Goal: Task Accomplishment & Management: Complete application form

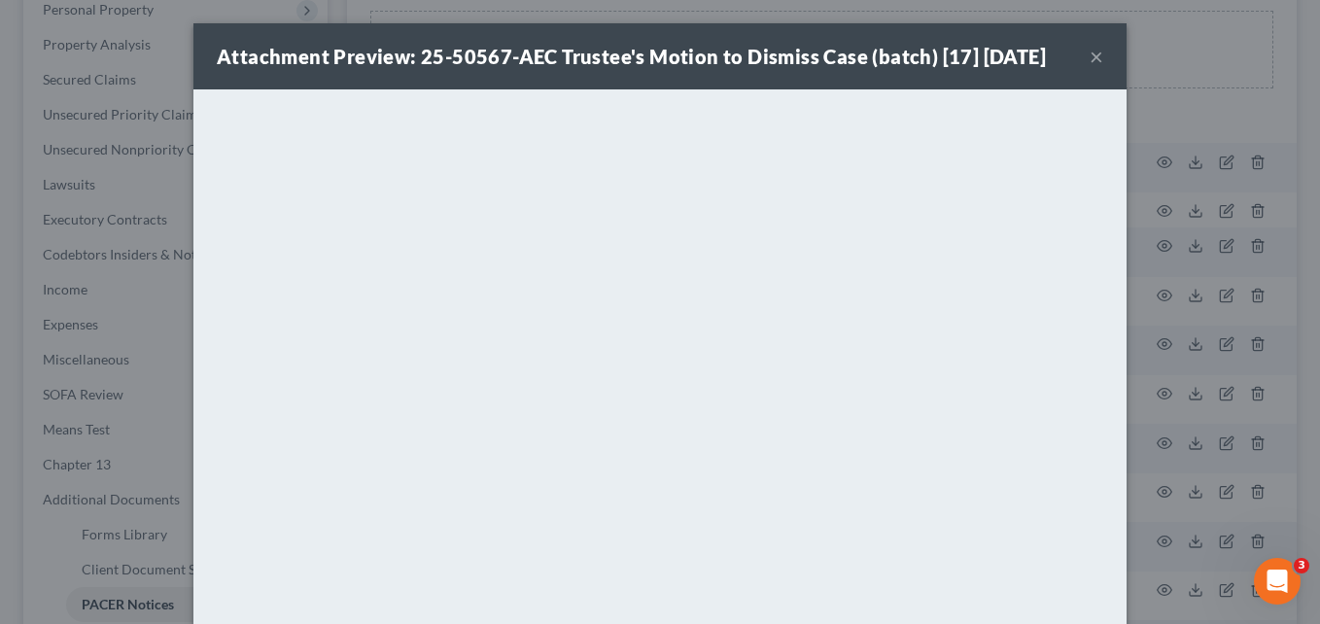
click at [1090, 59] on button "×" at bounding box center [1097, 56] width 14 height 23
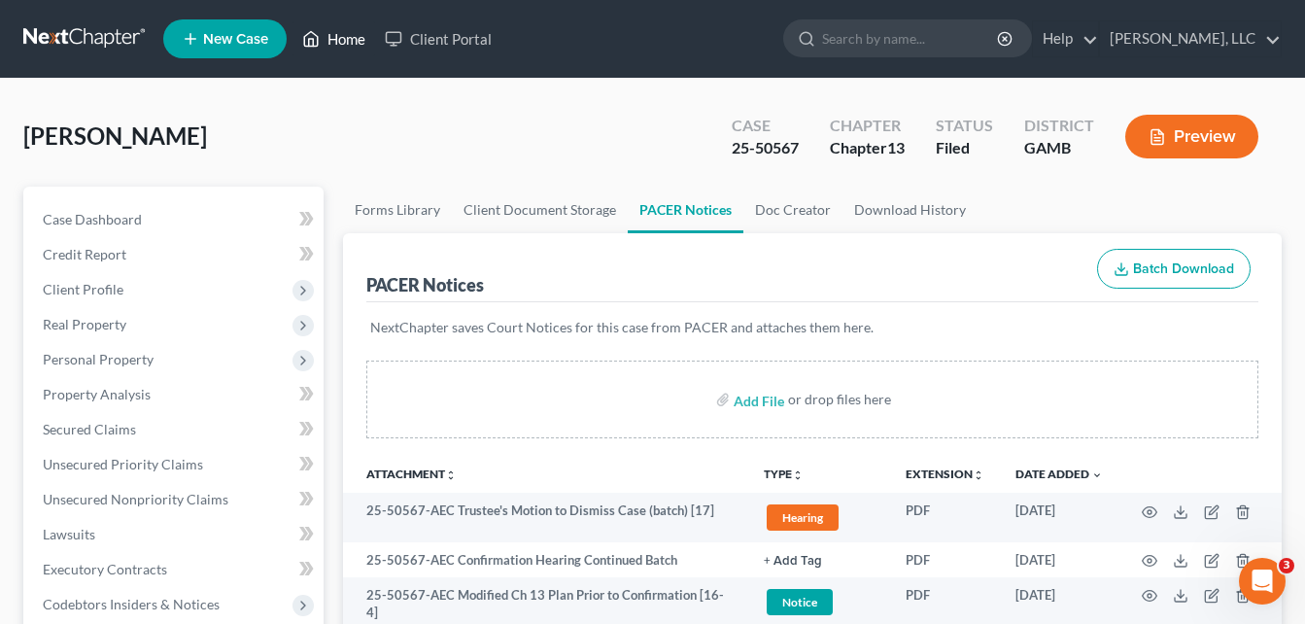
click at [332, 44] on link "Home" at bounding box center [334, 38] width 83 height 35
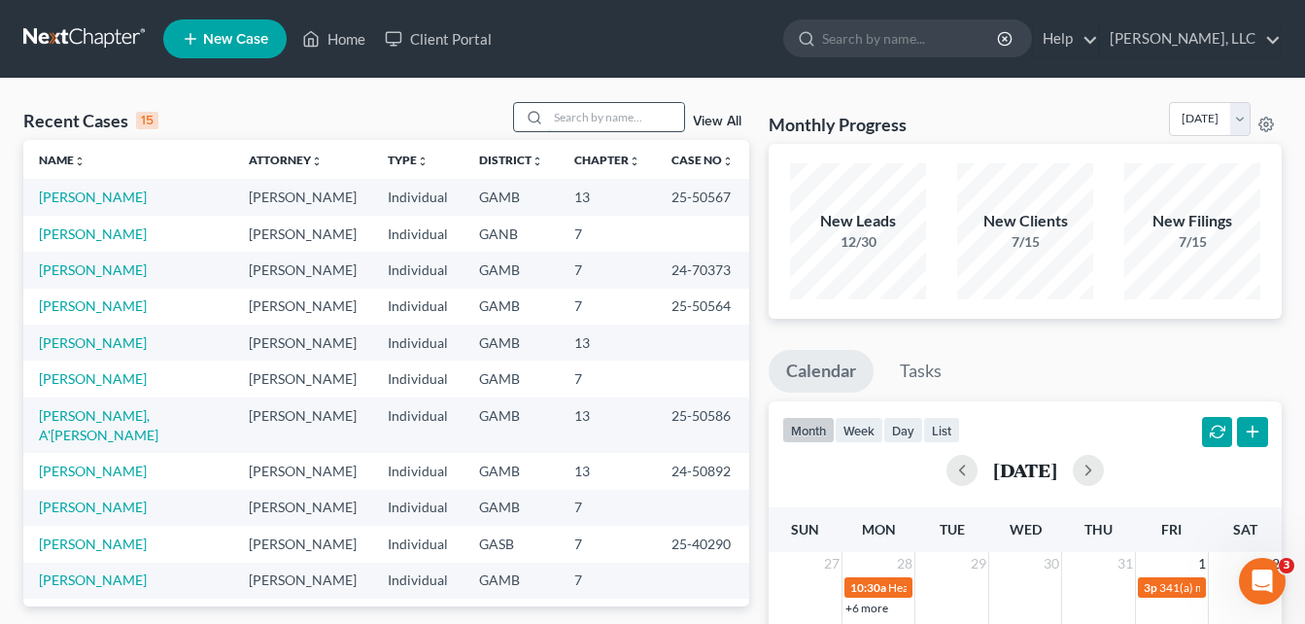
click at [589, 117] on input "search" at bounding box center [616, 117] width 136 height 28
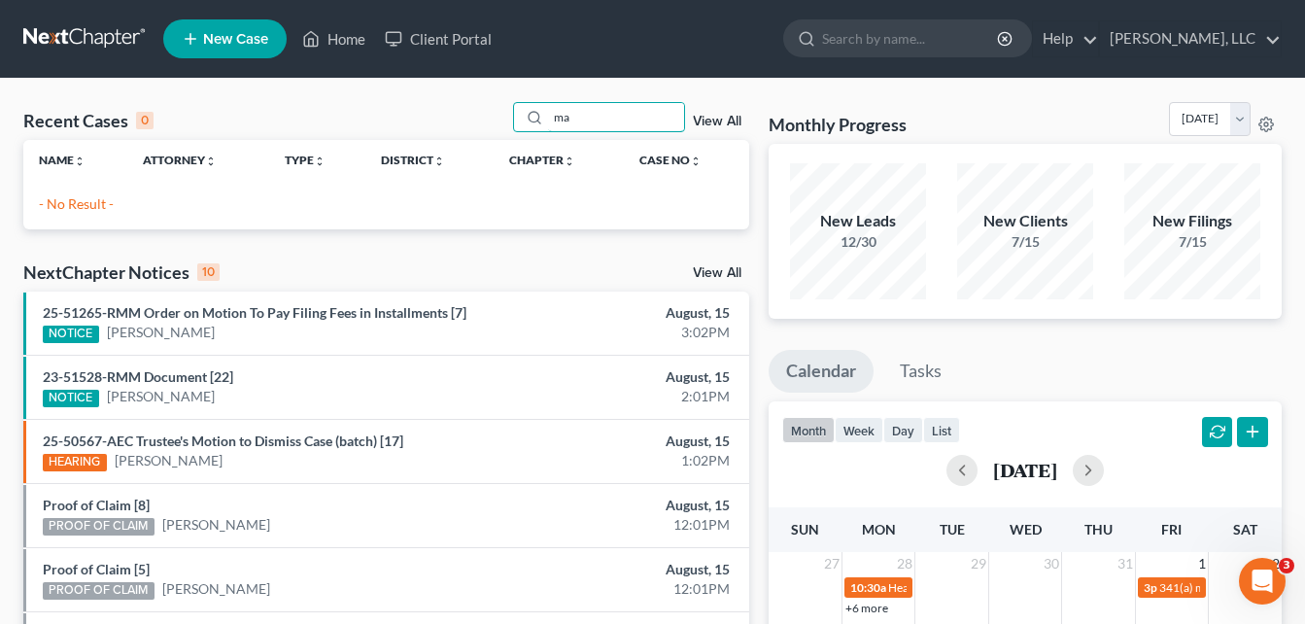
type input "m"
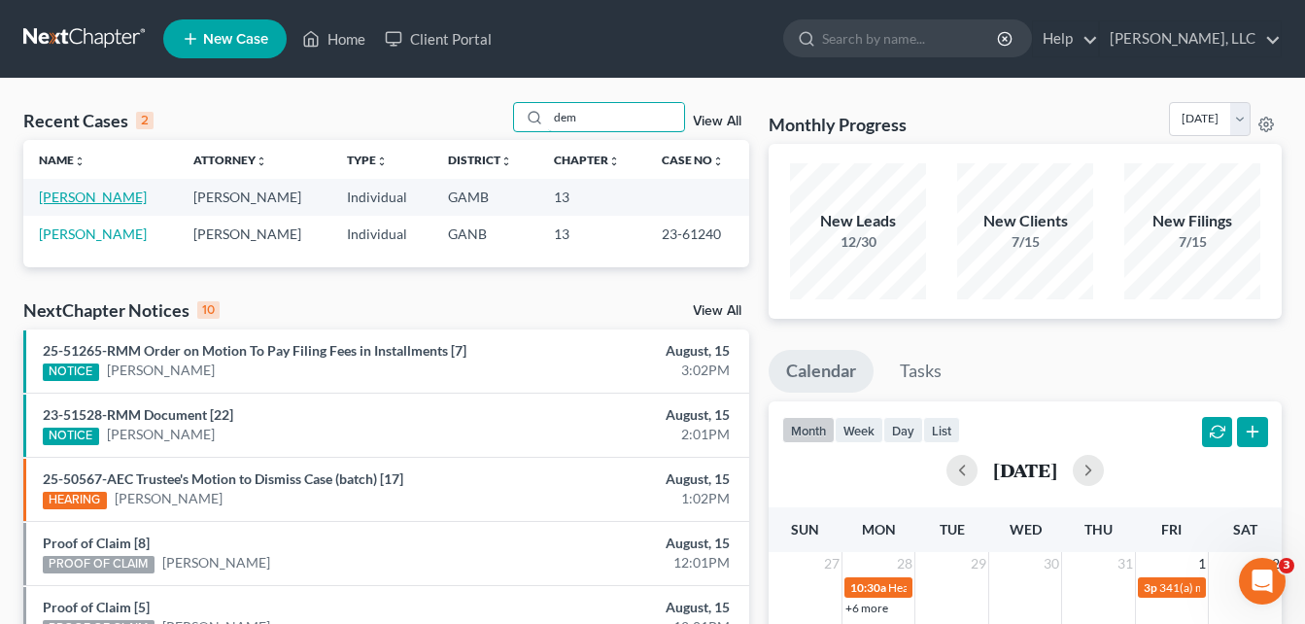
type input "dem"
click at [134, 196] on link "[PERSON_NAME]" at bounding box center [93, 197] width 108 height 17
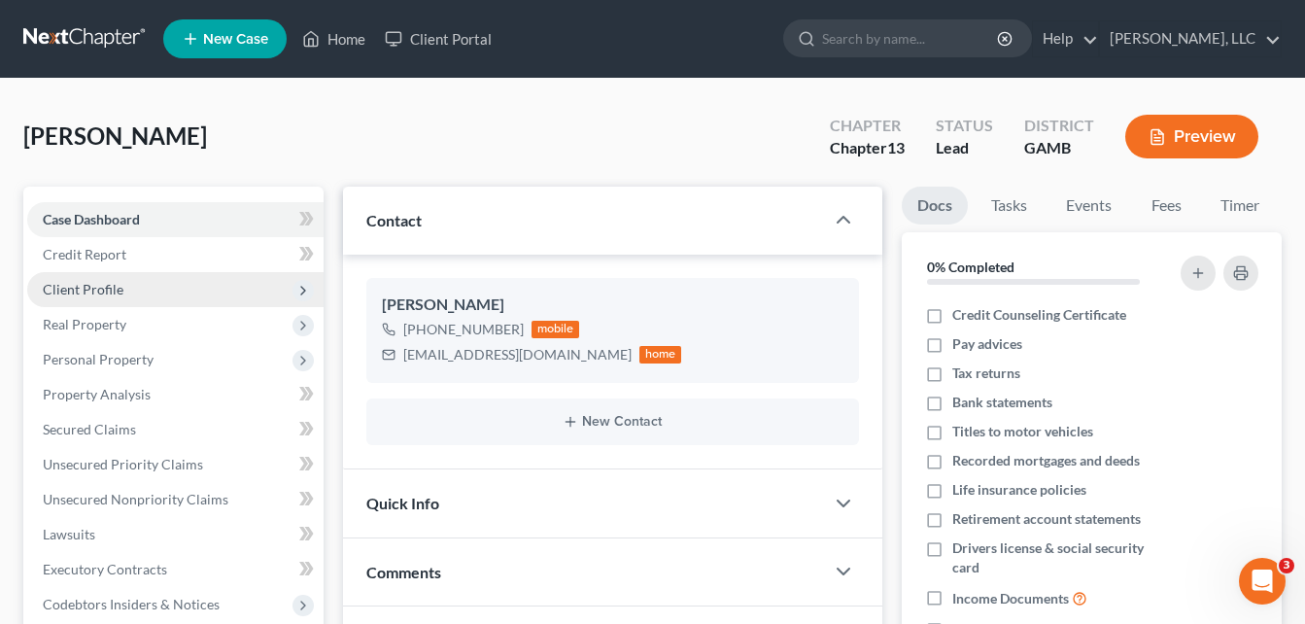
click at [95, 284] on span "Client Profile" at bounding box center [83, 289] width 81 height 17
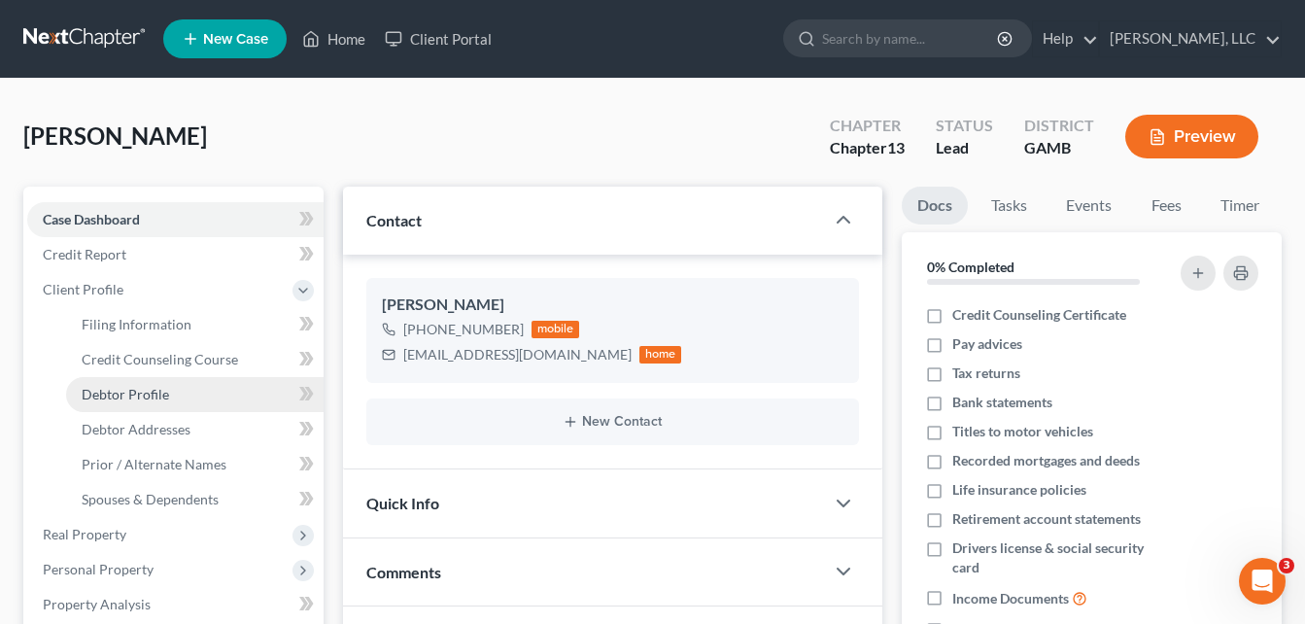
click at [123, 402] on link "Debtor Profile" at bounding box center [195, 394] width 258 height 35
select select "1"
select select "3"
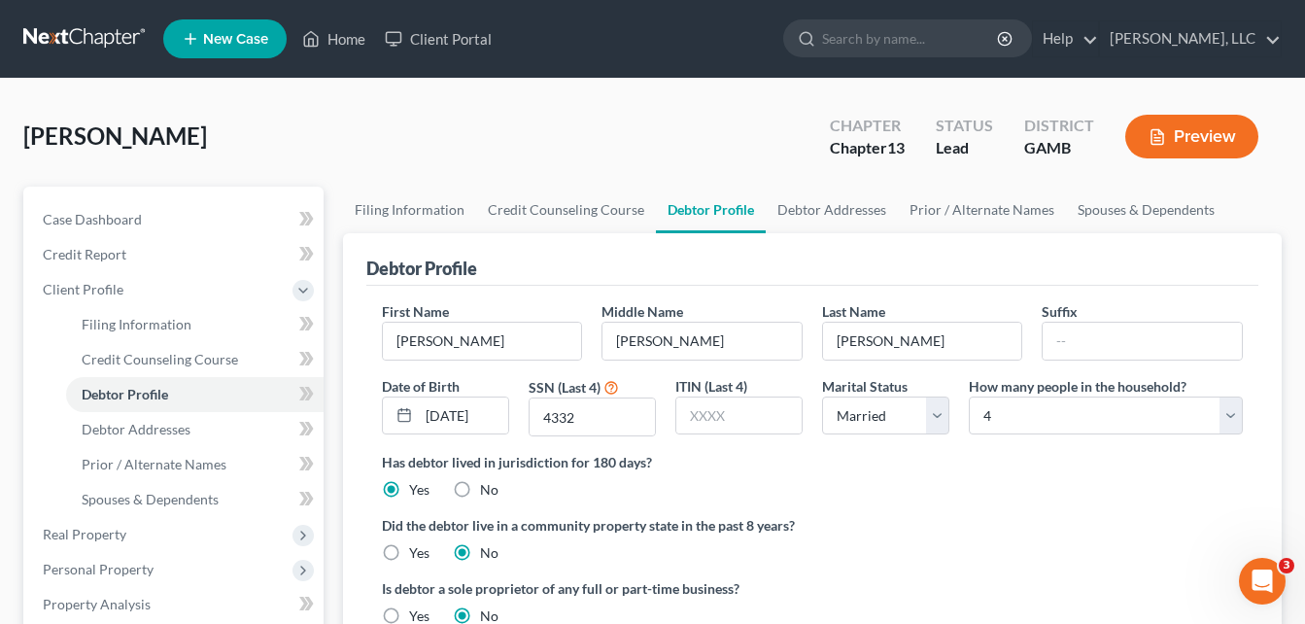
click at [364, 135] on div "[PERSON_NAME] Upgraded Chapter Chapter 13 Status Lead District [GEOGRAPHIC_DATA…" at bounding box center [652, 144] width 1259 height 85
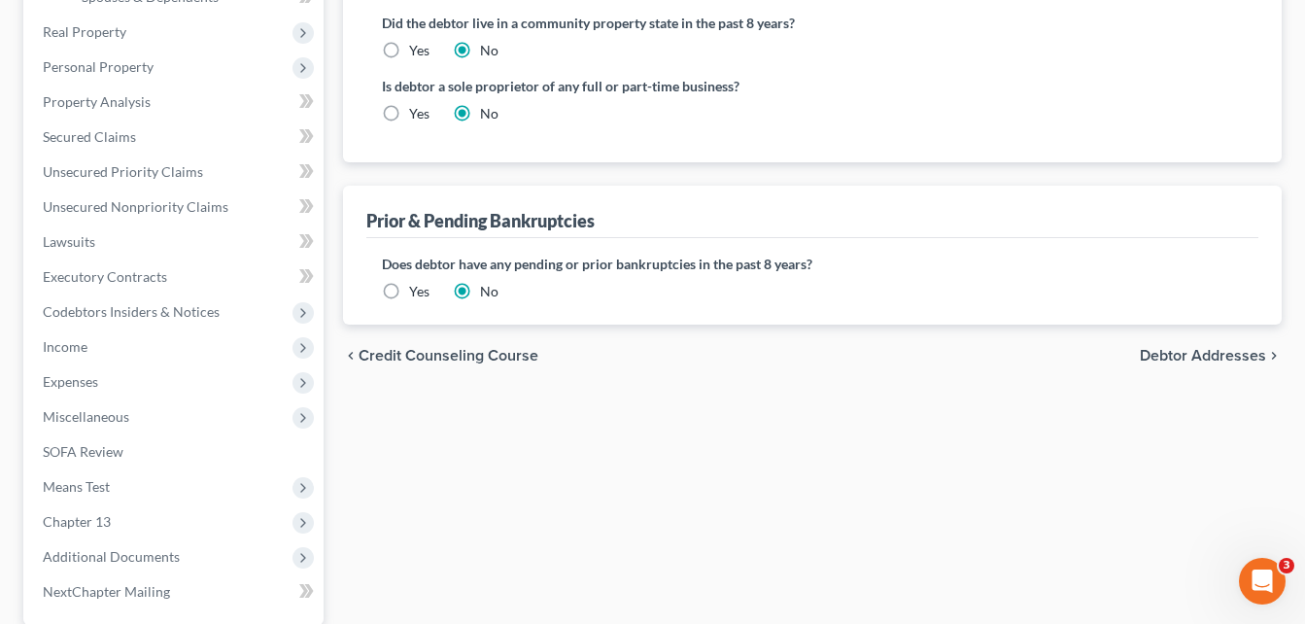
scroll to position [505, 0]
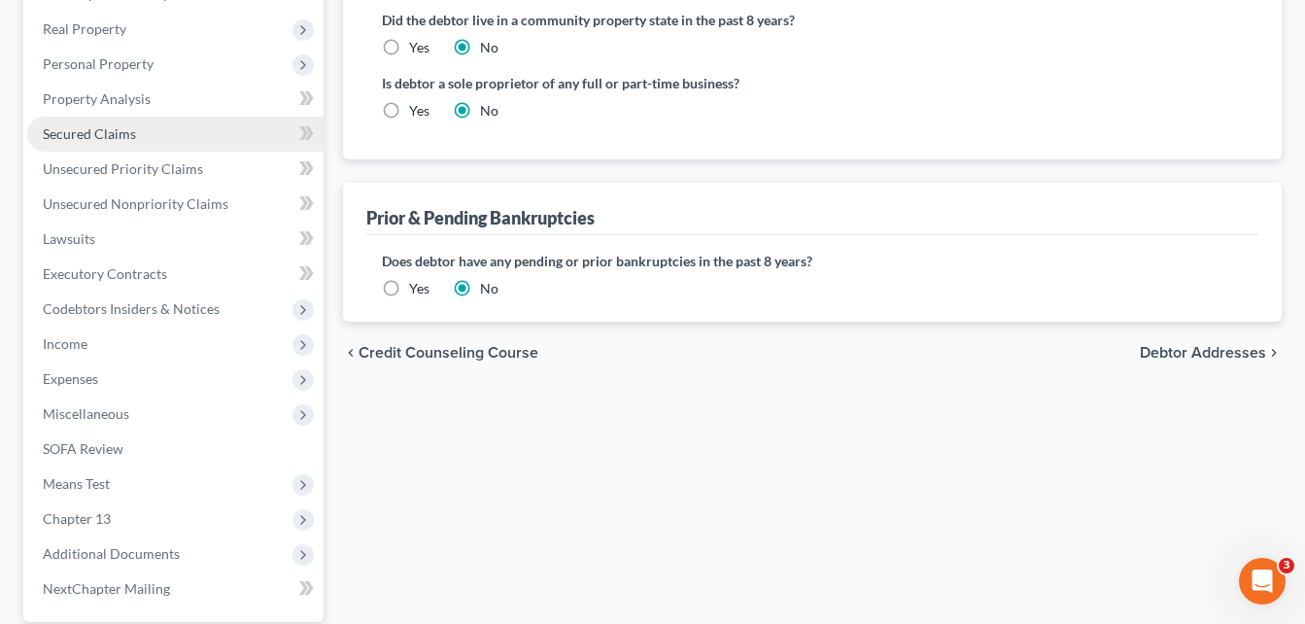
click at [113, 136] on span "Secured Claims" at bounding box center [89, 133] width 93 height 17
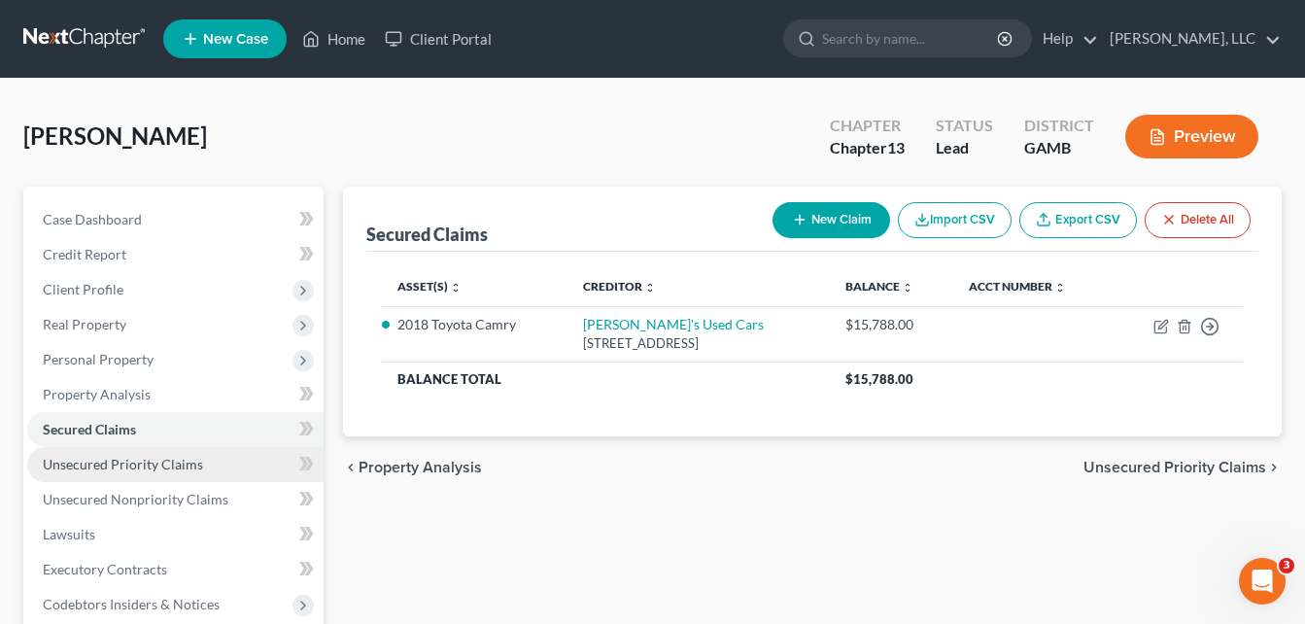
click at [70, 467] on span "Unsecured Priority Claims" at bounding box center [123, 464] width 160 height 17
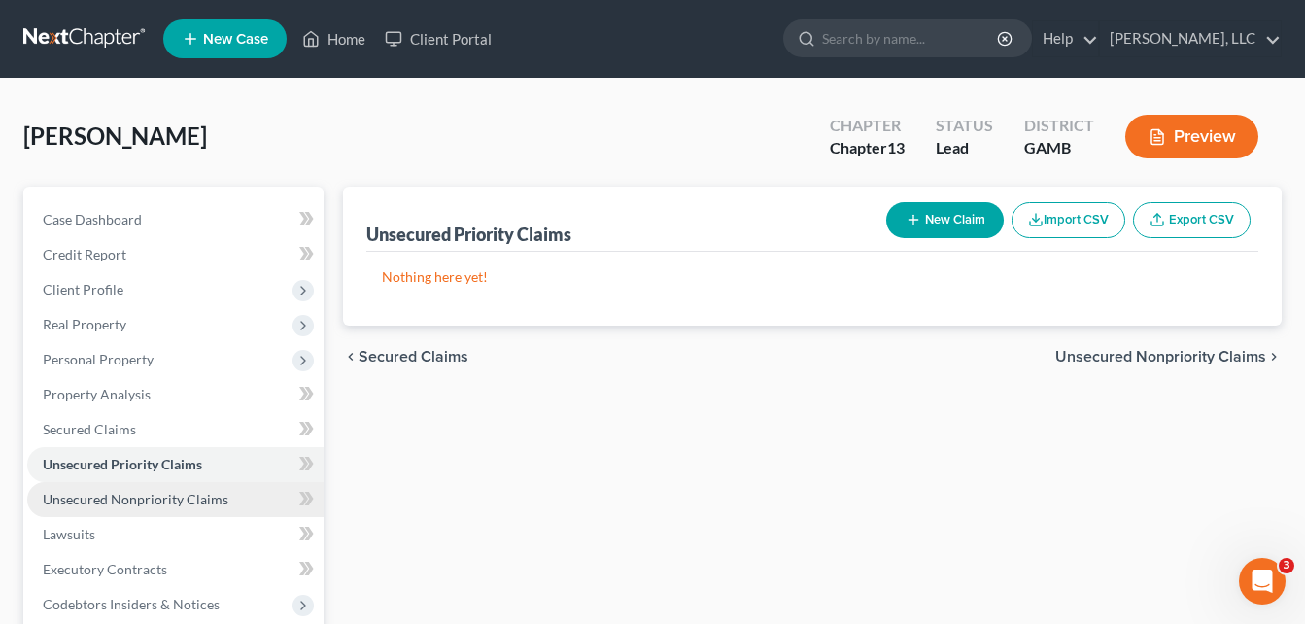
click at [91, 491] on span "Unsecured Nonpriority Claims" at bounding box center [136, 499] width 186 height 17
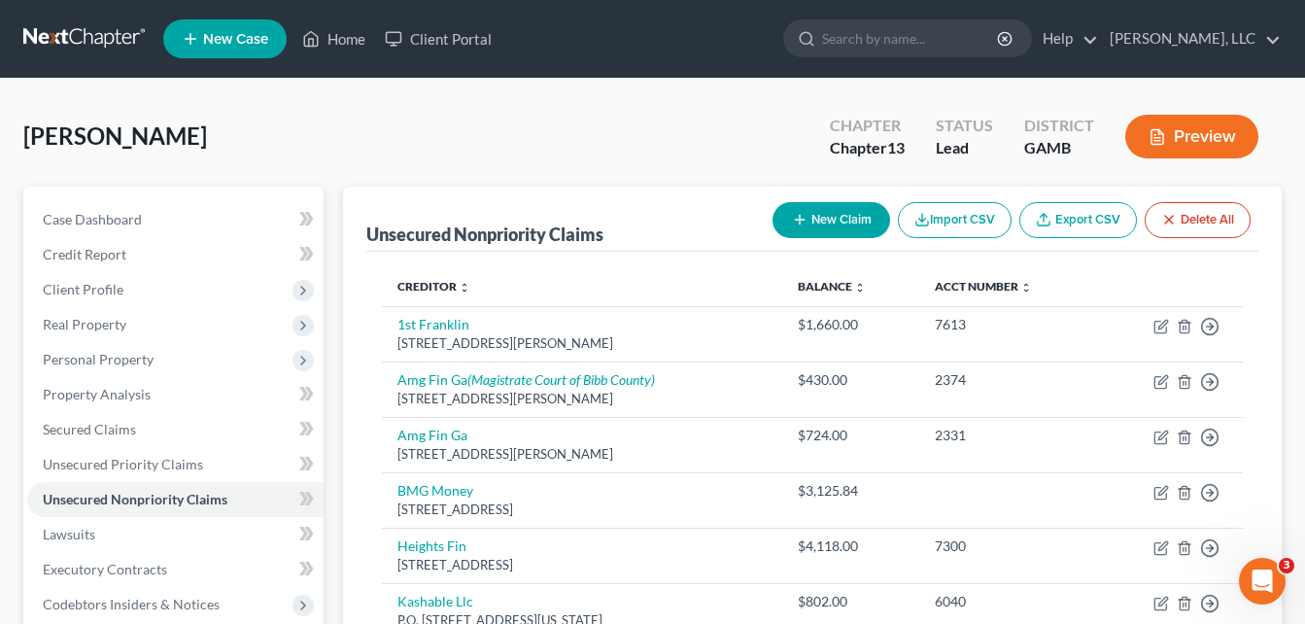
click at [345, 182] on div "[PERSON_NAME] Upgraded Chapter Chapter 13 Status Lead District [GEOGRAPHIC_DATA…" at bounding box center [652, 144] width 1259 height 85
click at [81, 293] on span "Client Profile" at bounding box center [83, 289] width 81 height 17
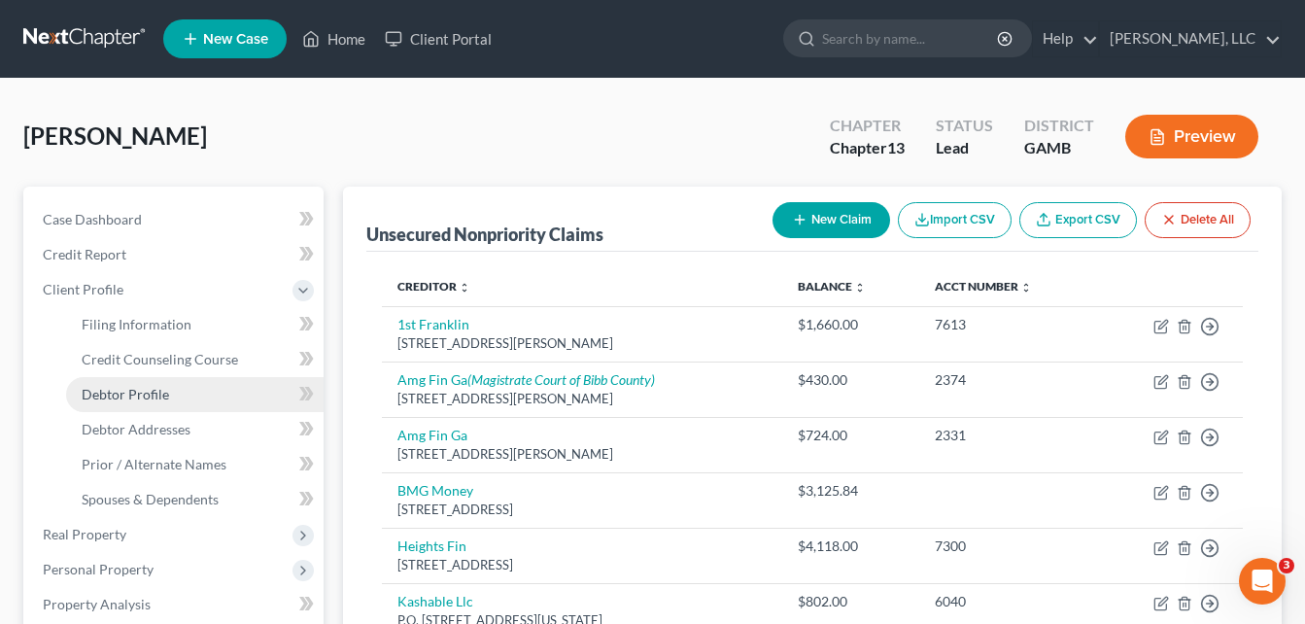
click at [104, 394] on span "Debtor Profile" at bounding box center [125, 394] width 87 height 17
select select "1"
select select "3"
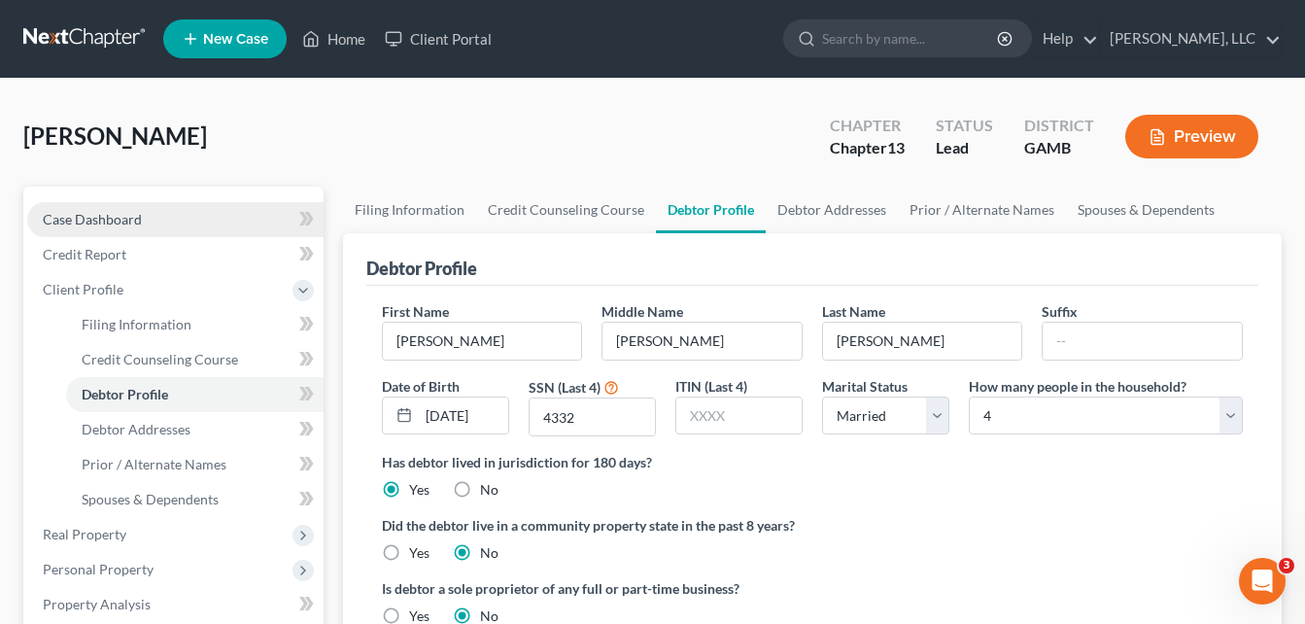
click at [98, 224] on span "Case Dashboard" at bounding box center [92, 219] width 99 height 17
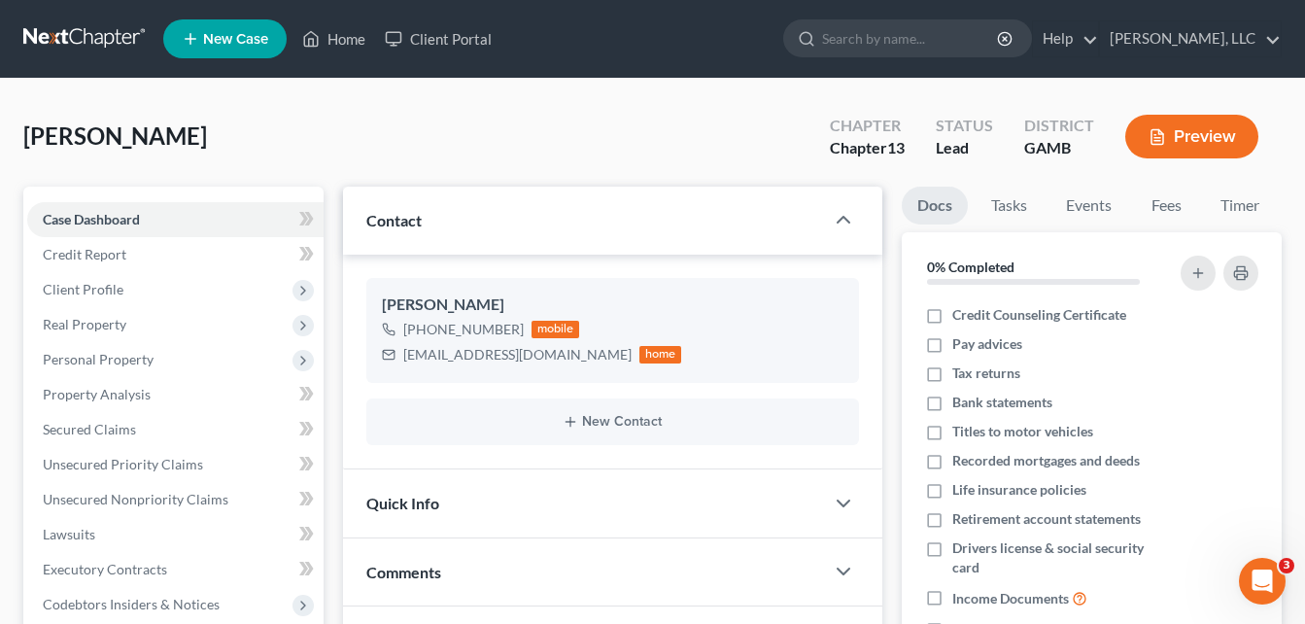
click at [338, 153] on div "[PERSON_NAME] Upgraded Chapter Chapter 13 Status Lead District [GEOGRAPHIC_DATA…" at bounding box center [652, 144] width 1259 height 85
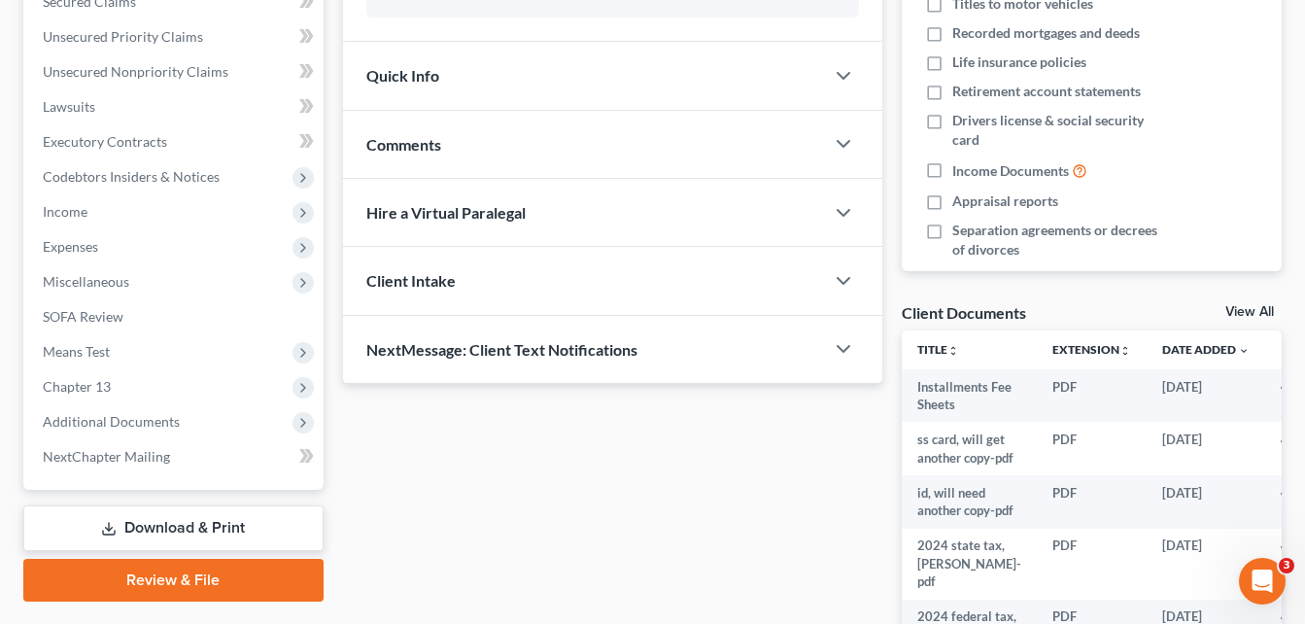
scroll to position [467, 0]
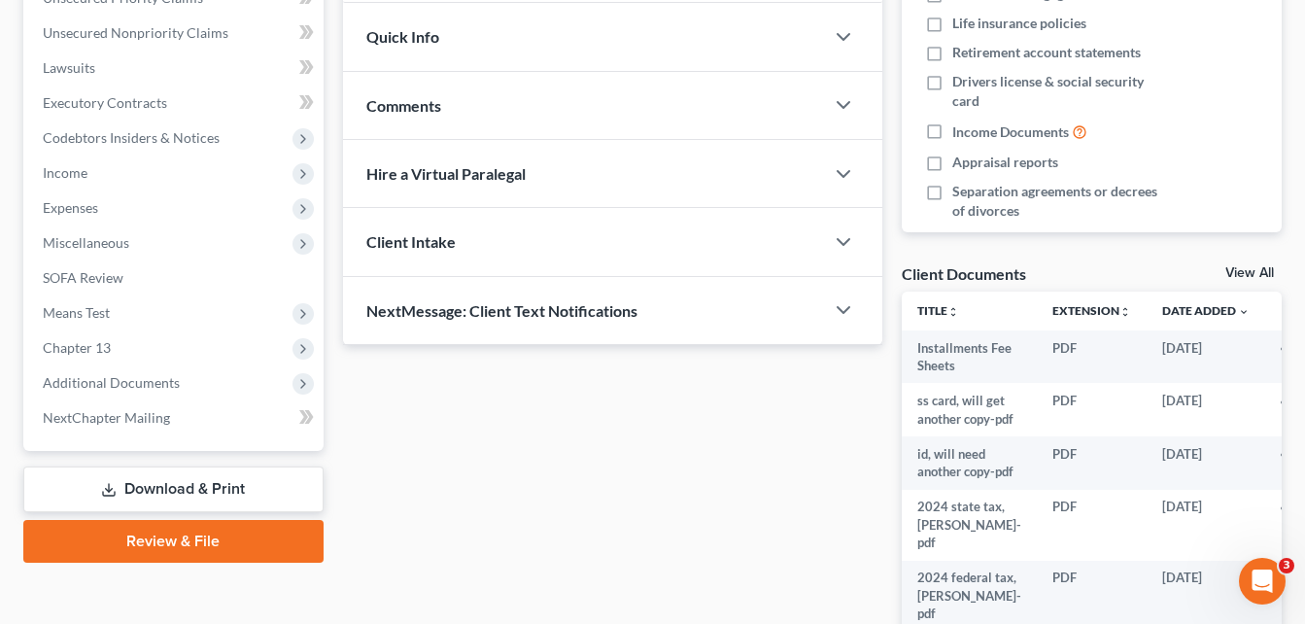
click at [399, 106] on span "Comments" at bounding box center [403, 105] width 75 height 18
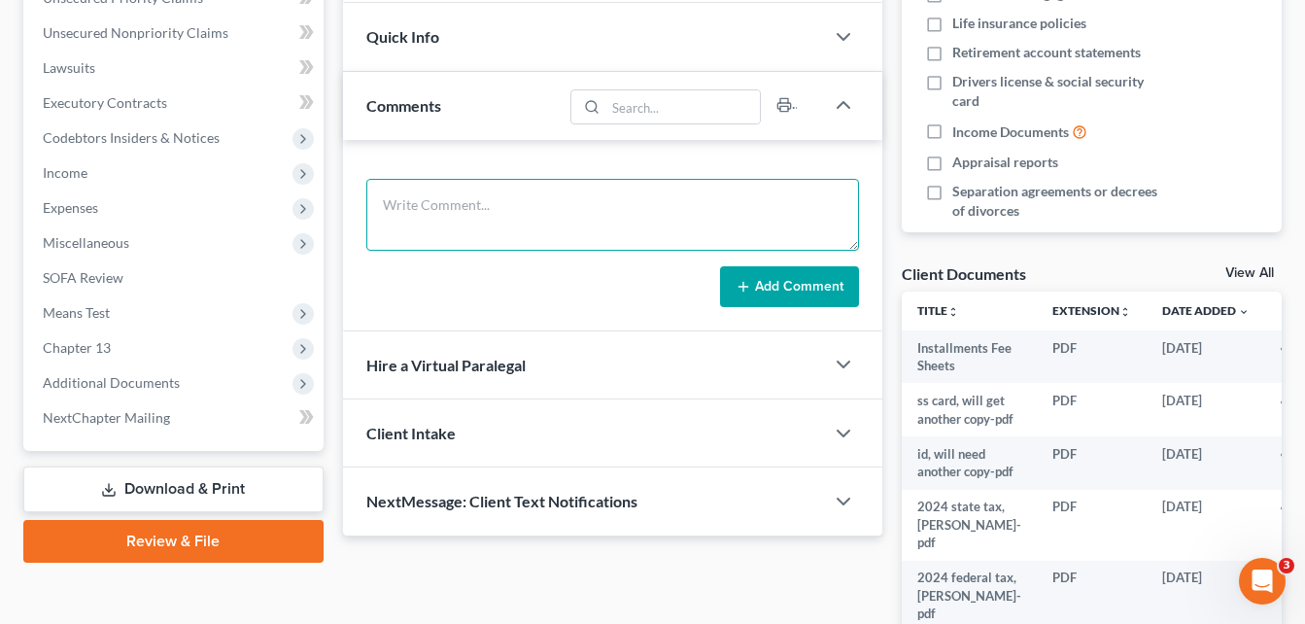
click at [416, 214] on textarea at bounding box center [612, 215] width 493 height 72
click at [416, 213] on textarea at bounding box center [612, 215] width 493 height 72
click at [418, 212] on textarea at bounding box center [612, 215] width 493 height 72
click at [563, 210] on textarea "bill m. xactus rep ..." at bounding box center [612, 215] width 493 height 72
type textarea "[PERSON_NAME] xactus rep ... ph [PHONE_NUMBER]"
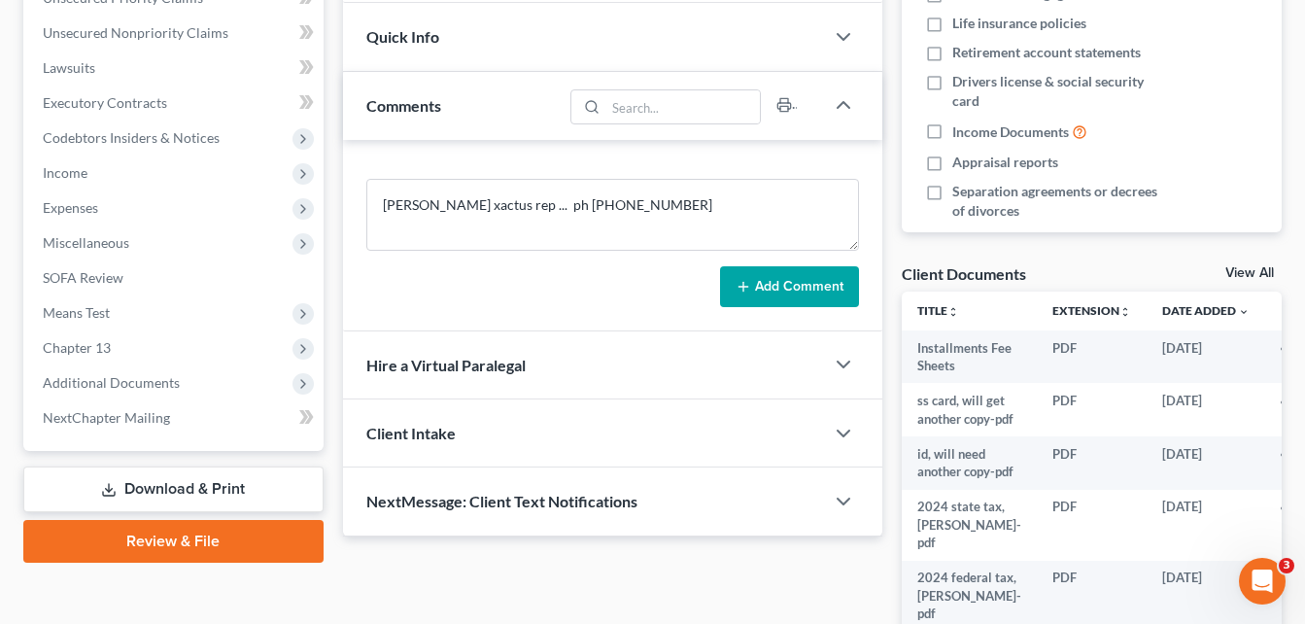
click at [812, 289] on button "Add Comment" at bounding box center [789, 286] width 139 height 41
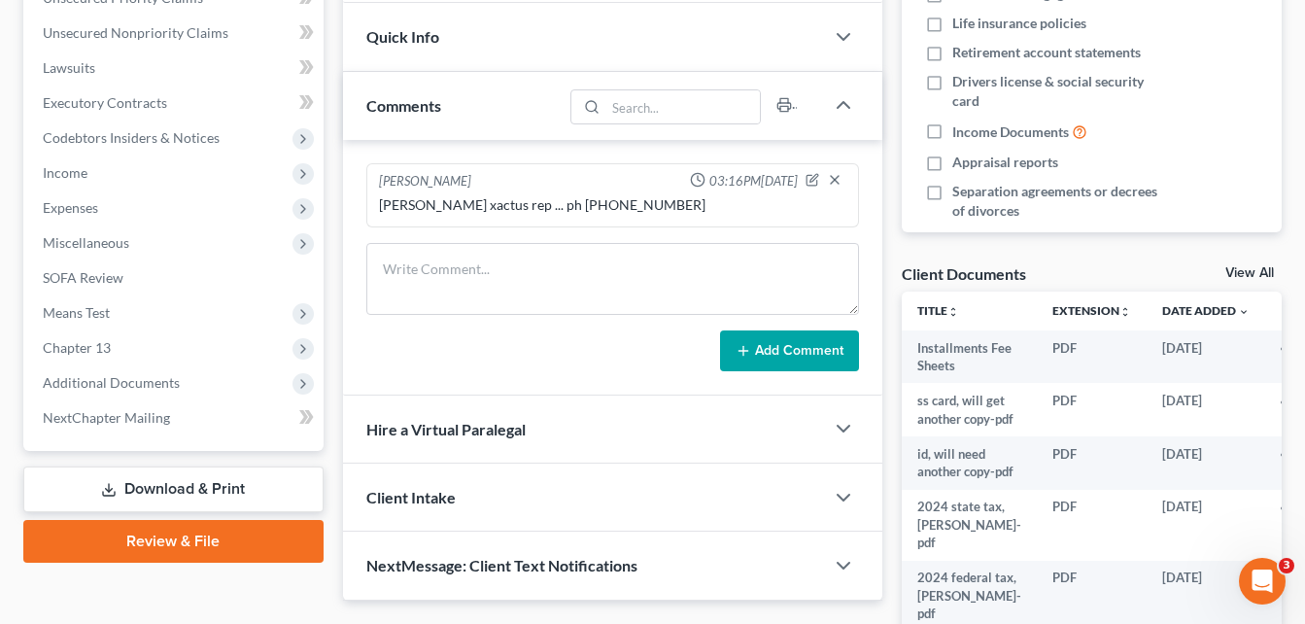
click at [330, 123] on div "Case Dashboard Payments Invoices Payments Payments Credit Report Client Profile" at bounding box center [174, 216] width 320 height 992
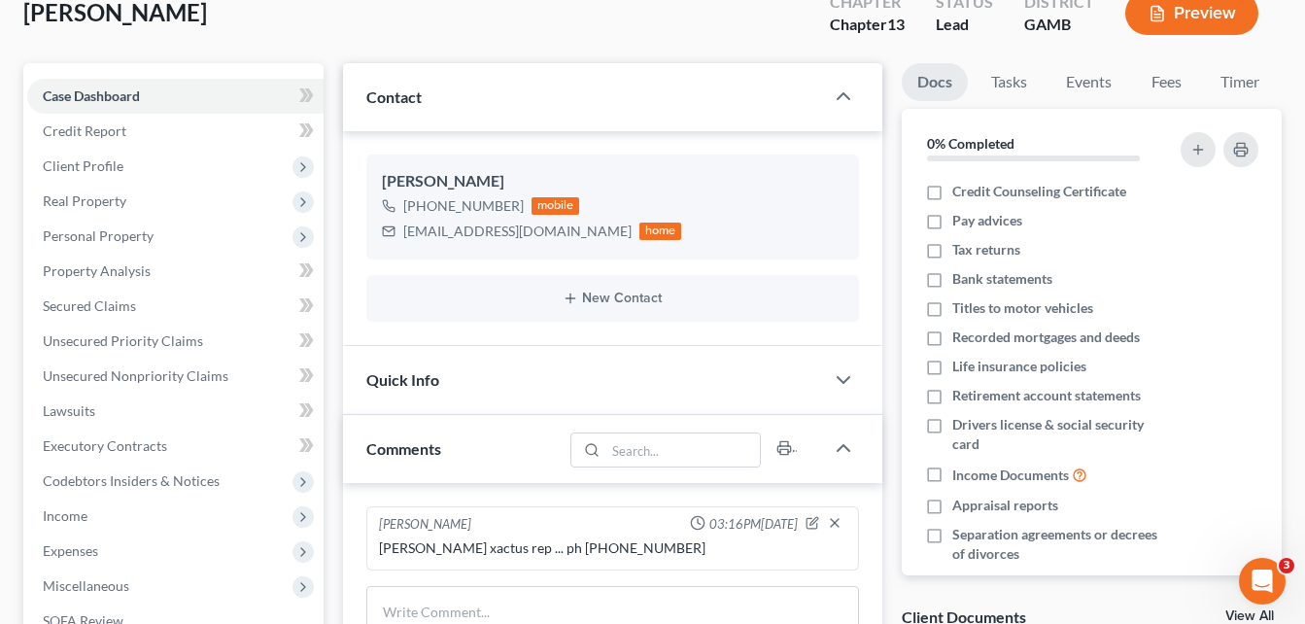
scroll to position [156, 0]
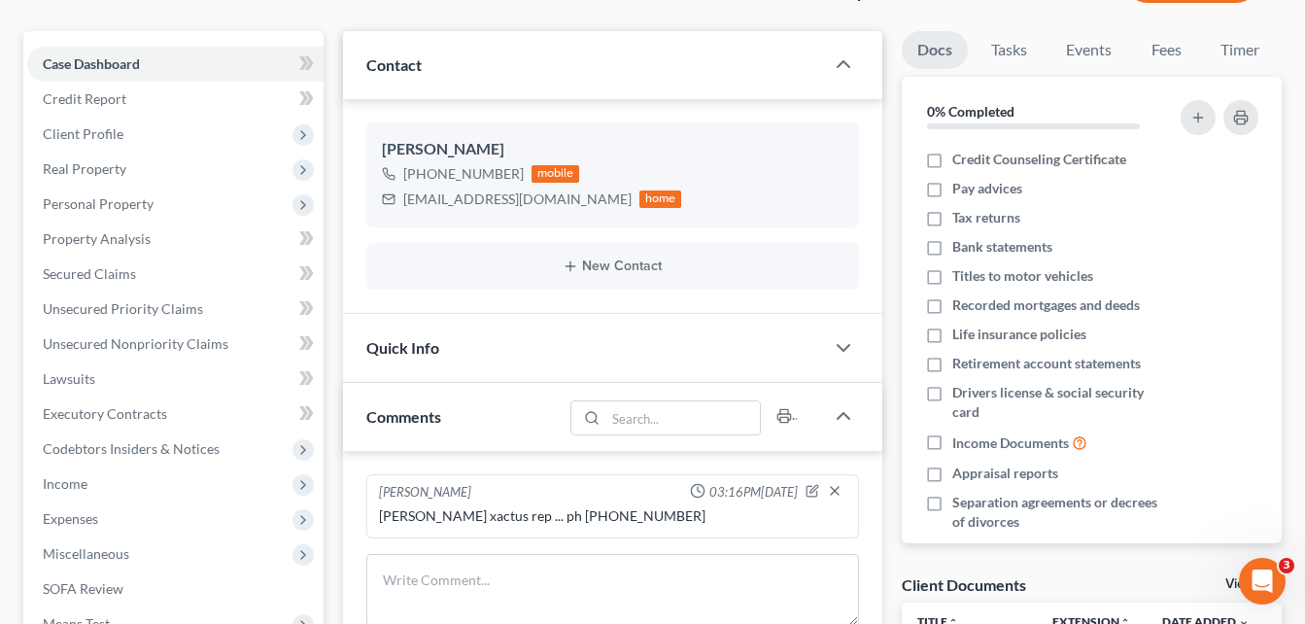
click at [330, 123] on div "Case Dashboard Payments Invoices Payments Payments Credit Report Client Profile" at bounding box center [174, 527] width 320 height 992
click at [83, 100] on span "Credit Report" at bounding box center [85, 98] width 84 height 17
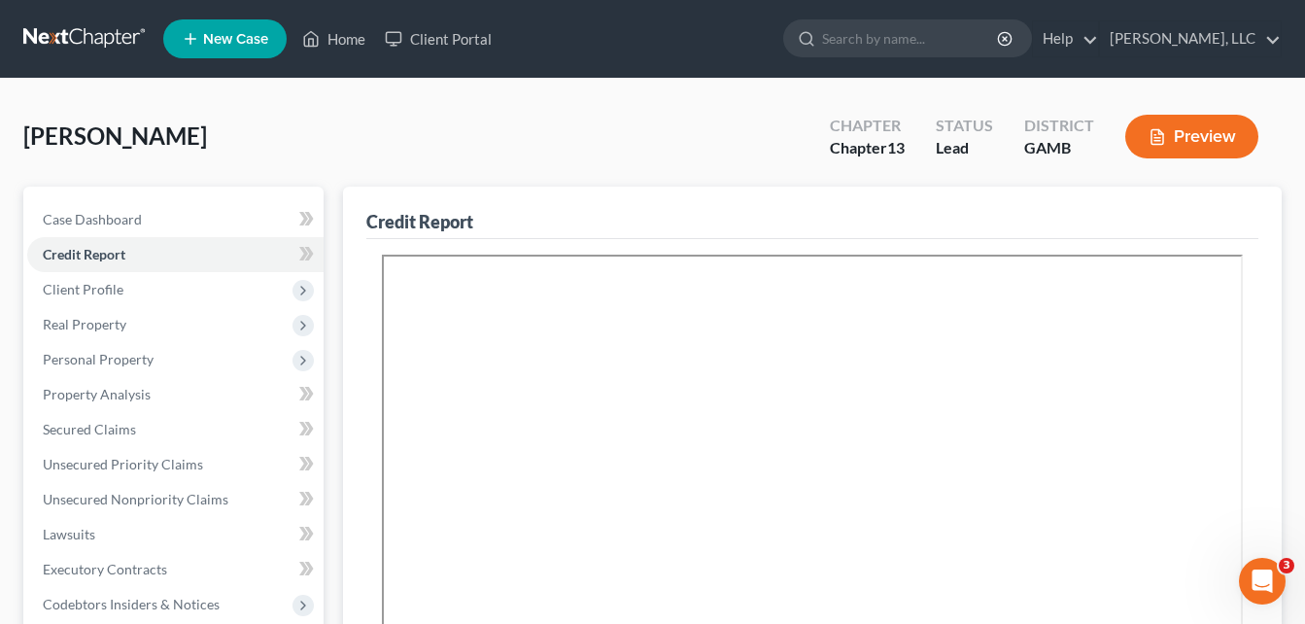
click at [315, 118] on div "[PERSON_NAME] Upgraded Chapter Chapter 13 Status Lead District [GEOGRAPHIC_DATA…" at bounding box center [652, 144] width 1259 height 85
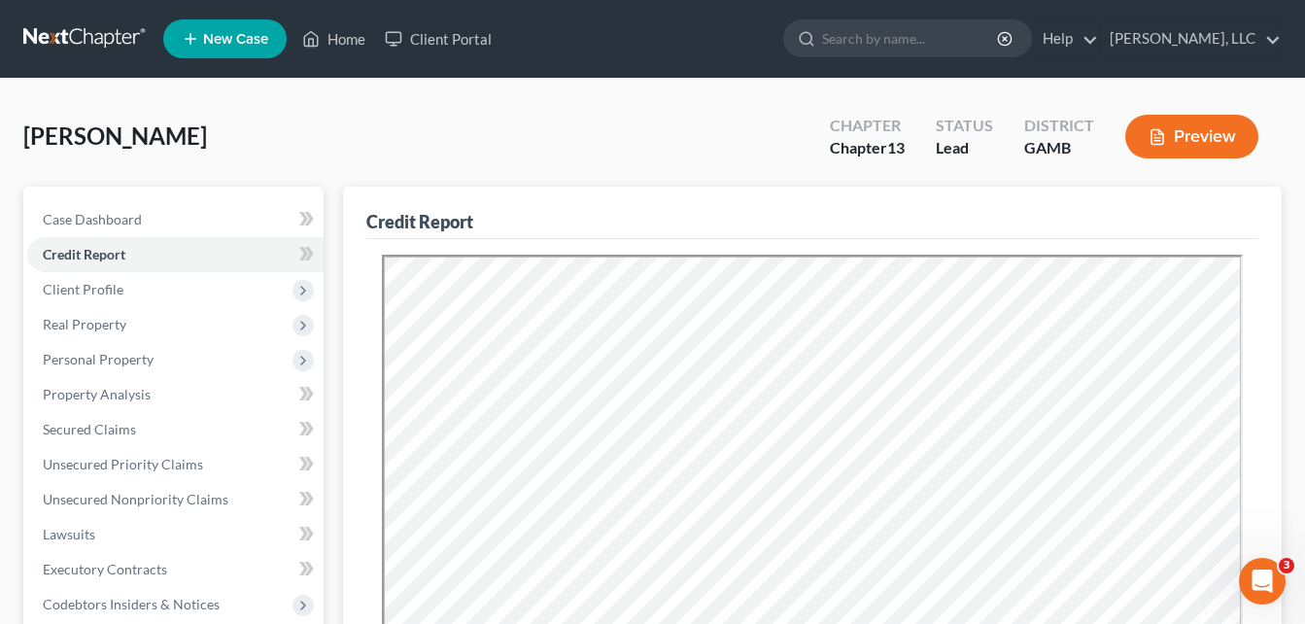
drag, startPoint x: 382, startPoint y: 369, endPoint x: 327, endPoint y: 158, distance: 218.1
click at [327, 158] on div "[PERSON_NAME] Upgraded Chapter Chapter 13 Status Lead District [GEOGRAPHIC_DATA…" at bounding box center [652, 144] width 1259 height 85
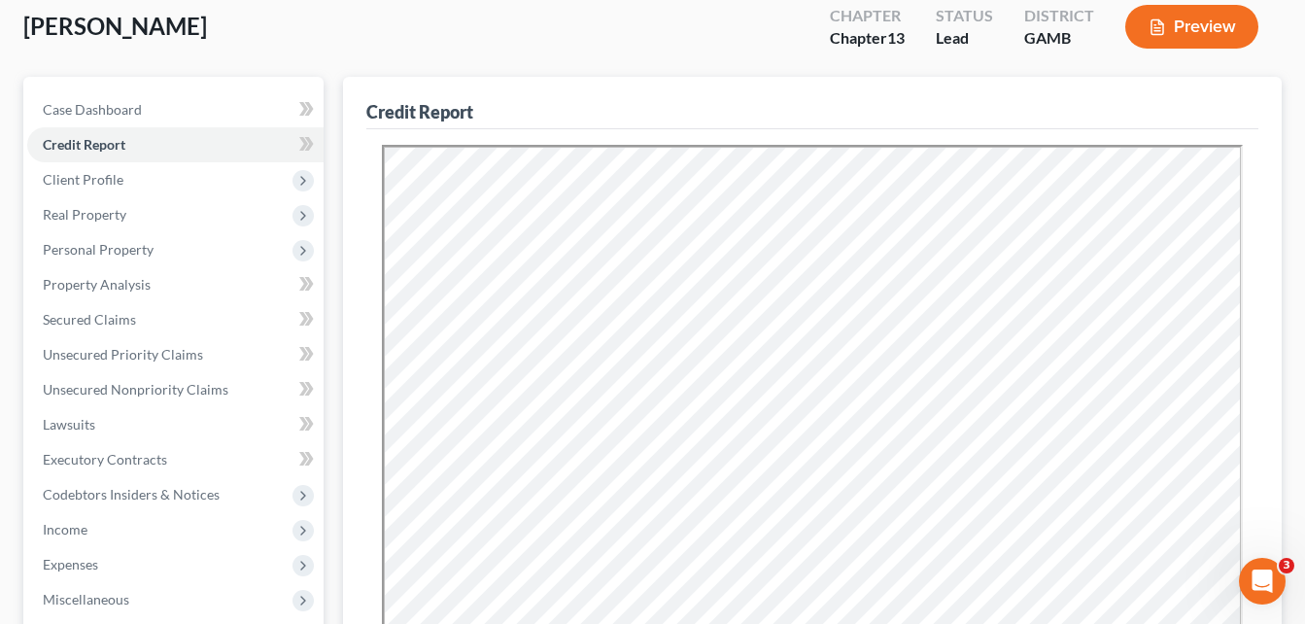
scroll to position [108, 0]
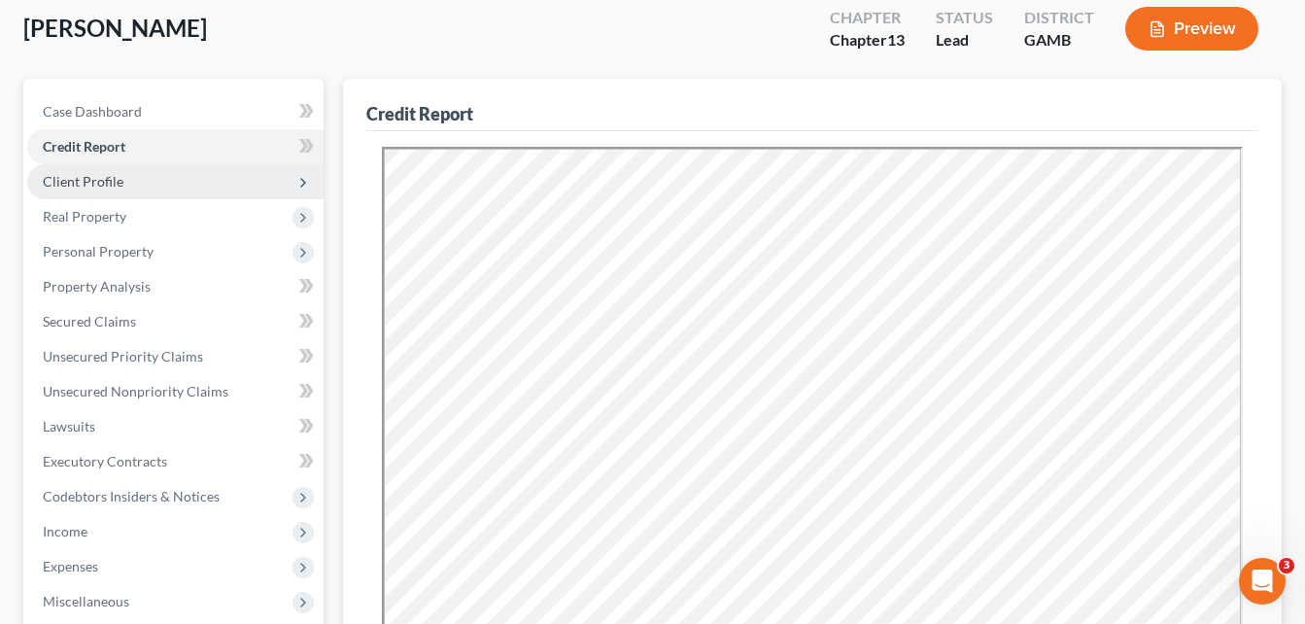
click at [66, 188] on span "Client Profile" at bounding box center [83, 181] width 81 height 17
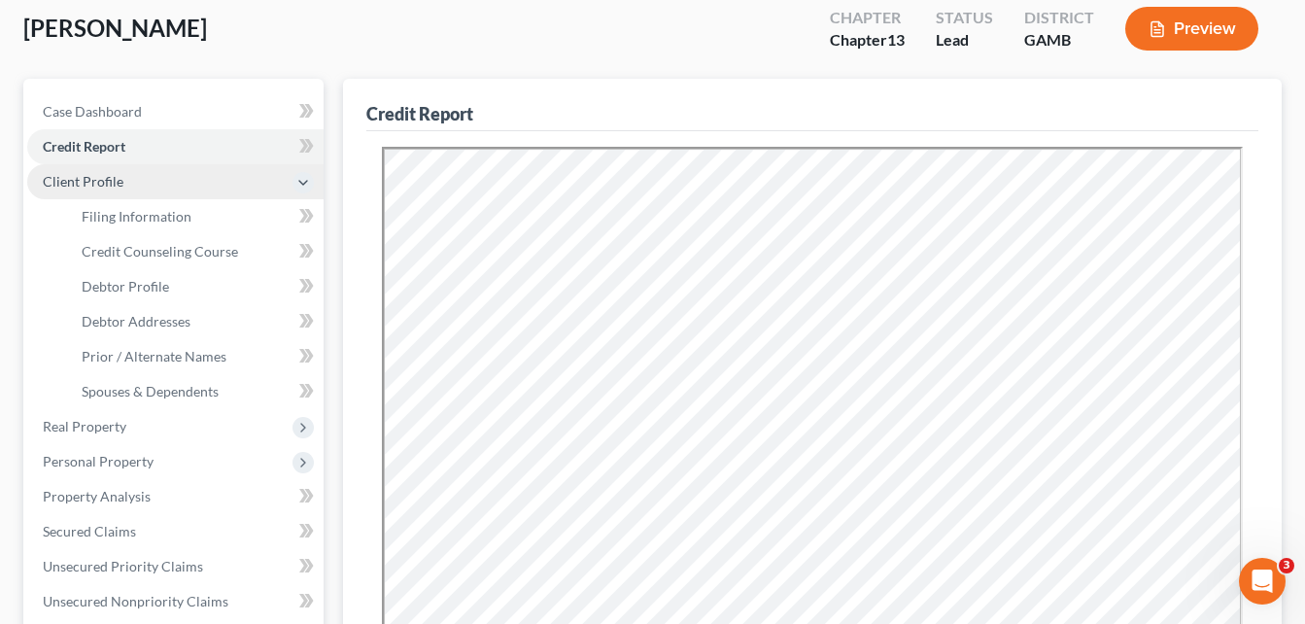
click at [104, 183] on span "Client Profile" at bounding box center [83, 181] width 81 height 17
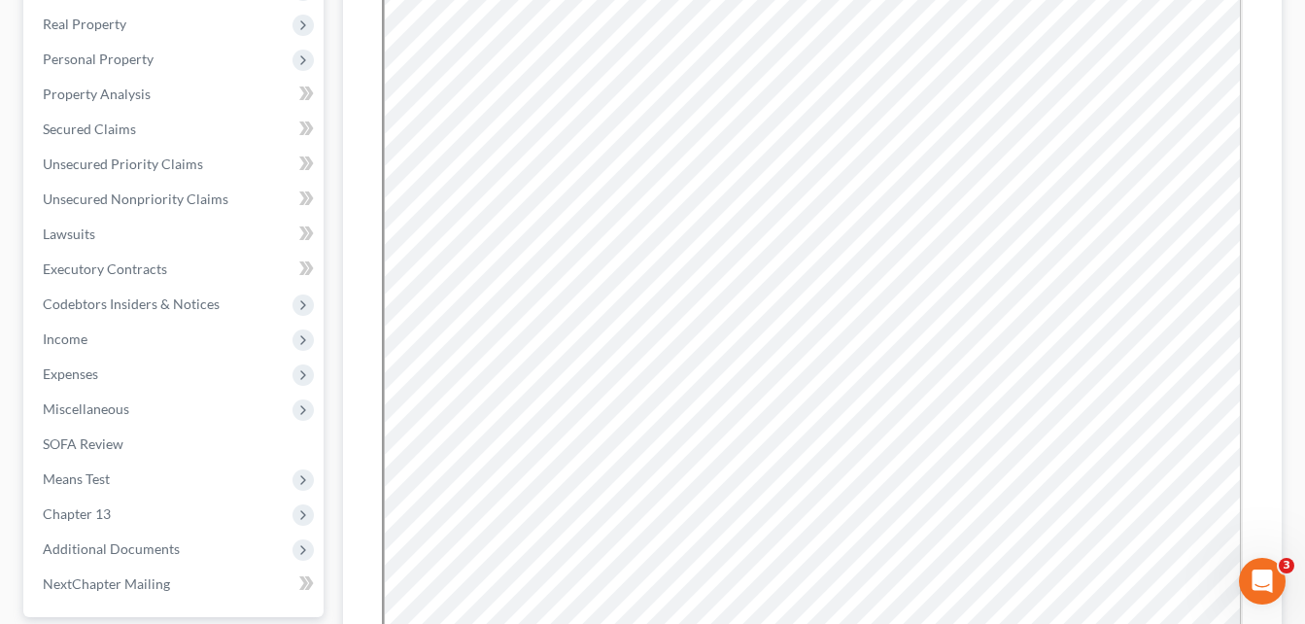
scroll to position [302, 0]
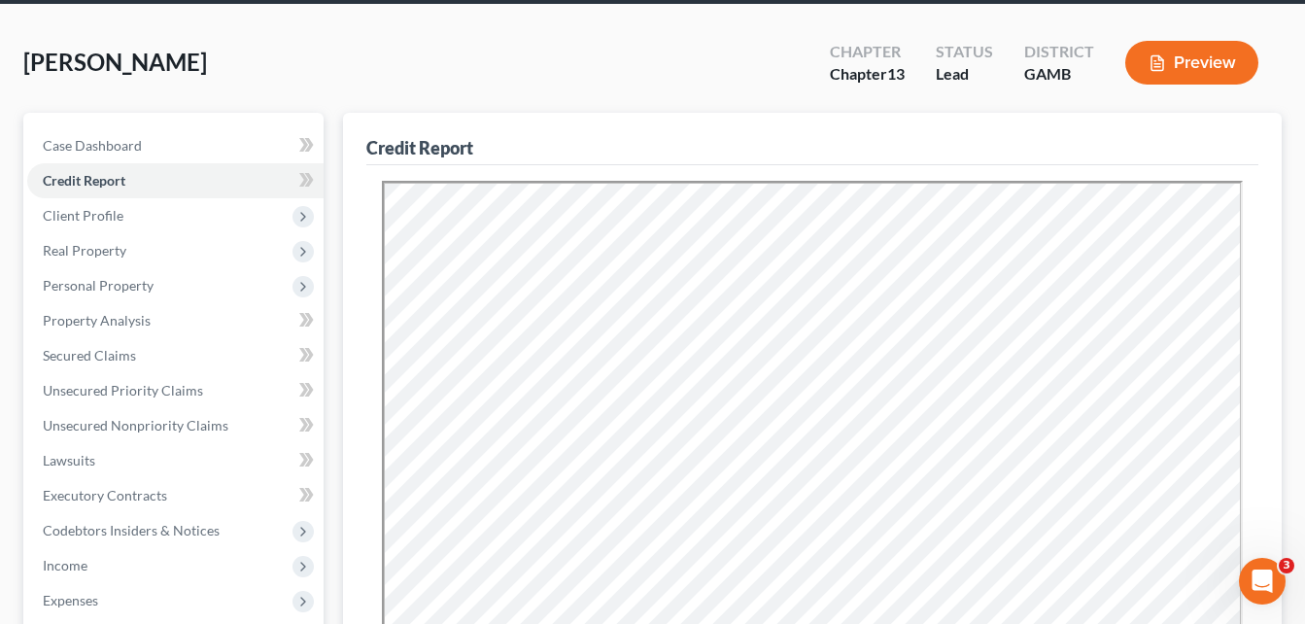
scroll to position [69, 0]
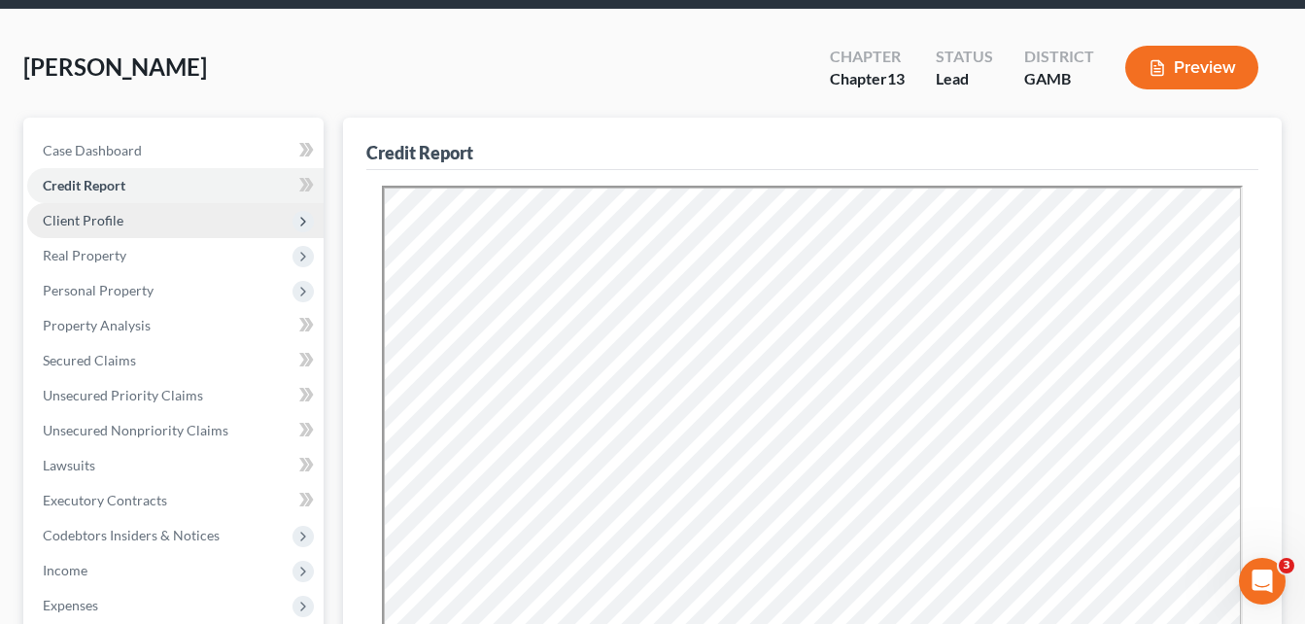
click at [109, 221] on span "Client Profile" at bounding box center [83, 220] width 81 height 17
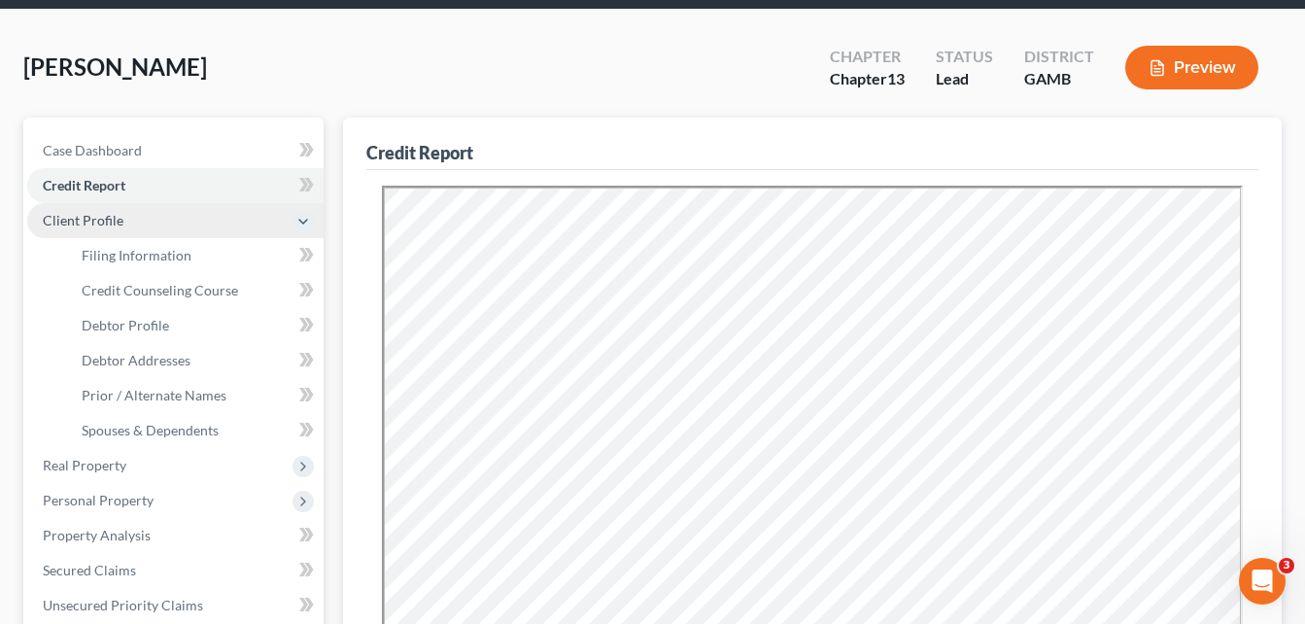
click at [73, 226] on span "Client Profile" at bounding box center [83, 220] width 81 height 17
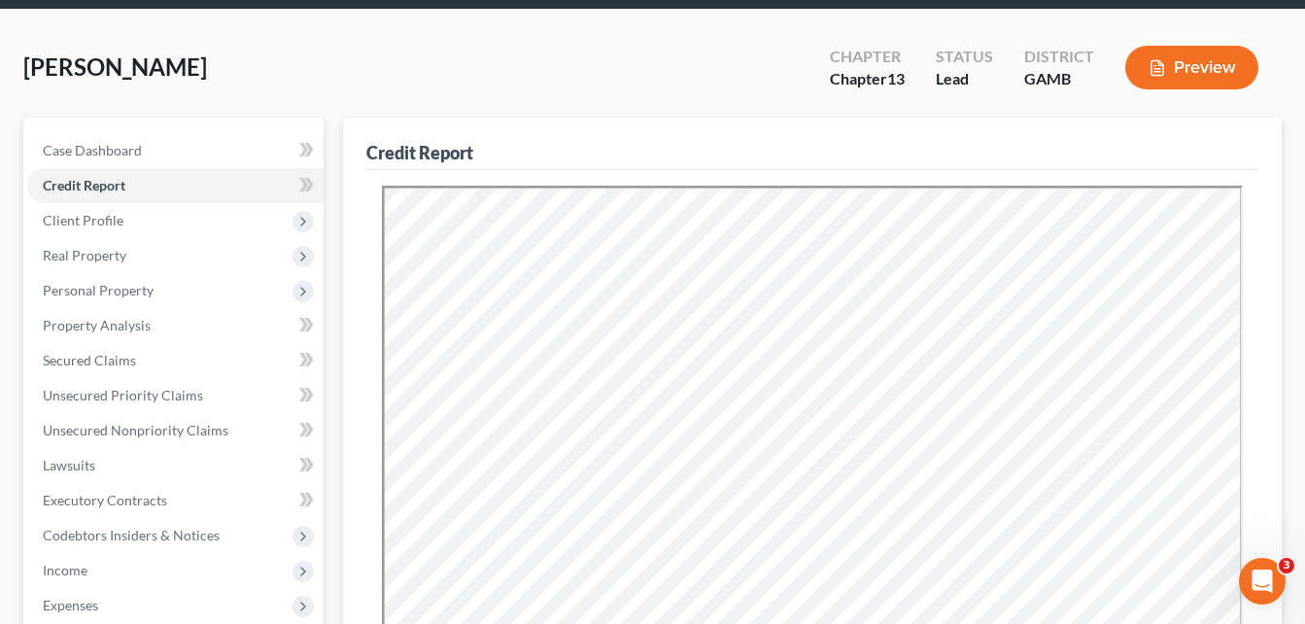
click at [338, 58] on div "[PERSON_NAME] Upgraded Chapter Chapter 13 Status Lead District [GEOGRAPHIC_DATA…" at bounding box center [652, 75] width 1259 height 85
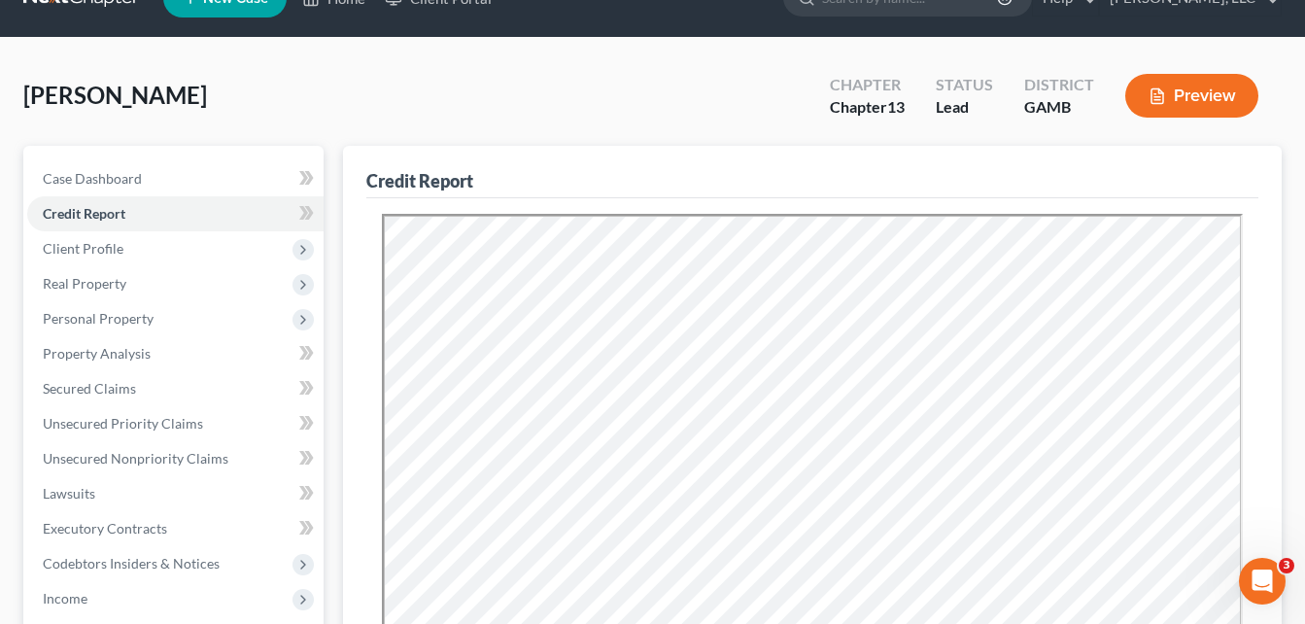
scroll to position [39, 0]
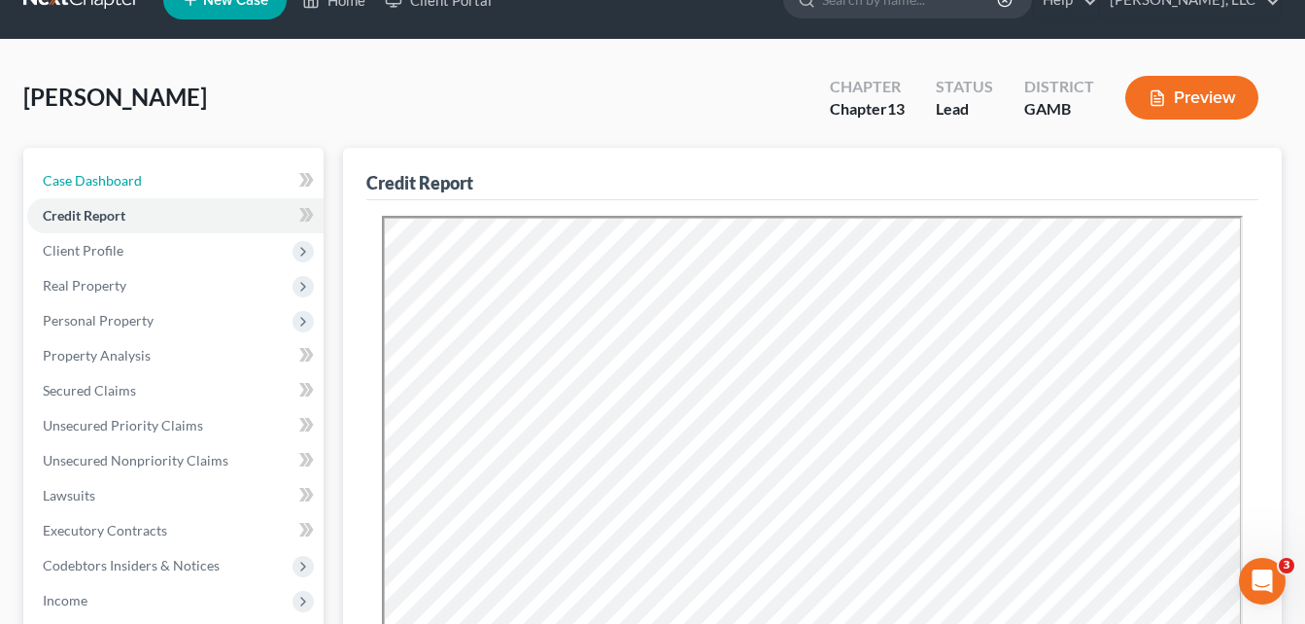
drag, startPoint x: 111, startPoint y: 181, endPoint x: 253, endPoint y: 129, distance: 151.0
click at [111, 181] on span "Case Dashboard" at bounding box center [92, 180] width 99 height 17
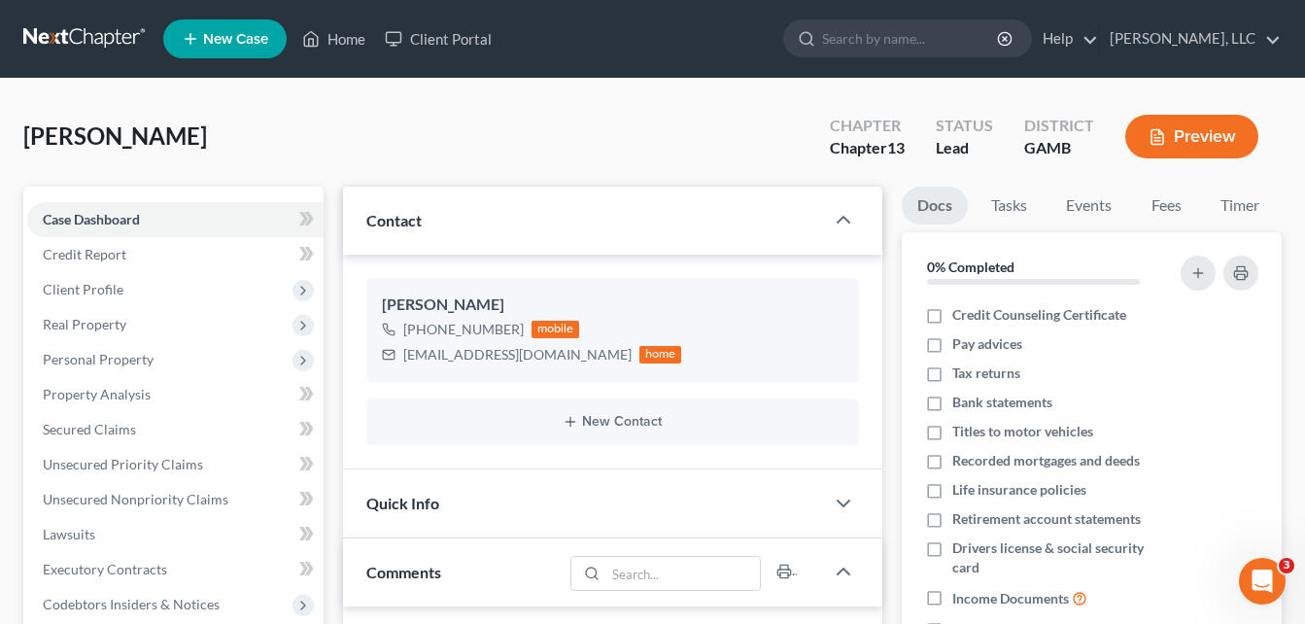
click at [338, 125] on div "[PERSON_NAME] Upgraded Chapter Chapter 13 Status Lead District [GEOGRAPHIC_DATA…" at bounding box center [652, 144] width 1259 height 85
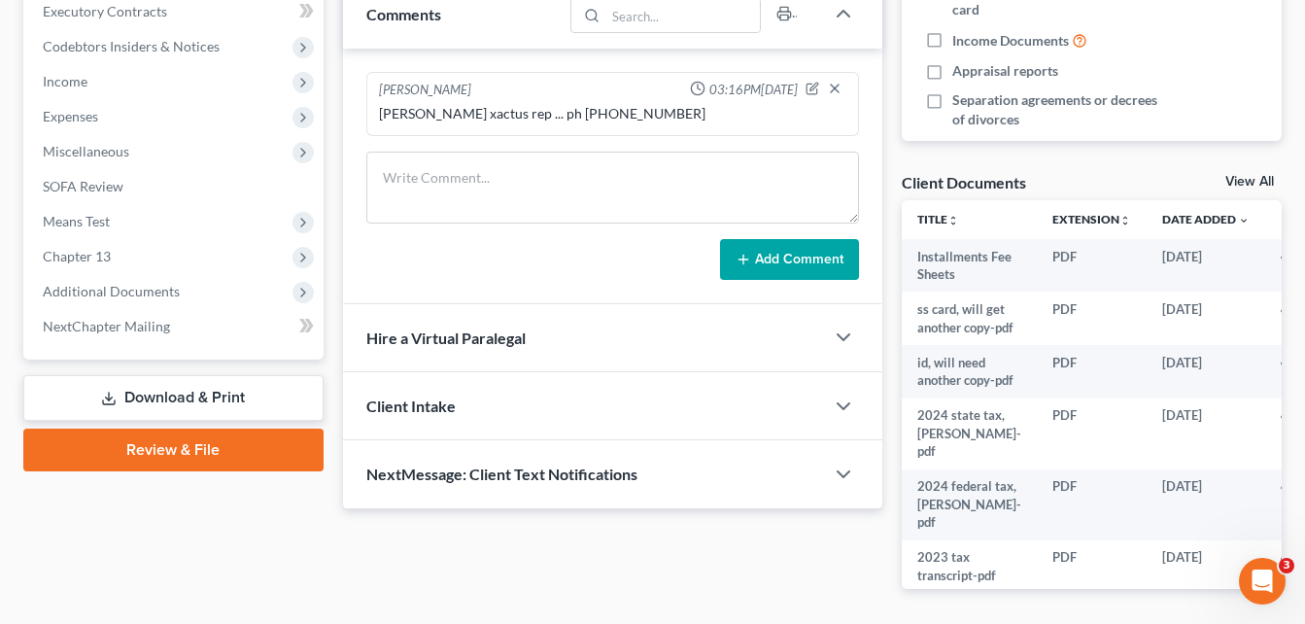
scroll to position [550, 0]
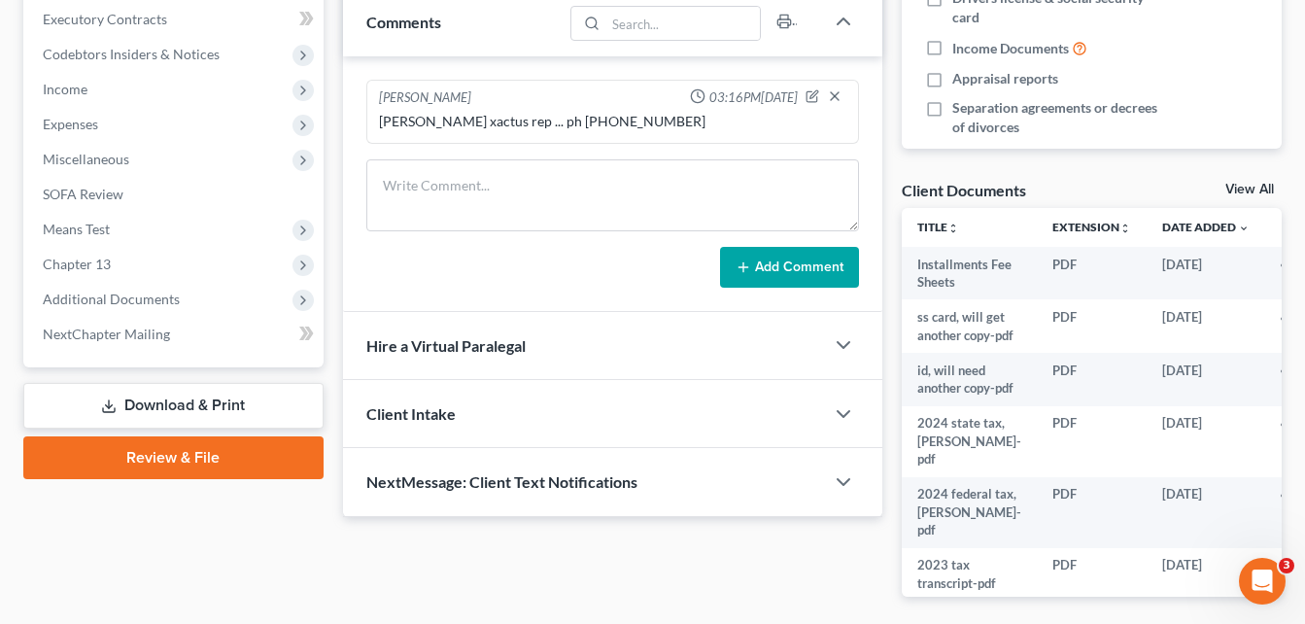
click at [333, 136] on div "Updates & News × [US_STATE][GEOGRAPHIC_DATA] Notes: Take a look at NextChapter'…" at bounding box center [612, 132] width 559 height 992
click at [574, 212] on textarea at bounding box center [612, 195] width 493 height 72
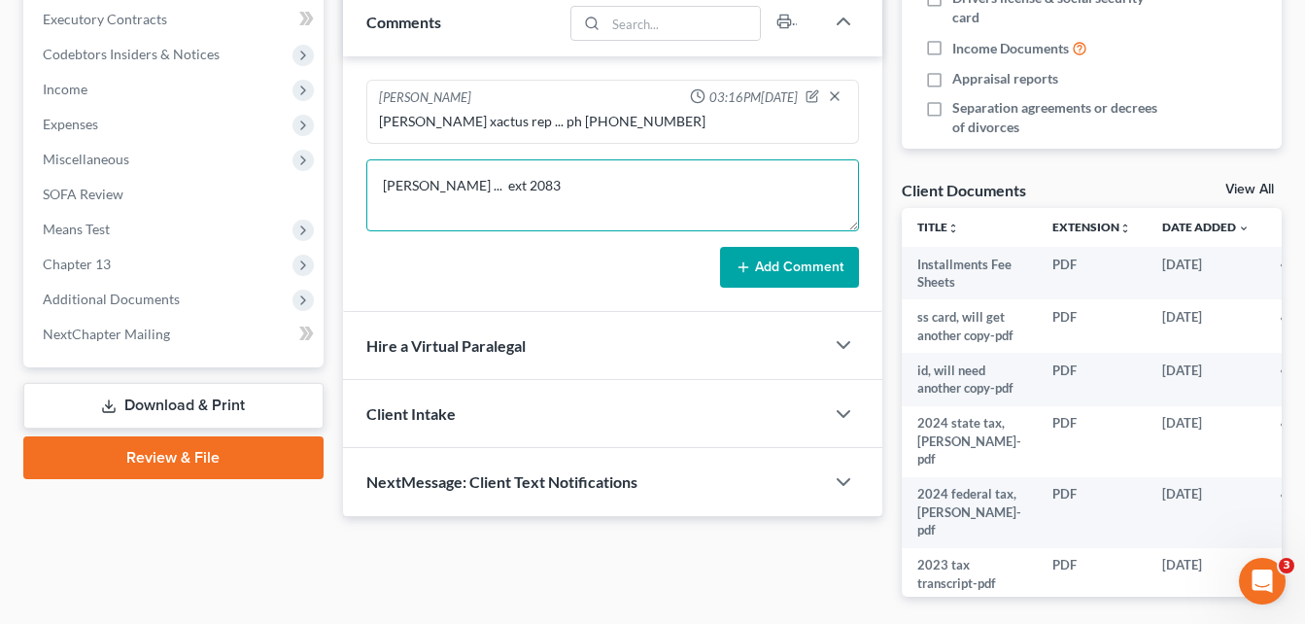
scroll to position [5, 0]
type textarea "[PERSON_NAME] ... ext 2083 [PHONE_NUMBER]"
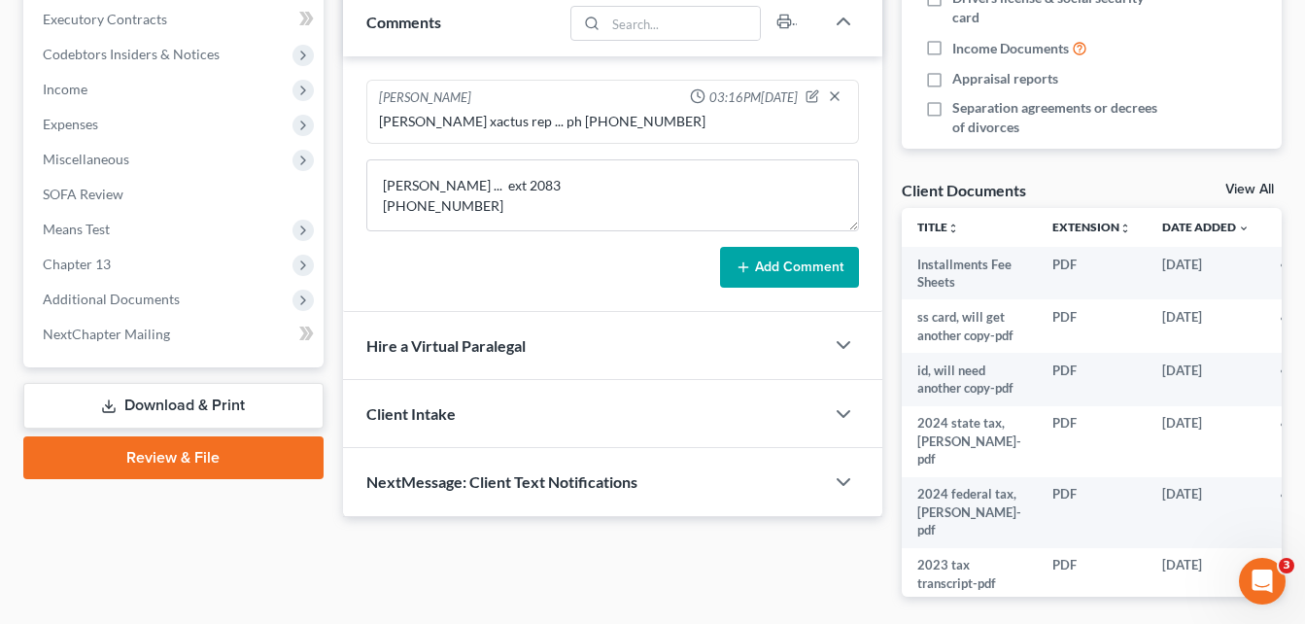
click at [786, 274] on button "Add Comment" at bounding box center [789, 267] width 139 height 41
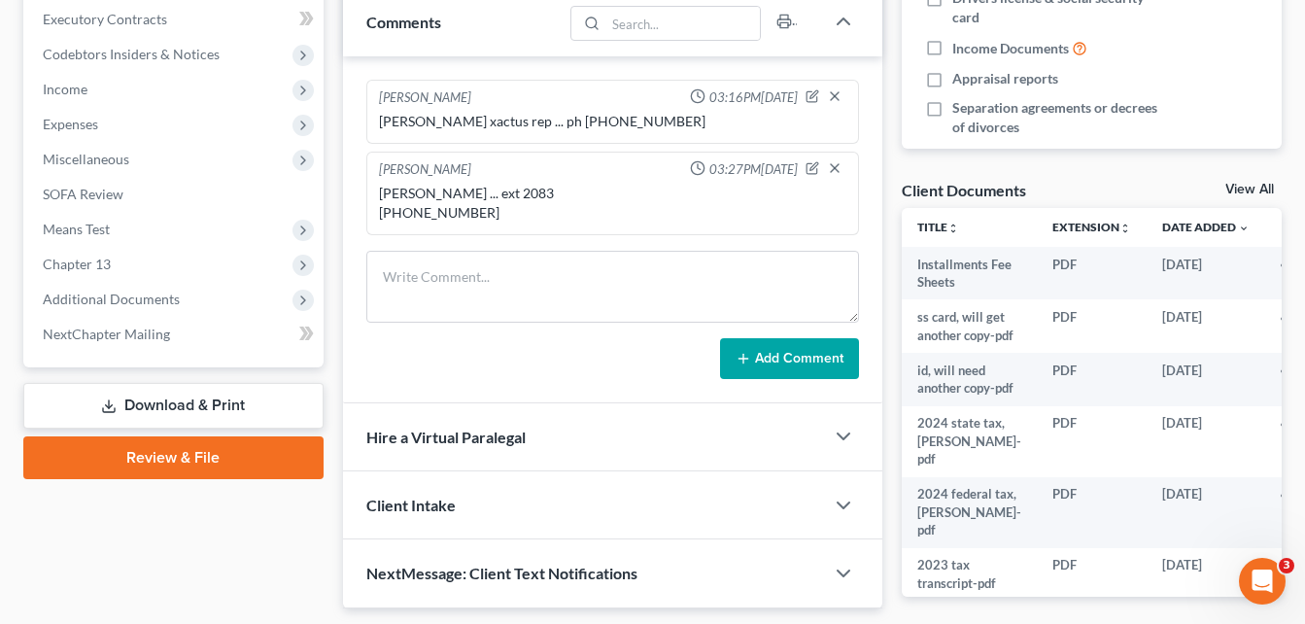
click at [333, 232] on div "Updates & News × [US_STATE][GEOGRAPHIC_DATA] Notes: Take a look at NextChapter'…" at bounding box center [612, 132] width 559 height 992
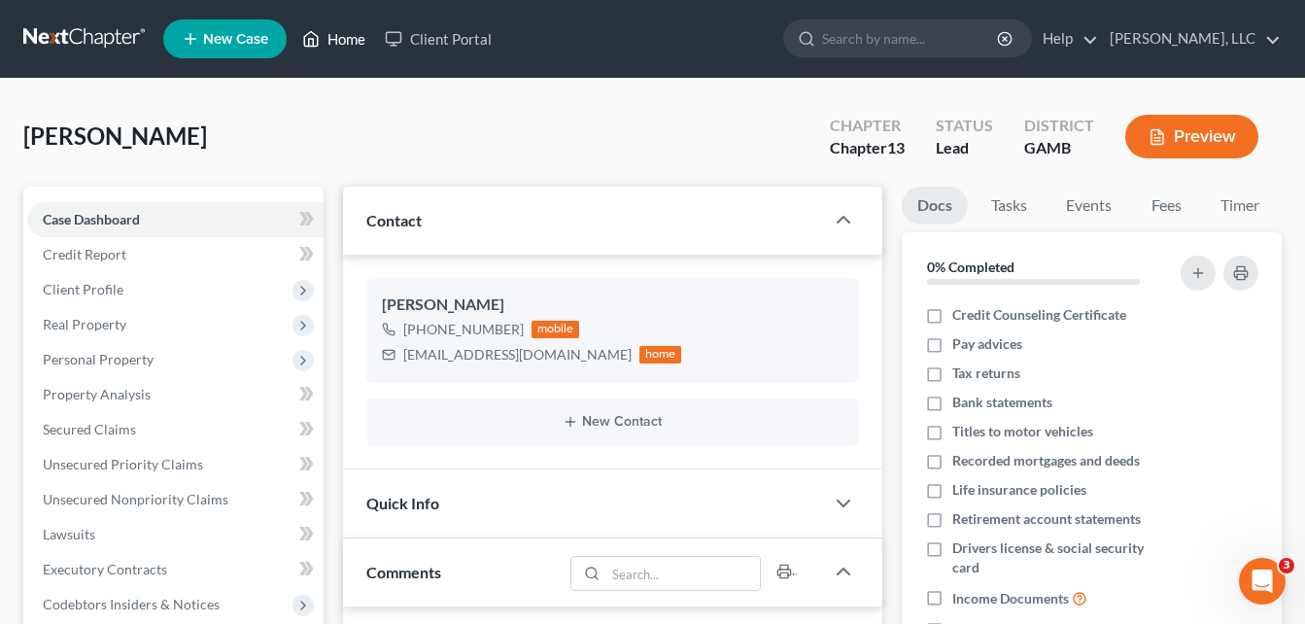
click at [331, 36] on link "Home" at bounding box center [334, 38] width 83 height 35
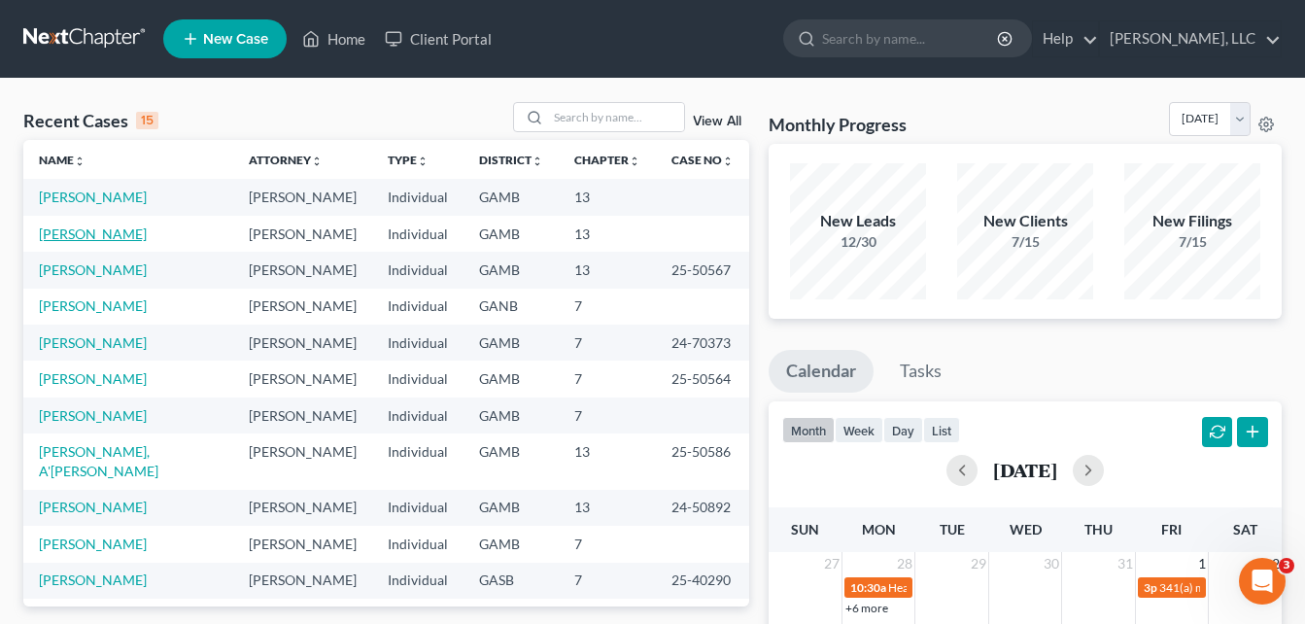
click at [109, 235] on link "[PERSON_NAME]" at bounding box center [93, 234] width 108 height 17
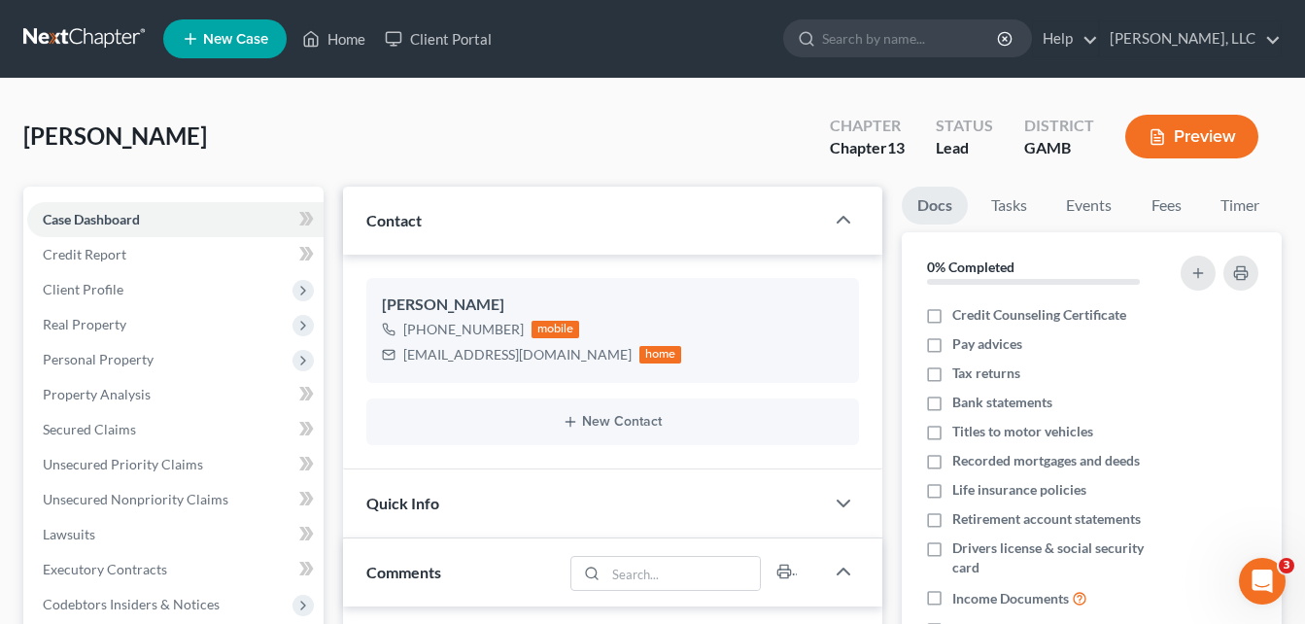
click at [347, 131] on div "[PERSON_NAME] Upgraded Chapter Chapter 13 Status Lead District [GEOGRAPHIC_DATA…" at bounding box center [652, 144] width 1259 height 85
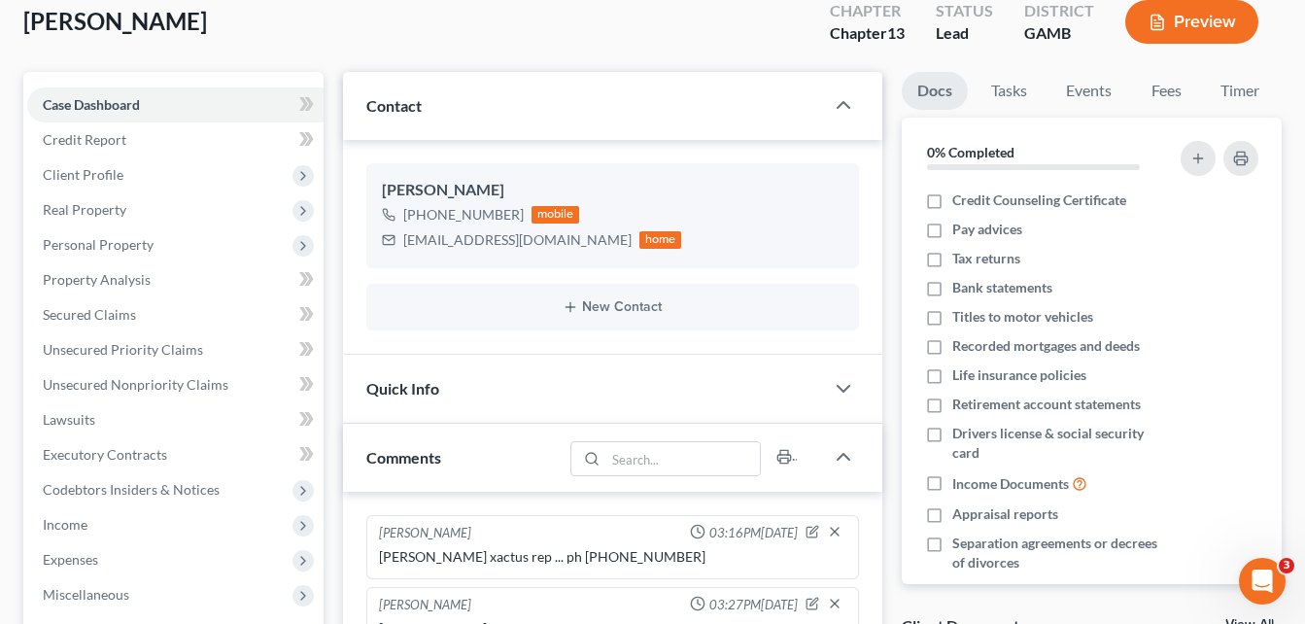
scroll to position [117, 0]
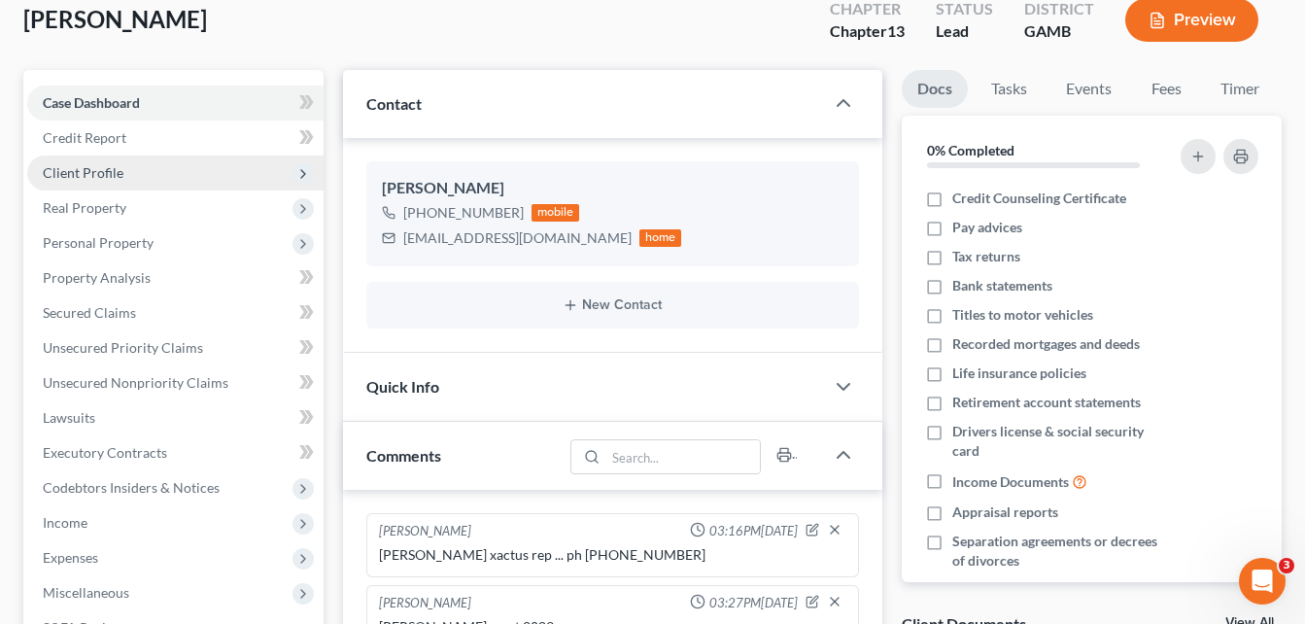
click at [94, 175] on span "Client Profile" at bounding box center [83, 172] width 81 height 17
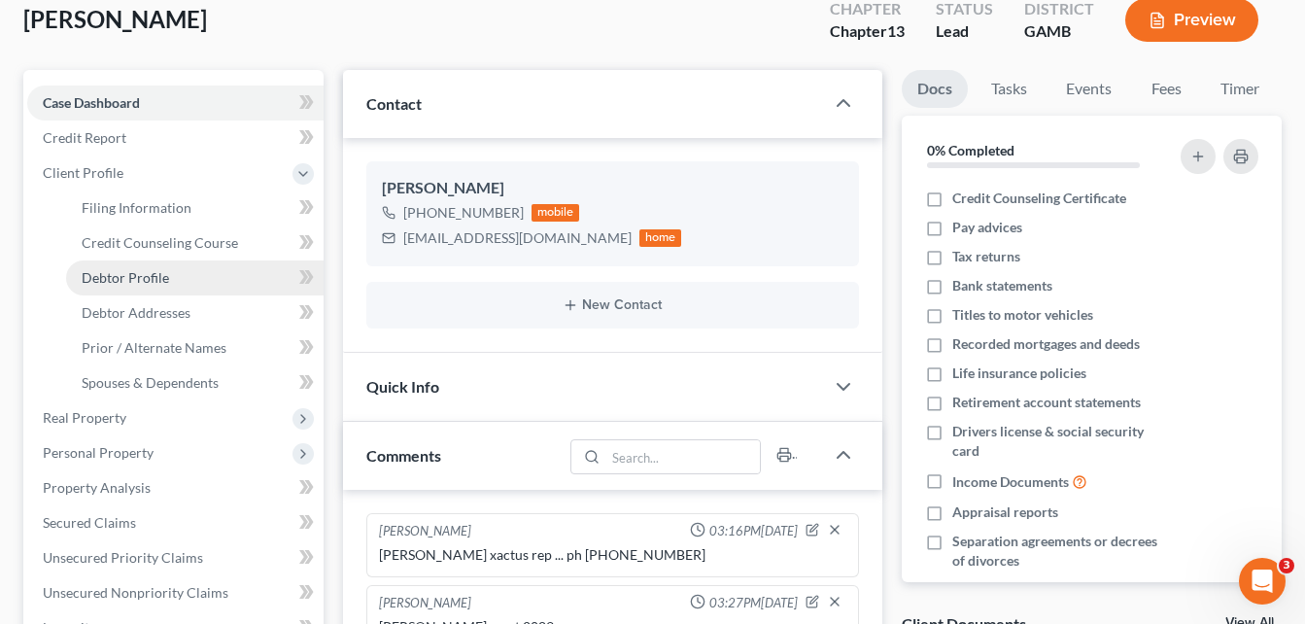
click at [124, 281] on span "Debtor Profile" at bounding box center [125, 277] width 87 height 17
select select "1"
select select "3"
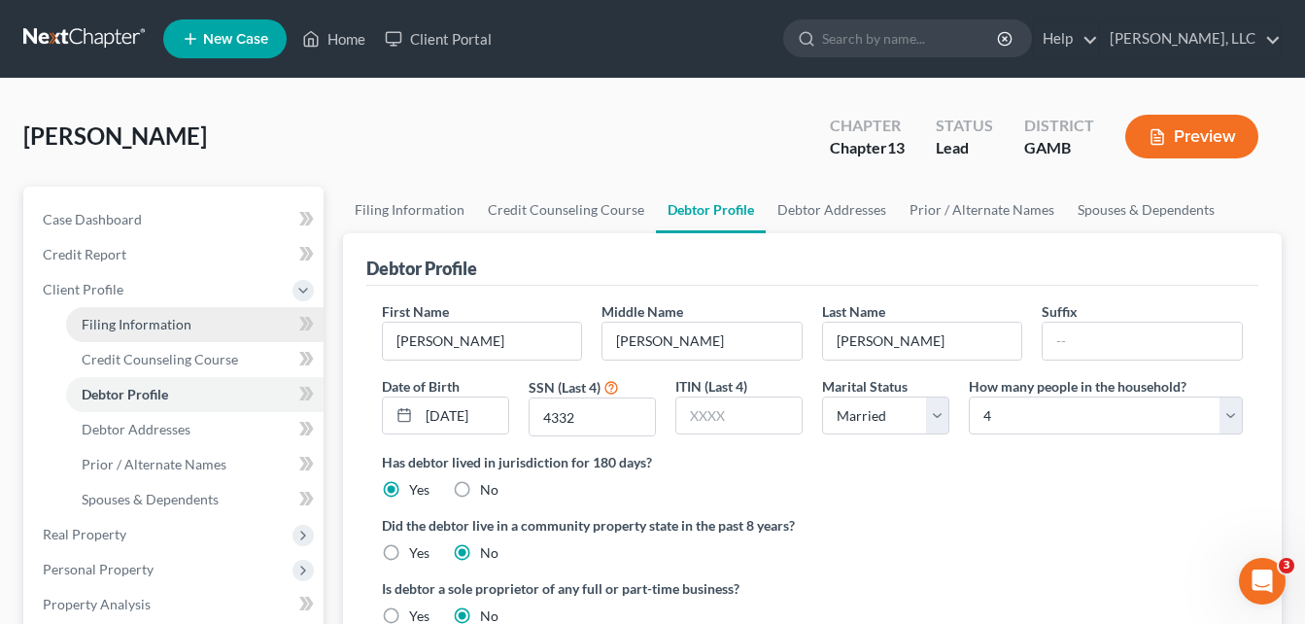
click at [165, 331] on span "Filing Information" at bounding box center [137, 324] width 110 height 17
select select "1"
select select "0"
select select "3"
select select "10"
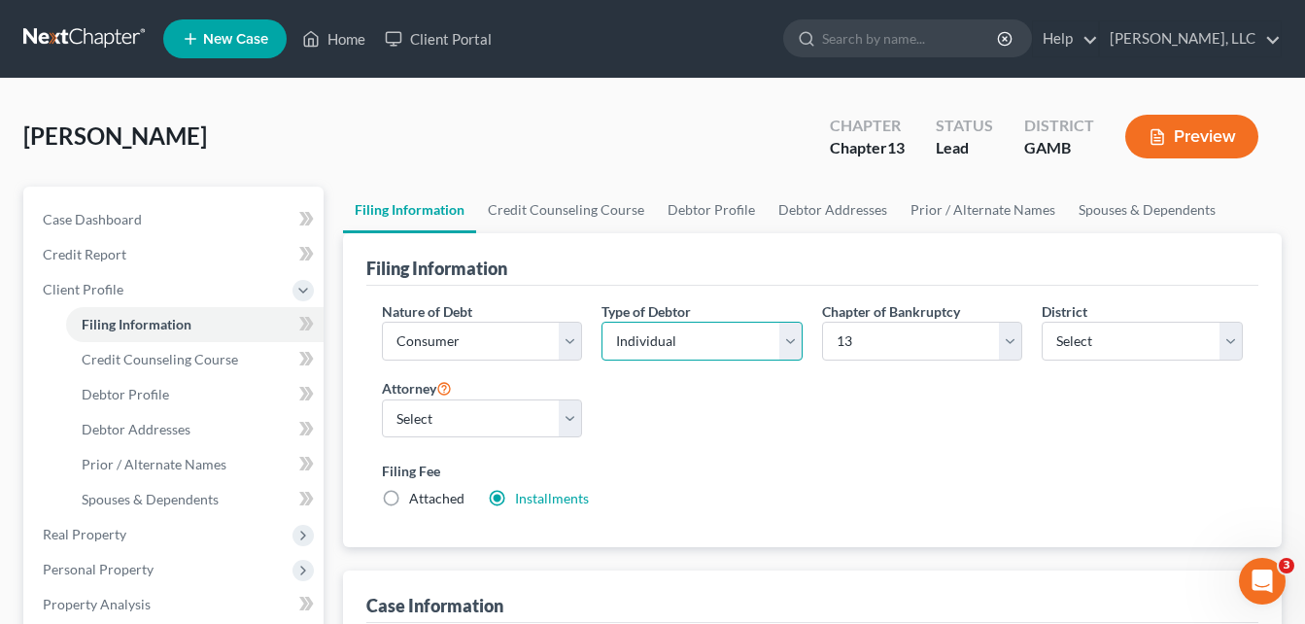
click at [666, 347] on select "Select Individual Joint" at bounding box center [702, 341] width 201 height 39
select select "1"
click at [602, 361] on select "Select Individual Joint" at bounding box center [702, 341] width 201 height 39
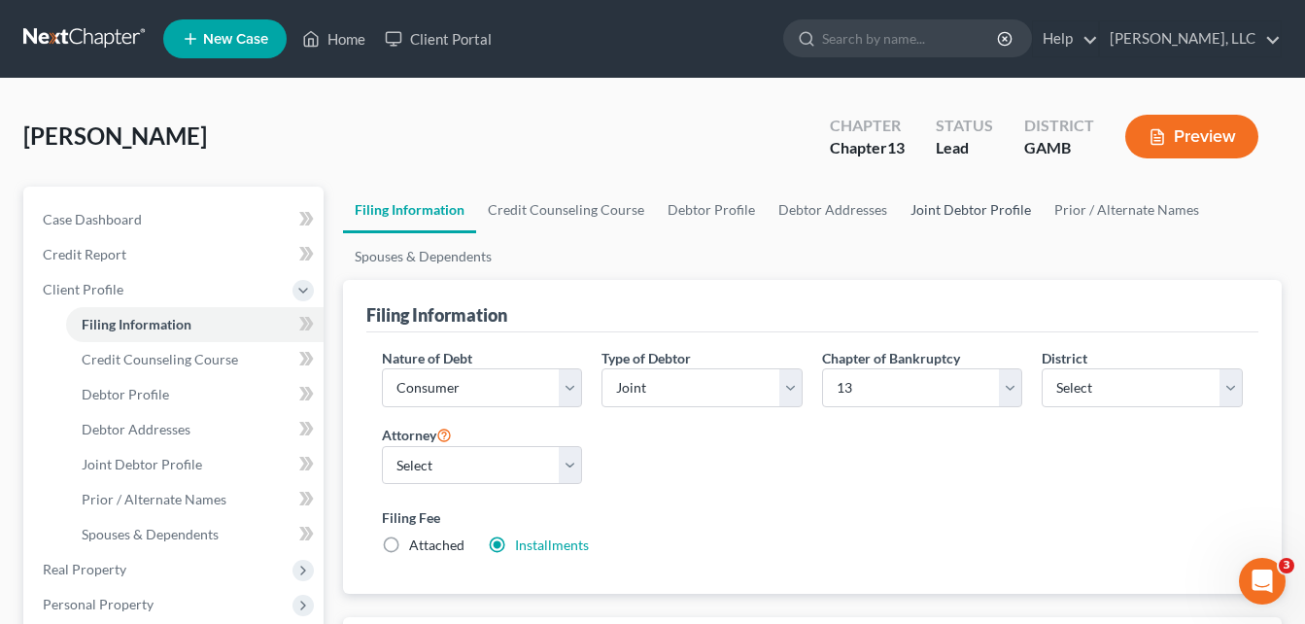
click at [957, 210] on link "Joint Debtor Profile" at bounding box center [971, 210] width 144 height 47
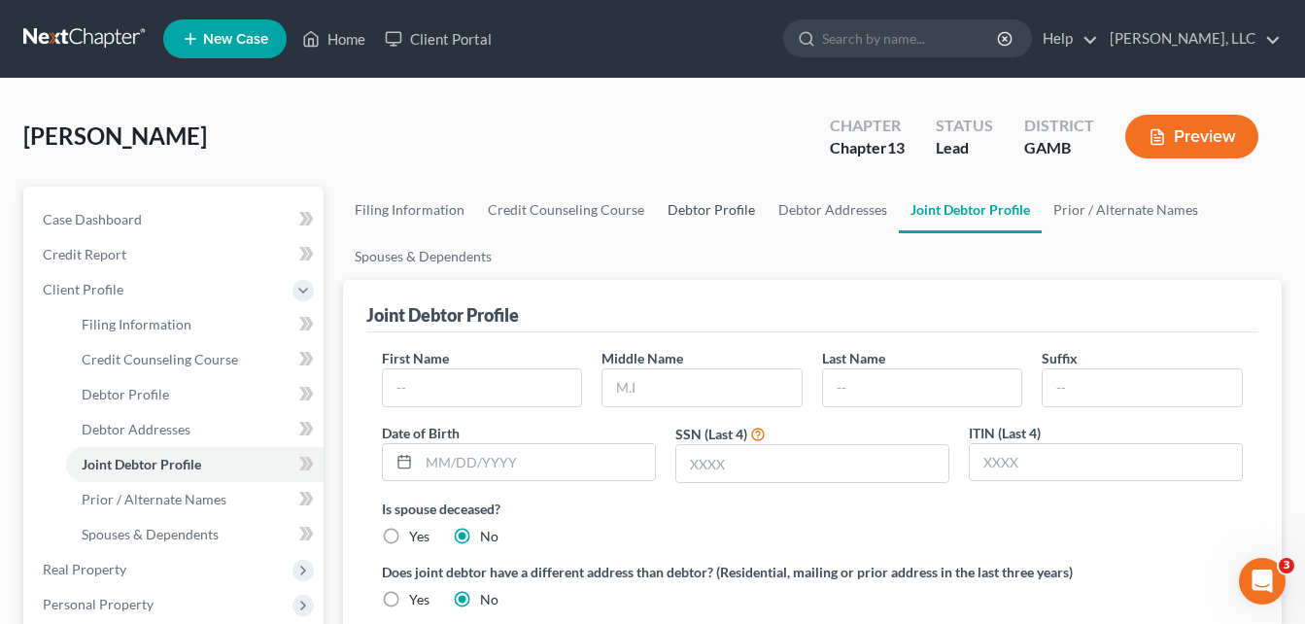
click at [692, 210] on link "Debtor Profile" at bounding box center [711, 210] width 111 height 47
select select "1"
select select "3"
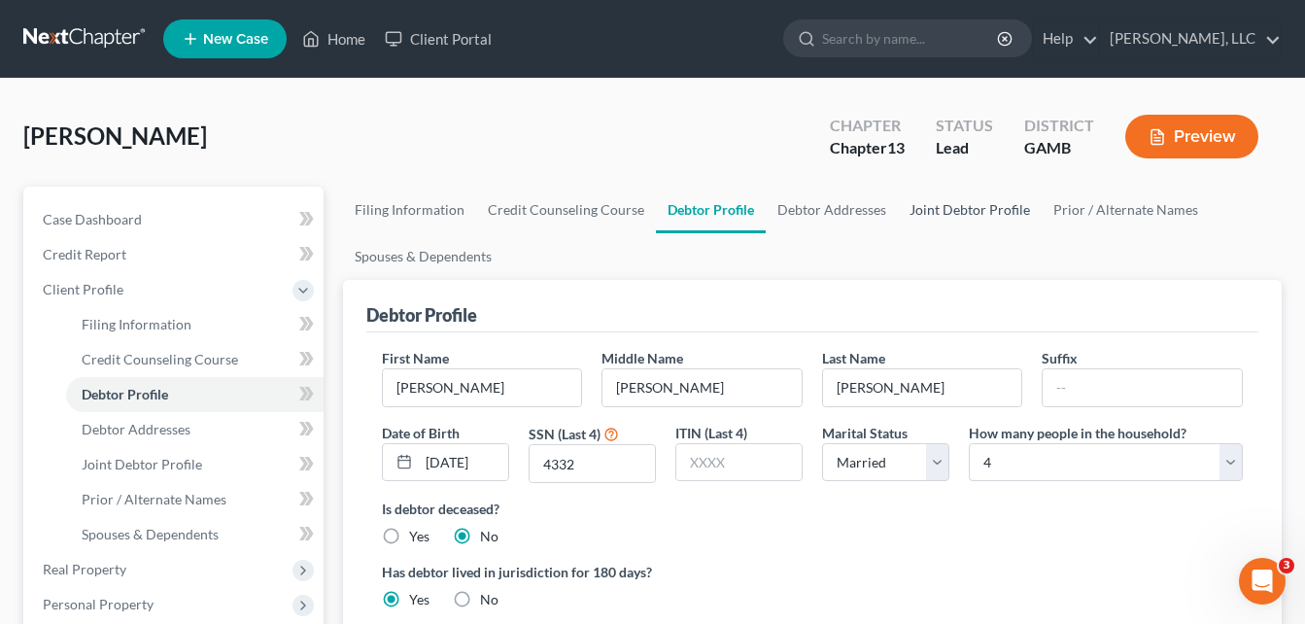
click at [923, 218] on link "Joint Debtor Profile" at bounding box center [970, 210] width 144 height 47
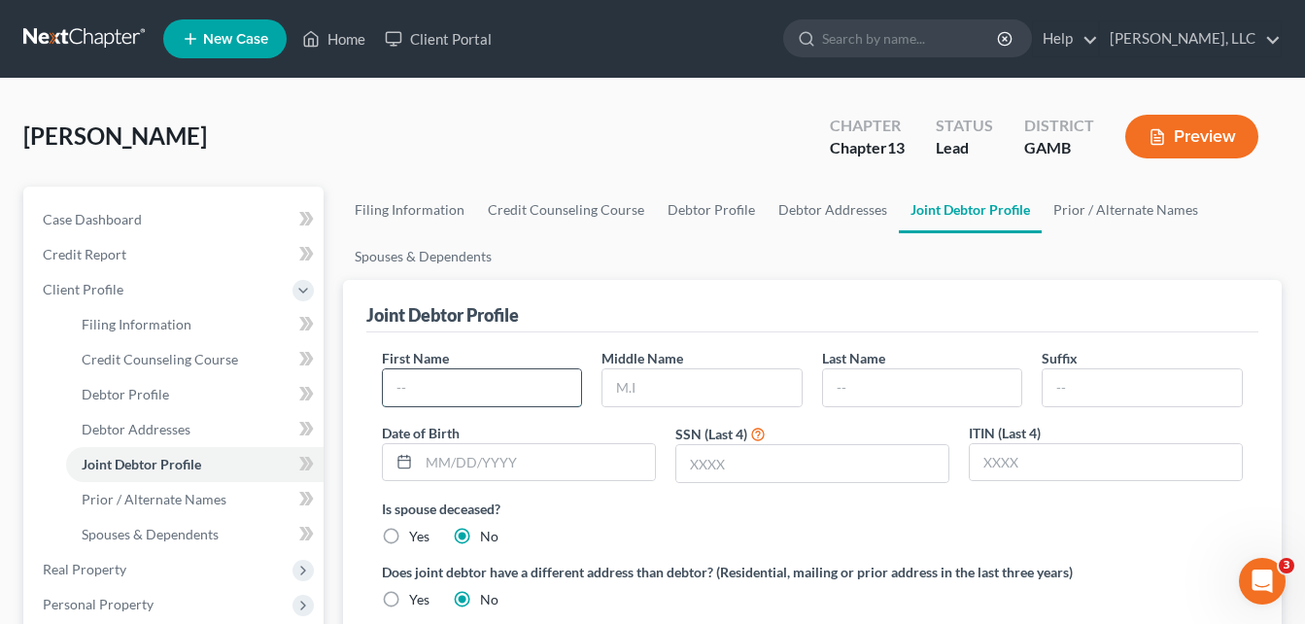
click at [456, 400] on input "text" at bounding box center [482, 387] width 199 height 37
type input "[PERSON_NAME]"
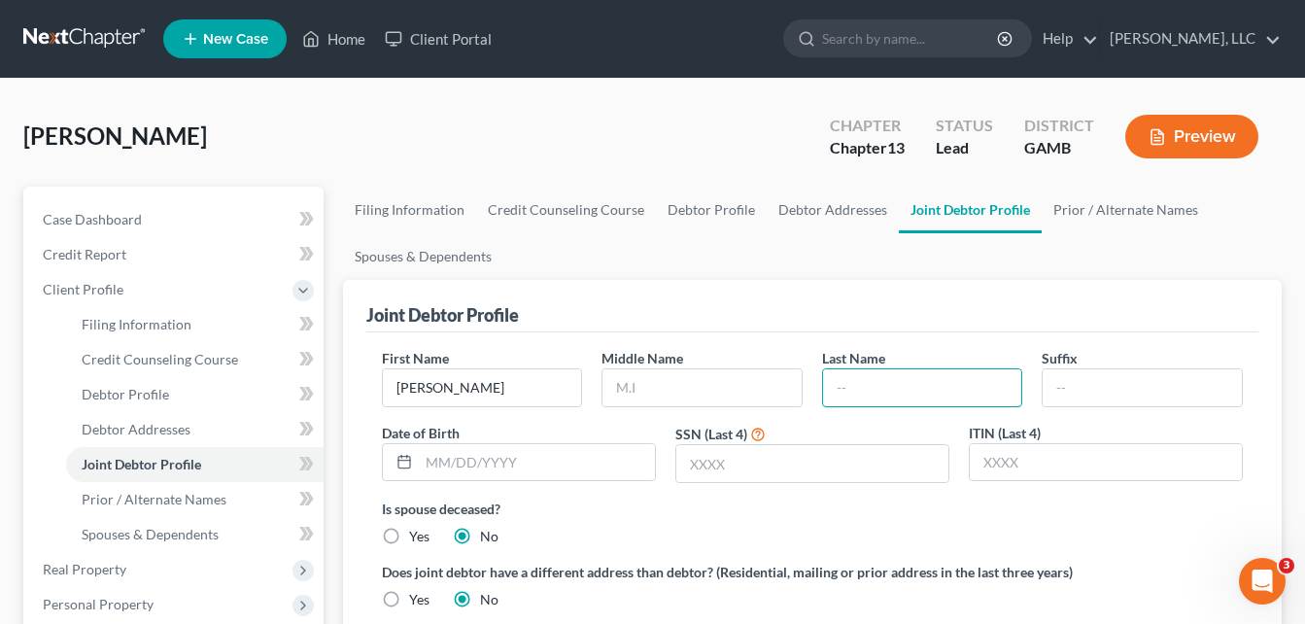
type input "h"
type input "Hurt"
click at [688, 379] on input "text" at bounding box center [702, 387] width 199 height 37
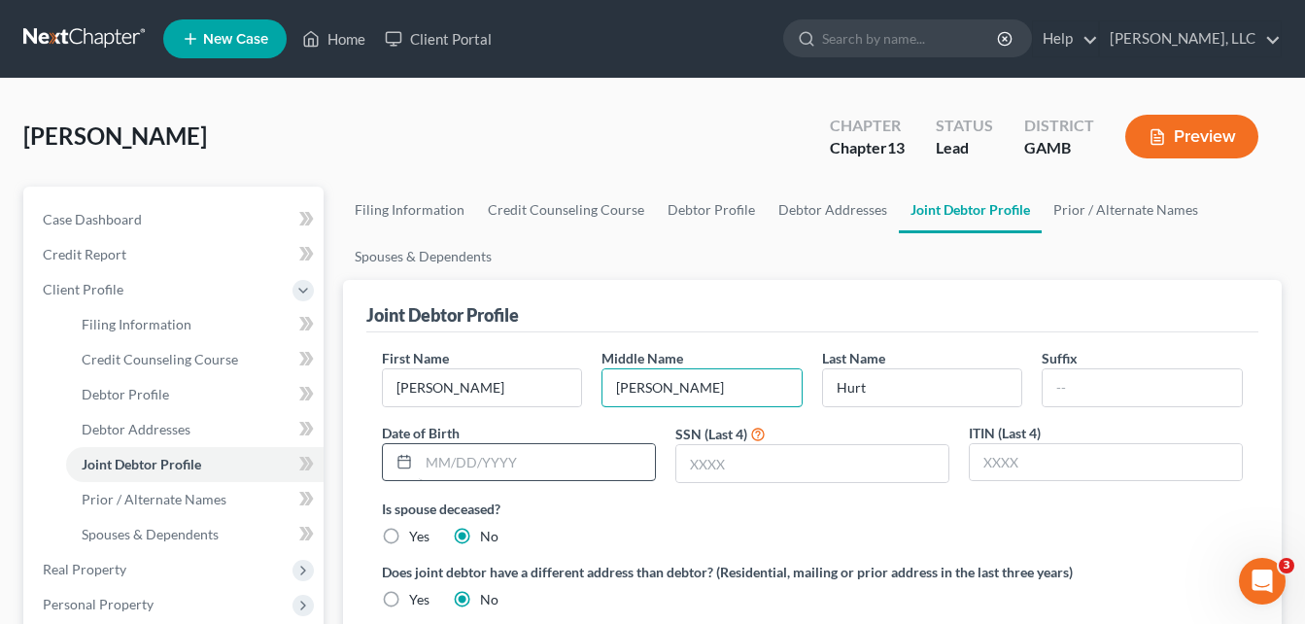
type input "[PERSON_NAME]"
click at [565, 457] on input "text" at bounding box center [537, 462] width 236 height 37
type input "[DATE]"
click at [789, 461] on input "text" at bounding box center [813, 463] width 272 height 37
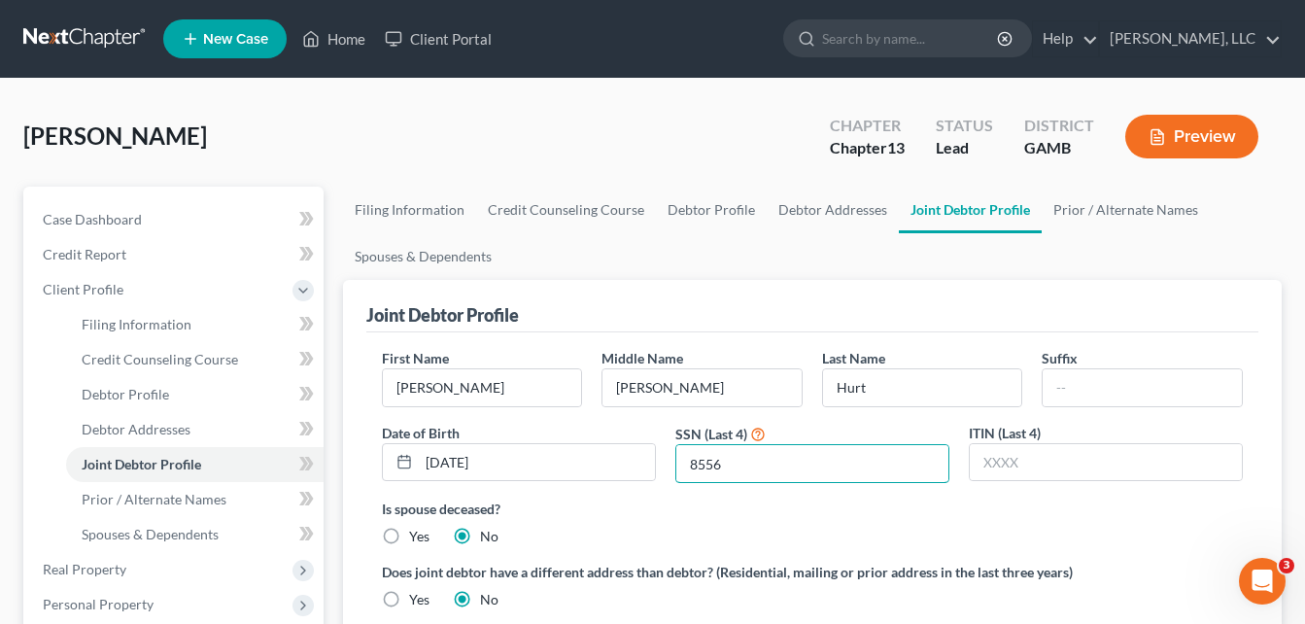
type input "8556"
click at [463, 391] on input "[PERSON_NAME]" at bounding box center [482, 387] width 199 height 37
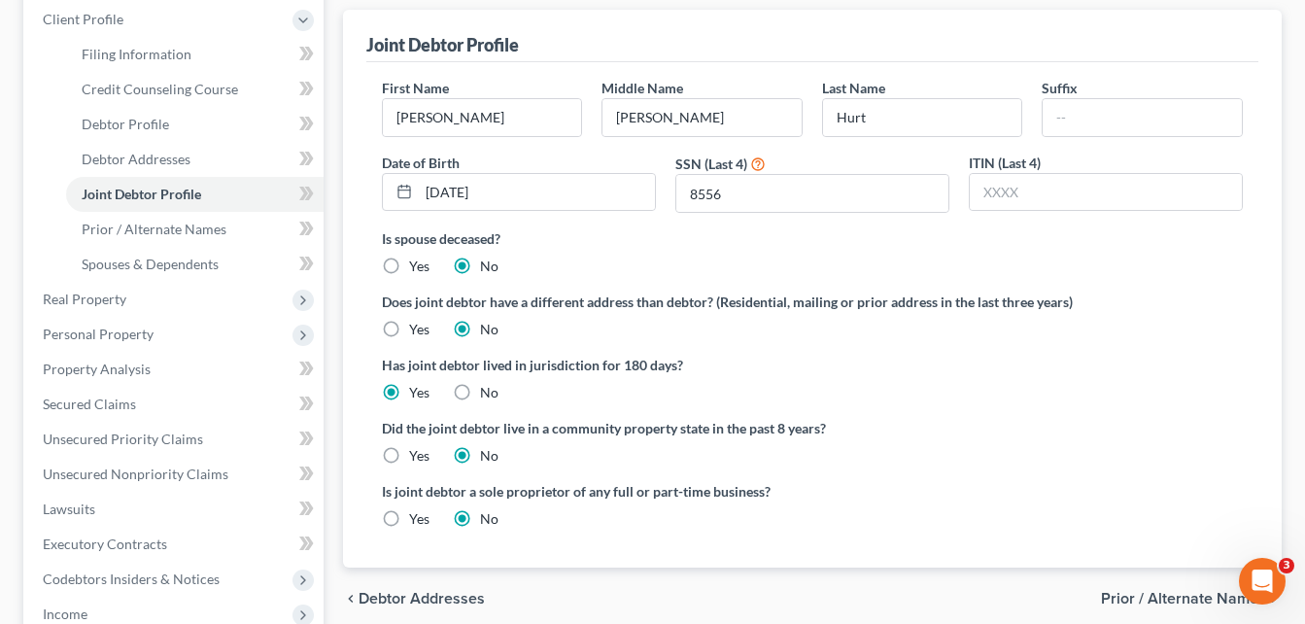
scroll to position [272, 0]
click at [335, 214] on div "Filing Information Credit Counseling Course Debtor Profile Debtor Addresses Joi…" at bounding box center [812, 458] width 958 height 1088
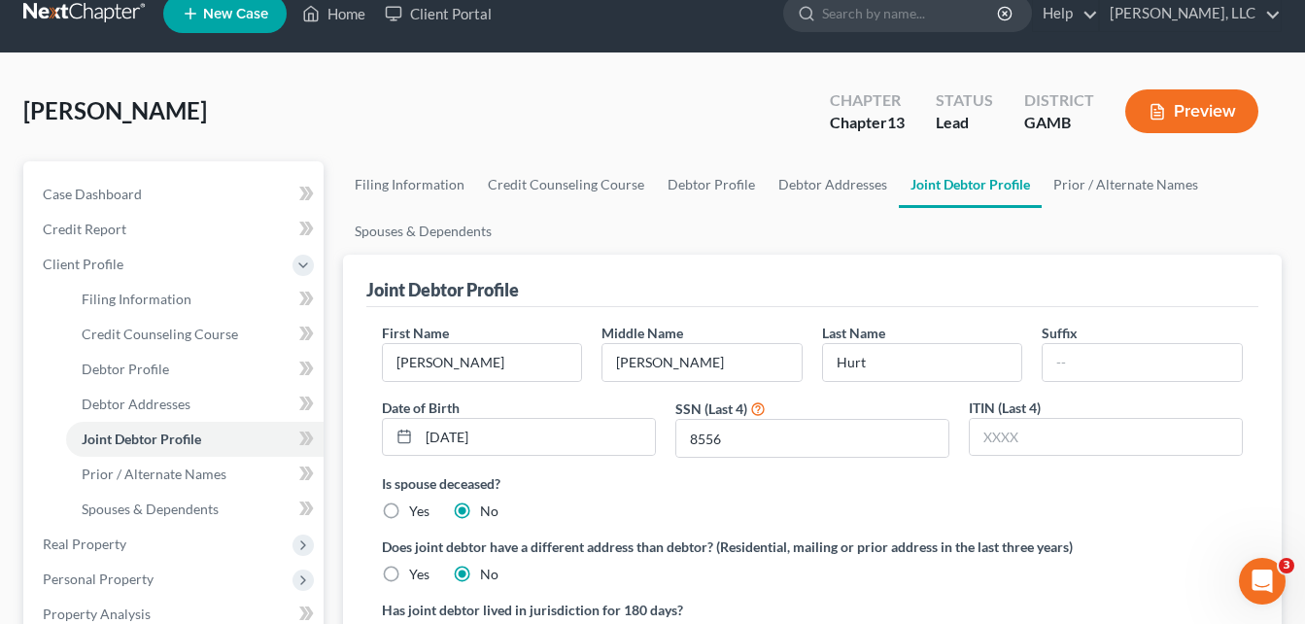
scroll to position [24, 0]
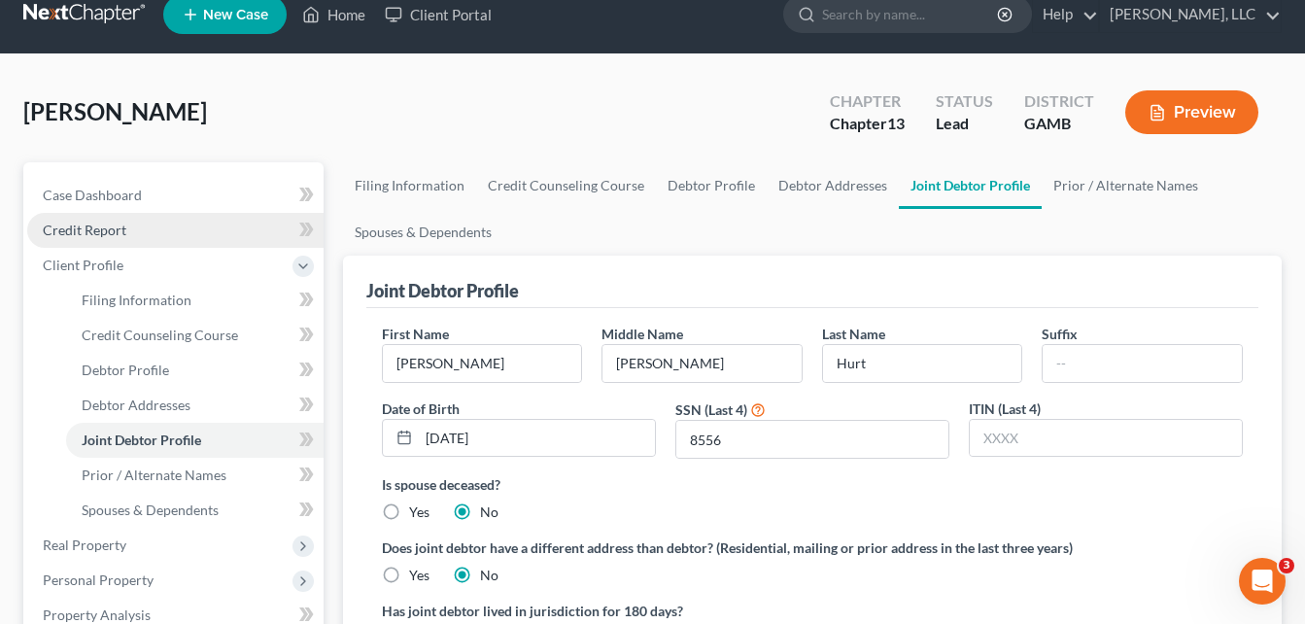
click at [89, 226] on span "Credit Report" at bounding box center [85, 230] width 84 height 17
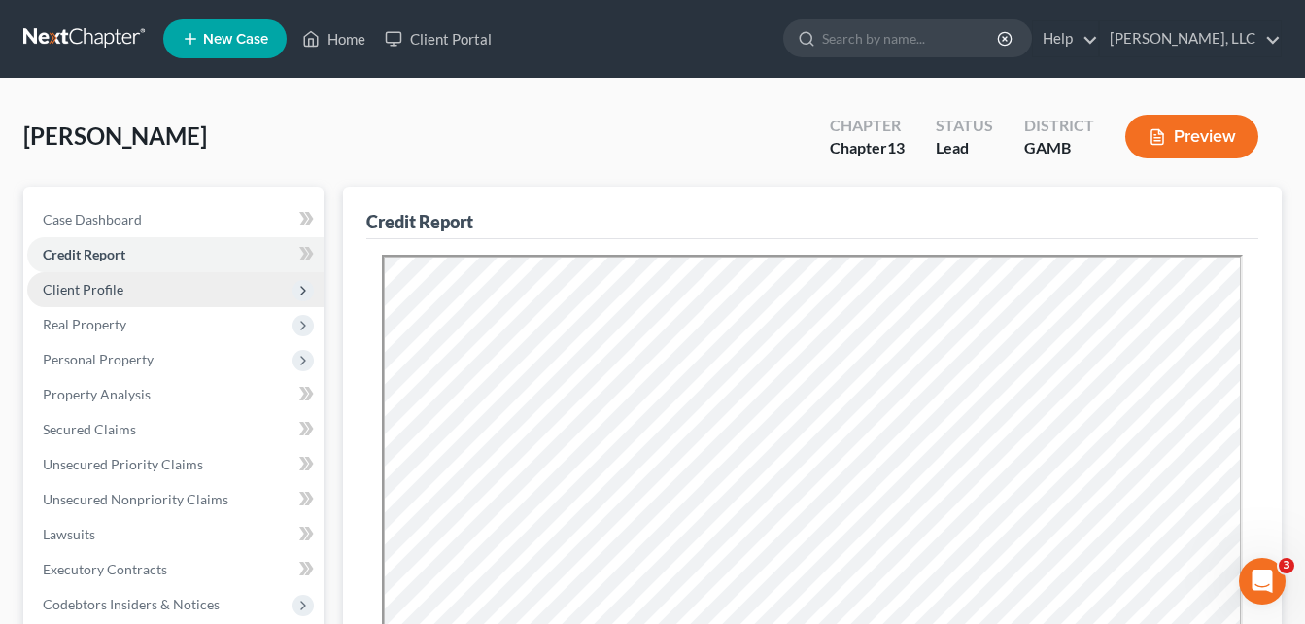
click at [98, 292] on span "Client Profile" at bounding box center [83, 289] width 81 height 17
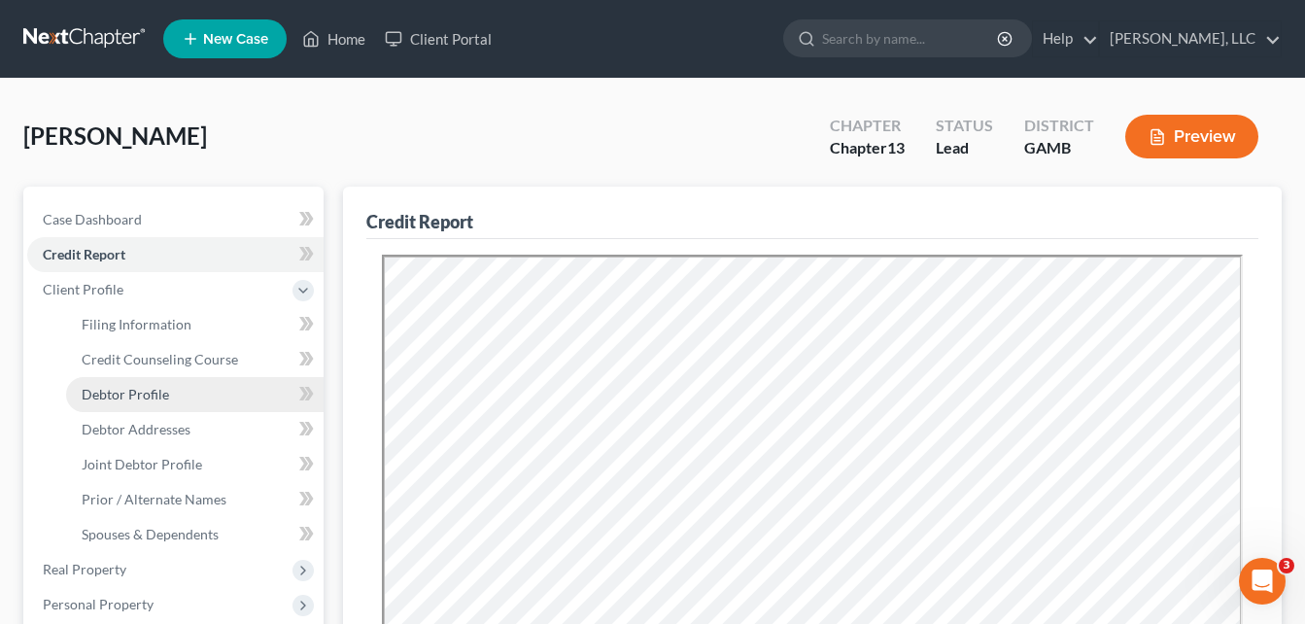
click at [130, 393] on span "Debtor Profile" at bounding box center [125, 394] width 87 height 17
select select "1"
select select "3"
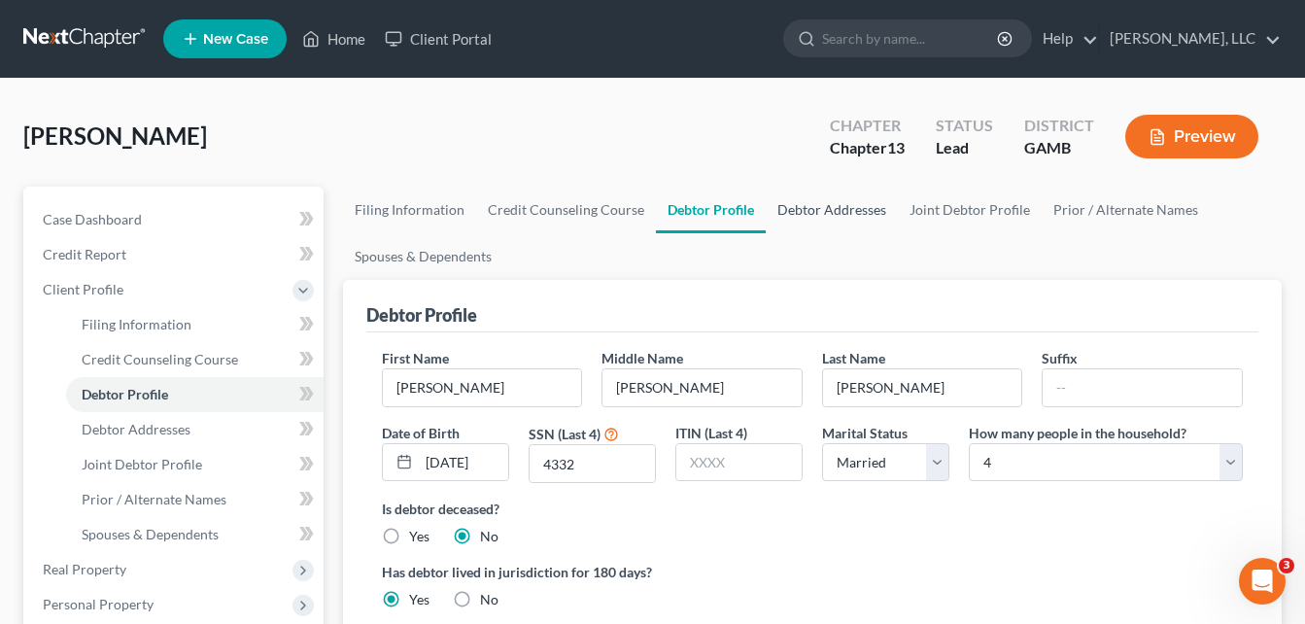
click at [818, 216] on link "Debtor Addresses" at bounding box center [832, 210] width 132 height 47
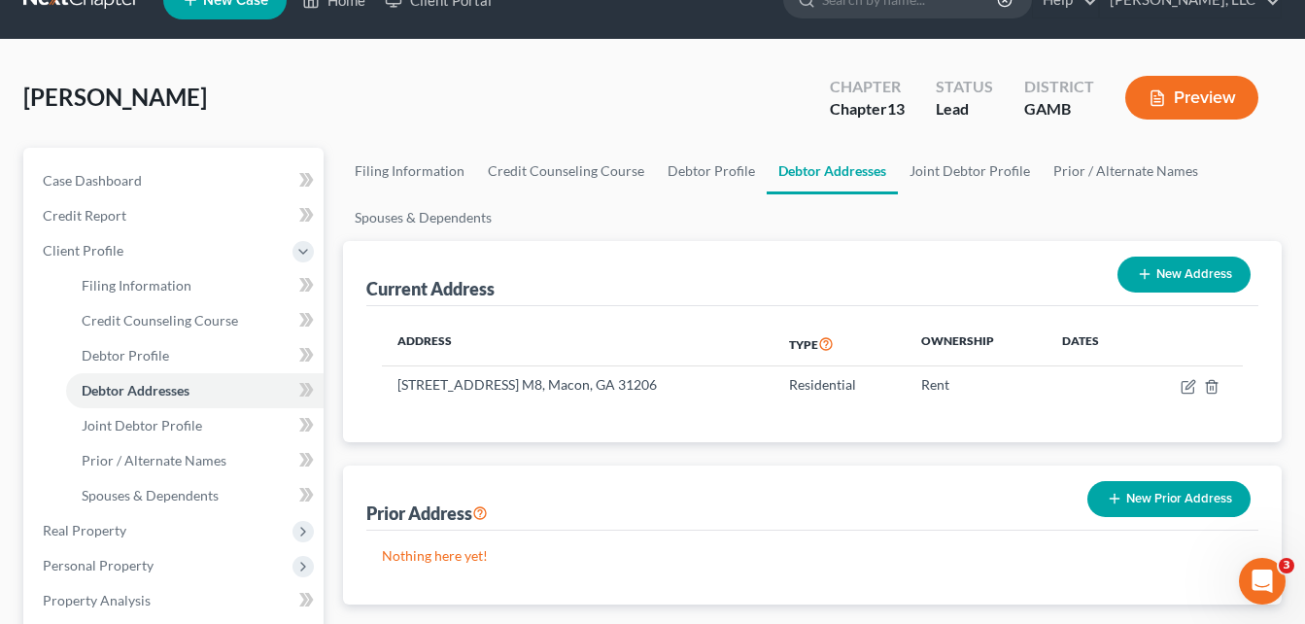
scroll to position [194, 0]
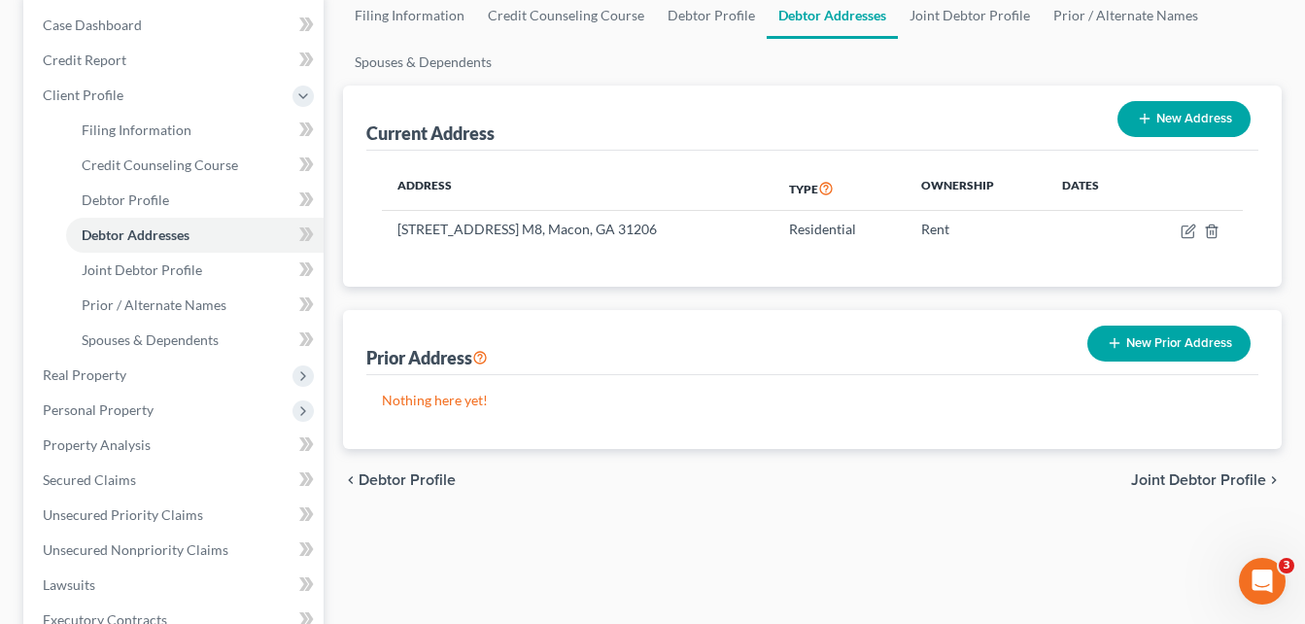
click at [336, 137] on div "Filing Information Credit Counseling Course Debtor Profile Debtor Addresses Joi…" at bounding box center [812, 536] width 958 height 1088
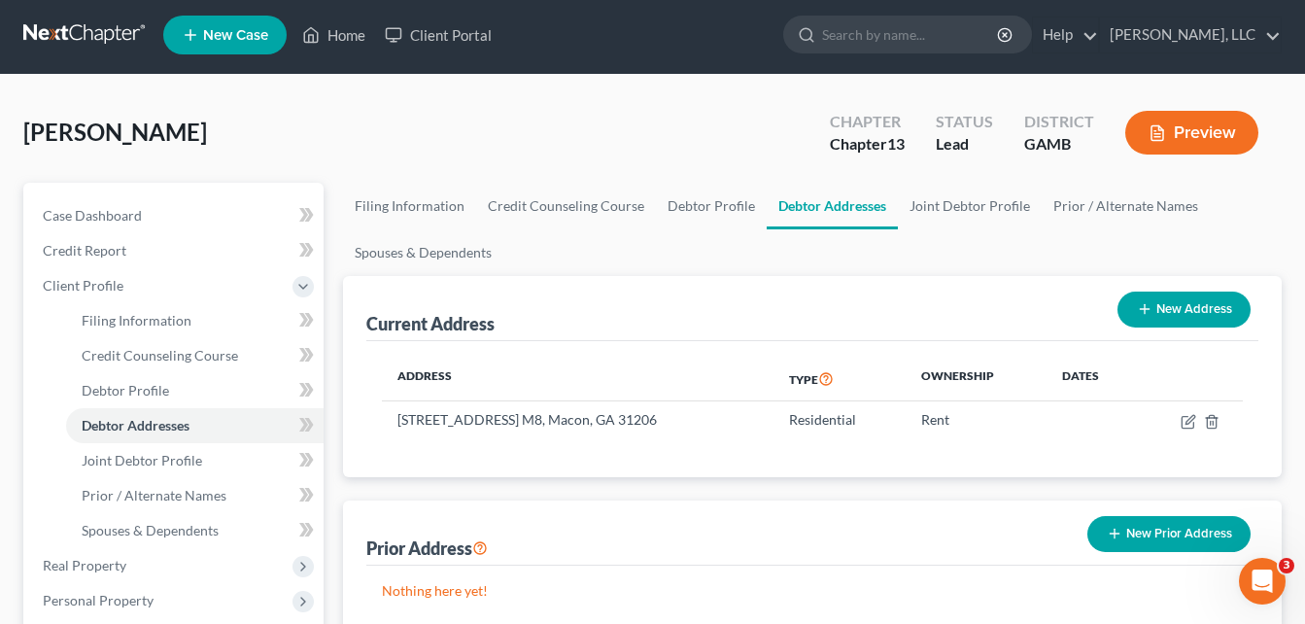
scroll to position [0, 0]
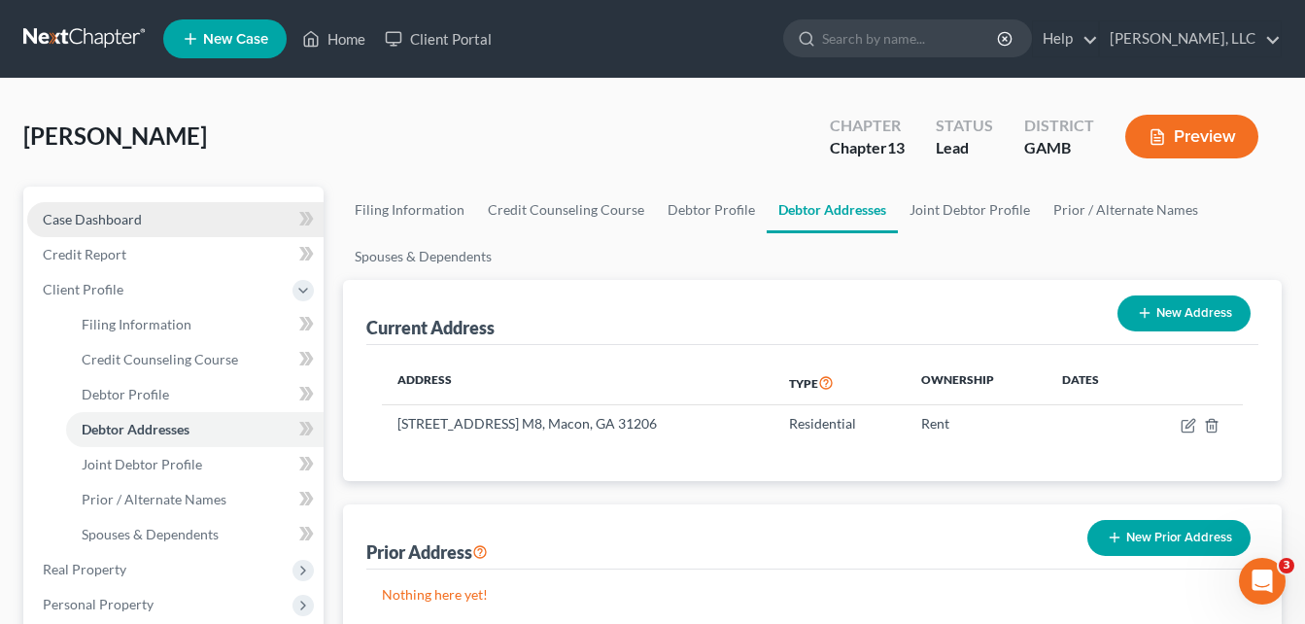
click at [112, 218] on span "Case Dashboard" at bounding box center [92, 219] width 99 height 17
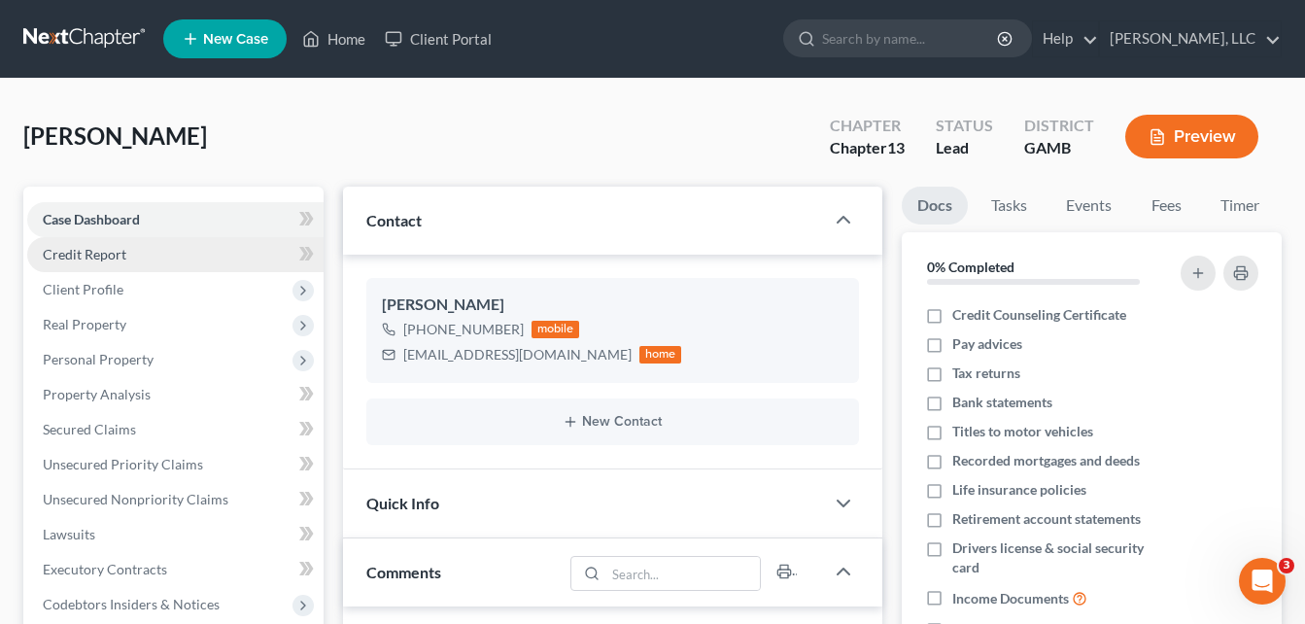
click at [91, 266] on link "Credit Report" at bounding box center [175, 254] width 296 height 35
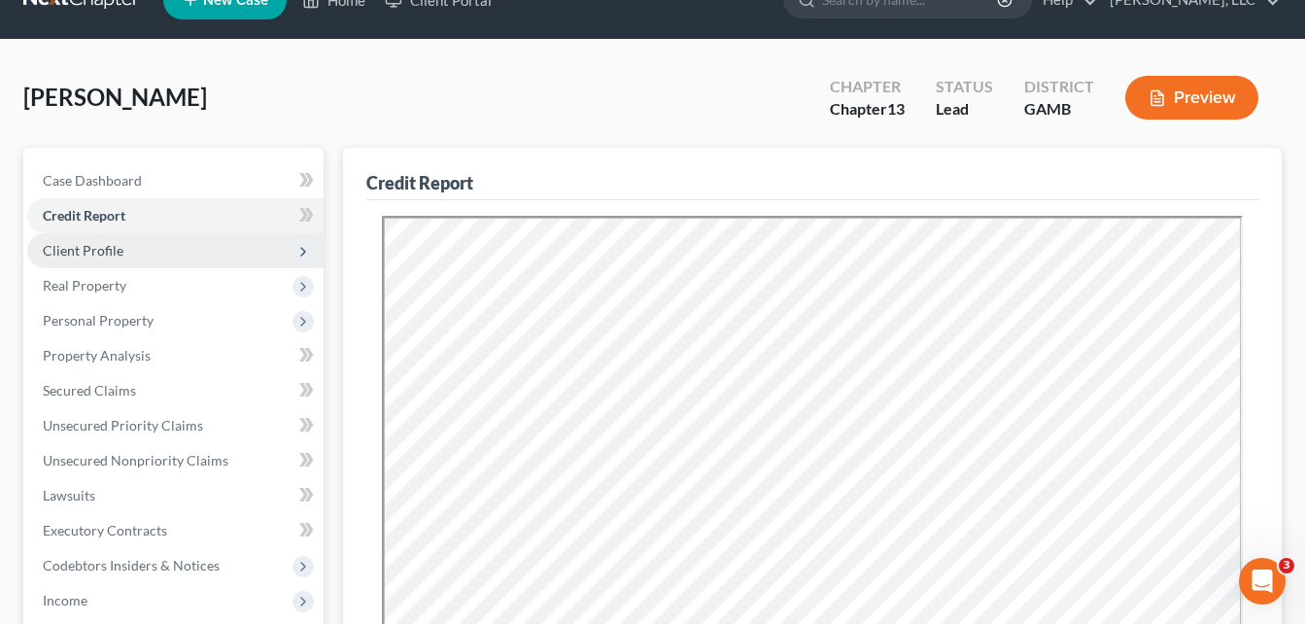
scroll to position [78, 0]
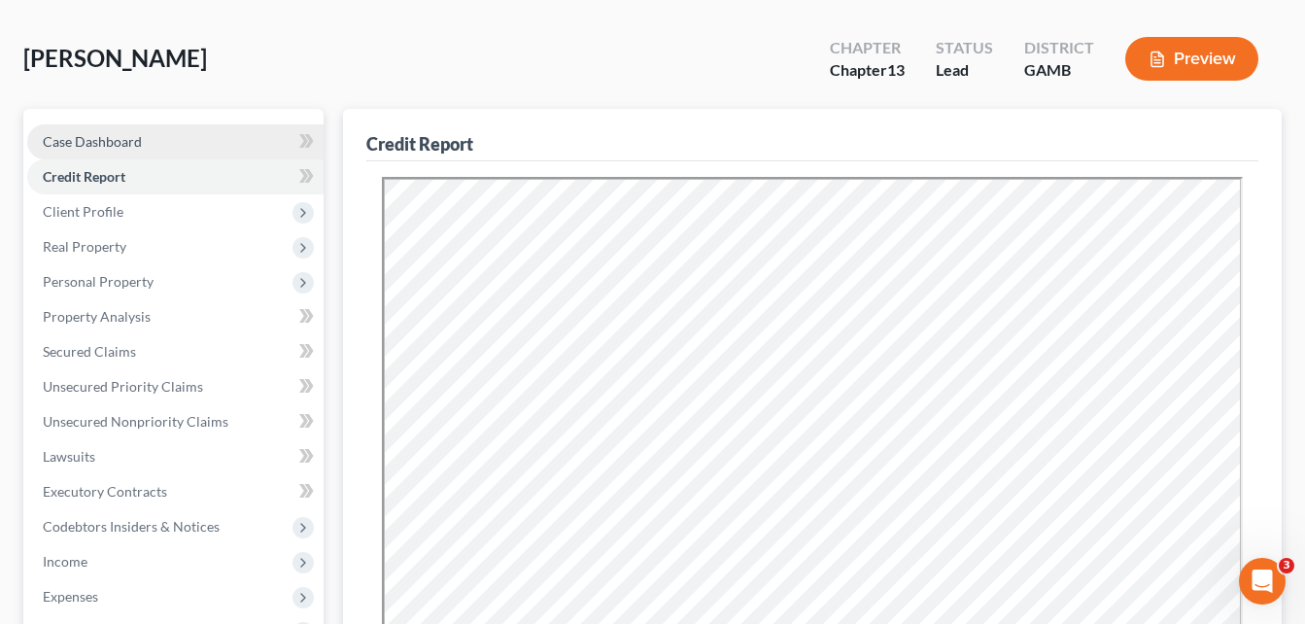
click at [81, 133] on span "Case Dashboard" at bounding box center [92, 141] width 99 height 17
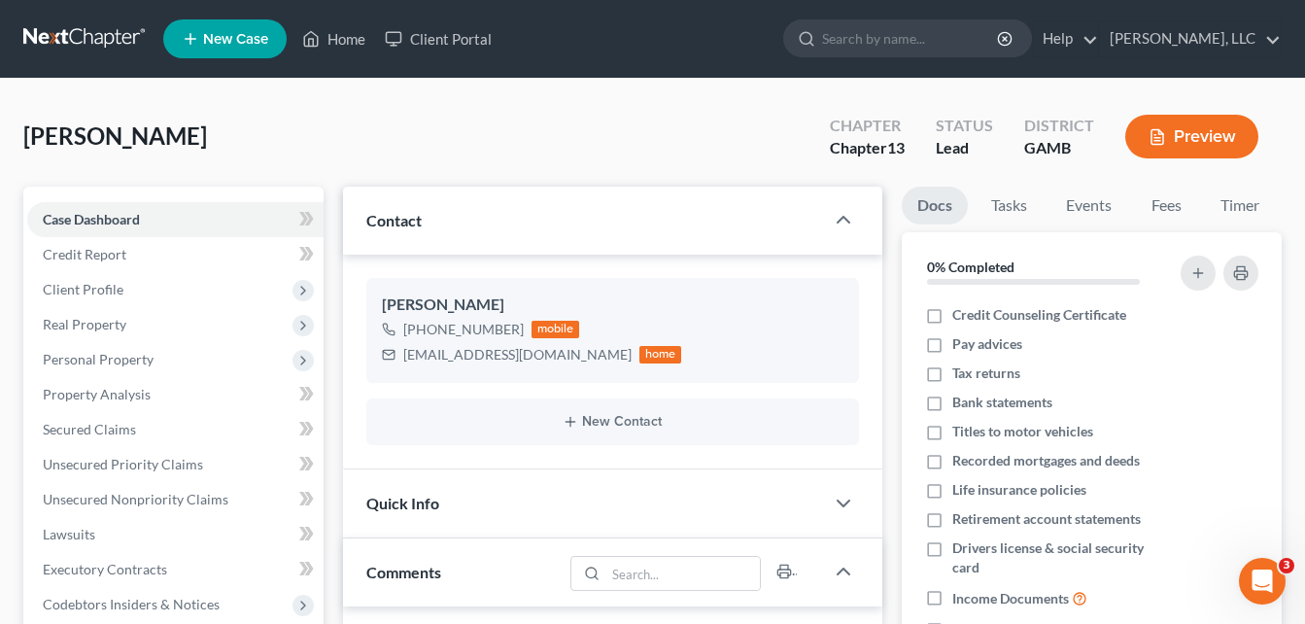
click at [332, 155] on div "[PERSON_NAME] Upgraded Chapter Chapter 13 Status Lead District [GEOGRAPHIC_DATA…" at bounding box center [652, 144] width 1259 height 85
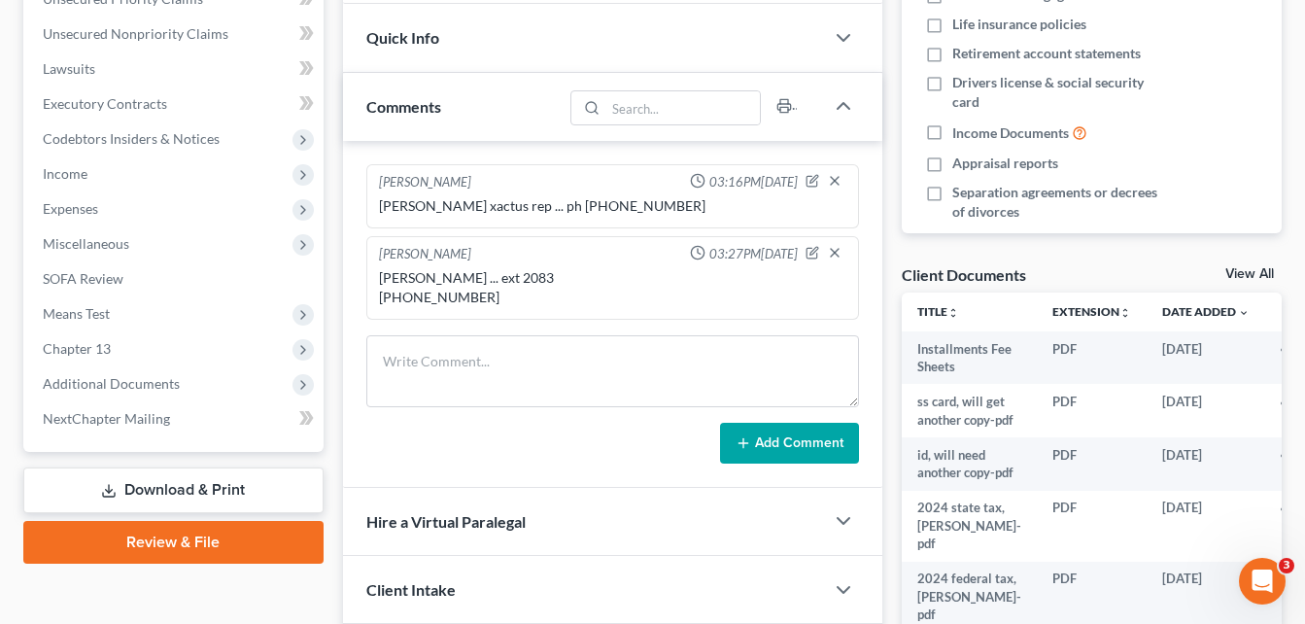
scroll to position [467, 0]
click at [815, 254] on icon "button" at bounding box center [813, 252] width 14 height 14
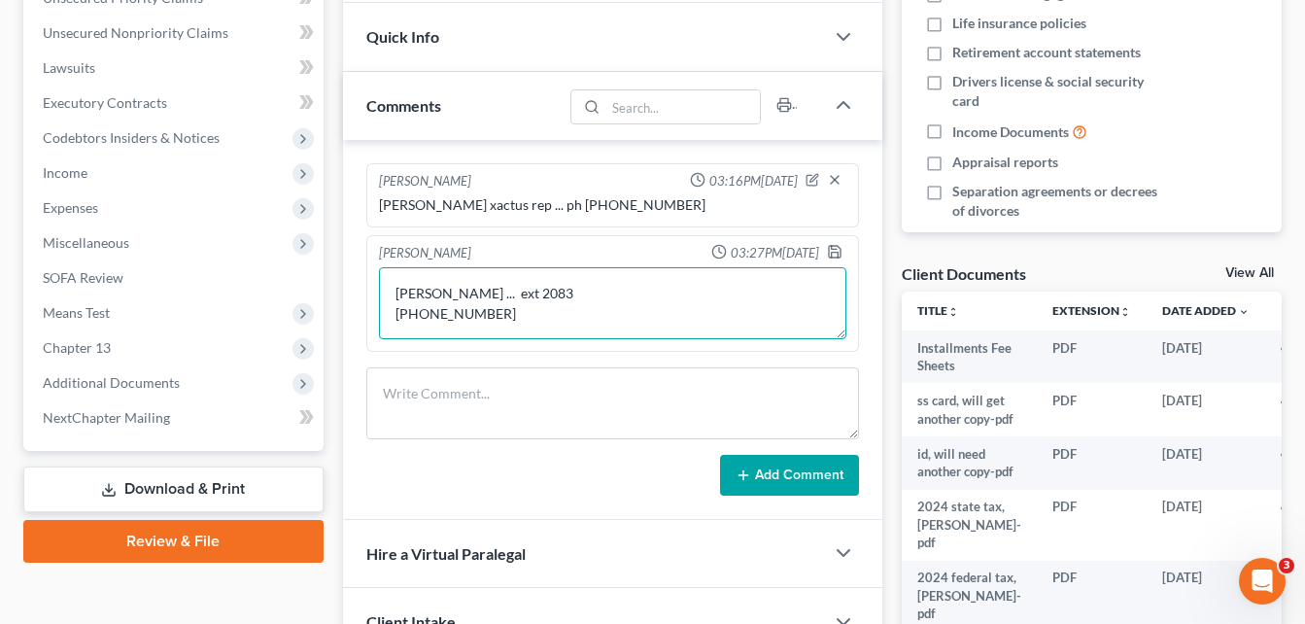
click at [515, 291] on textarea "[PERSON_NAME] ... ext 2083 [PHONE_NUMBER]" at bounding box center [613, 303] width 468 height 72
type textarea "mr [PERSON_NAME] ... ext 2083 [PHONE_NUMBER]"
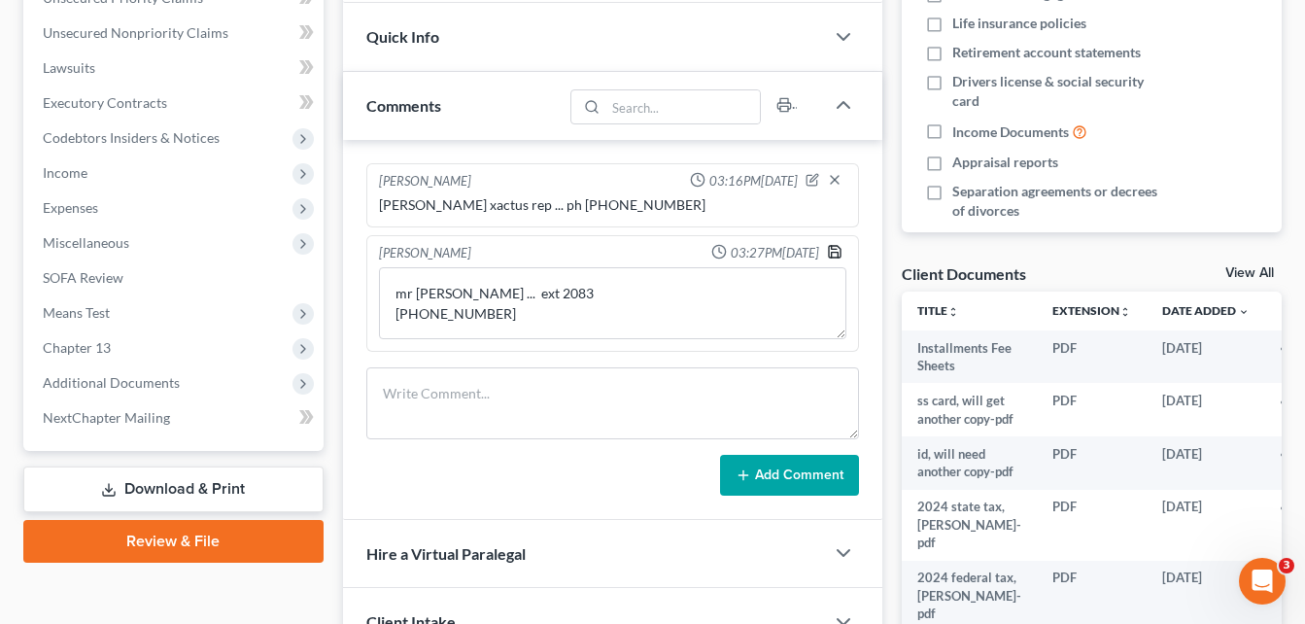
click at [838, 256] on polyline "button" at bounding box center [835, 255] width 7 height 5
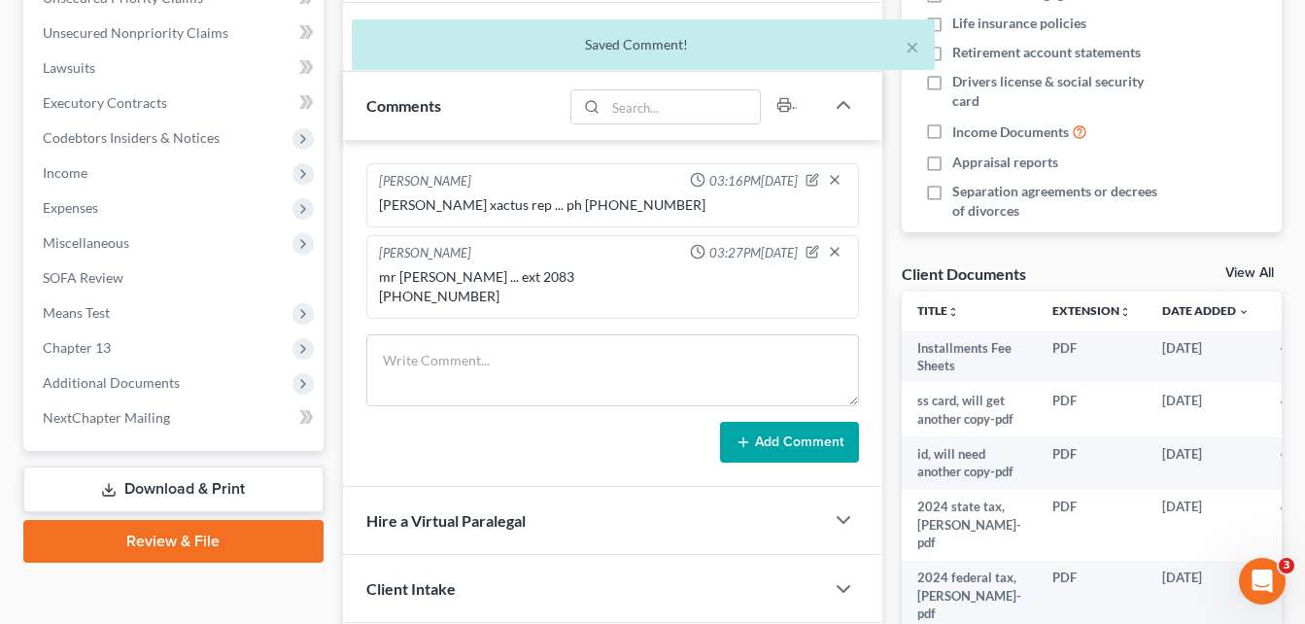
click at [339, 221] on div "Updates & News × [US_STATE][GEOGRAPHIC_DATA] Notes: Take a look at NextChapter'…" at bounding box center [612, 216] width 559 height 992
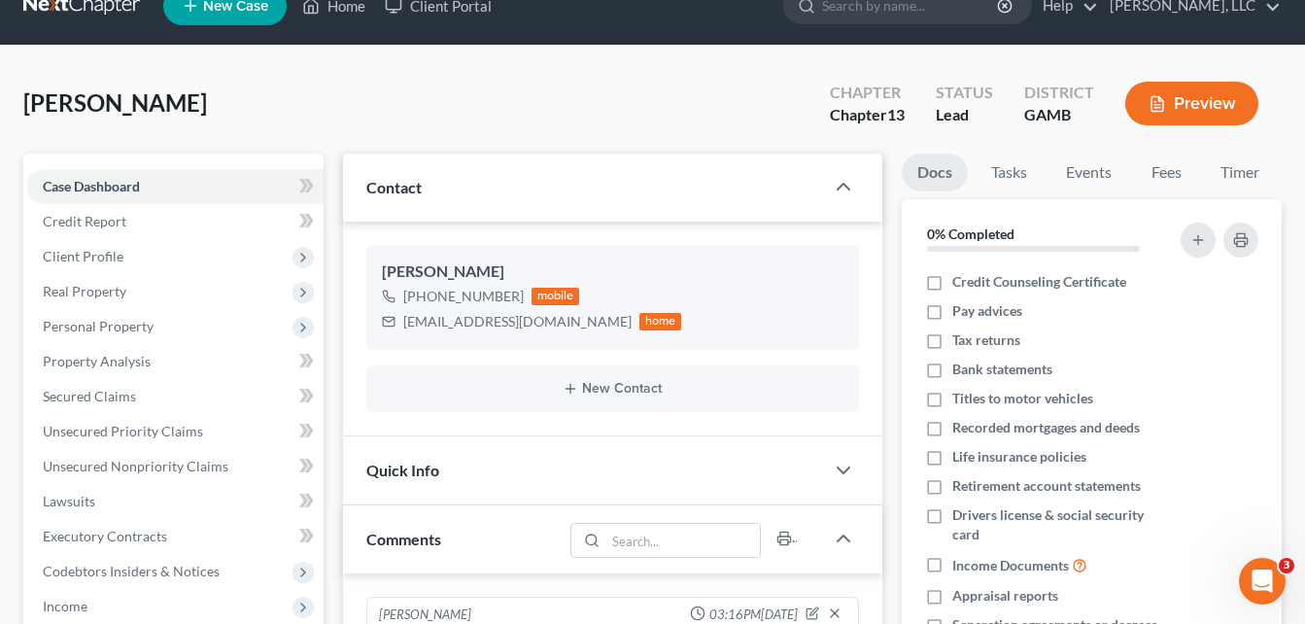
scroll to position [0, 0]
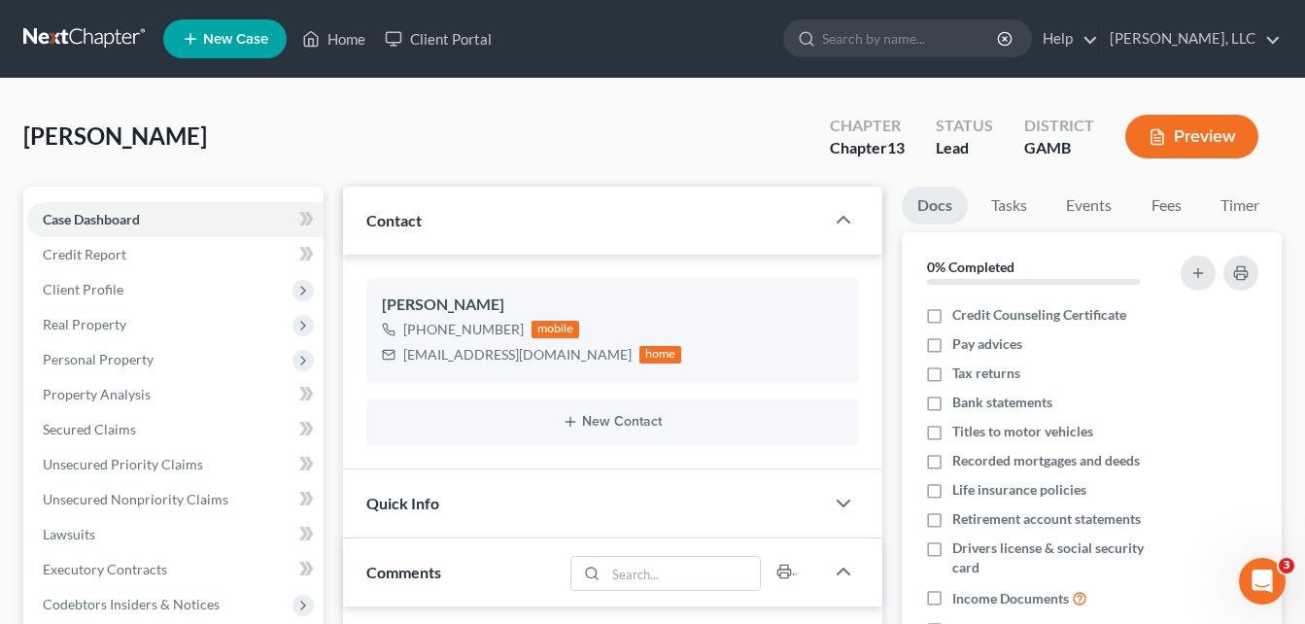
click at [336, 147] on div "[PERSON_NAME] Upgraded Chapter Chapter 13 Status Lead District [GEOGRAPHIC_DATA…" at bounding box center [652, 144] width 1259 height 85
click at [99, 256] on span "Credit Report" at bounding box center [85, 254] width 84 height 17
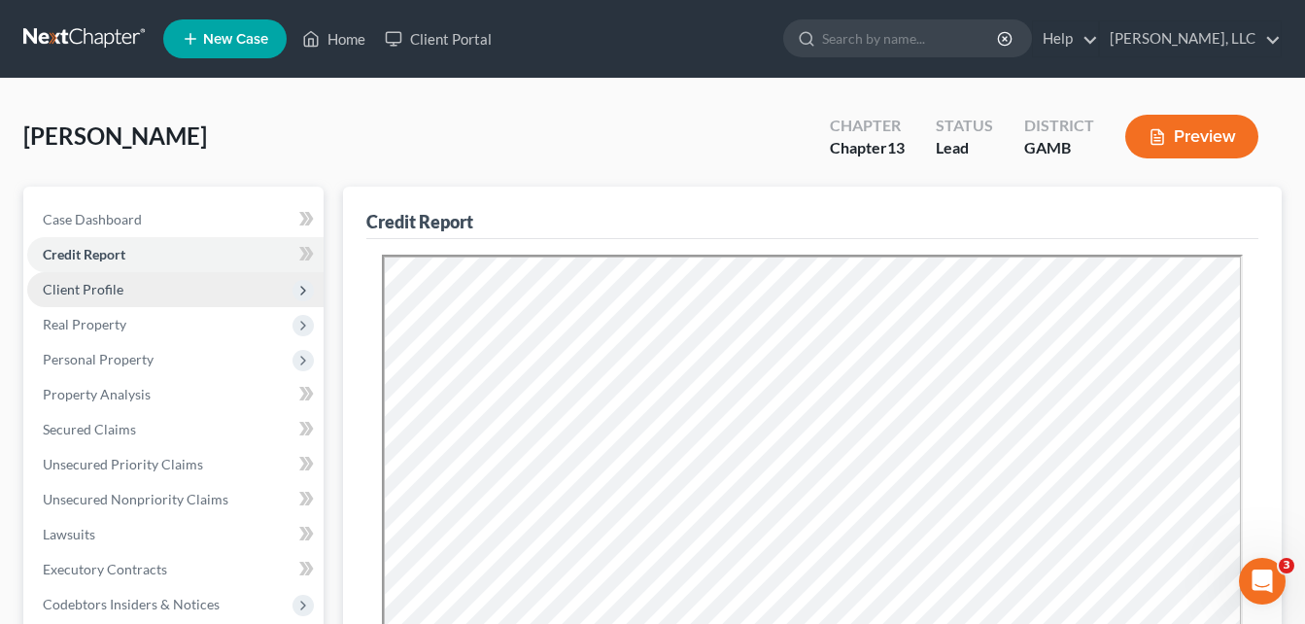
click at [75, 296] on span "Client Profile" at bounding box center [83, 289] width 81 height 17
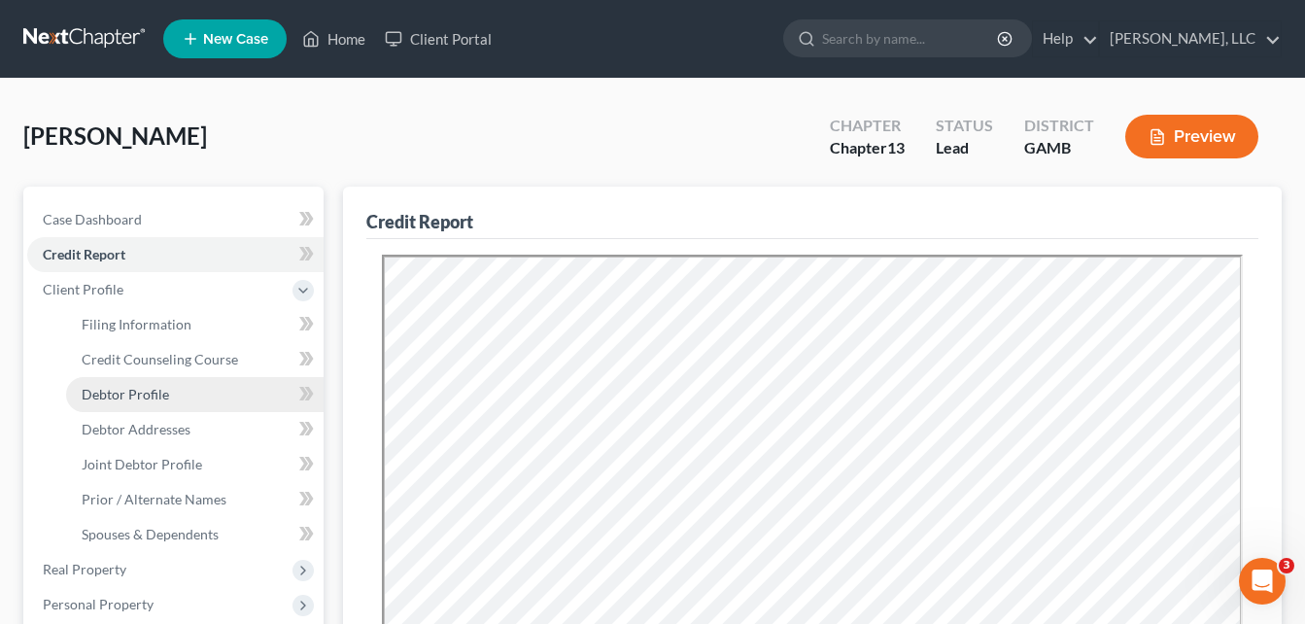
click at [134, 396] on span "Debtor Profile" at bounding box center [125, 394] width 87 height 17
select select "1"
select select "3"
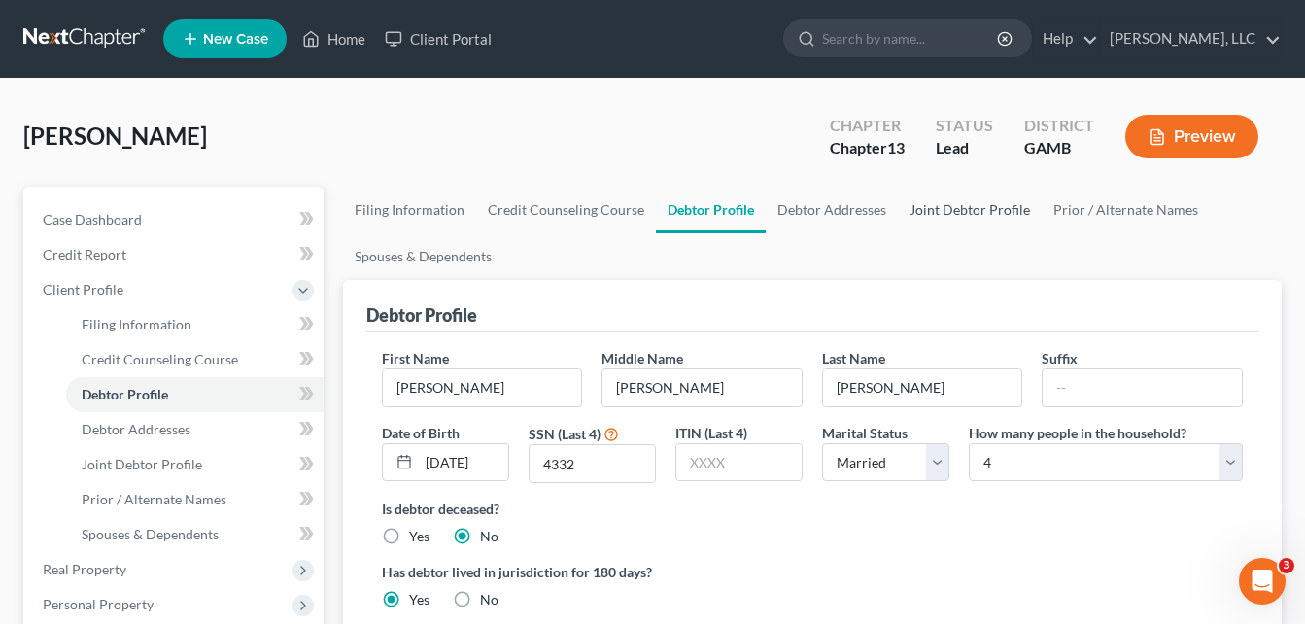
click at [978, 207] on link "Joint Debtor Profile" at bounding box center [970, 210] width 144 height 47
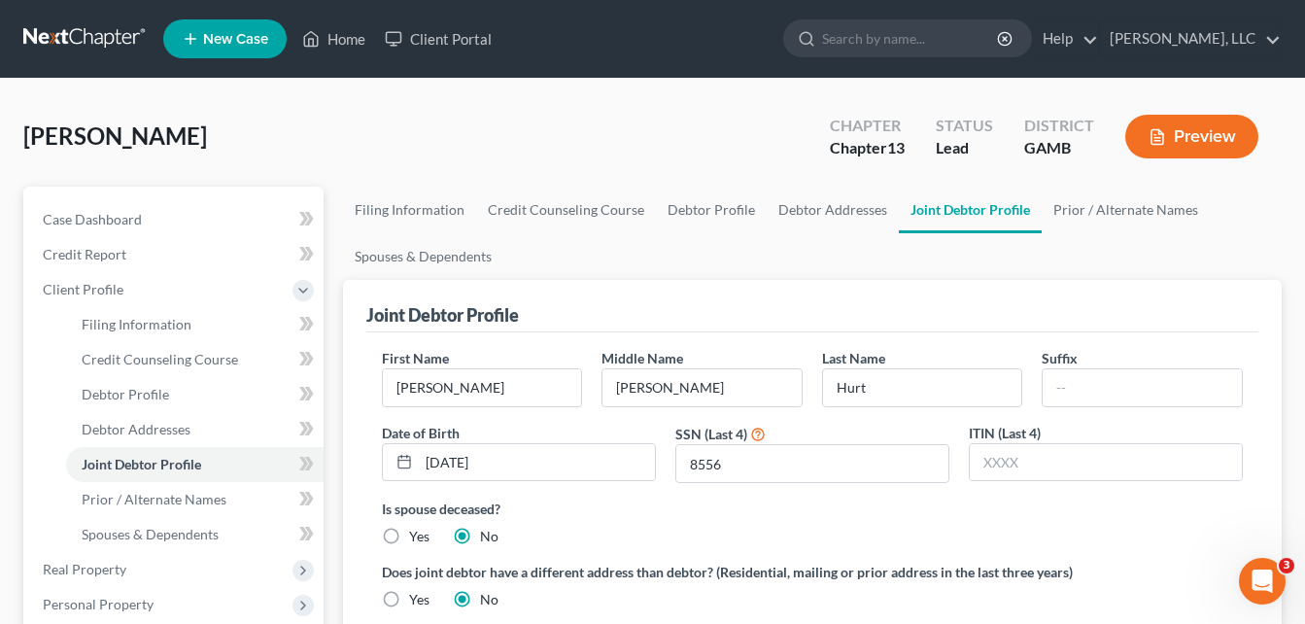
click at [380, 137] on div "[PERSON_NAME] Upgraded Chapter Chapter 13 Status Lead District [GEOGRAPHIC_DATA…" at bounding box center [652, 144] width 1259 height 85
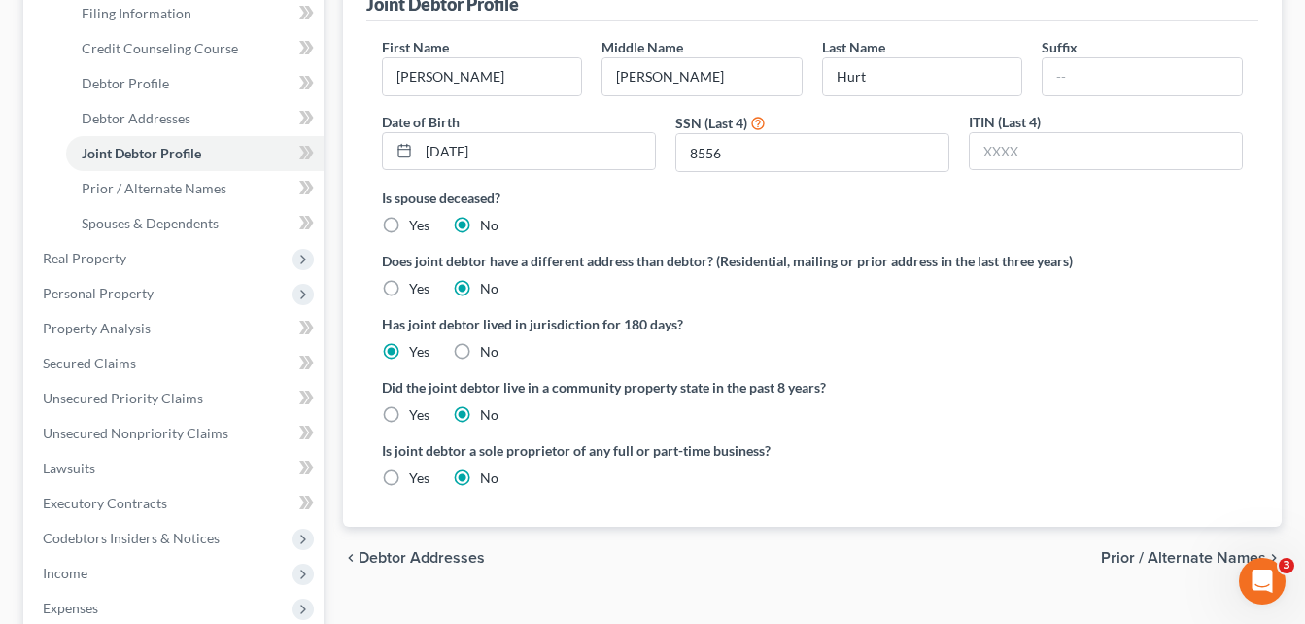
scroll to position [272, 0]
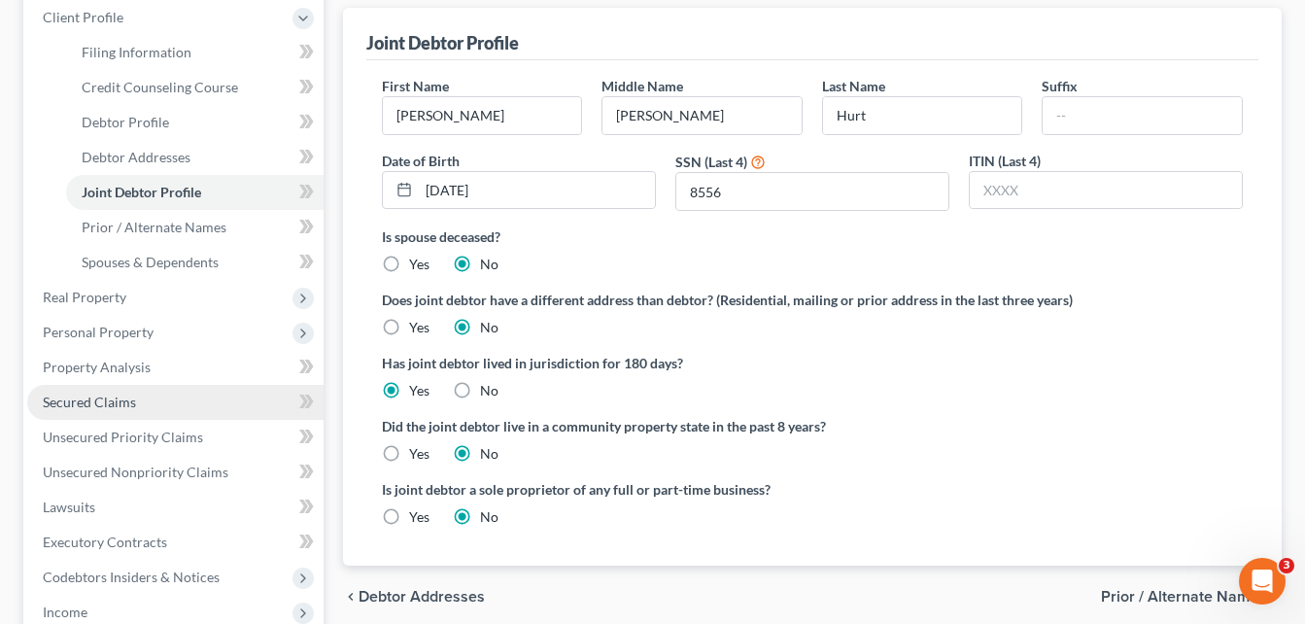
click at [92, 411] on link "Secured Claims" at bounding box center [175, 402] width 296 height 35
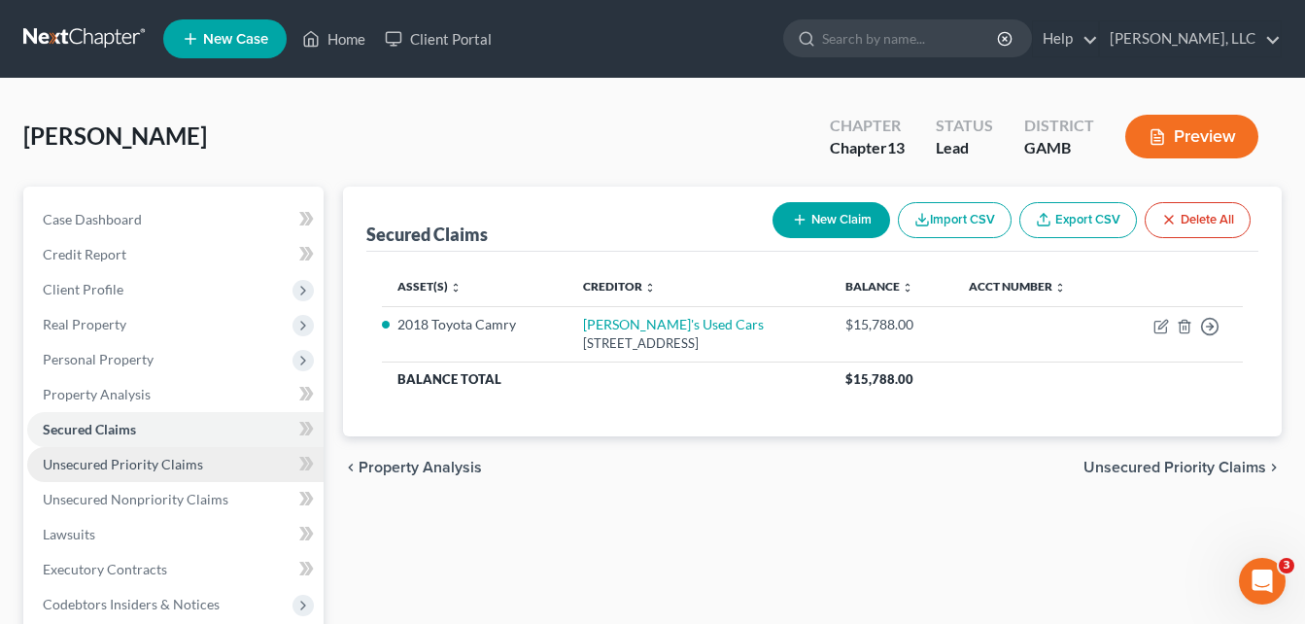
click at [140, 459] on span "Unsecured Priority Claims" at bounding box center [123, 464] width 160 height 17
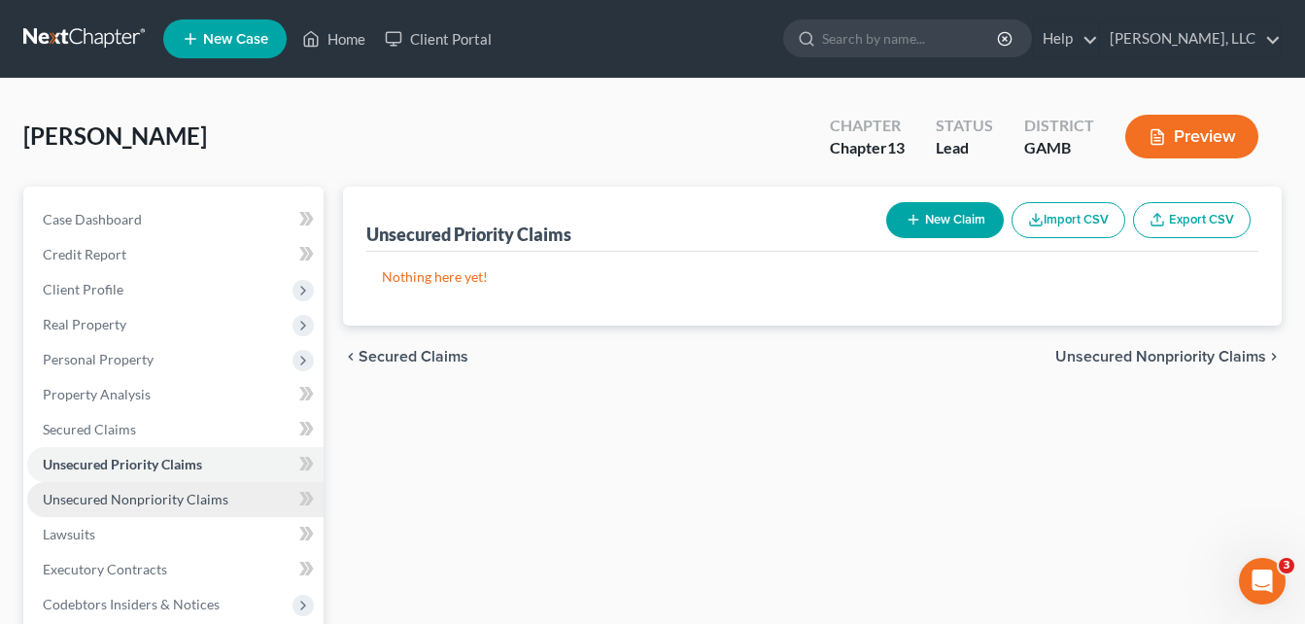
click at [170, 504] on span "Unsecured Nonpriority Claims" at bounding box center [136, 499] width 186 height 17
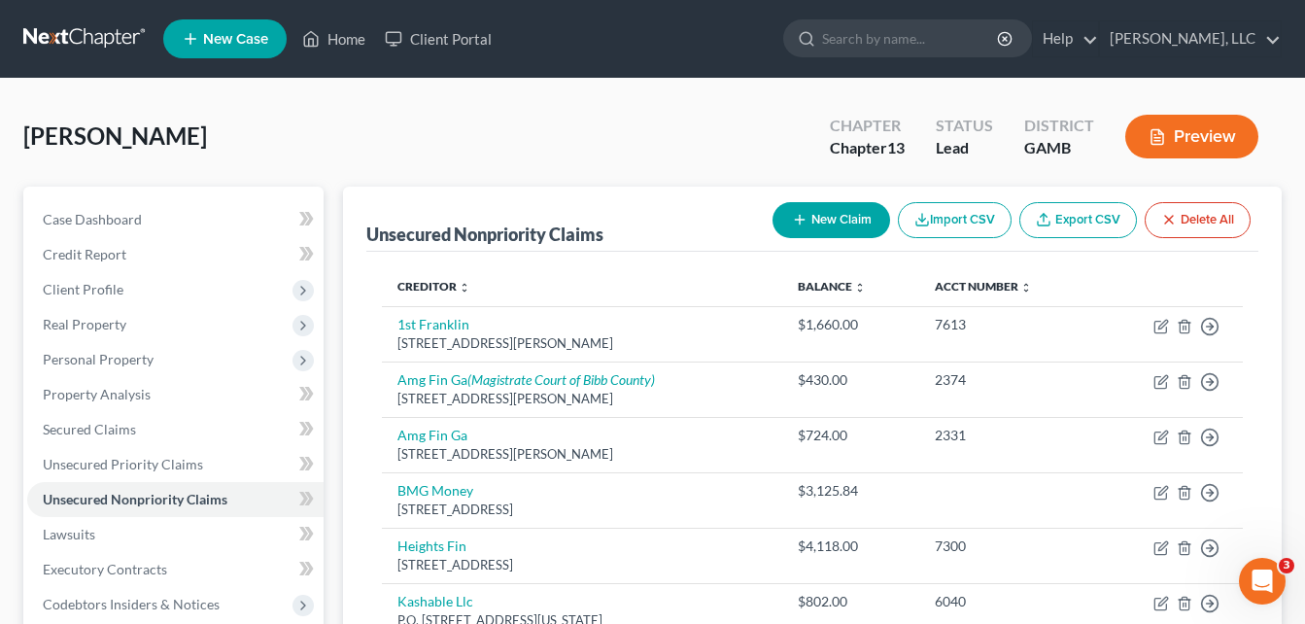
click at [326, 148] on div "[PERSON_NAME] Upgraded Chapter Chapter 13 Status Lead District [GEOGRAPHIC_DATA…" at bounding box center [652, 144] width 1259 height 85
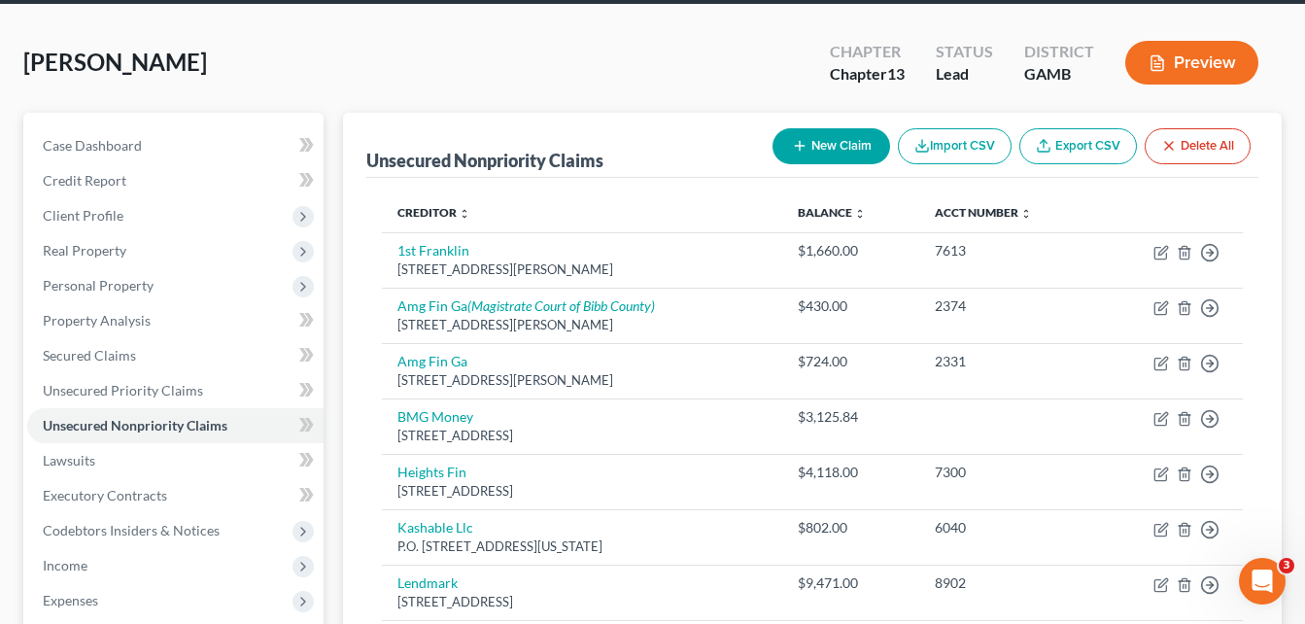
scroll to position [35, 0]
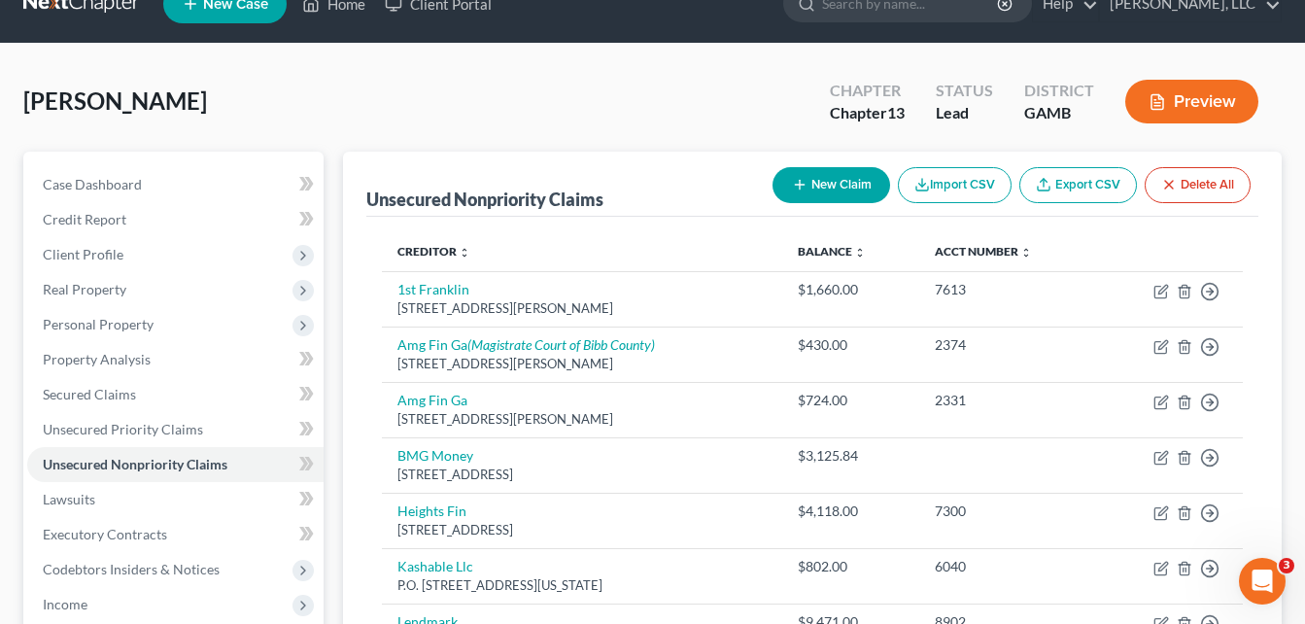
click at [367, 88] on div "[PERSON_NAME] Upgraded Chapter Chapter 13 Status Lead District [GEOGRAPHIC_DATA…" at bounding box center [652, 109] width 1259 height 85
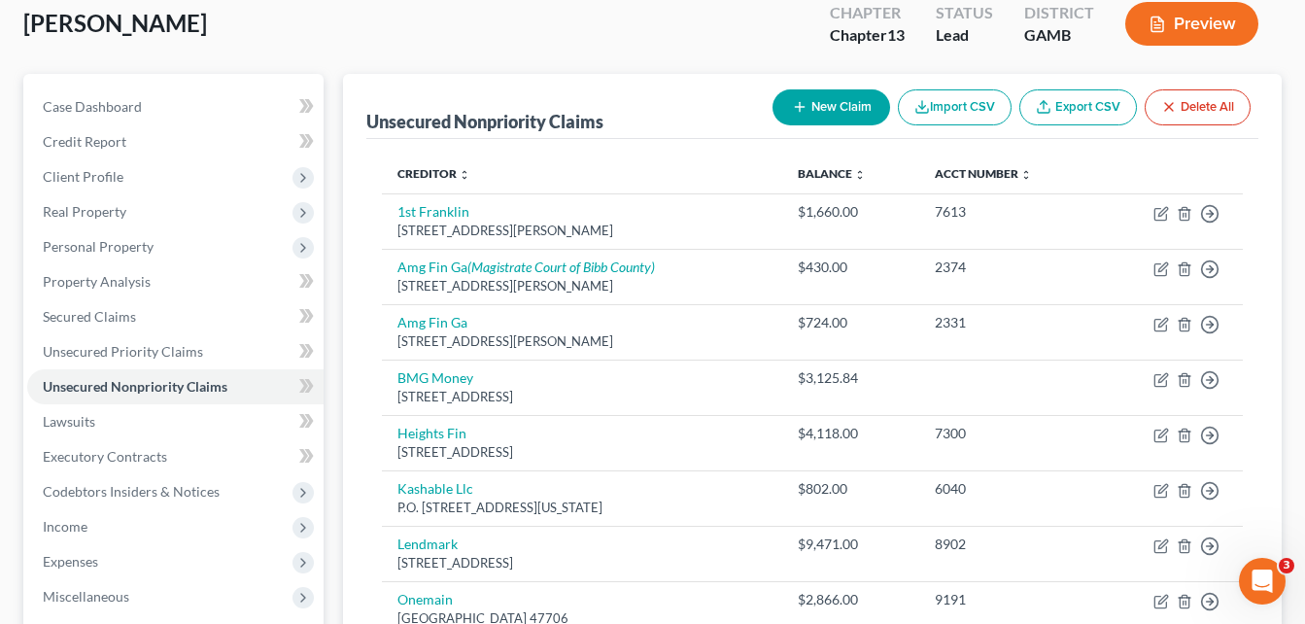
scroll to position [74, 0]
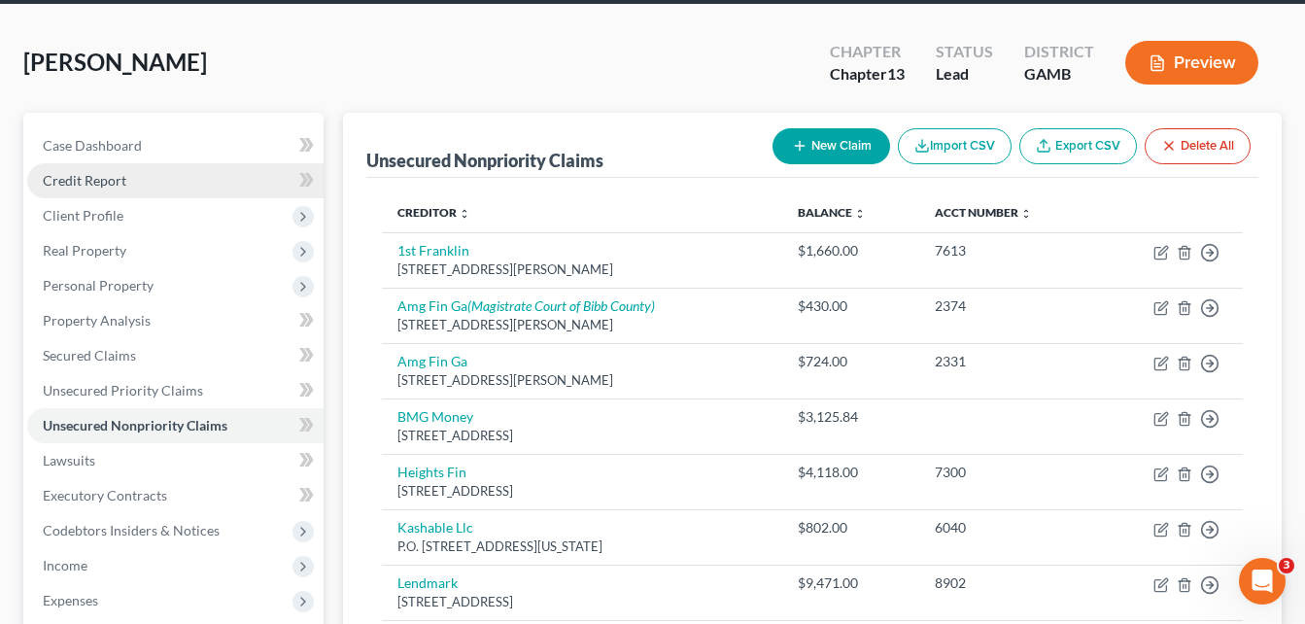
click at [80, 177] on span "Credit Report" at bounding box center [85, 180] width 84 height 17
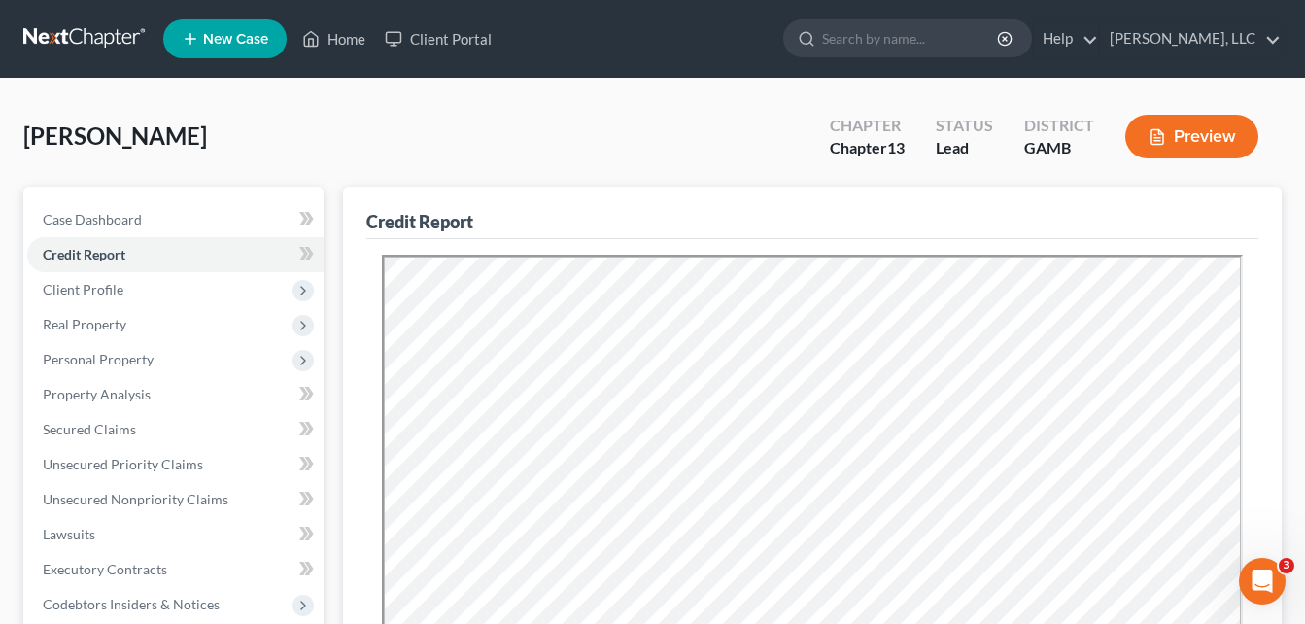
click at [343, 129] on div "[PERSON_NAME] Upgraded Chapter Chapter 13 Status Lead District [GEOGRAPHIC_DATA…" at bounding box center [652, 144] width 1259 height 85
click at [109, 215] on span "Case Dashboard" at bounding box center [92, 219] width 99 height 17
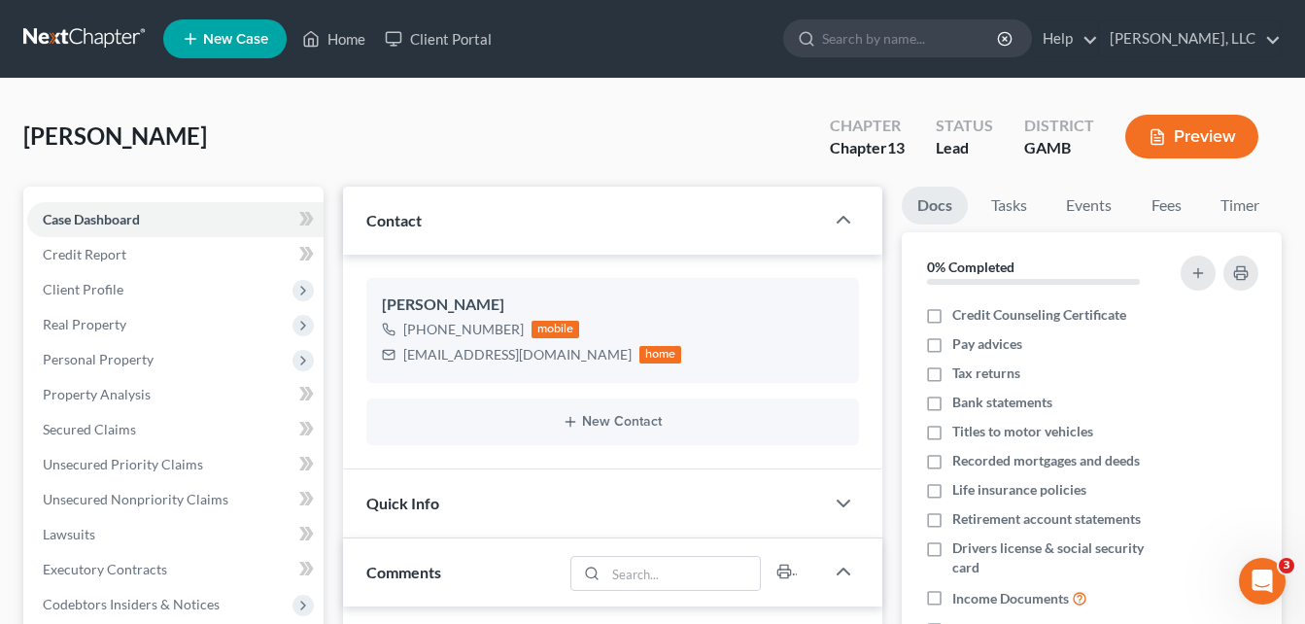
click at [339, 115] on div "[PERSON_NAME] Upgraded Chapter Chapter 13 Status Lead District [GEOGRAPHIC_DATA…" at bounding box center [652, 144] width 1259 height 85
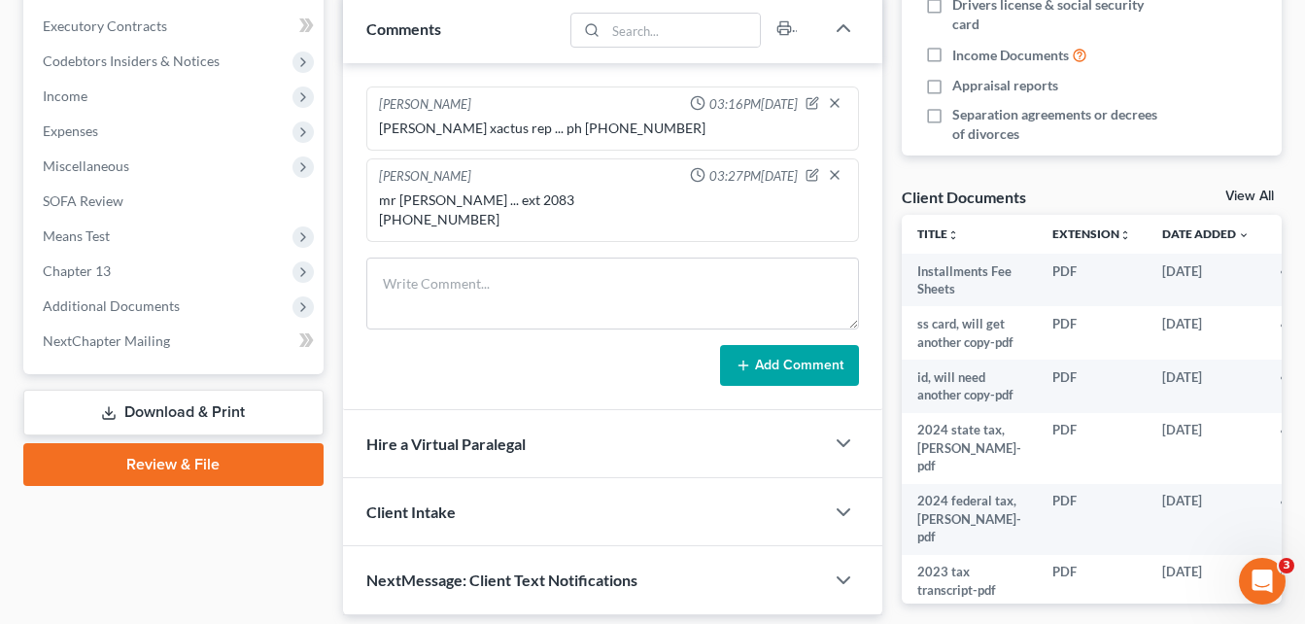
scroll to position [628, 0]
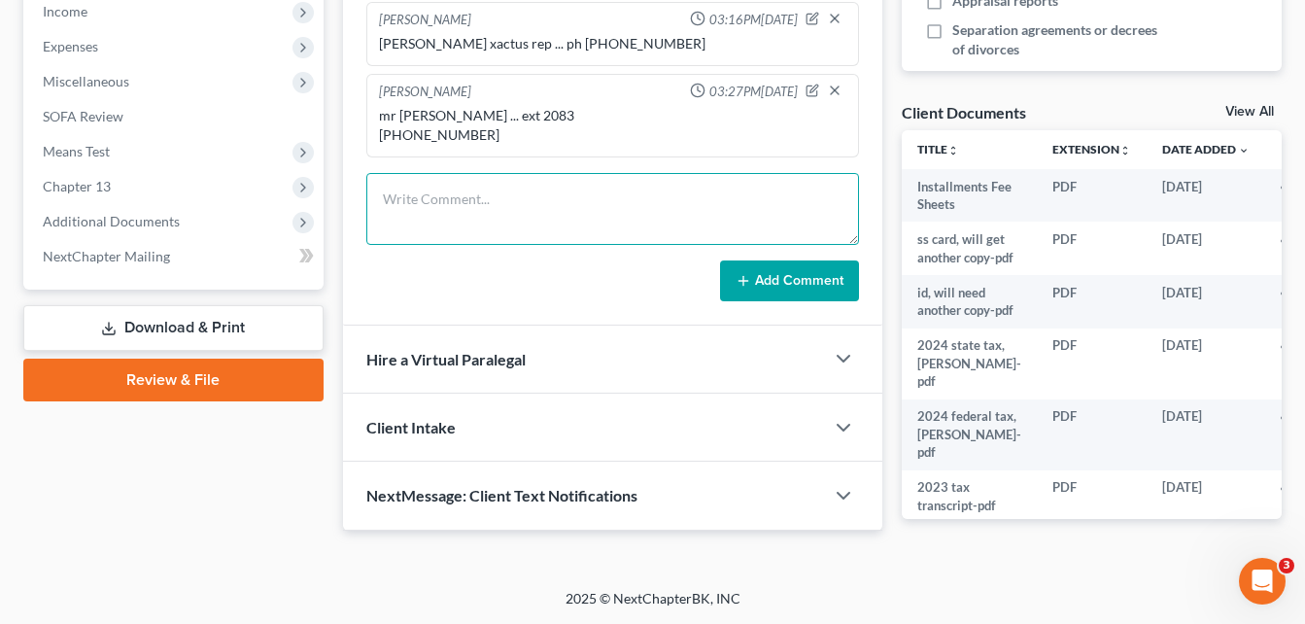
click at [450, 222] on textarea at bounding box center [612, 209] width 493 height 72
type textarea "5"
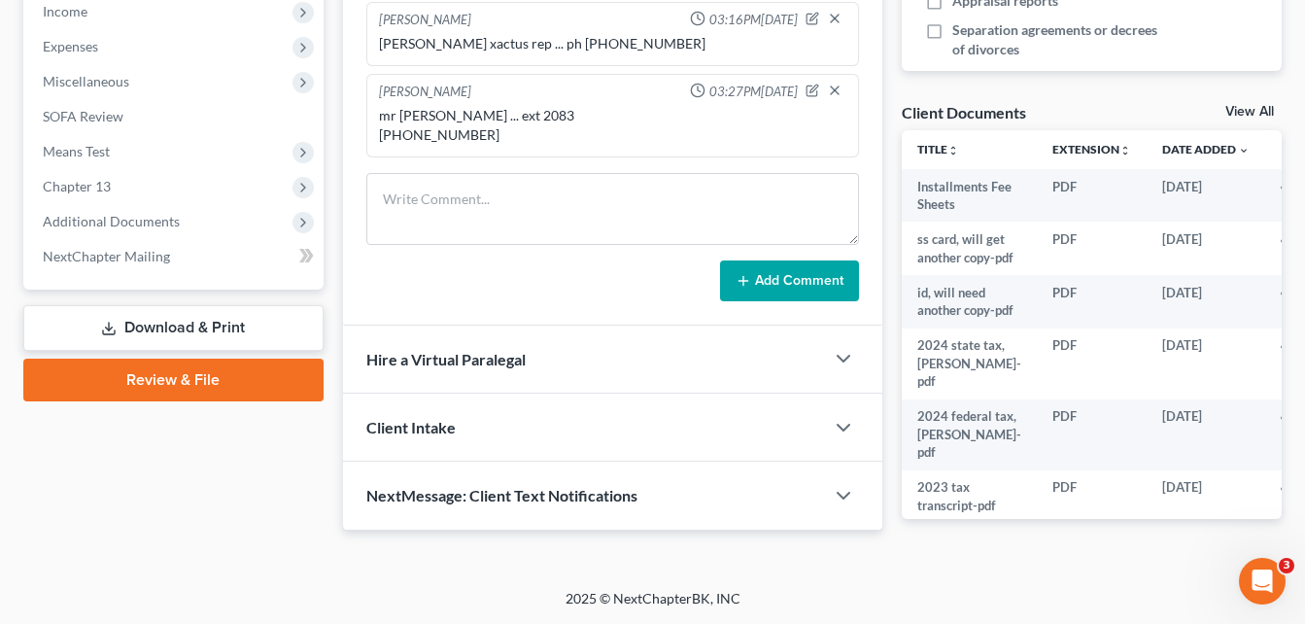
click at [345, 132] on div "[PERSON_NAME] 03:16PM[DATE] [PERSON_NAME] xactus rep ... ph [PHONE_NUMBER] [PER…" at bounding box center [612, 152] width 539 height 347
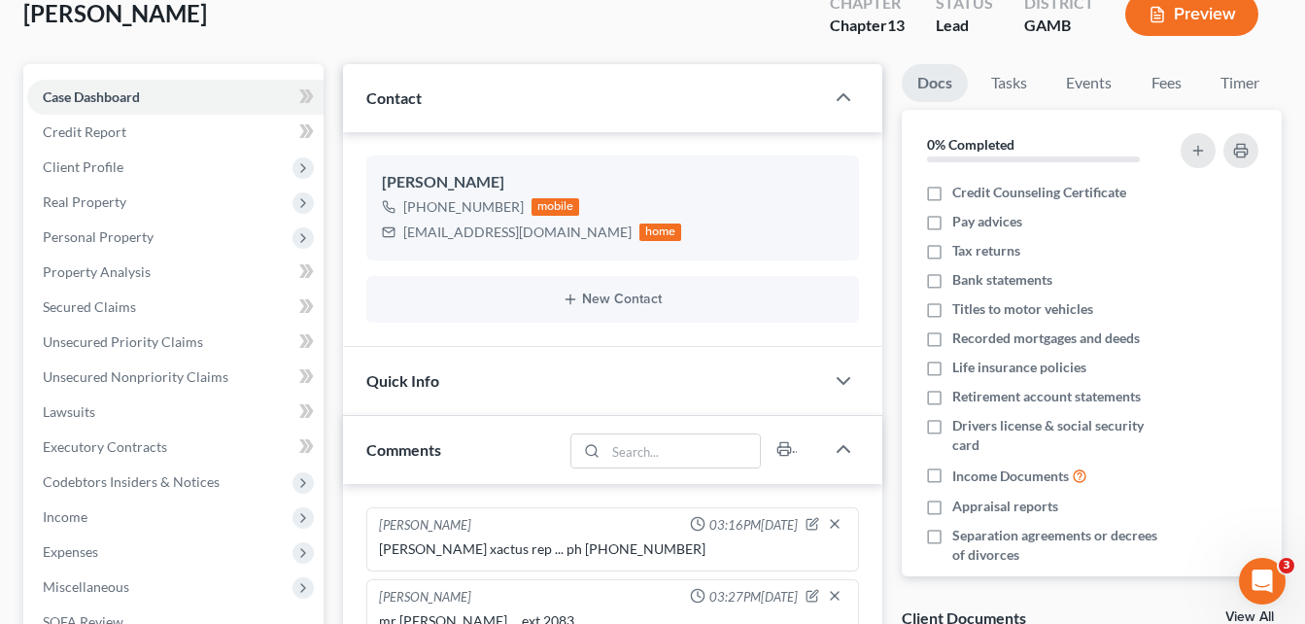
scroll to position [161, 0]
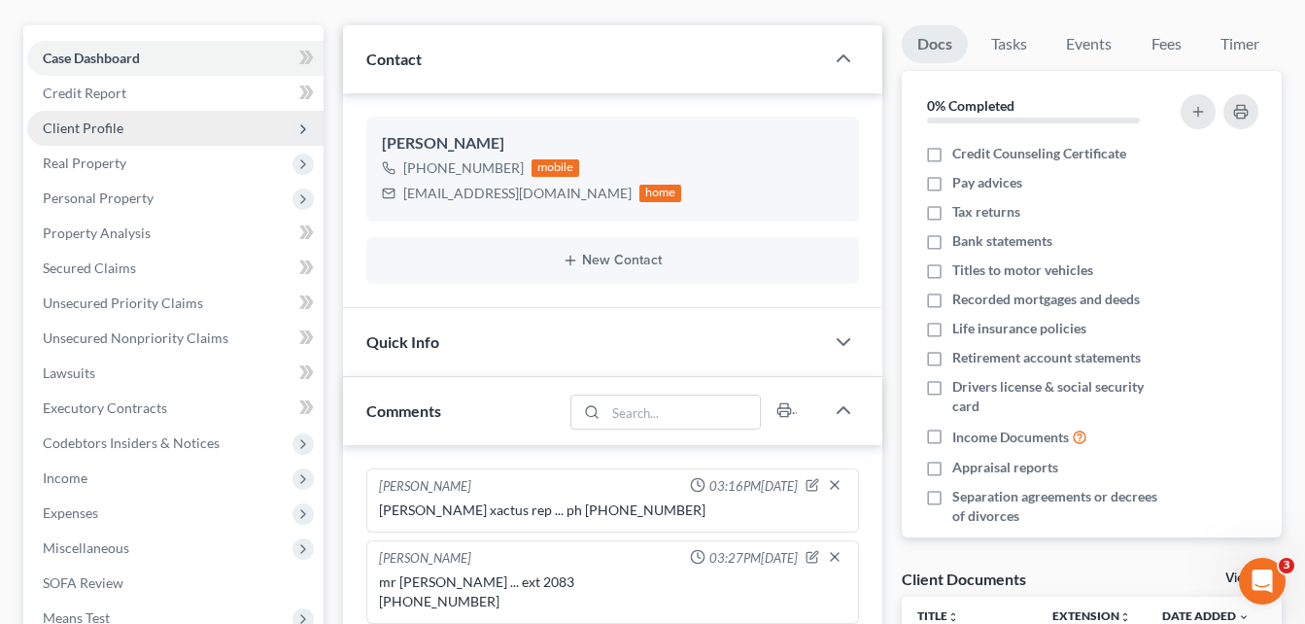
click at [77, 131] on span "Client Profile" at bounding box center [83, 128] width 81 height 17
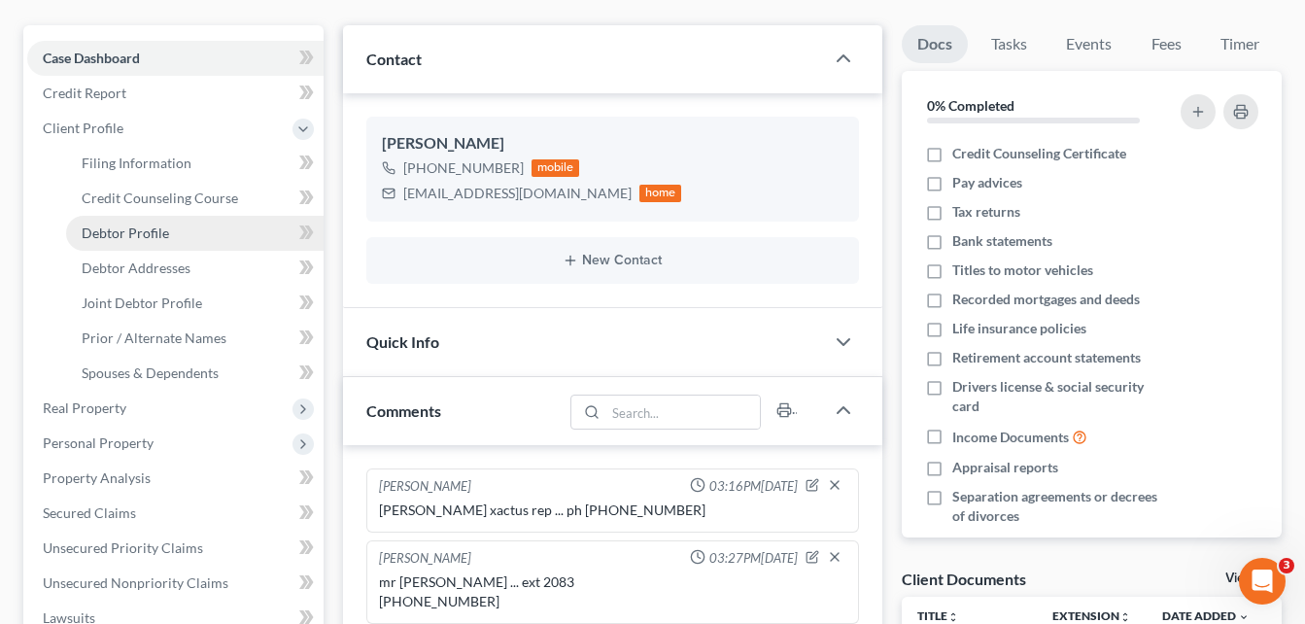
click at [107, 247] on link "Debtor Profile" at bounding box center [195, 233] width 258 height 35
select select "1"
select select "3"
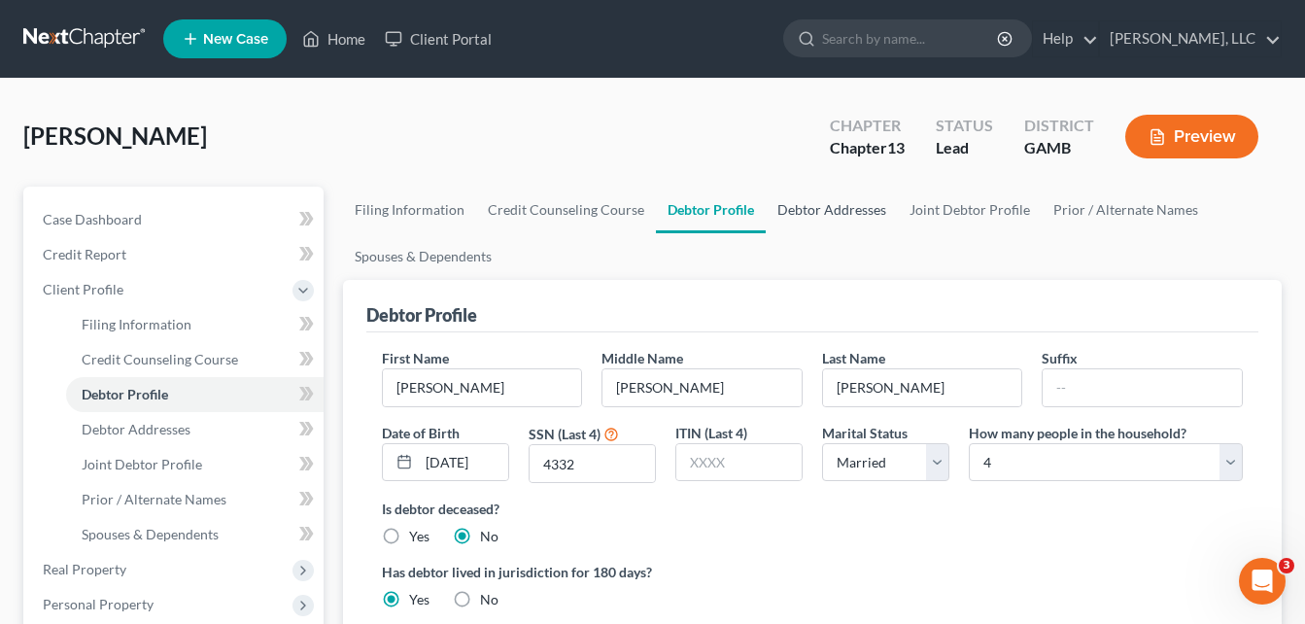
click at [839, 215] on link "Debtor Addresses" at bounding box center [832, 210] width 132 height 47
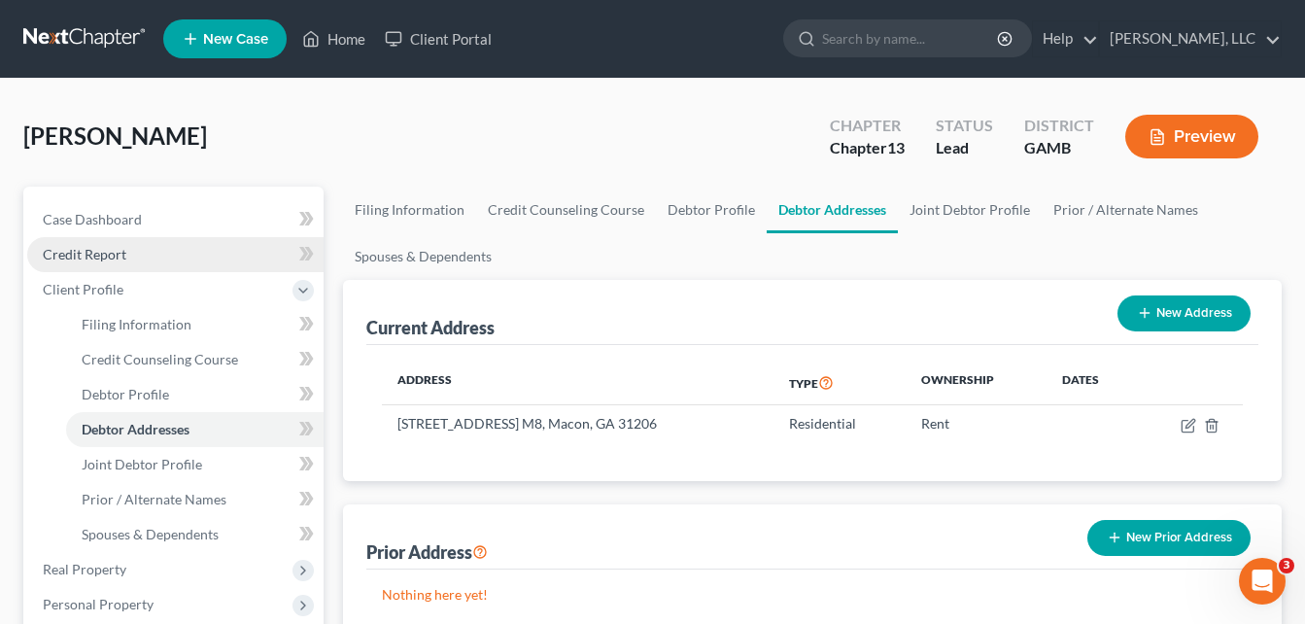
click at [125, 258] on link "Credit Report" at bounding box center [175, 254] width 296 height 35
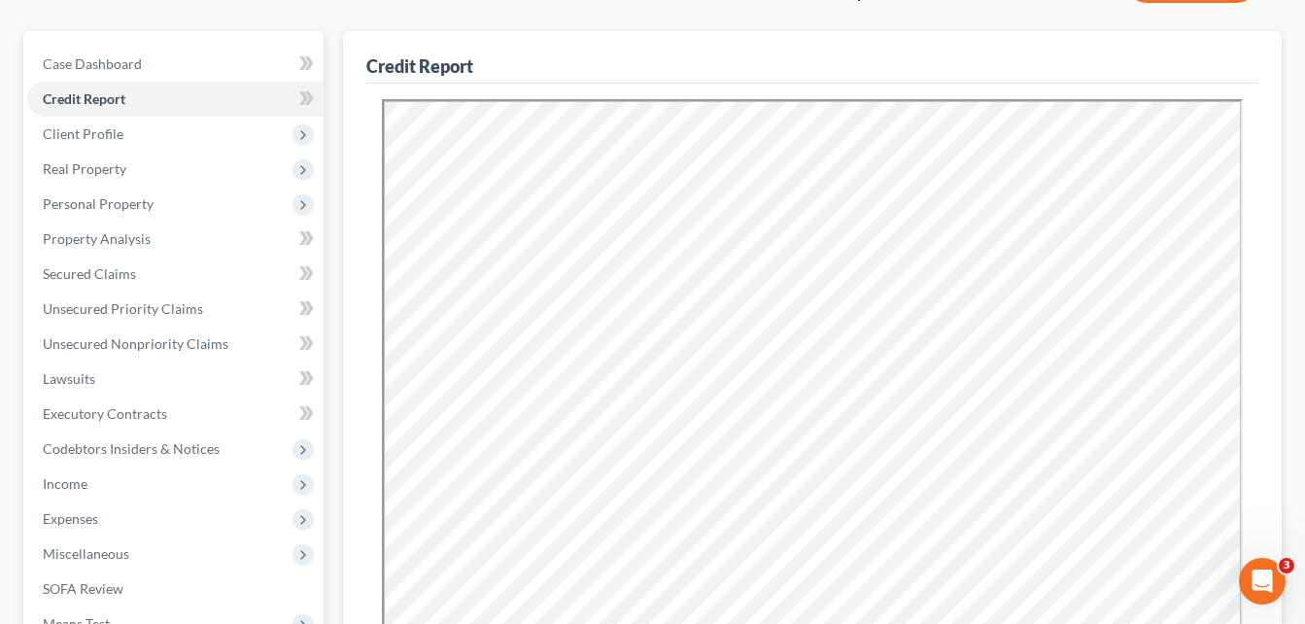
scroll to position [194, 0]
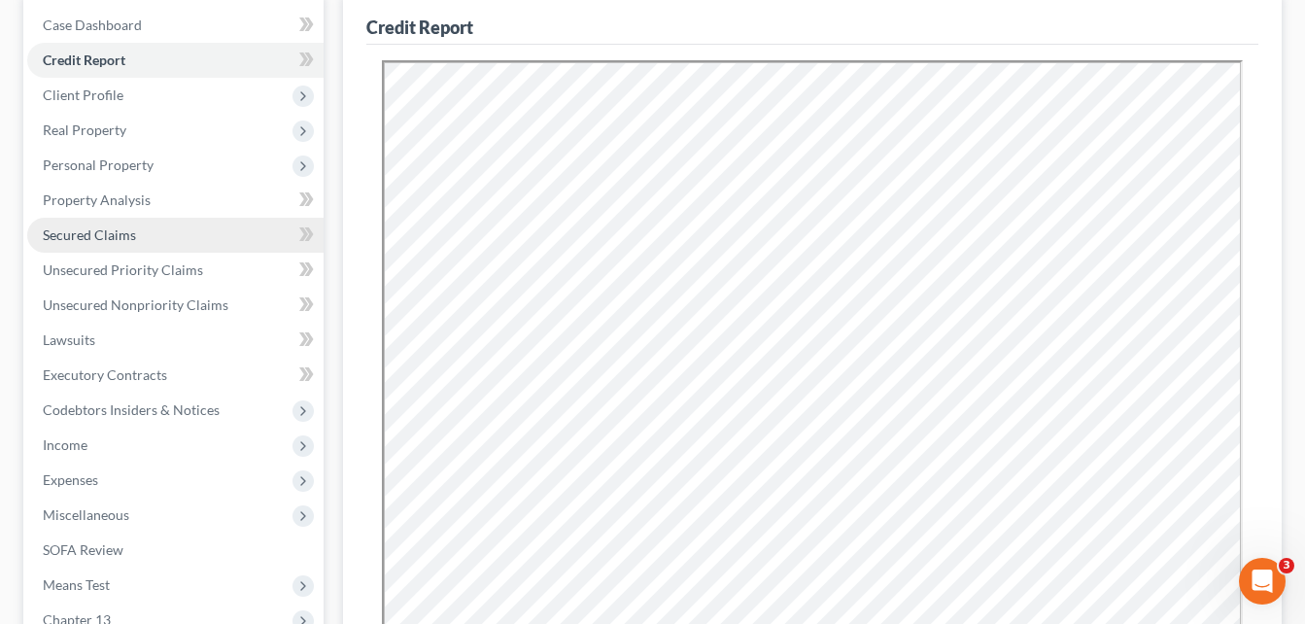
click at [81, 244] on link "Secured Claims" at bounding box center [175, 235] width 296 height 35
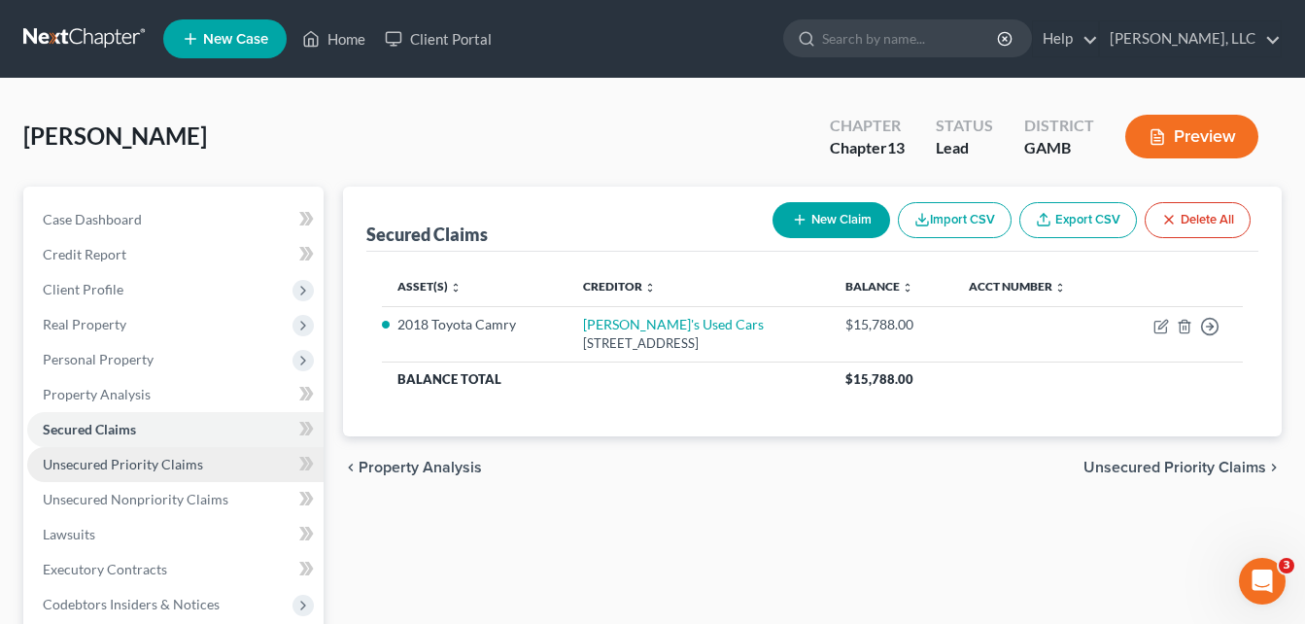
click at [98, 467] on span "Unsecured Priority Claims" at bounding box center [123, 464] width 160 height 17
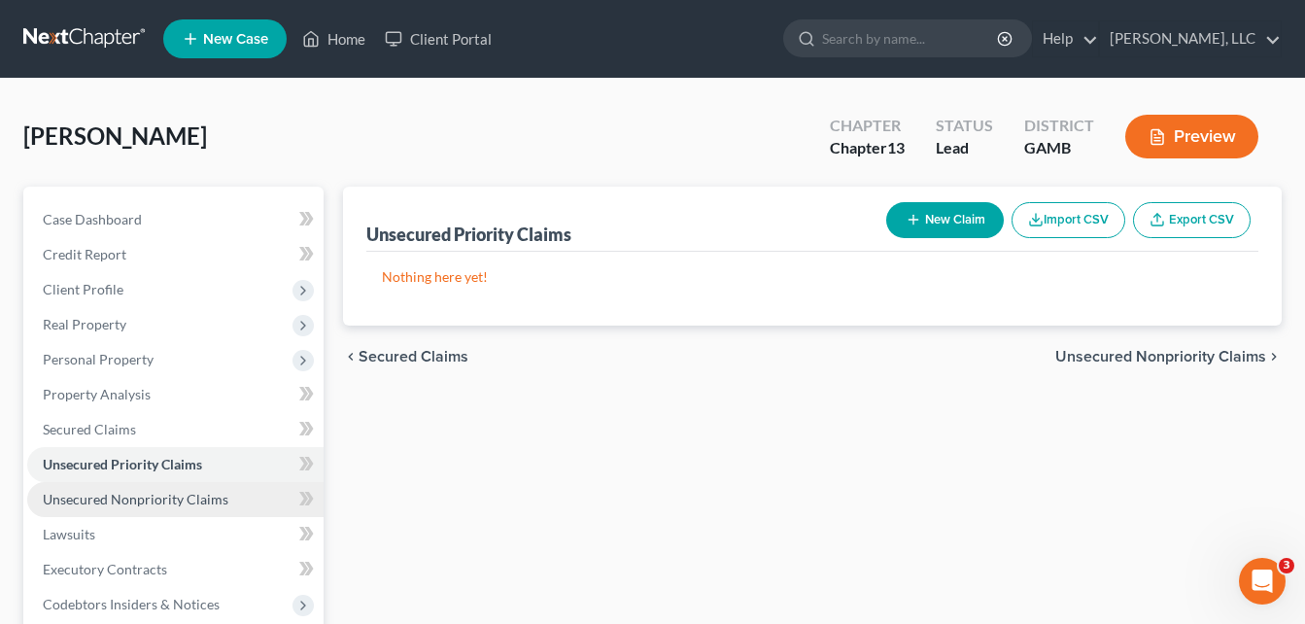
click at [139, 509] on link "Unsecured Nonpriority Claims" at bounding box center [175, 499] width 296 height 35
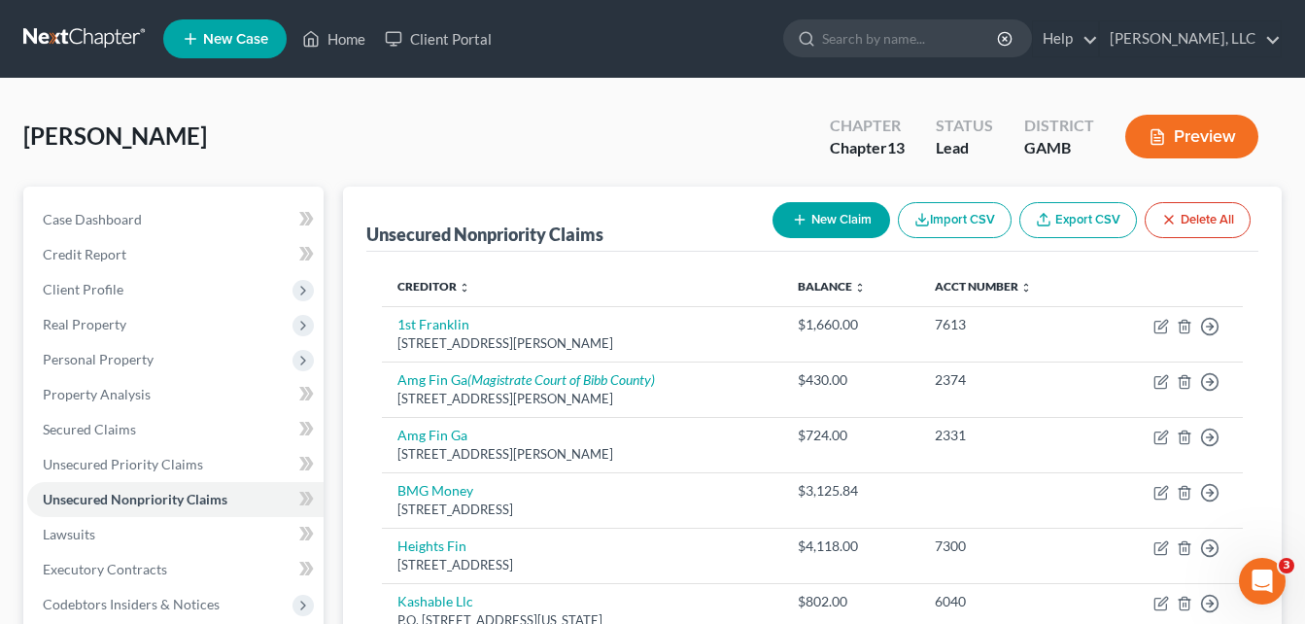
click at [344, 163] on div "[PERSON_NAME] Upgraded Chapter Chapter 13 Status Lead District [GEOGRAPHIC_DATA…" at bounding box center [652, 144] width 1259 height 85
click at [349, 45] on link "Home" at bounding box center [334, 38] width 83 height 35
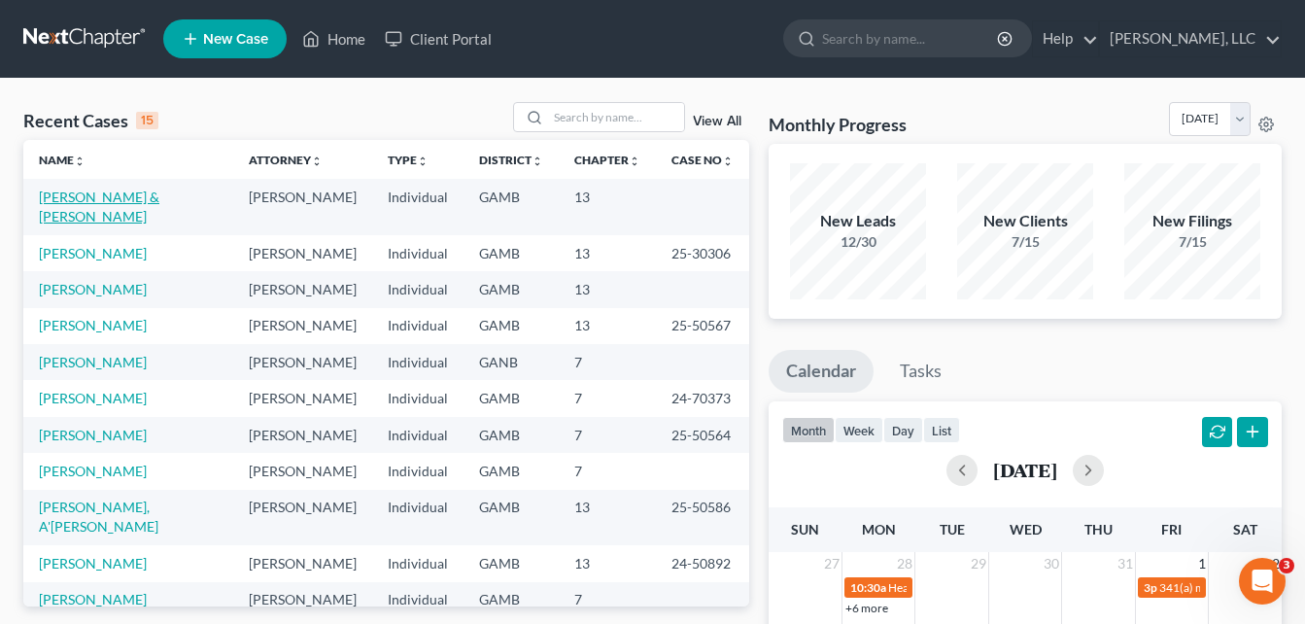
click at [150, 197] on link "[PERSON_NAME] & [PERSON_NAME]" at bounding box center [99, 207] width 121 height 36
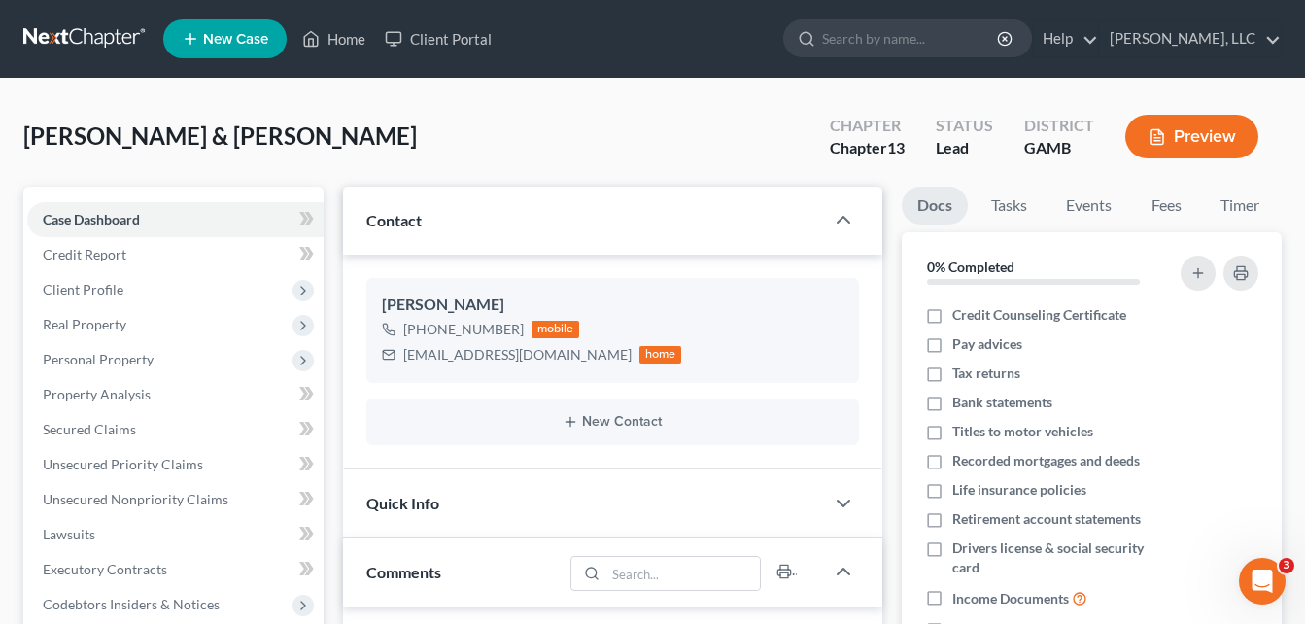
click at [330, 161] on div "[PERSON_NAME] & [PERSON_NAME] Upgraded Chapter Chapter 13 Status Lead District …" at bounding box center [652, 144] width 1259 height 85
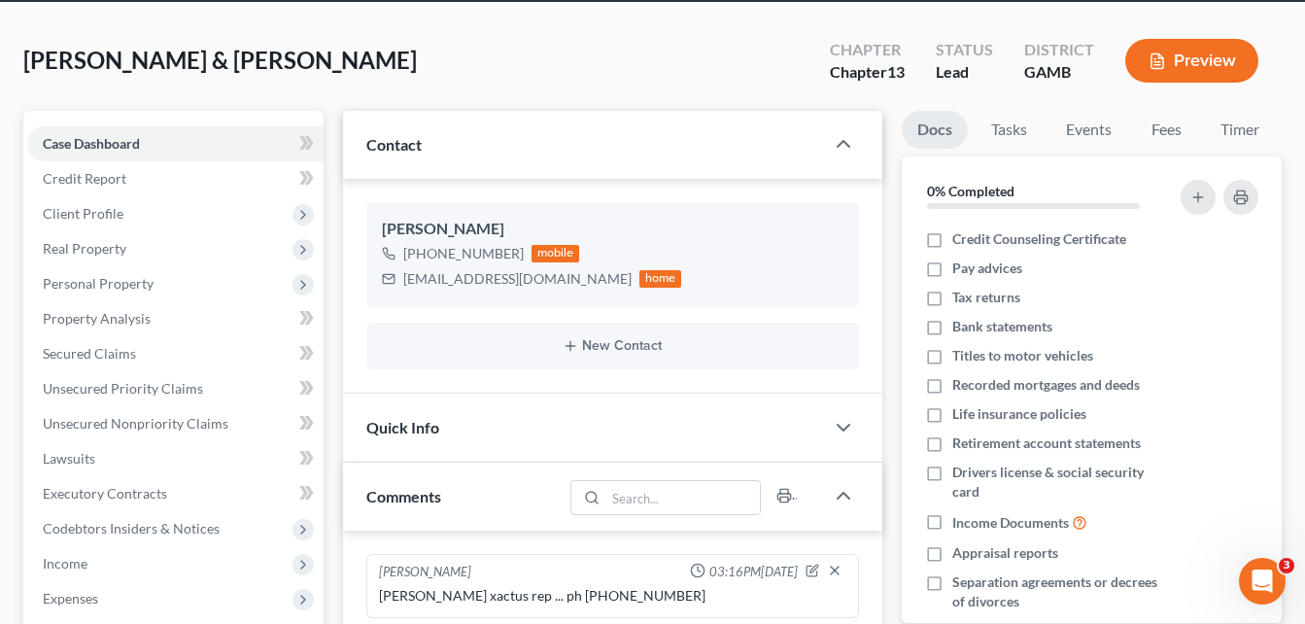
scroll to position [78, 0]
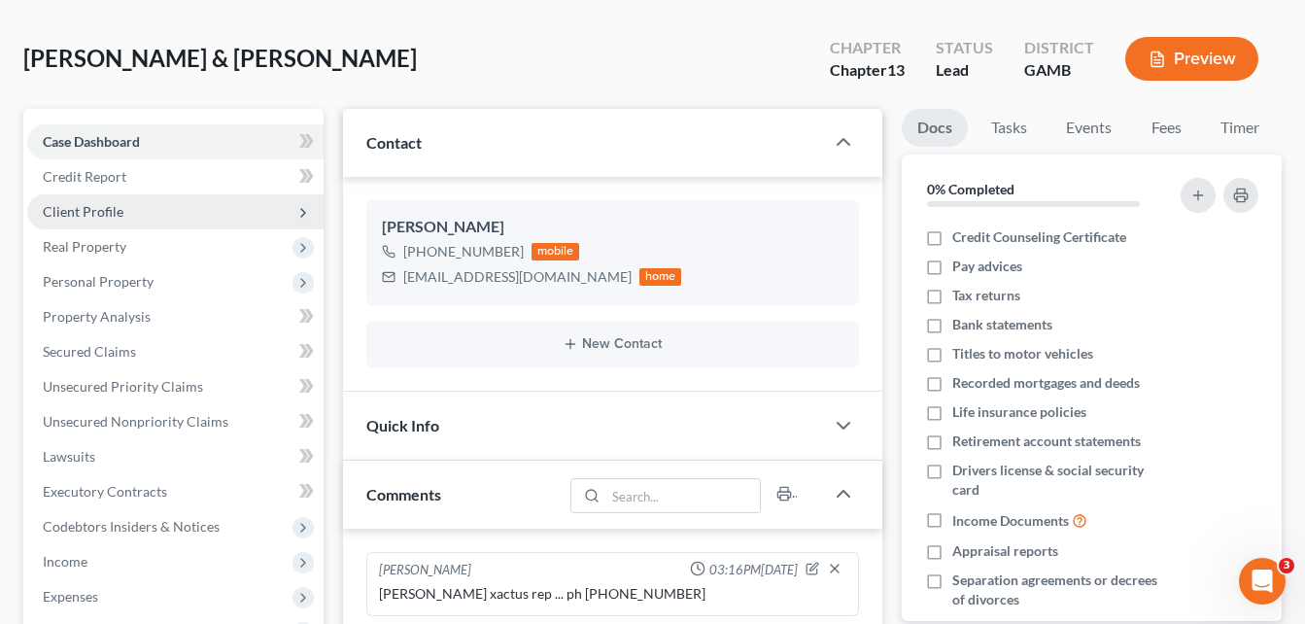
click at [96, 211] on span "Client Profile" at bounding box center [83, 211] width 81 height 17
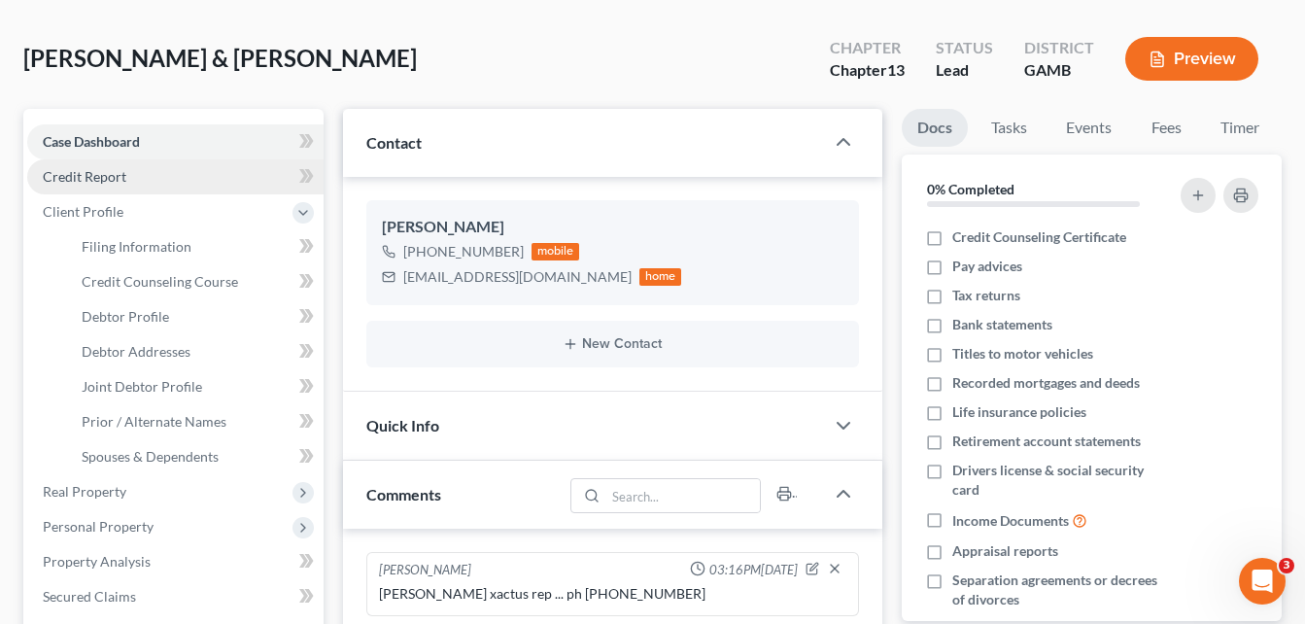
click at [105, 178] on span "Credit Report" at bounding box center [85, 176] width 84 height 17
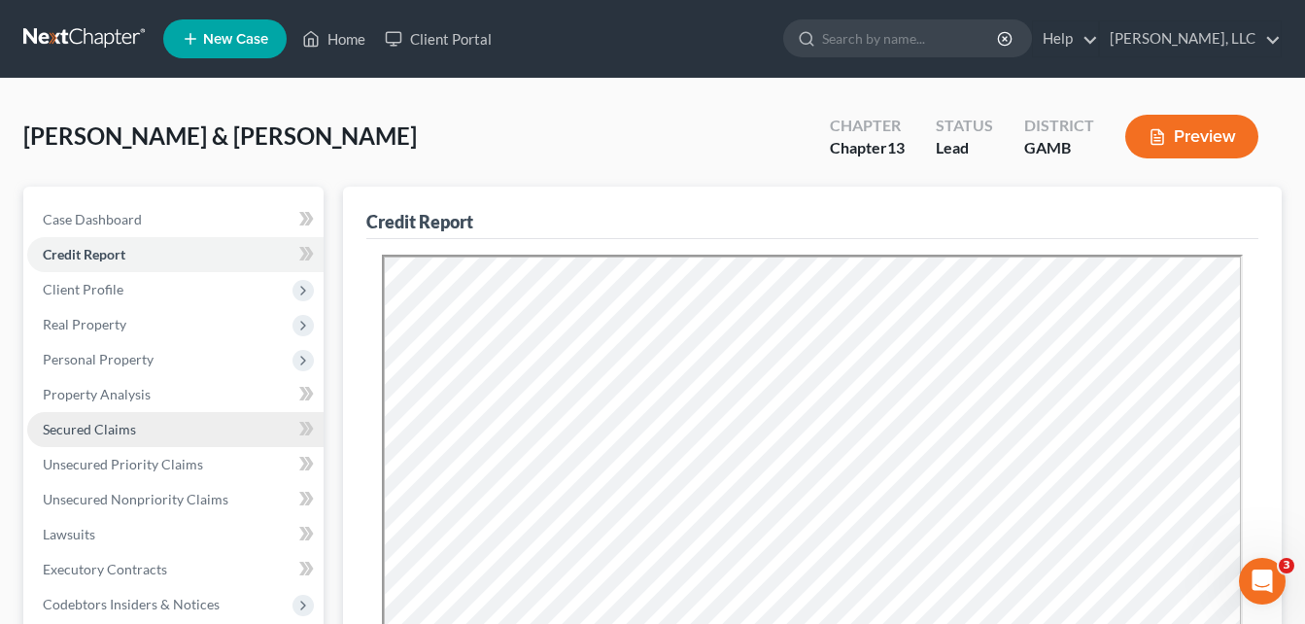
click at [82, 441] on link "Secured Claims" at bounding box center [175, 429] width 296 height 35
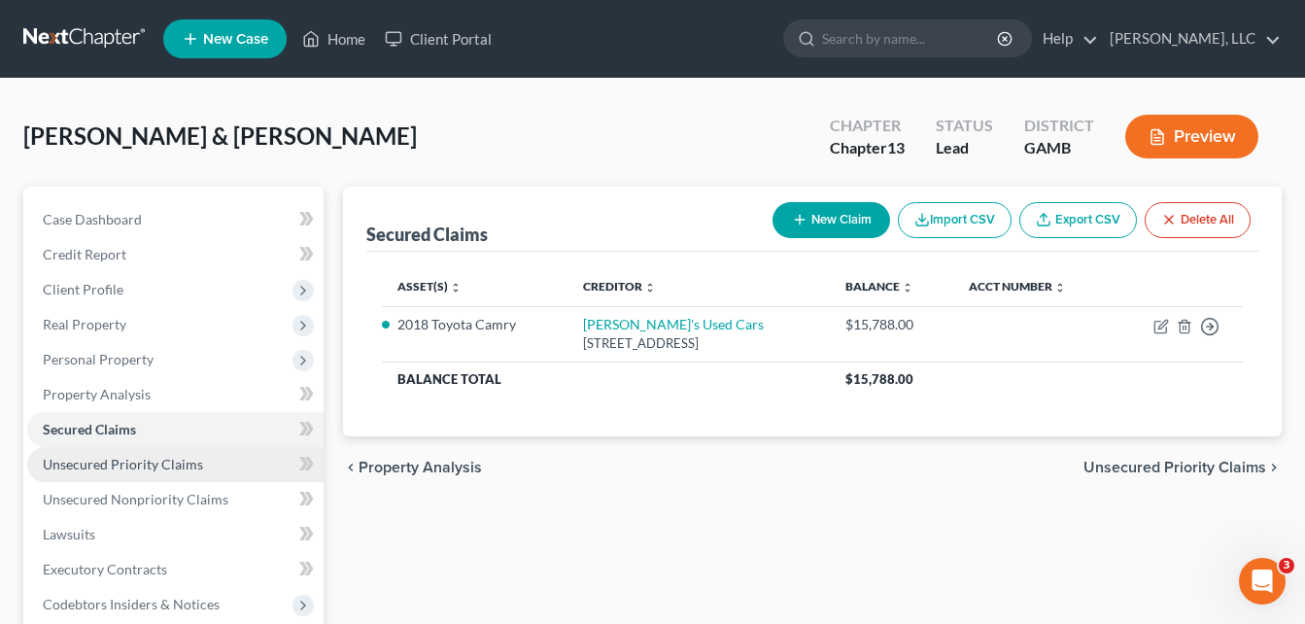
click at [83, 464] on span "Unsecured Priority Claims" at bounding box center [123, 464] width 160 height 17
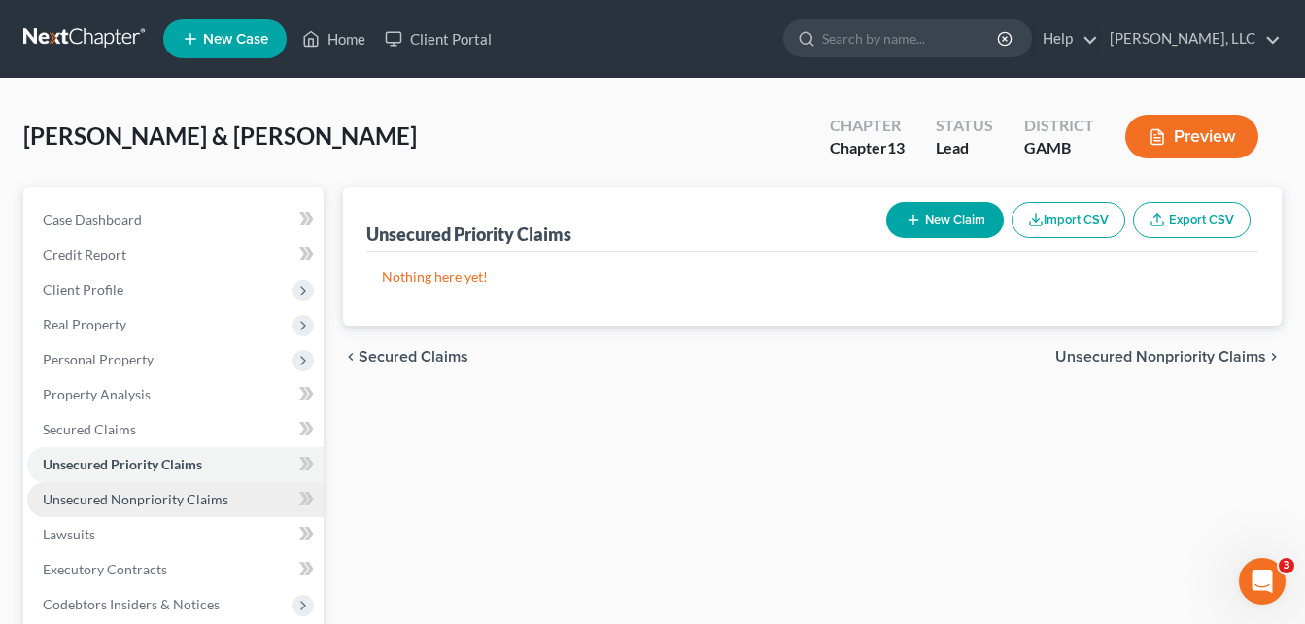
drag, startPoint x: 86, startPoint y: 499, endPoint x: 45, endPoint y: 505, distance: 41.4
click at [45, 505] on span "Unsecured Nonpriority Claims" at bounding box center [136, 499] width 186 height 17
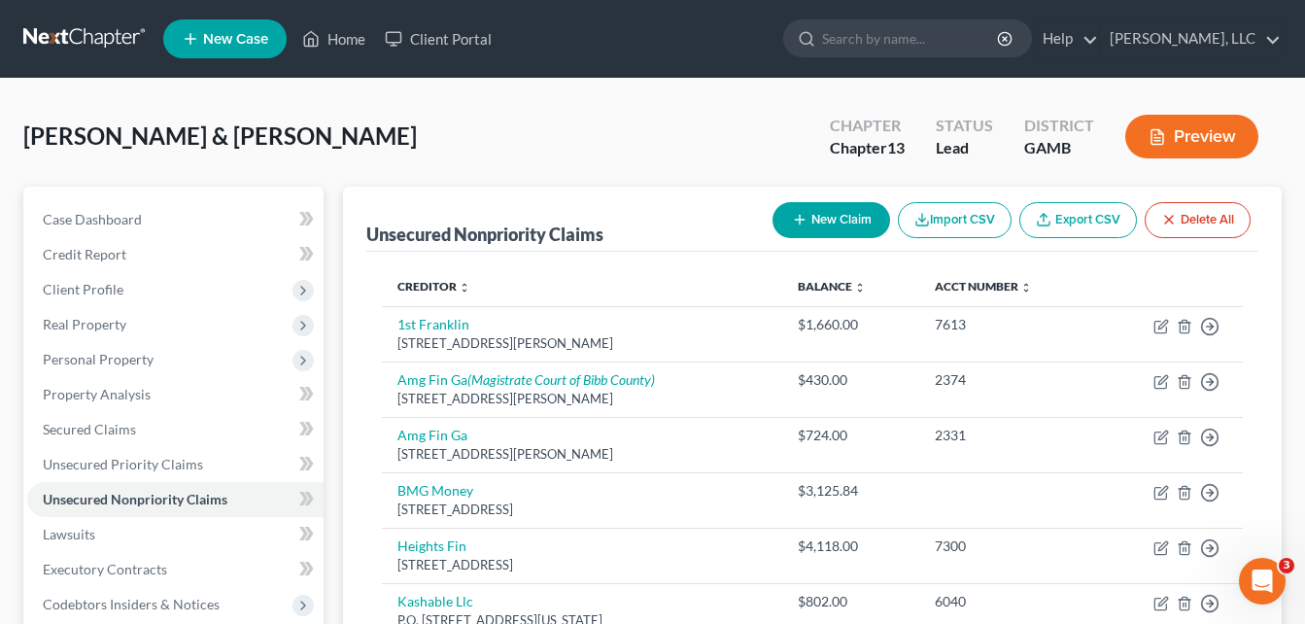
click at [344, 158] on div "[PERSON_NAME] & [PERSON_NAME] Upgraded Chapter Chapter 13 Status Lead District …" at bounding box center [652, 144] width 1259 height 85
click at [88, 213] on span "Case Dashboard" at bounding box center [92, 219] width 99 height 17
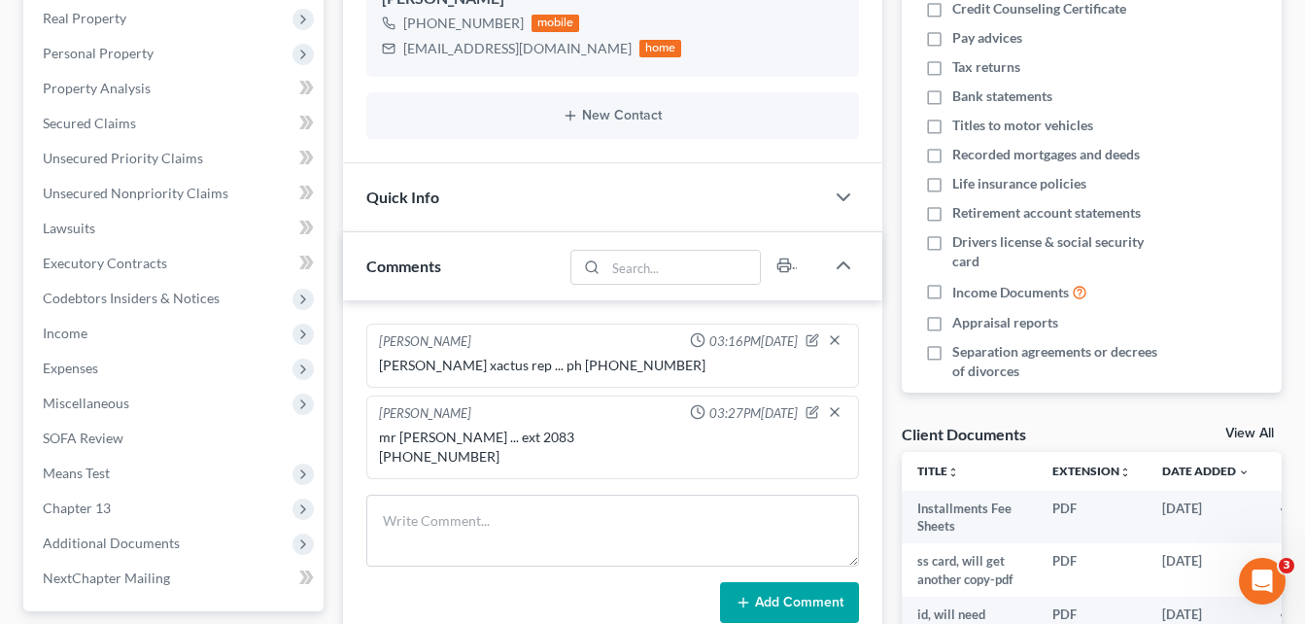
scroll to position [467, 0]
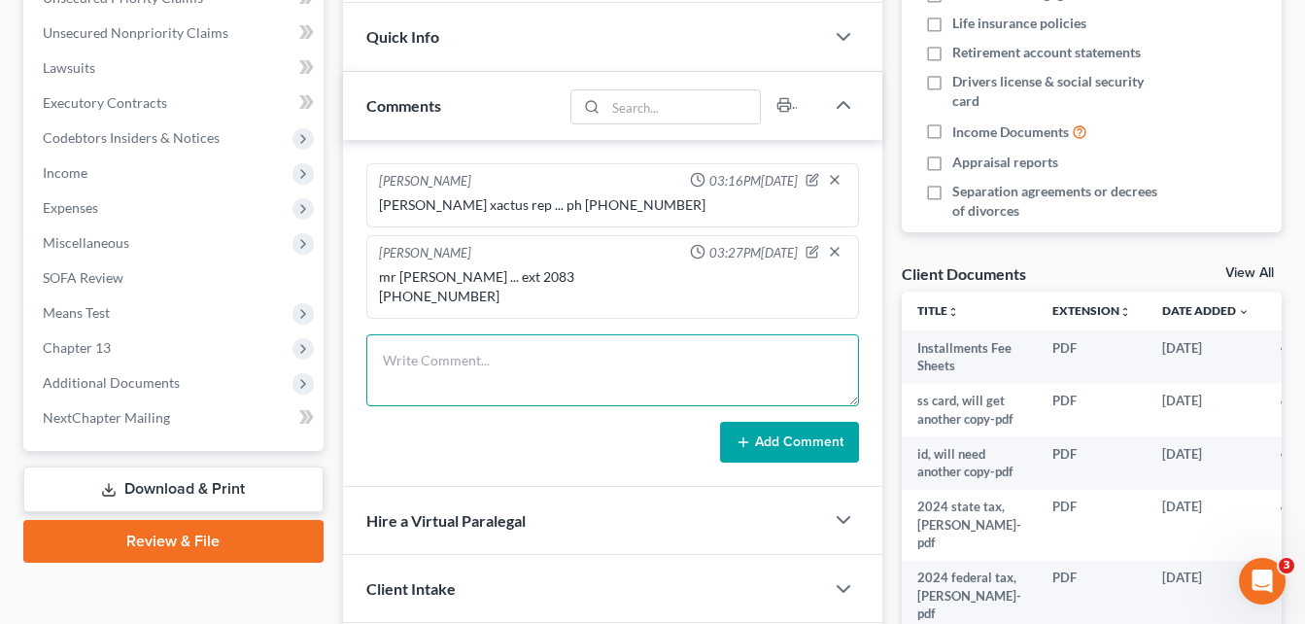
drag, startPoint x: 471, startPoint y: 372, endPoint x: 430, endPoint y: 372, distance: 41.8
click at [430, 372] on textarea at bounding box center [612, 370] width 493 height 72
click at [543, 376] on textarea "new credit report id number 79568702 spoke with [PERSON_NAME]" at bounding box center [612, 370] width 493 height 72
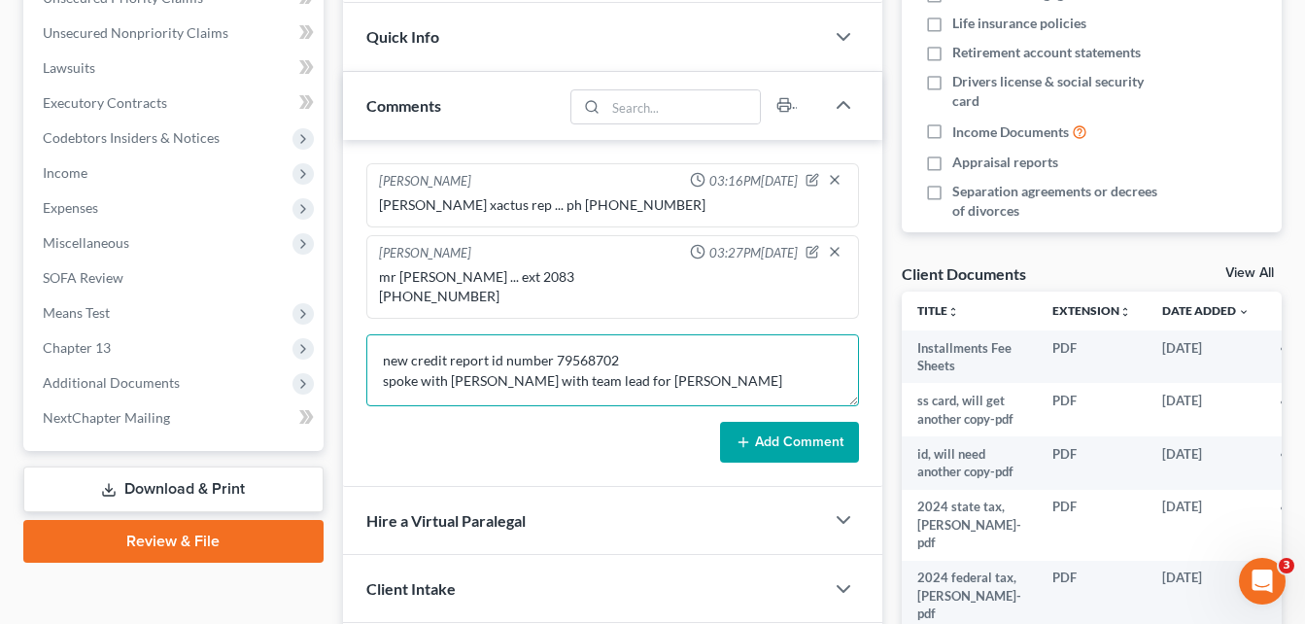
type textarea "new credit report id number 79568702 spoke with [PERSON_NAME] with team lead fo…"
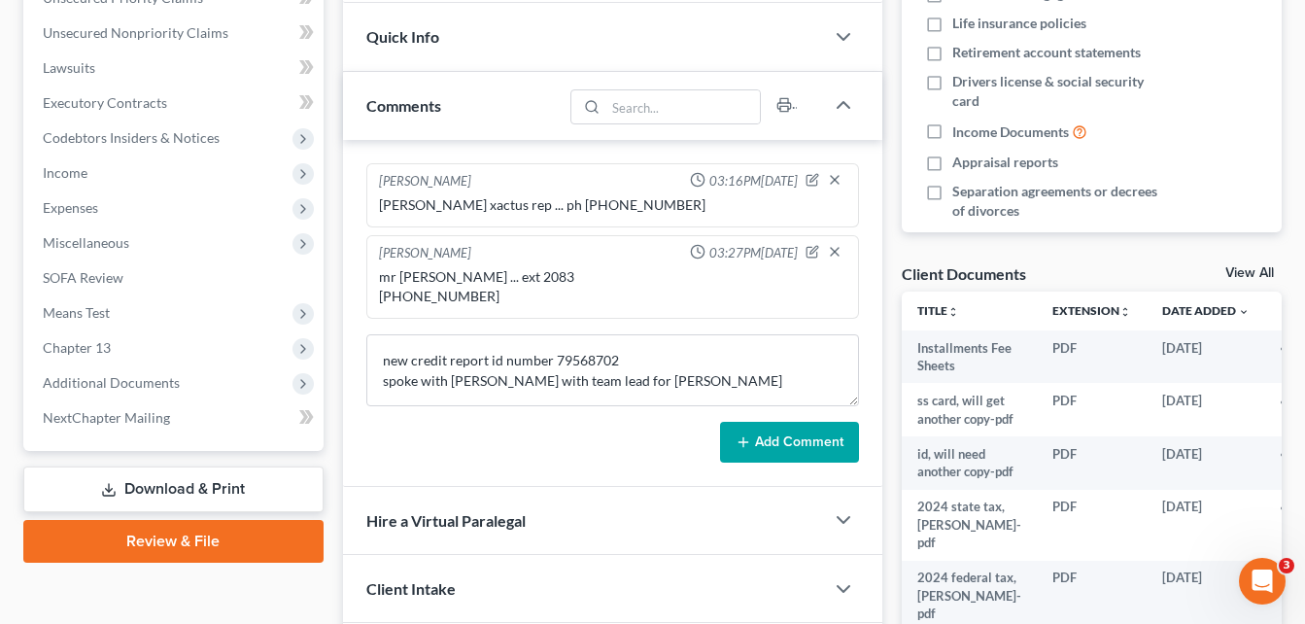
click at [766, 446] on button "Add Comment" at bounding box center [789, 442] width 139 height 41
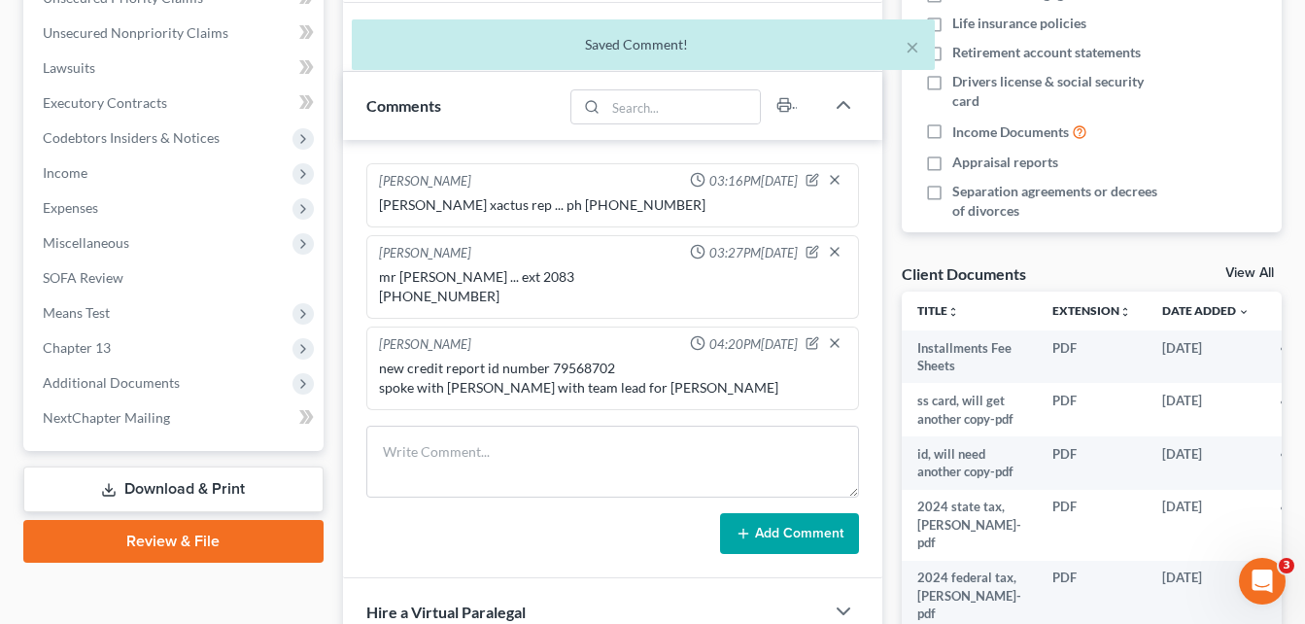
click at [329, 310] on div "Case Dashboard Payments Invoices Payments Payments Credit Report Client Profile" at bounding box center [174, 251] width 320 height 1063
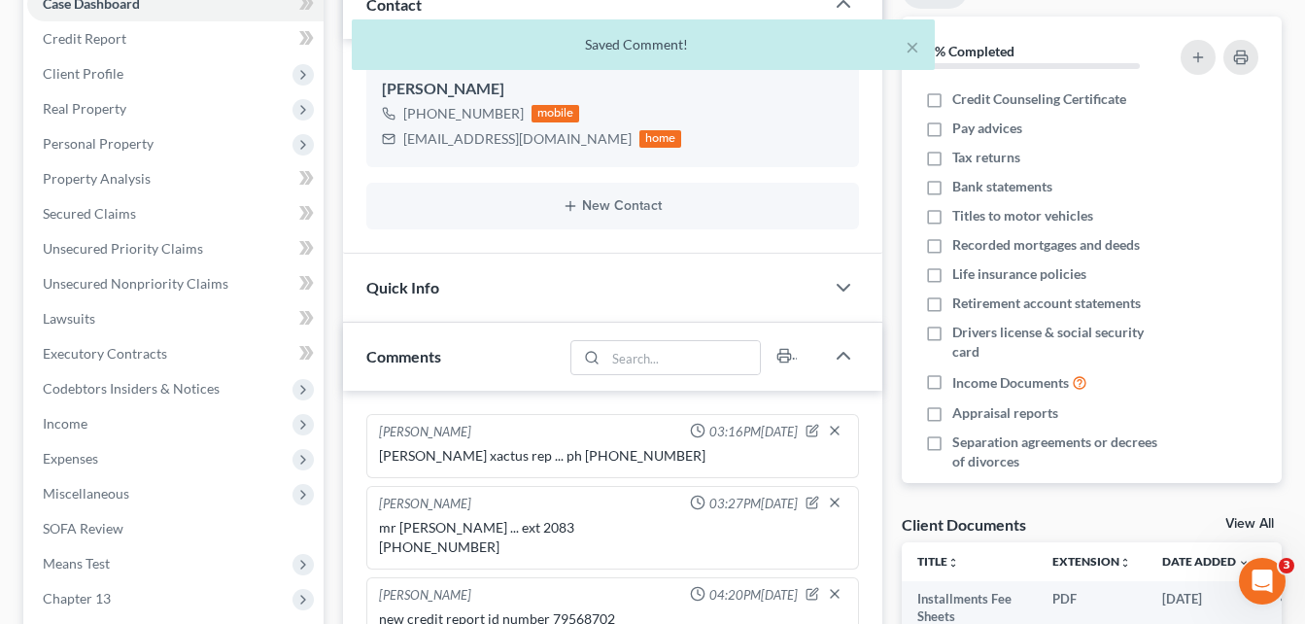
scroll to position [0, 0]
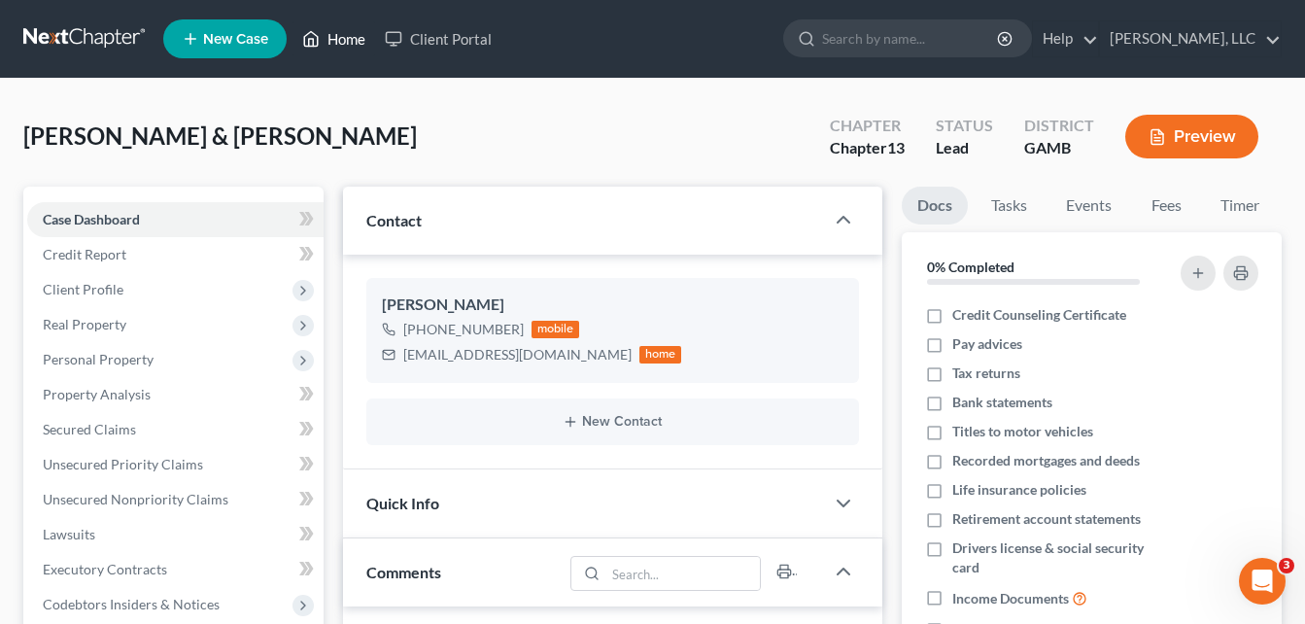
click at [332, 43] on link "Home" at bounding box center [334, 38] width 83 height 35
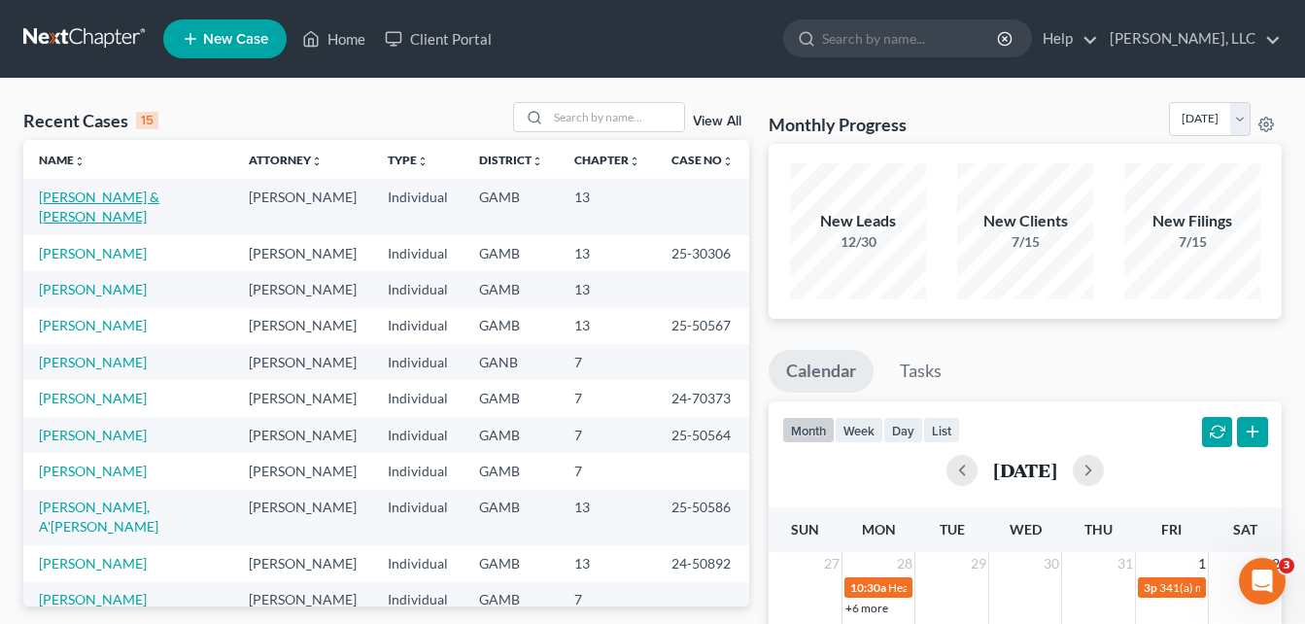
click at [85, 202] on link "[PERSON_NAME] & [PERSON_NAME]" at bounding box center [99, 207] width 121 height 36
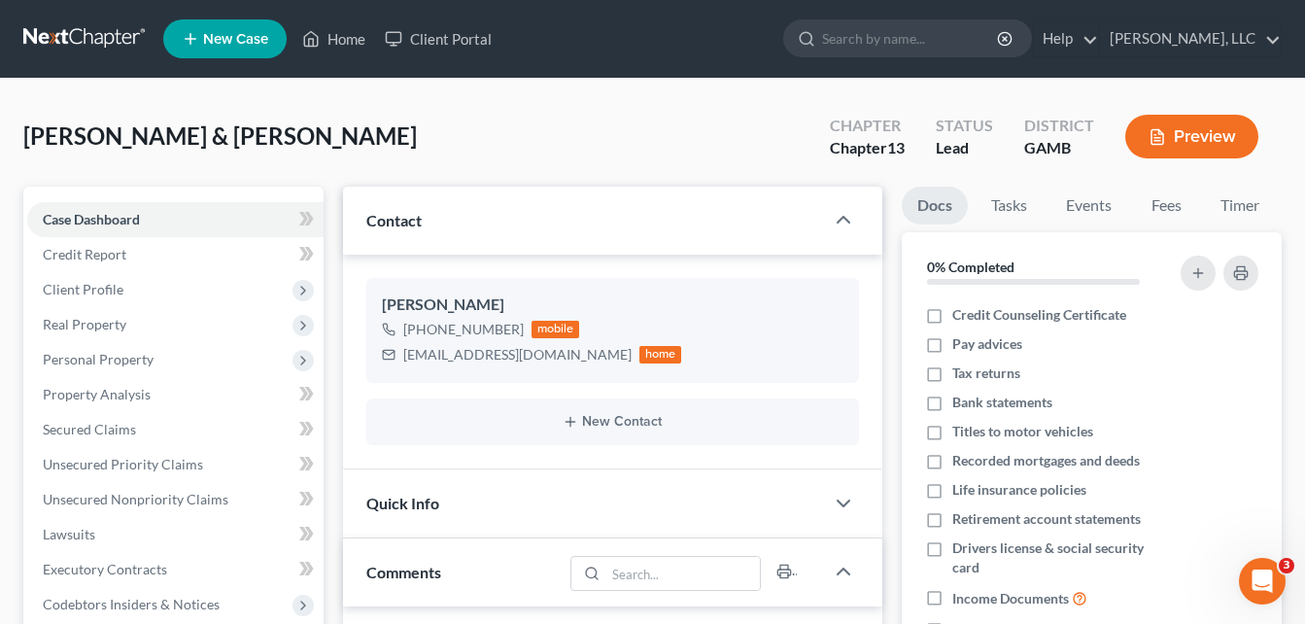
click at [338, 163] on div "[PERSON_NAME] & [PERSON_NAME] Upgraded Chapter Chapter 13 Status Lead District …" at bounding box center [652, 144] width 1259 height 85
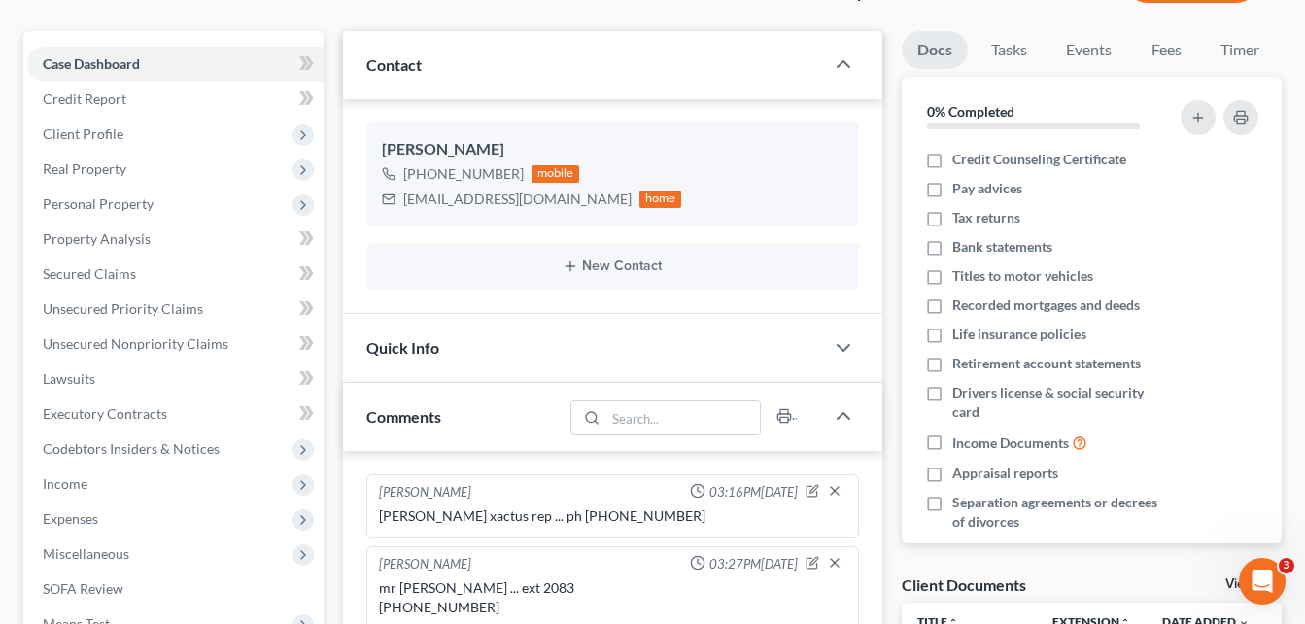
scroll to position [117, 0]
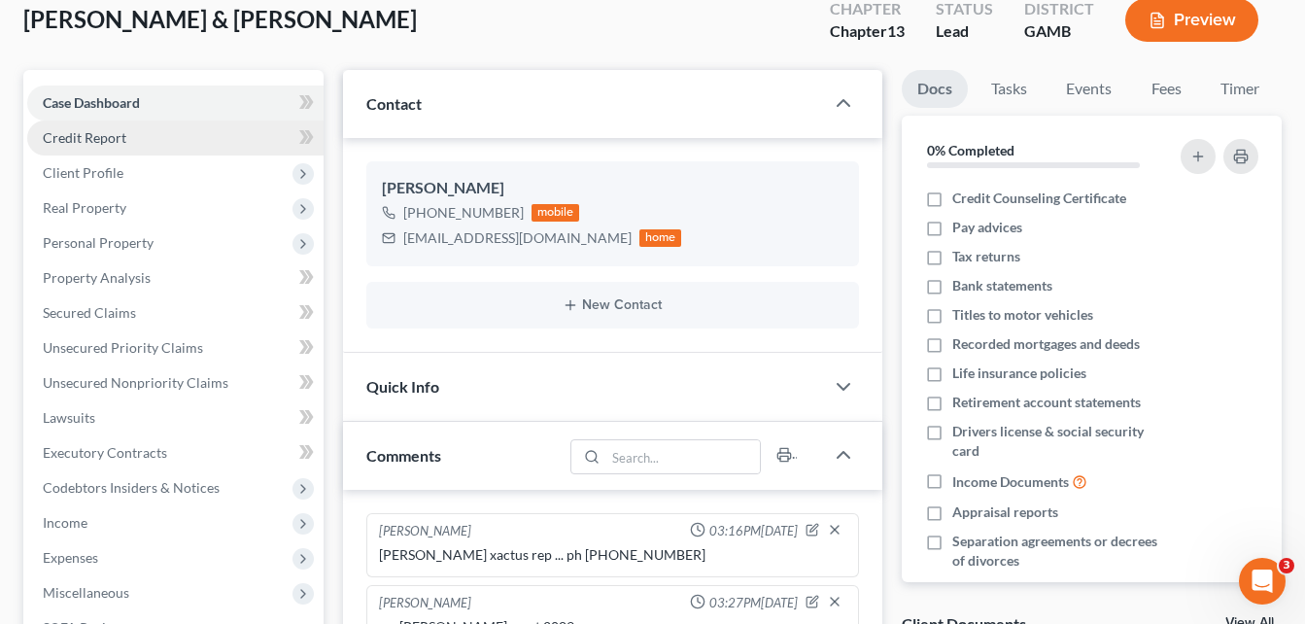
click at [72, 141] on span "Credit Report" at bounding box center [85, 137] width 84 height 17
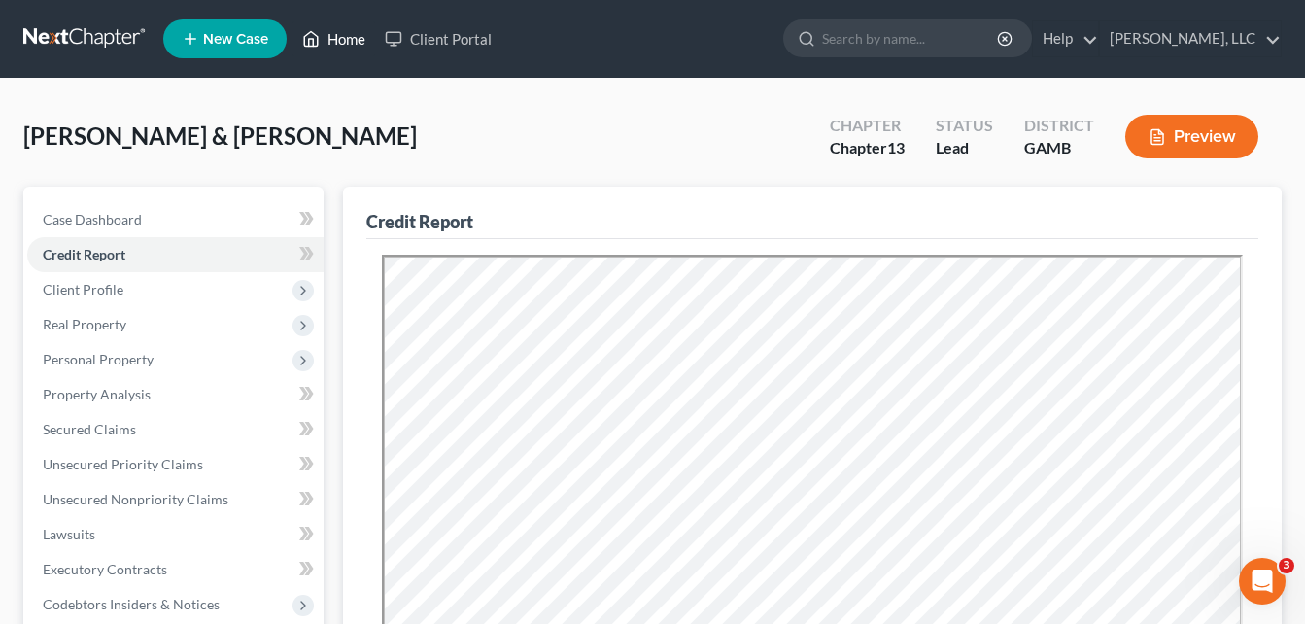
click at [353, 47] on link "Home" at bounding box center [334, 38] width 83 height 35
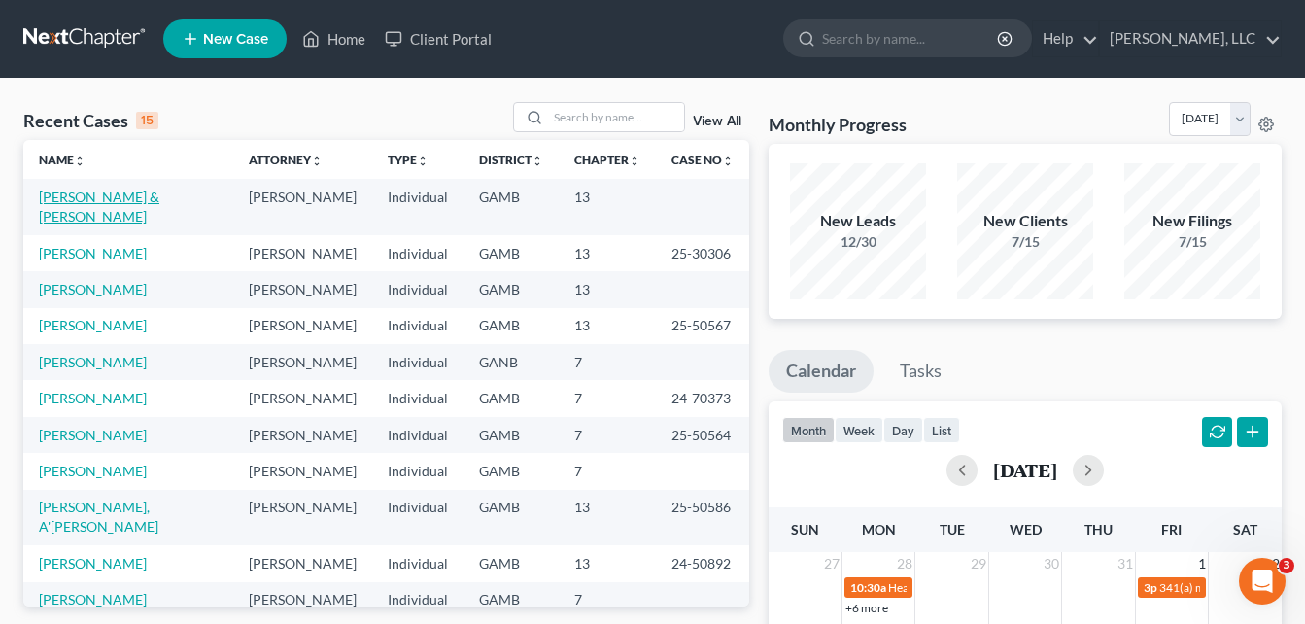
click at [159, 191] on link "[PERSON_NAME] & [PERSON_NAME]" at bounding box center [99, 207] width 121 height 36
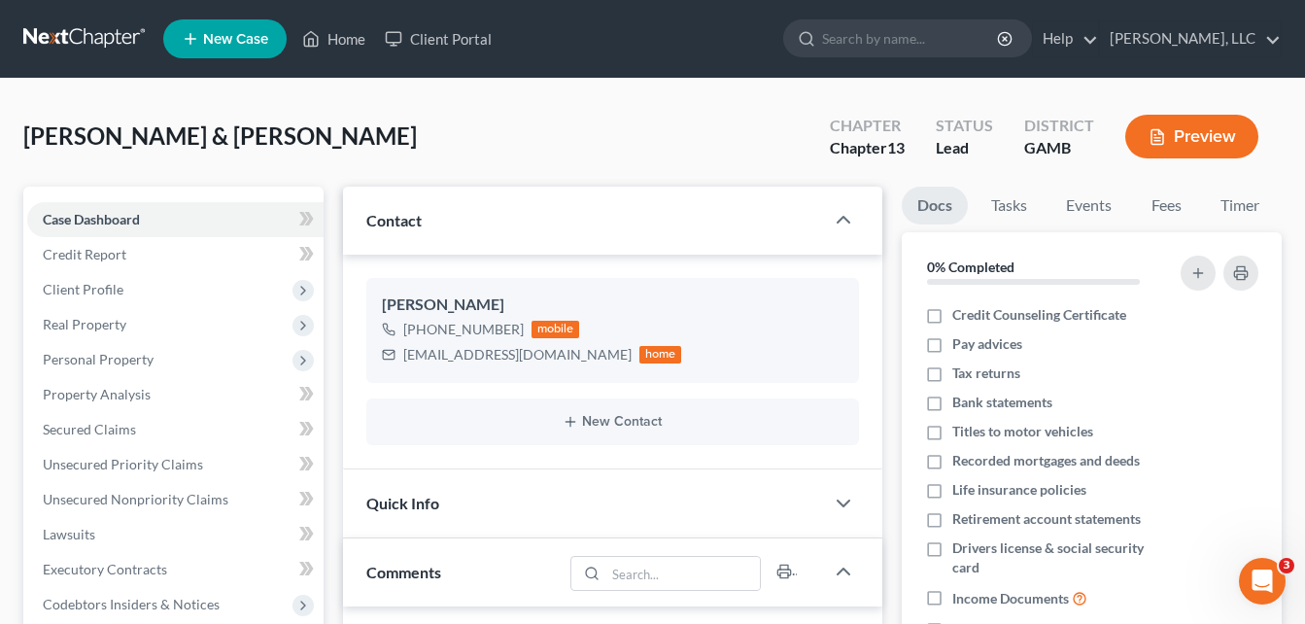
click at [340, 165] on div "[PERSON_NAME] & [PERSON_NAME] Upgraded Chapter Chapter 13 Status Lead District …" at bounding box center [652, 144] width 1259 height 85
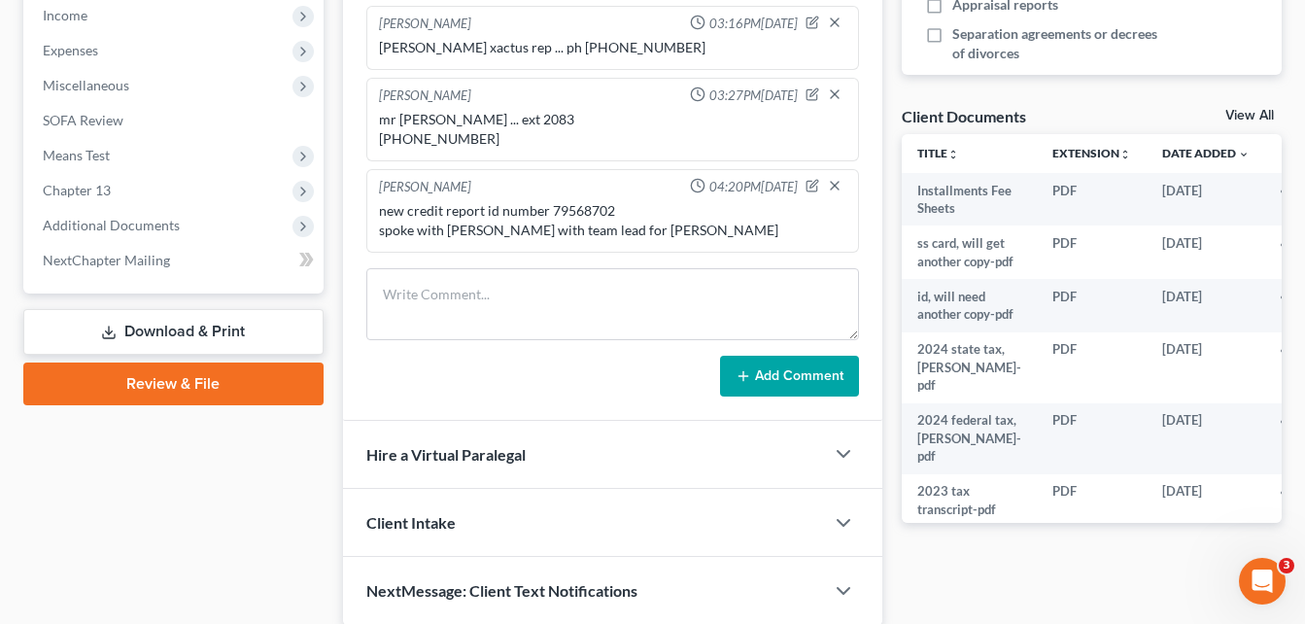
scroll to position [661, 0]
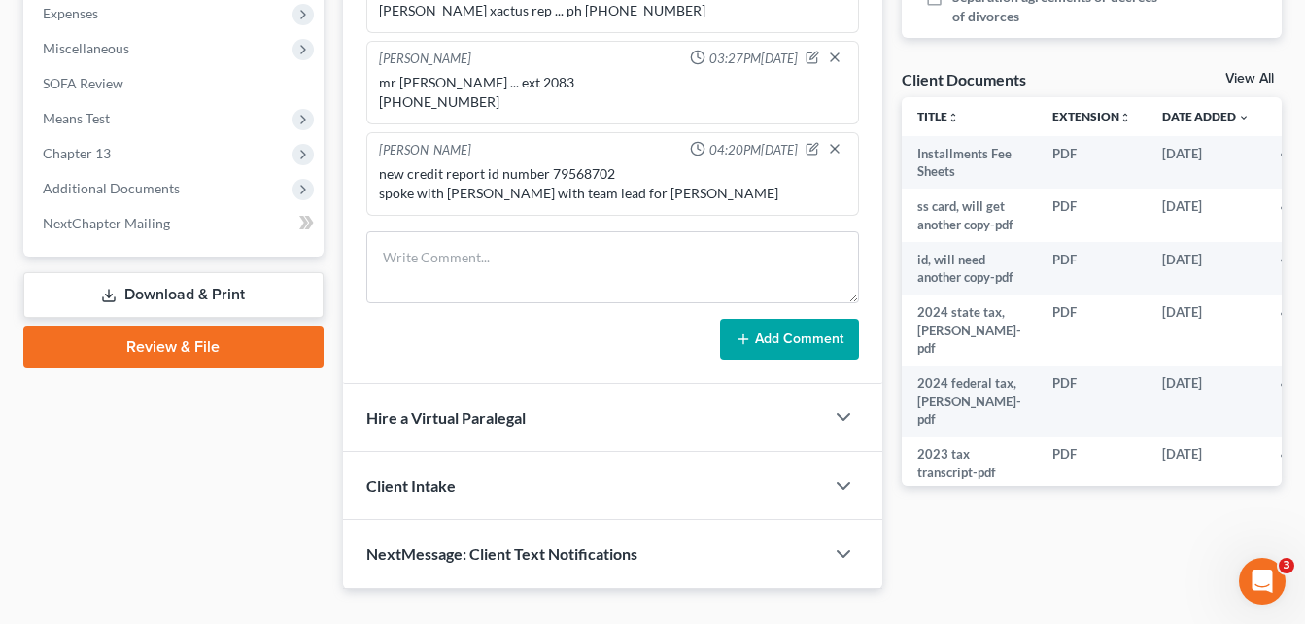
click at [643, 180] on div "new credit report id number 79568702 spoke with [PERSON_NAME] with team lead fo…" at bounding box center [613, 183] width 468 height 39
click at [569, 179] on div "new credit report id number 79568702 spoke with [PERSON_NAME] with team lead fo…" at bounding box center [613, 183] width 468 height 39
click at [339, 171] on div "Updates & News × [US_STATE][GEOGRAPHIC_DATA] Notes: Take a look at NextChapter'…" at bounding box center [612, 57] width 559 height 1063
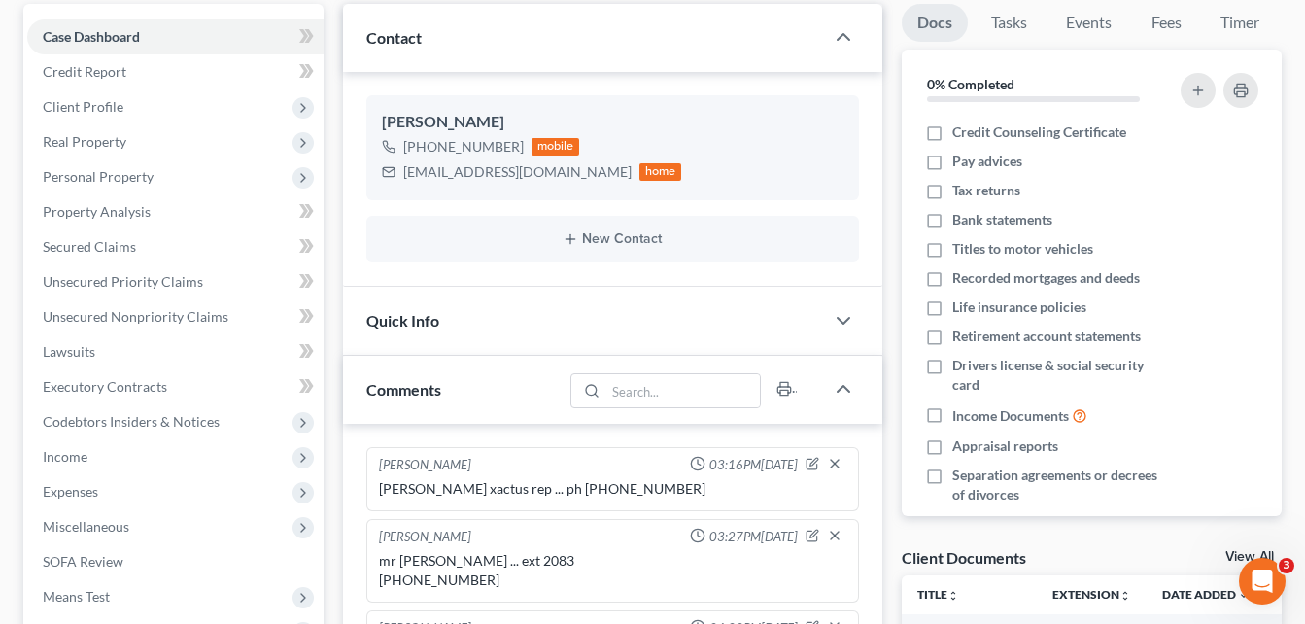
scroll to position [78, 0]
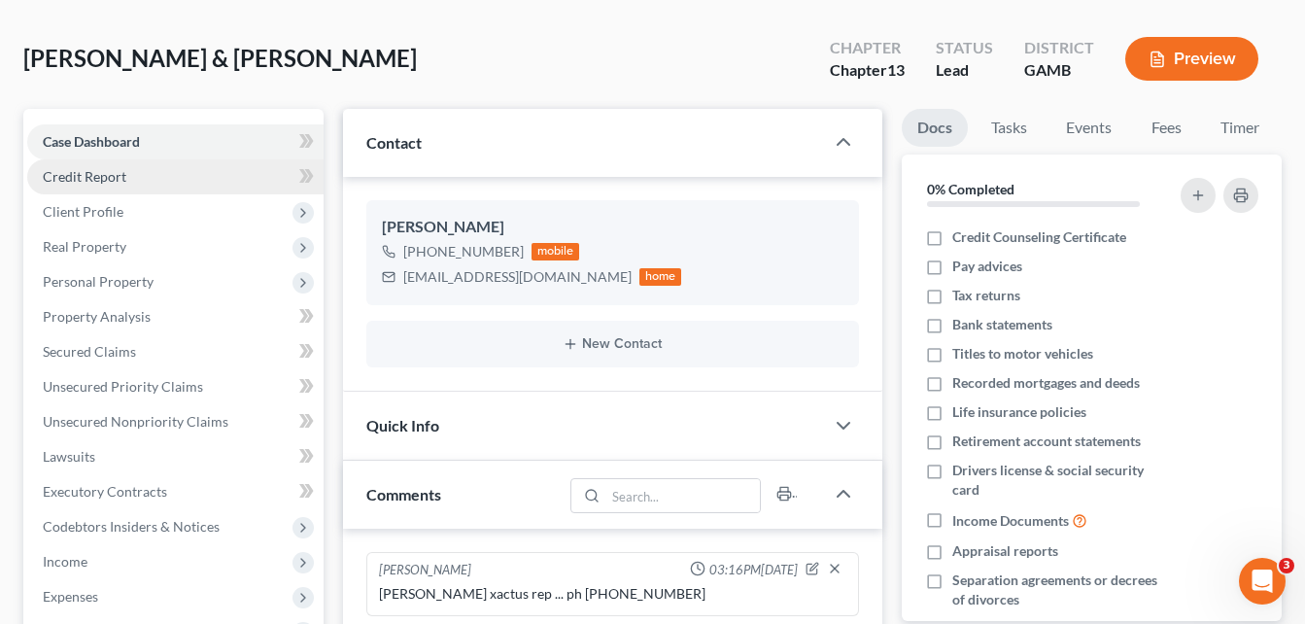
click at [68, 178] on span "Credit Report" at bounding box center [85, 176] width 84 height 17
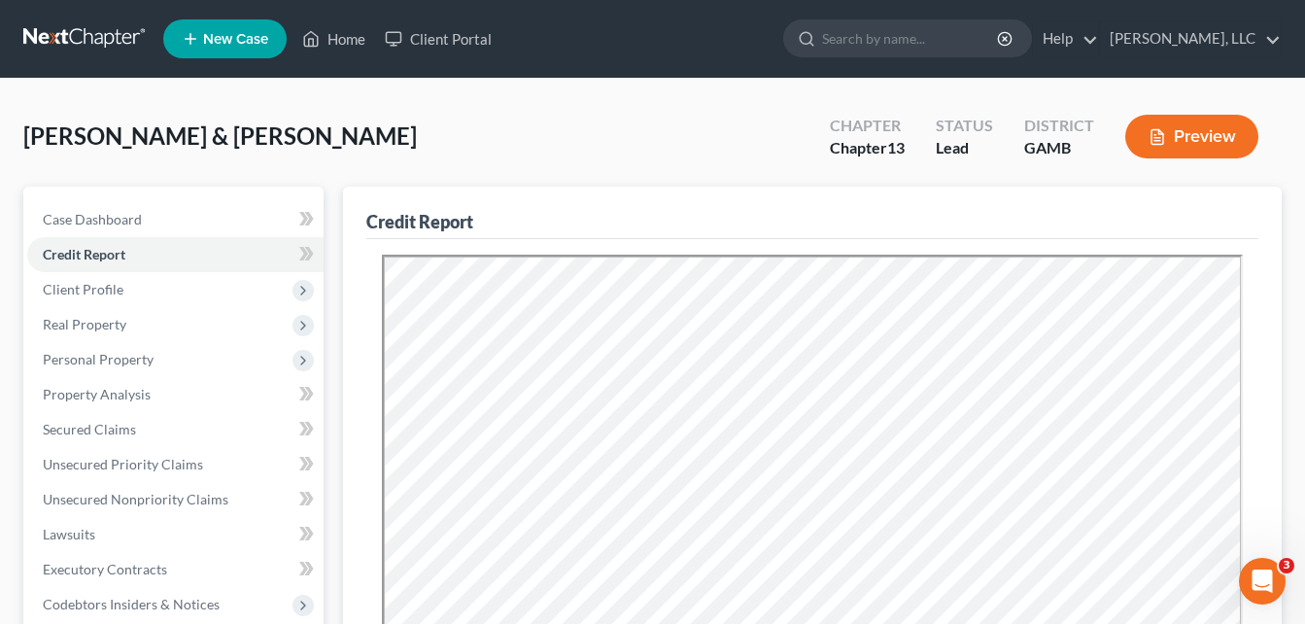
click at [337, 170] on div "[PERSON_NAME] & [PERSON_NAME] Upgraded Chapter Chapter 13 Status Lead District …" at bounding box center [652, 144] width 1259 height 85
click at [338, 39] on link "Home" at bounding box center [334, 38] width 83 height 35
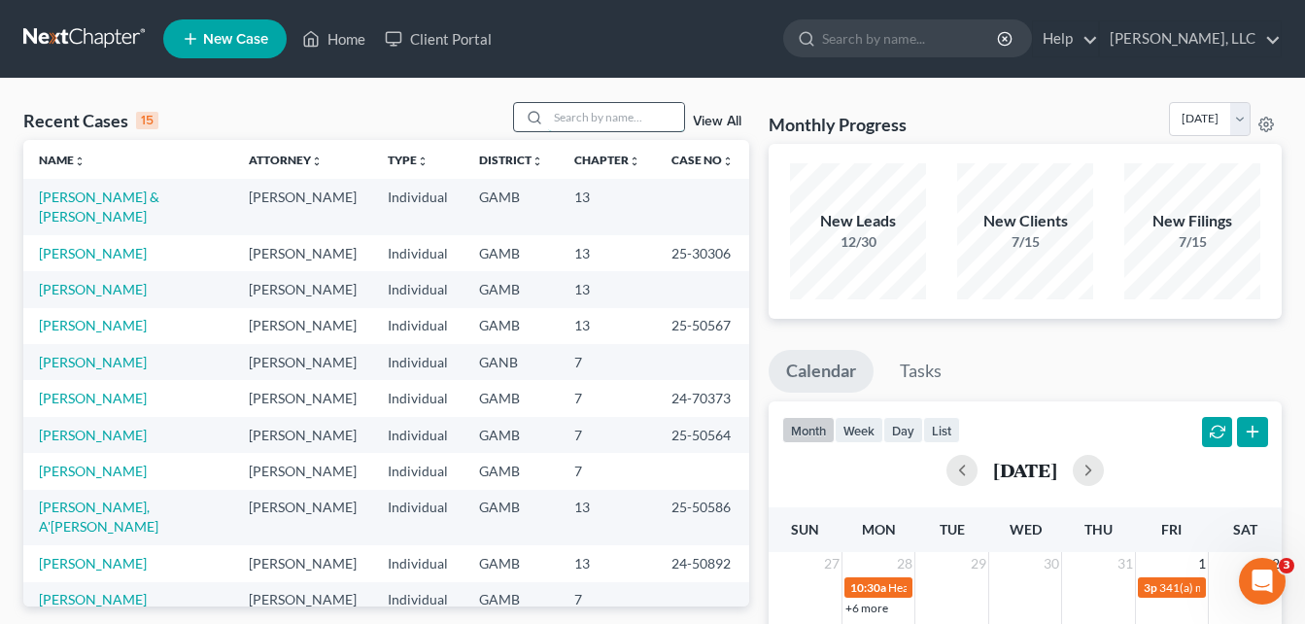
click at [588, 116] on input "search" at bounding box center [616, 117] width 136 height 28
type input "annet"
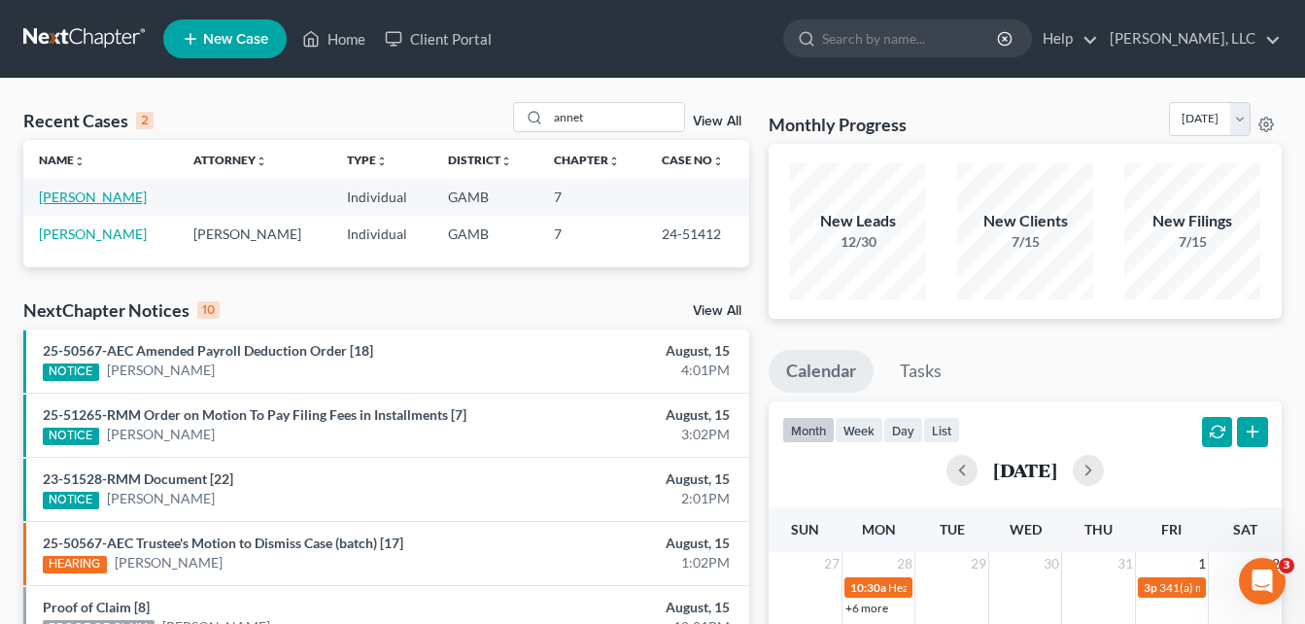
click at [122, 203] on link "[PERSON_NAME]" at bounding box center [93, 197] width 108 height 17
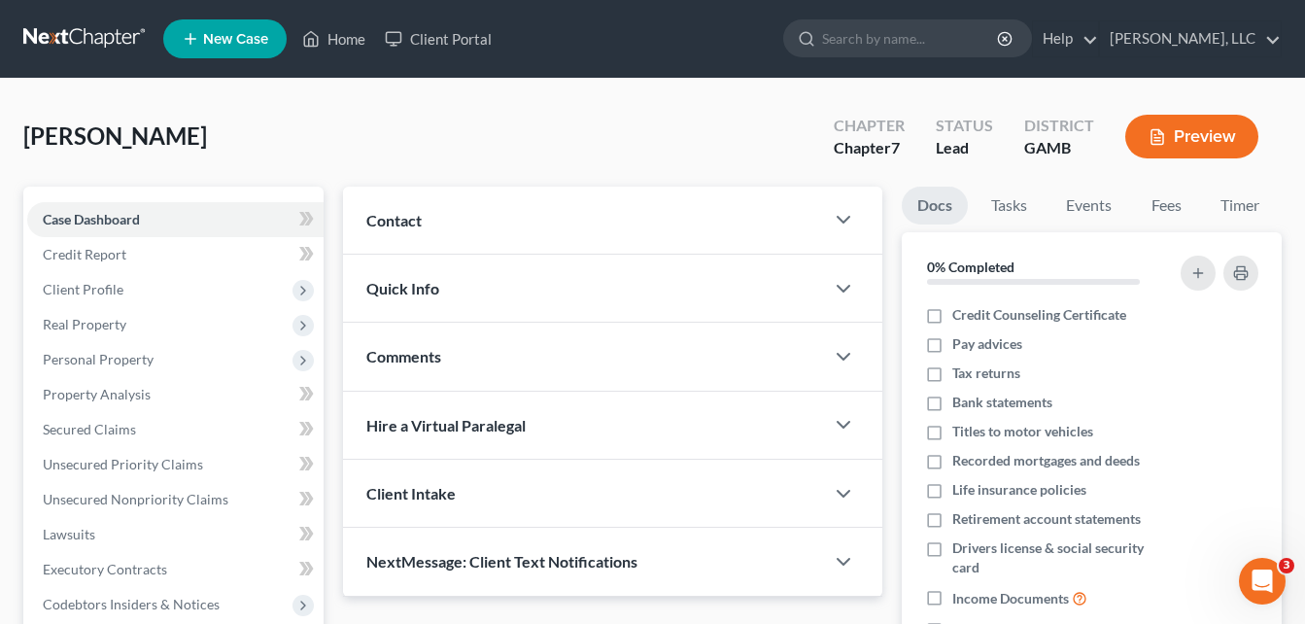
click at [329, 122] on div "[PERSON_NAME] Upgraded Chapter Chapter 7 Status Lead District GAMB Preview" at bounding box center [652, 144] width 1259 height 85
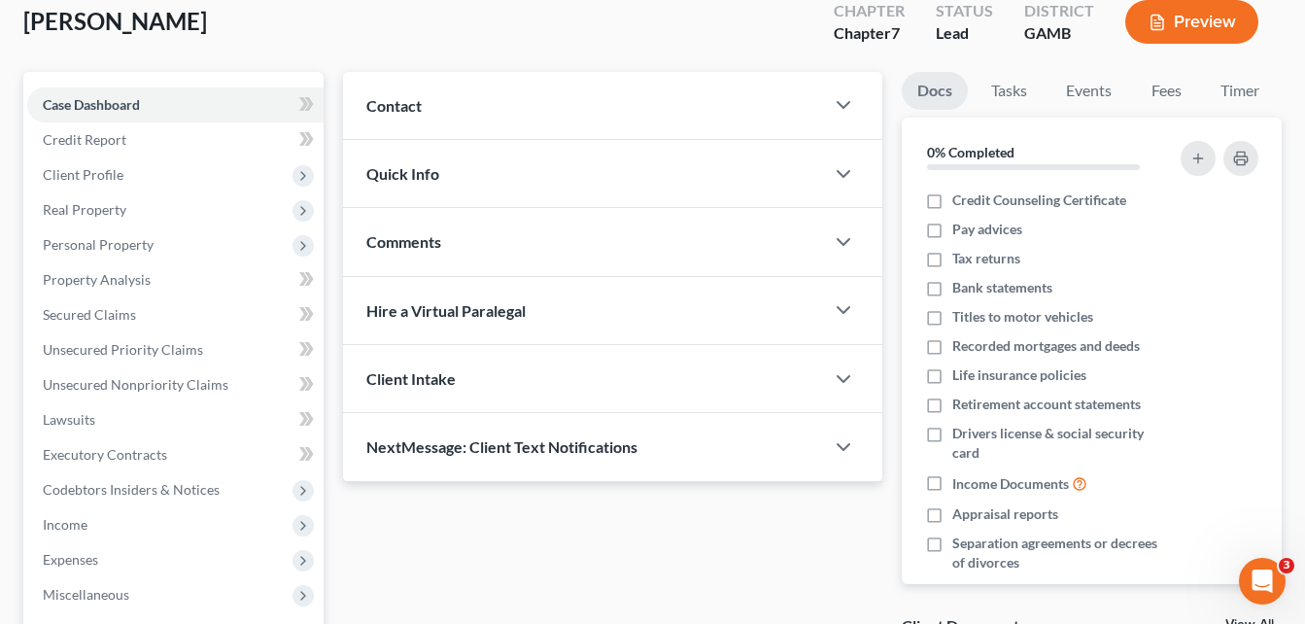
scroll to position [117, 0]
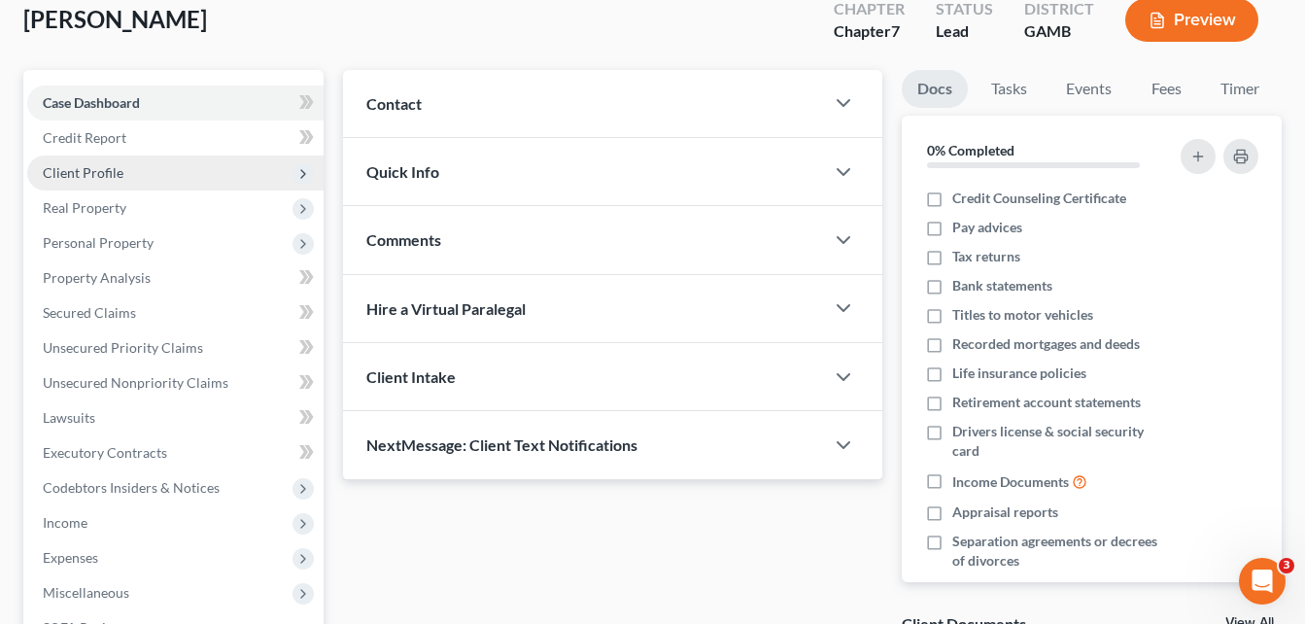
click at [93, 167] on span "Client Profile" at bounding box center [83, 172] width 81 height 17
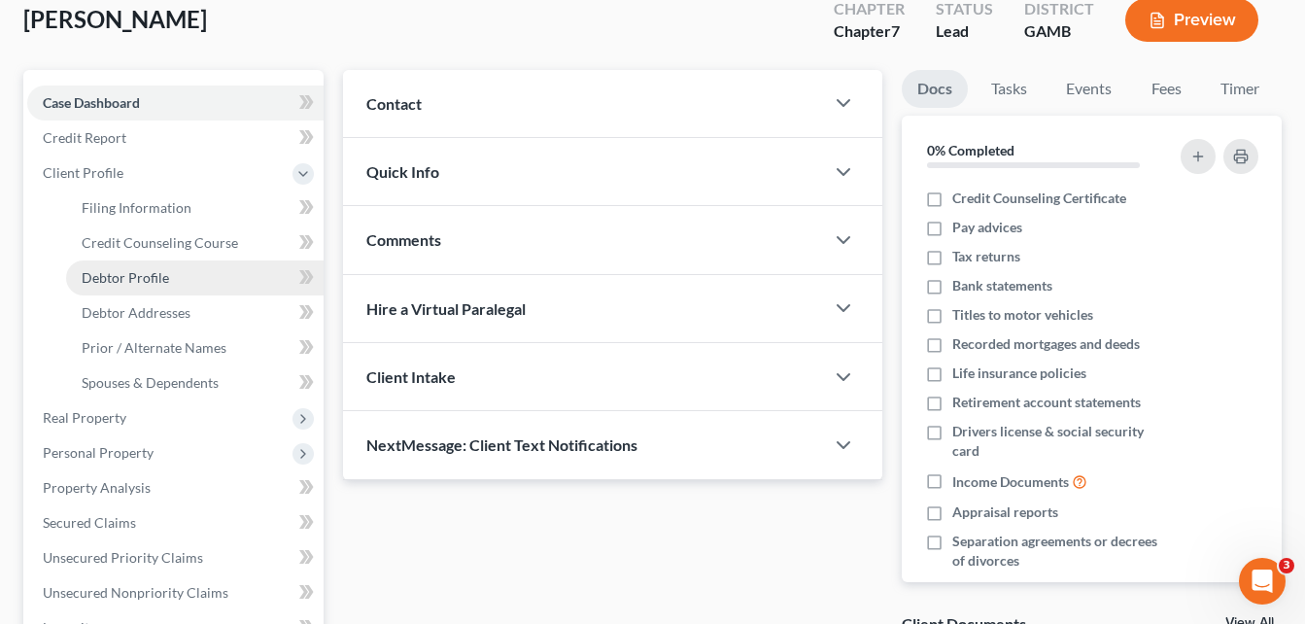
click at [124, 277] on span "Debtor Profile" at bounding box center [125, 277] width 87 height 17
select select "0"
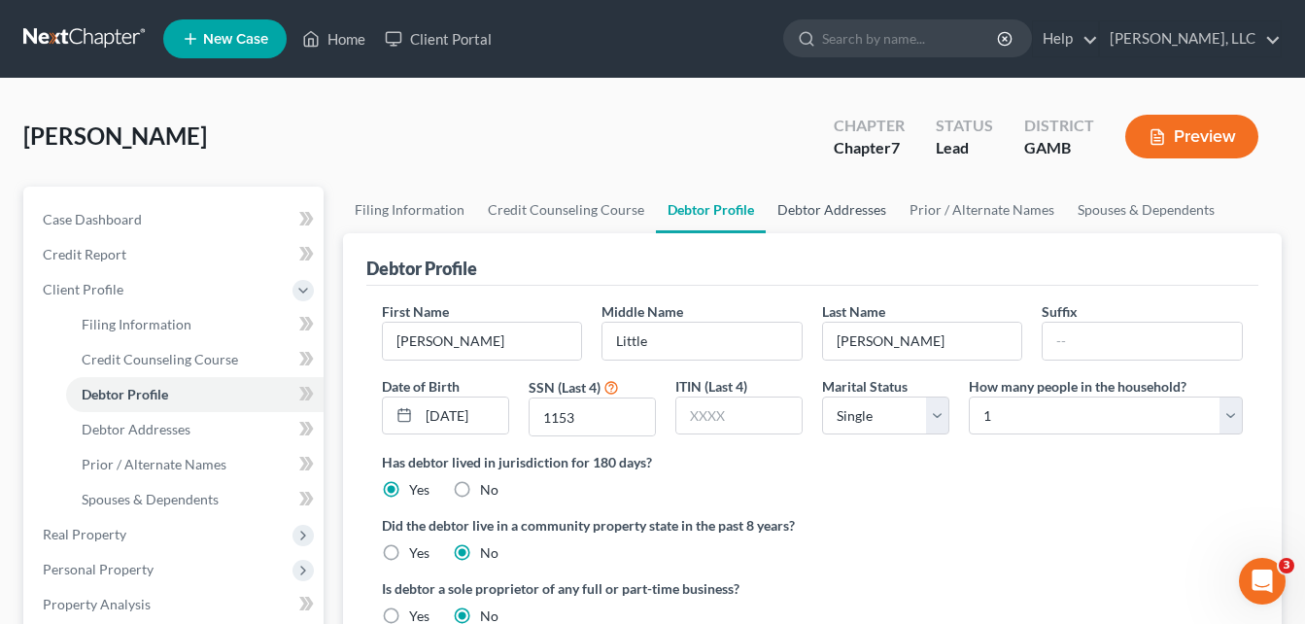
click at [839, 207] on link "Debtor Addresses" at bounding box center [832, 210] width 132 height 47
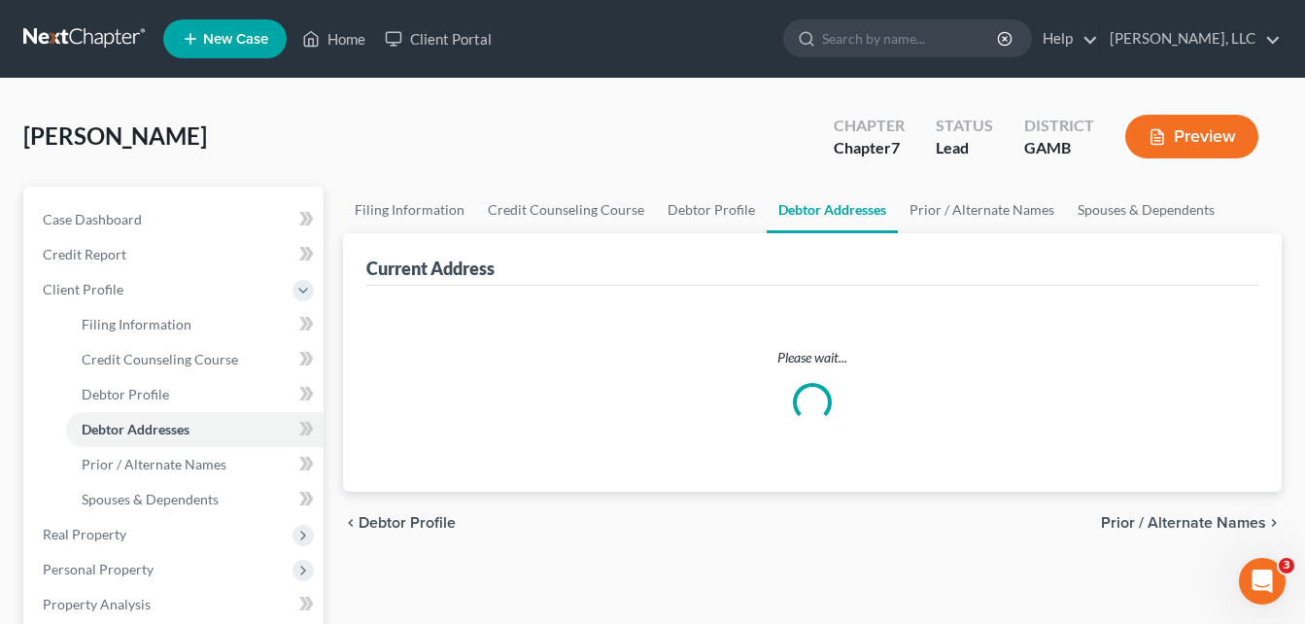
select select "0"
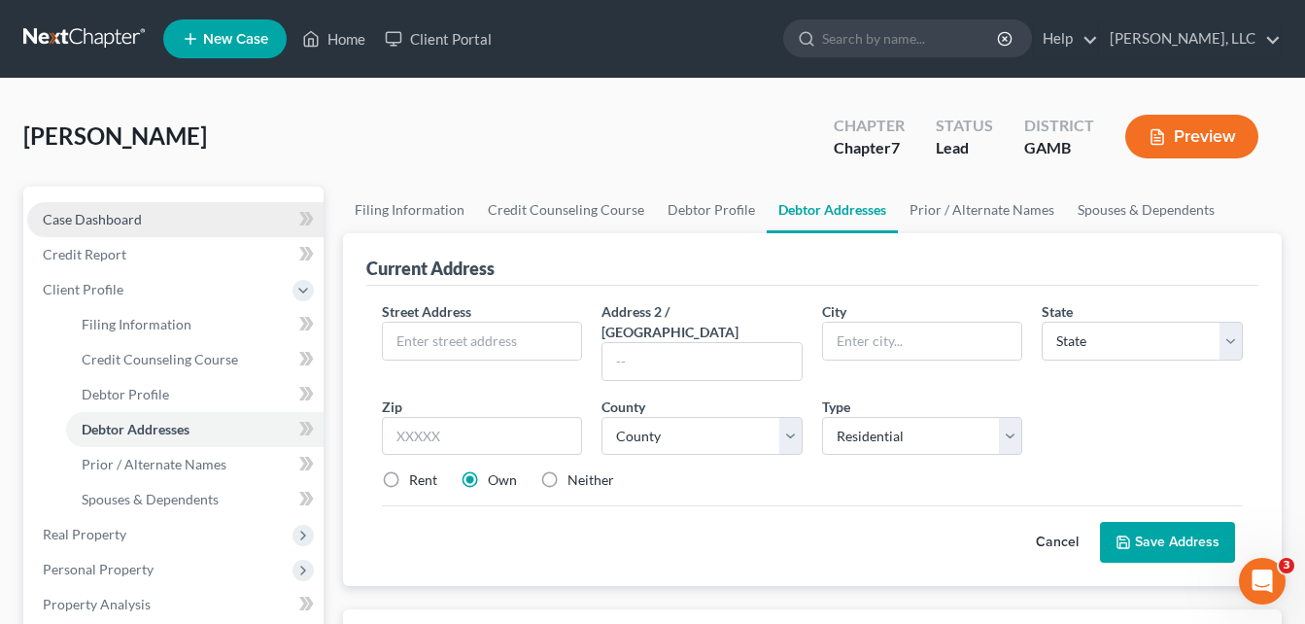
click at [102, 218] on span "Case Dashboard" at bounding box center [92, 219] width 99 height 17
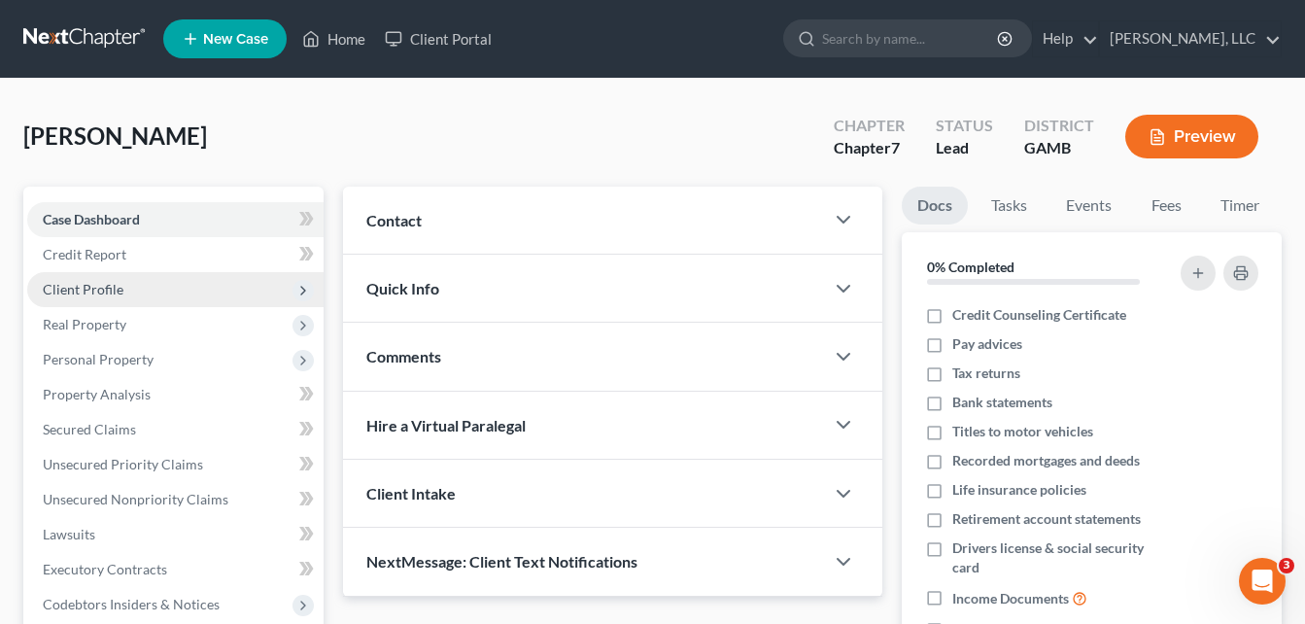
click at [90, 289] on span "Client Profile" at bounding box center [83, 289] width 81 height 17
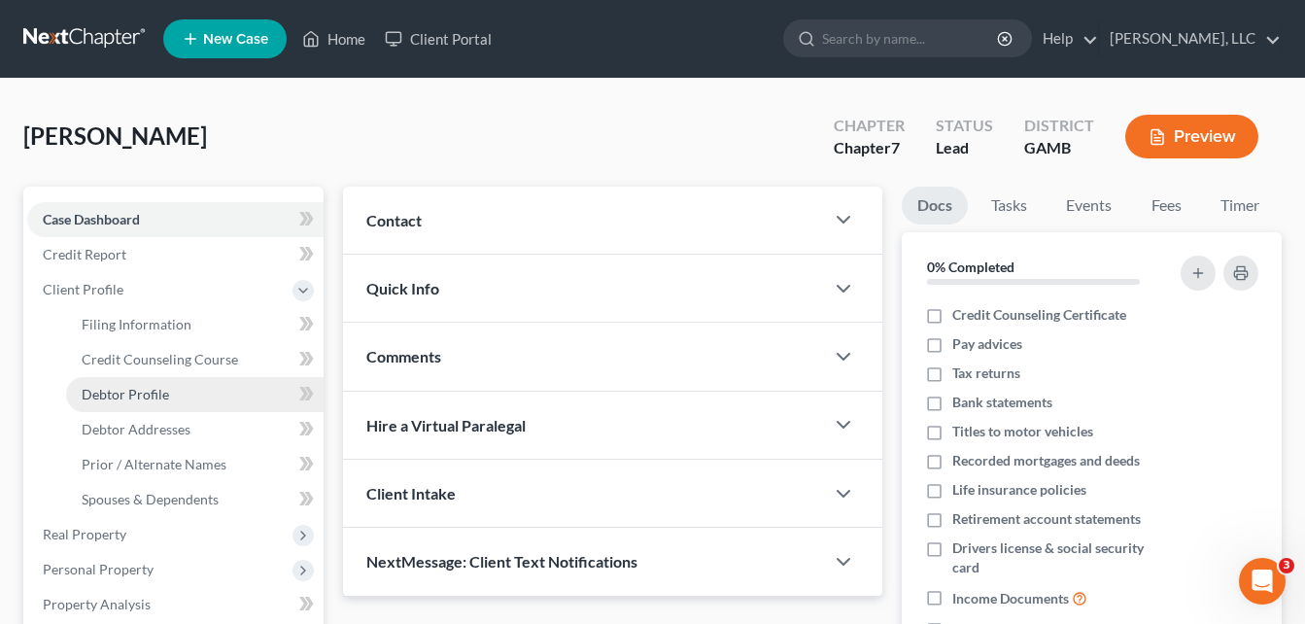
click at [107, 391] on span "Debtor Profile" at bounding box center [125, 394] width 87 height 17
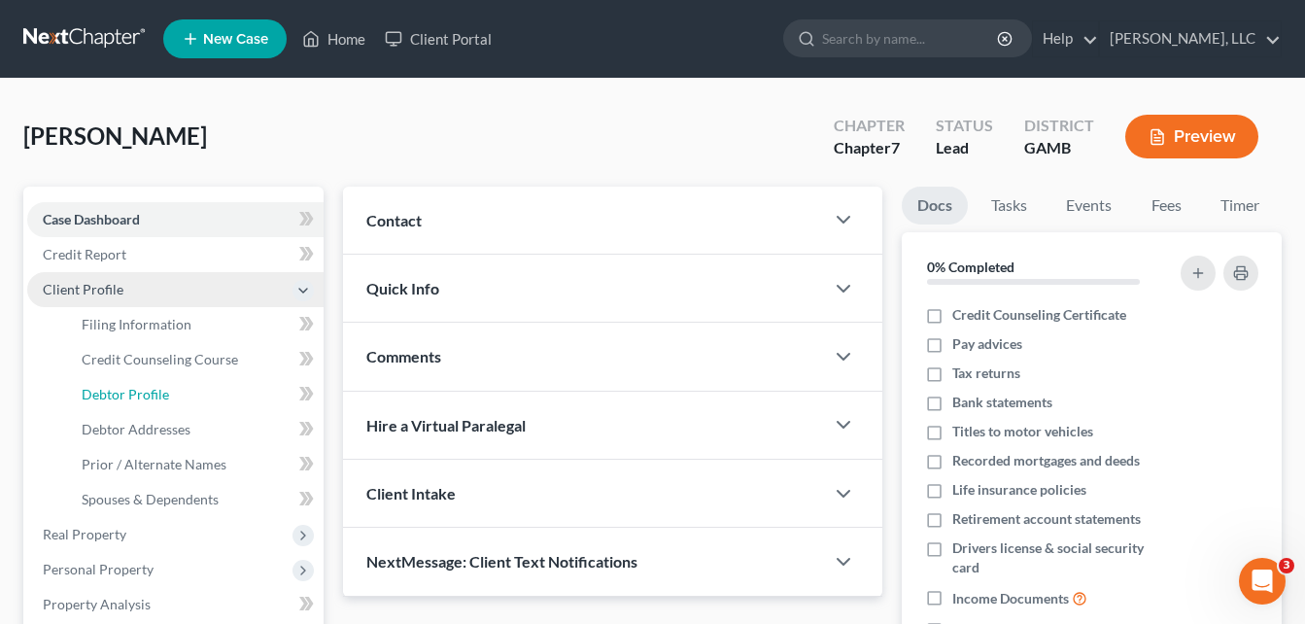
select select "0"
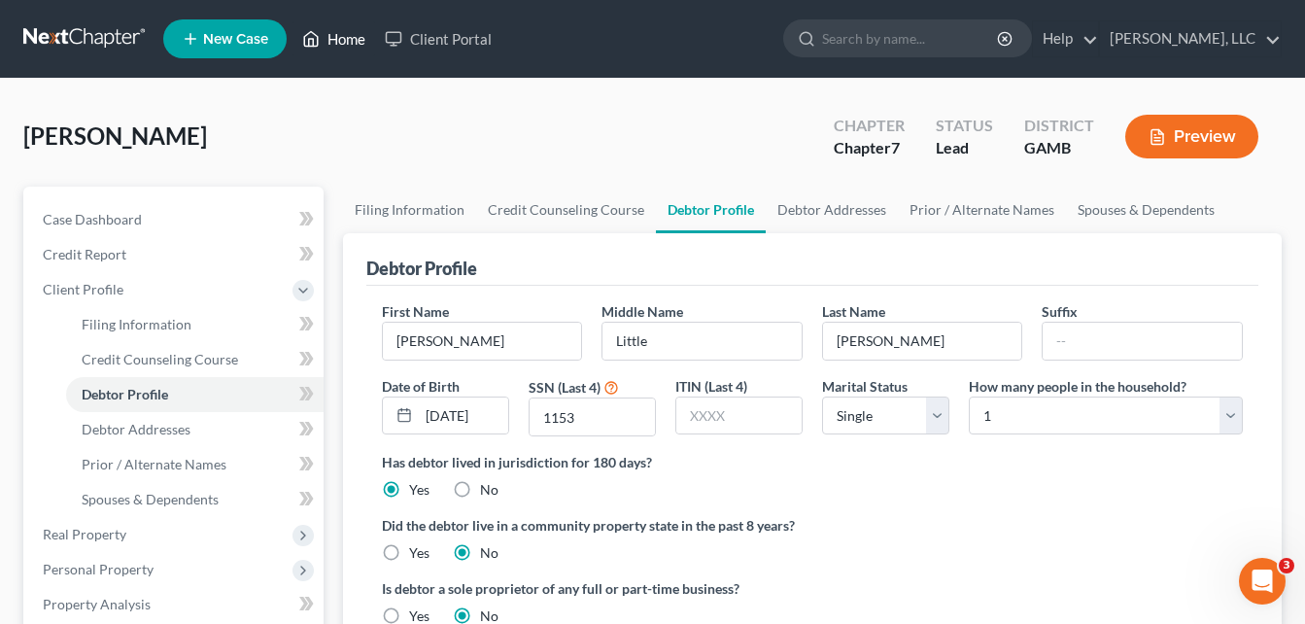
click at [345, 40] on link "Home" at bounding box center [334, 38] width 83 height 35
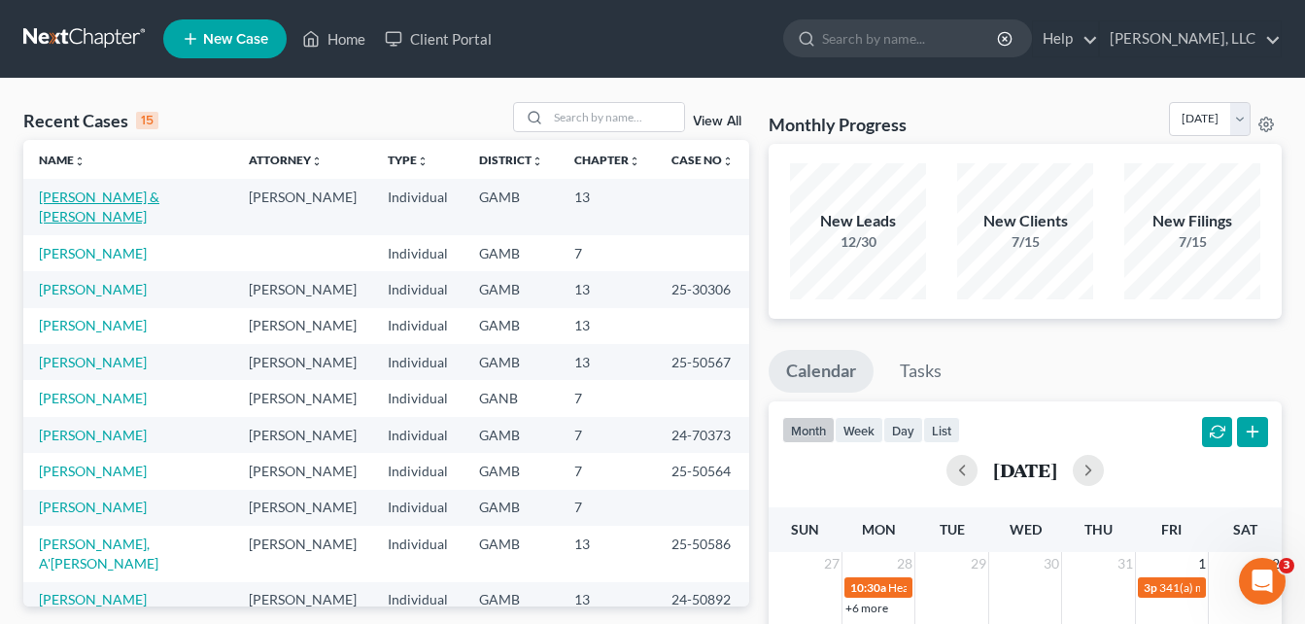
click at [159, 203] on link "[PERSON_NAME] & [PERSON_NAME]" at bounding box center [99, 207] width 121 height 36
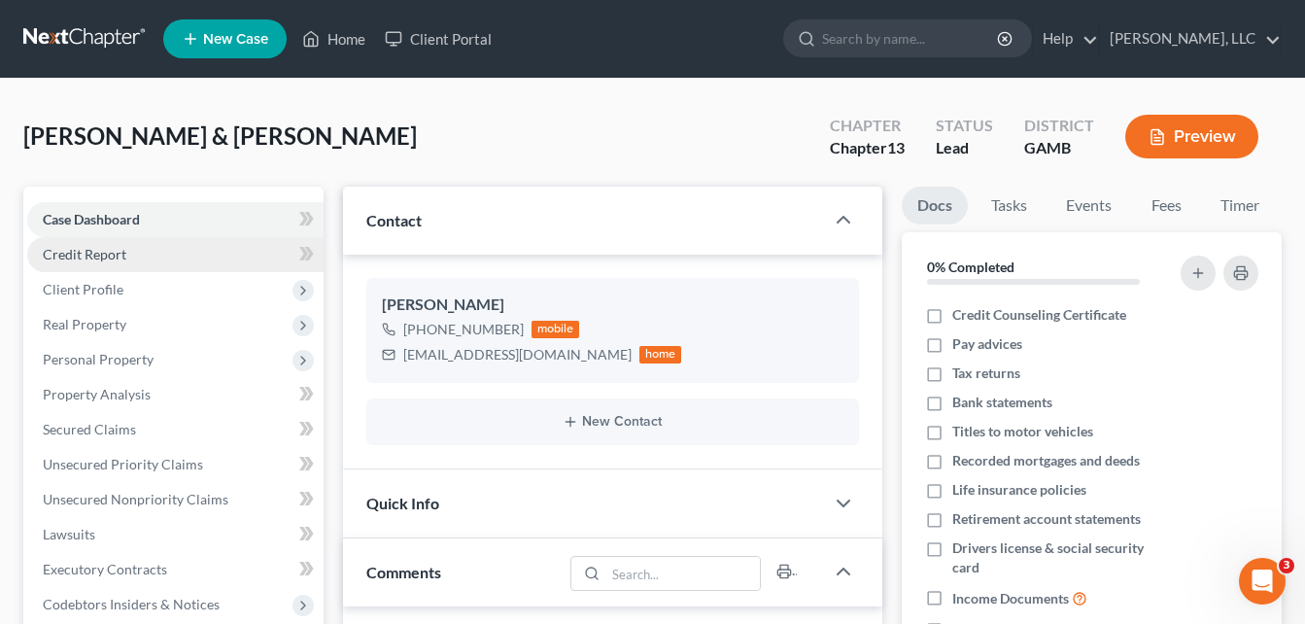
click at [97, 263] on link "Credit Report" at bounding box center [175, 254] width 296 height 35
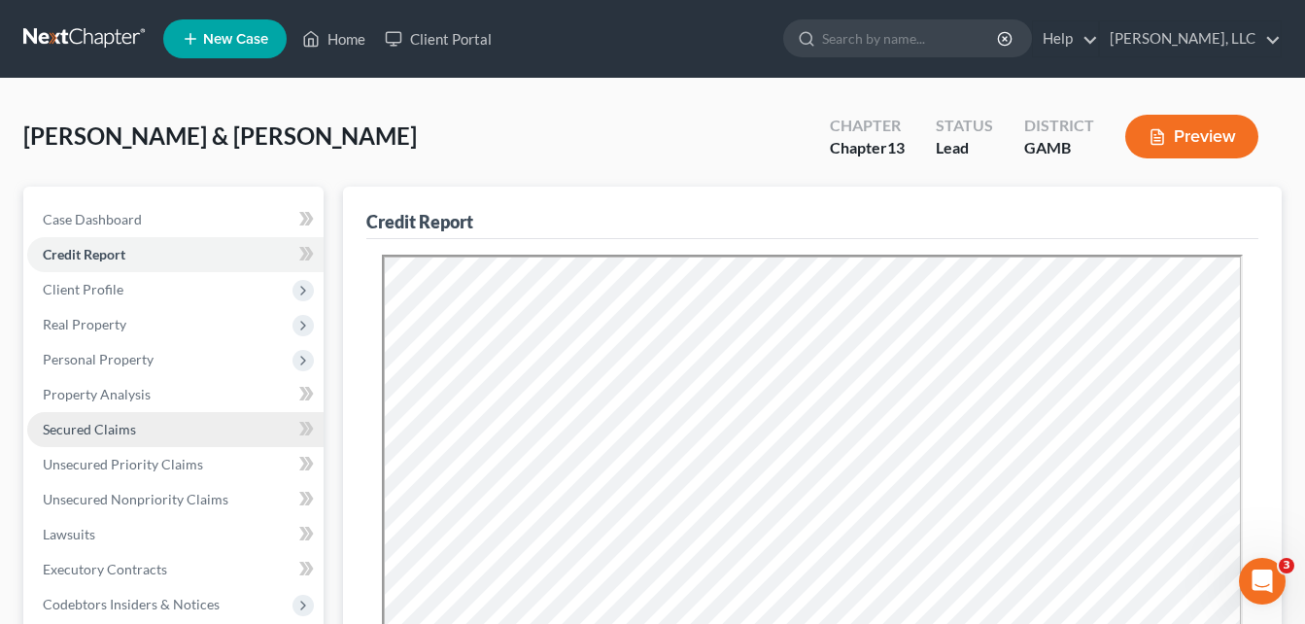
click at [75, 431] on span "Secured Claims" at bounding box center [89, 429] width 93 height 17
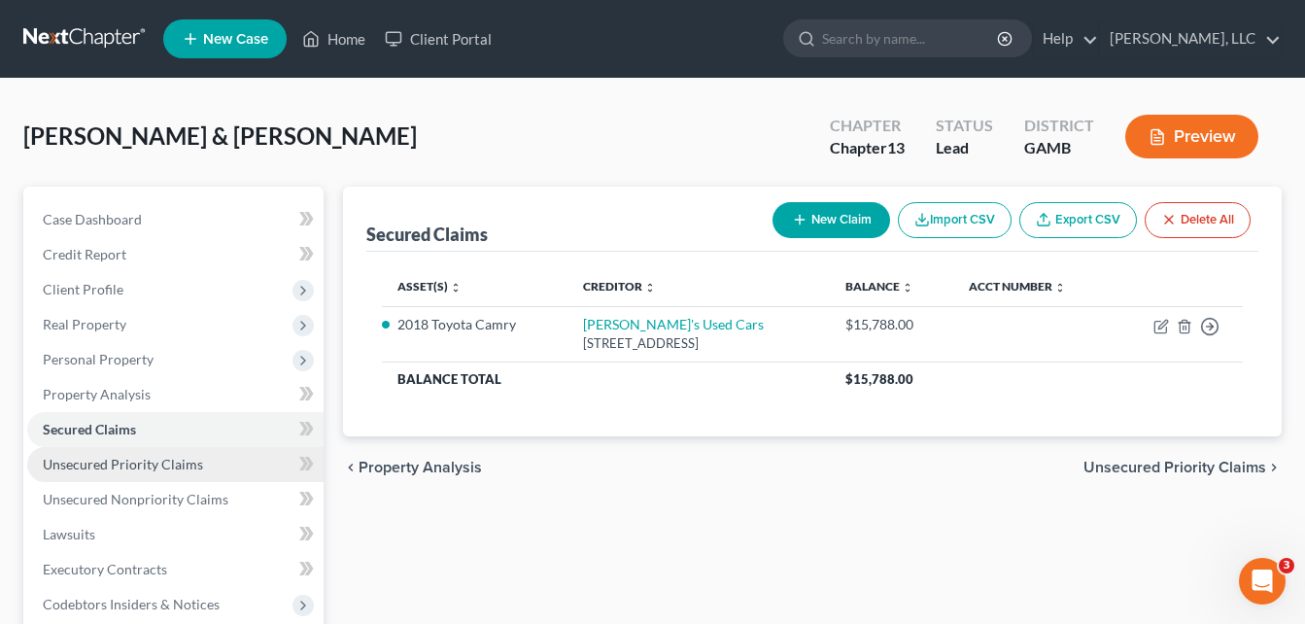
click at [98, 458] on span "Unsecured Priority Claims" at bounding box center [123, 464] width 160 height 17
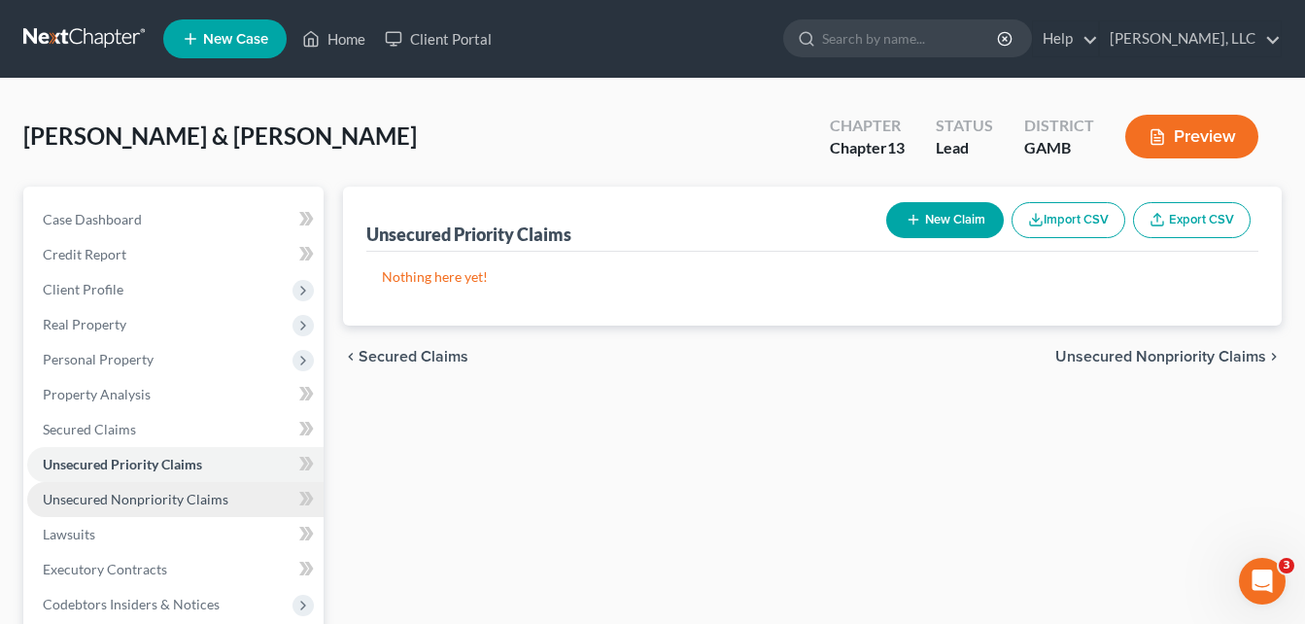
click at [130, 502] on span "Unsecured Nonpriority Claims" at bounding box center [136, 499] width 186 height 17
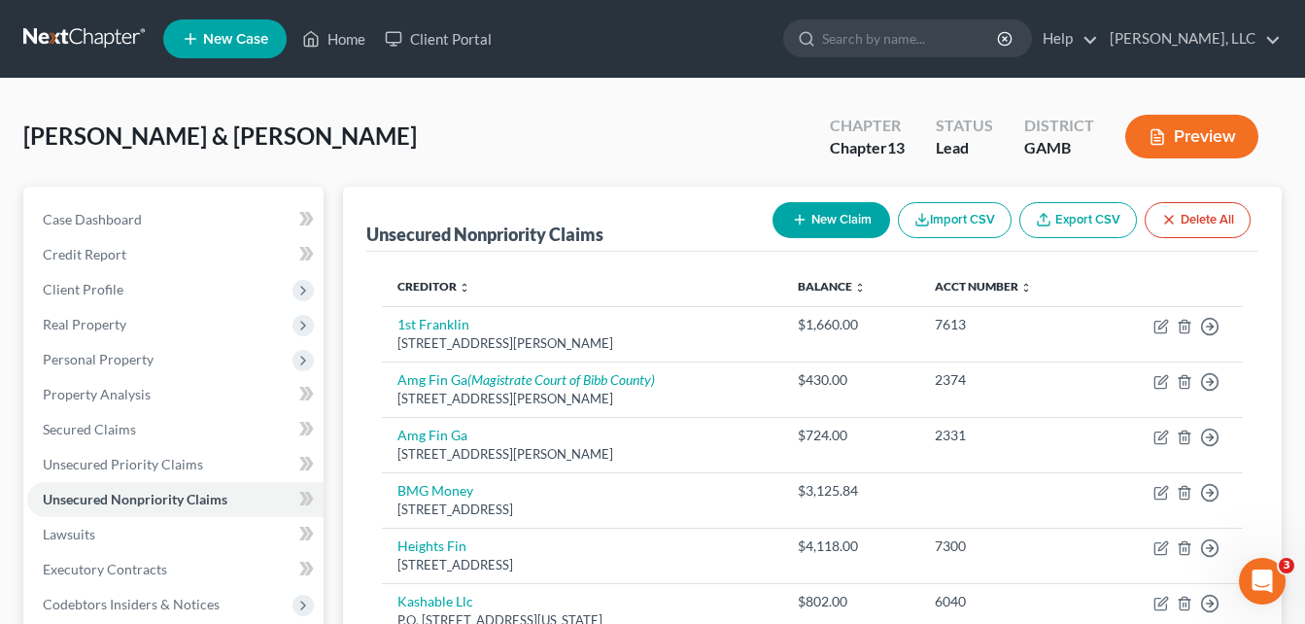
click at [335, 185] on div "[PERSON_NAME] & [PERSON_NAME] Upgraded Chapter Chapter 13 Status Lead District …" at bounding box center [652, 144] width 1259 height 85
click at [79, 253] on span "Credit Report" at bounding box center [85, 254] width 84 height 17
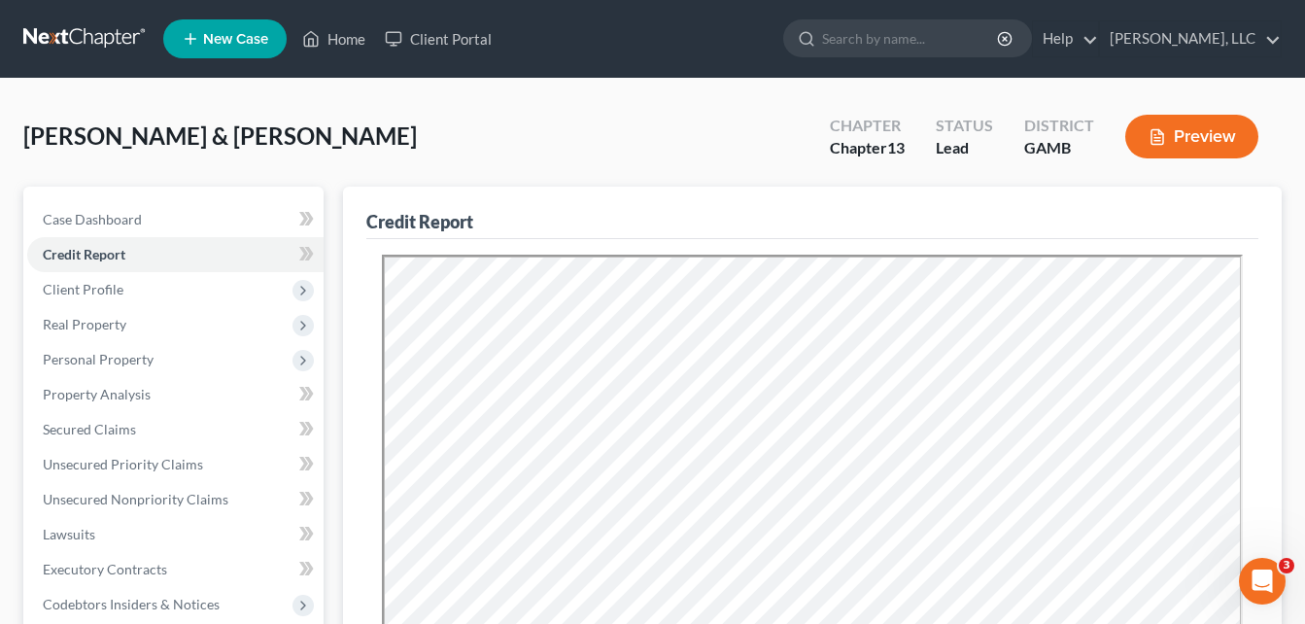
click at [341, 157] on div "[PERSON_NAME] & [PERSON_NAME] Upgraded Chapter Chapter 13 Status Lead District …" at bounding box center [652, 144] width 1259 height 85
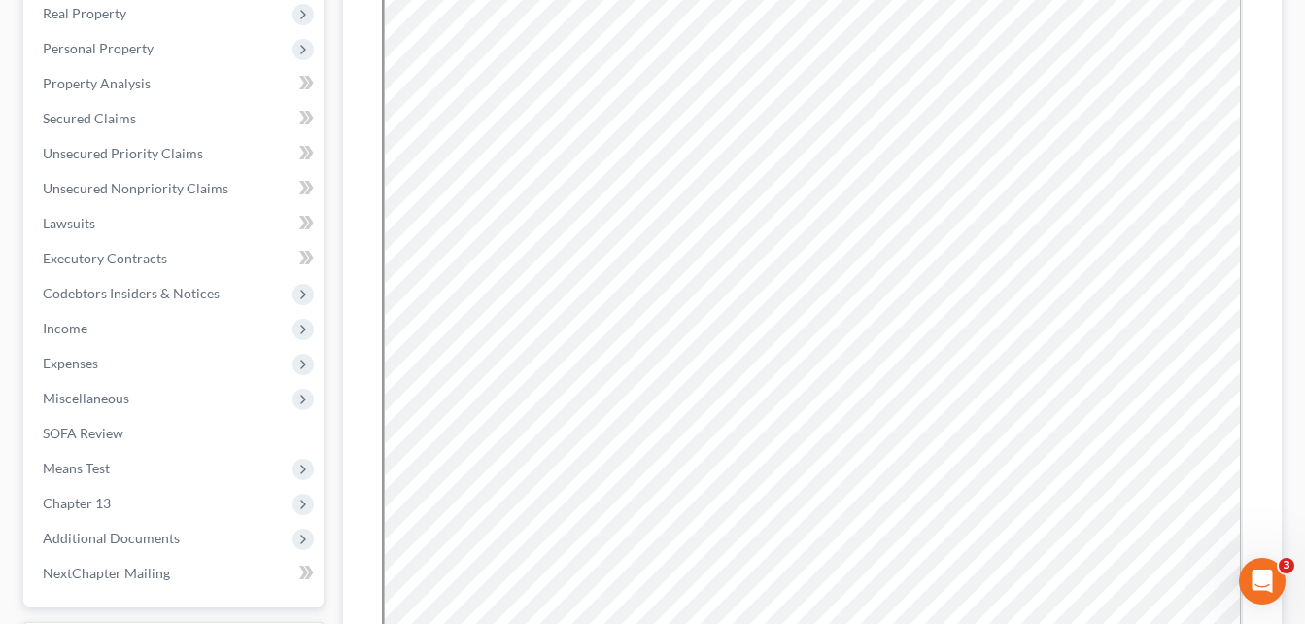
scroll to position [272, 0]
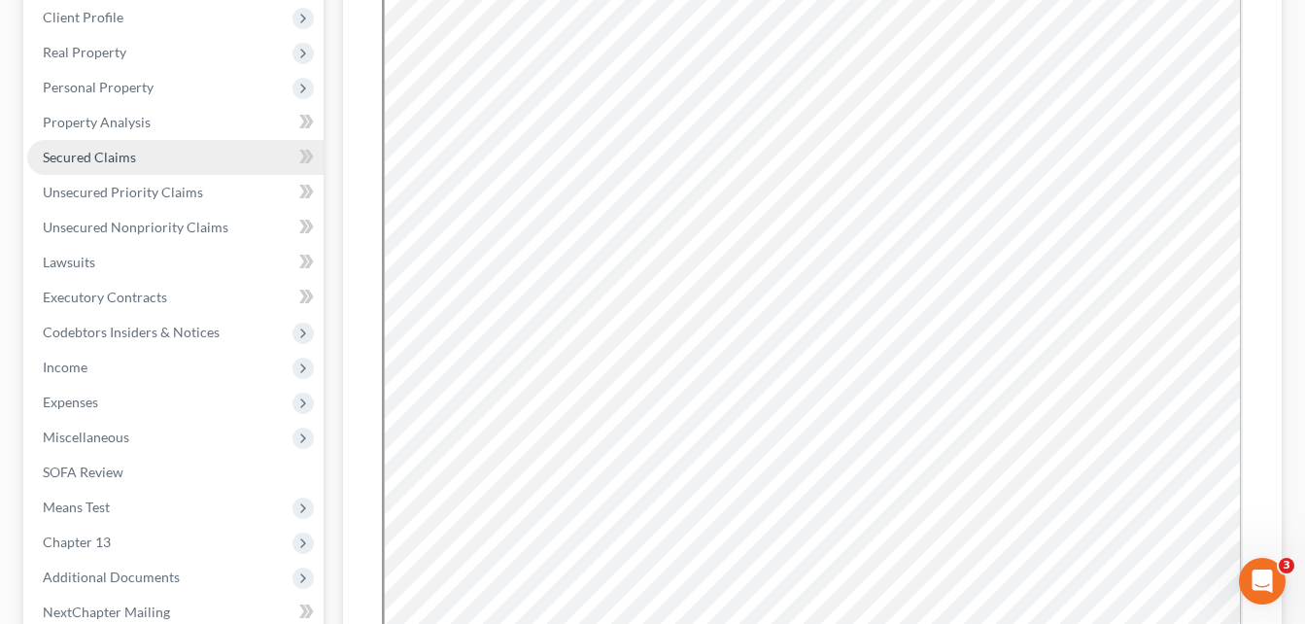
click at [86, 162] on span "Secured Claims" at bounding box center [89, 157] width 93 height 17
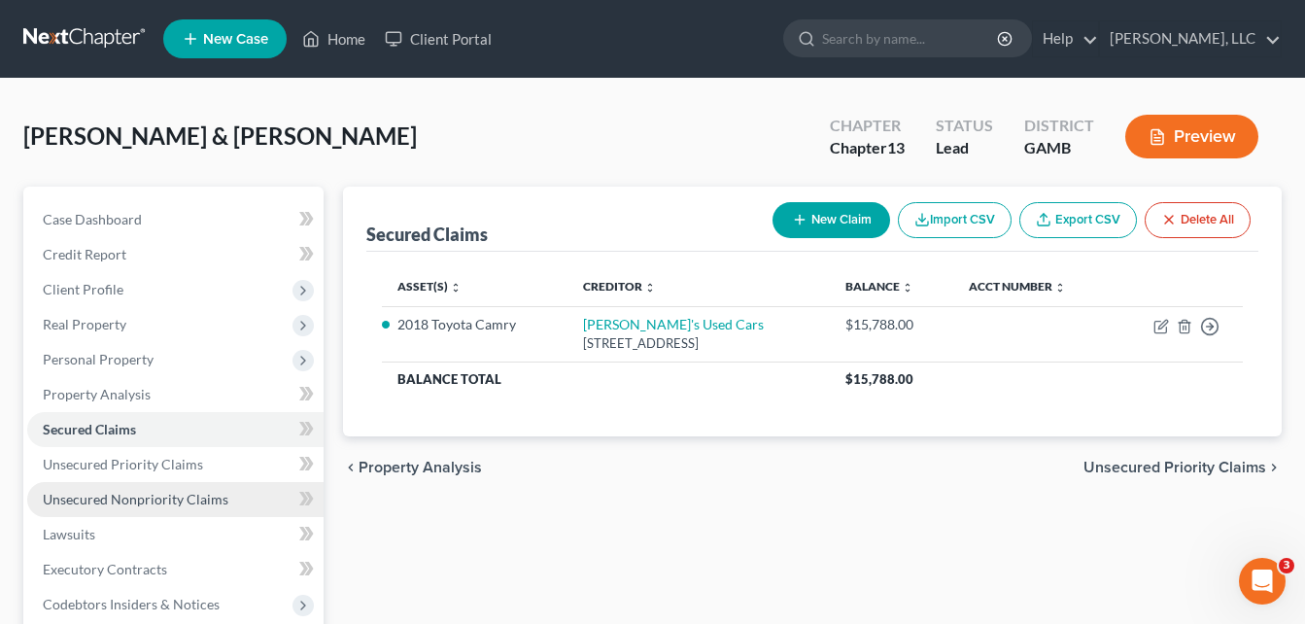
click at [117, 502] on span "Unsecured Nonpriority Claims" at bounding box center [136, 499] width 186 height 17
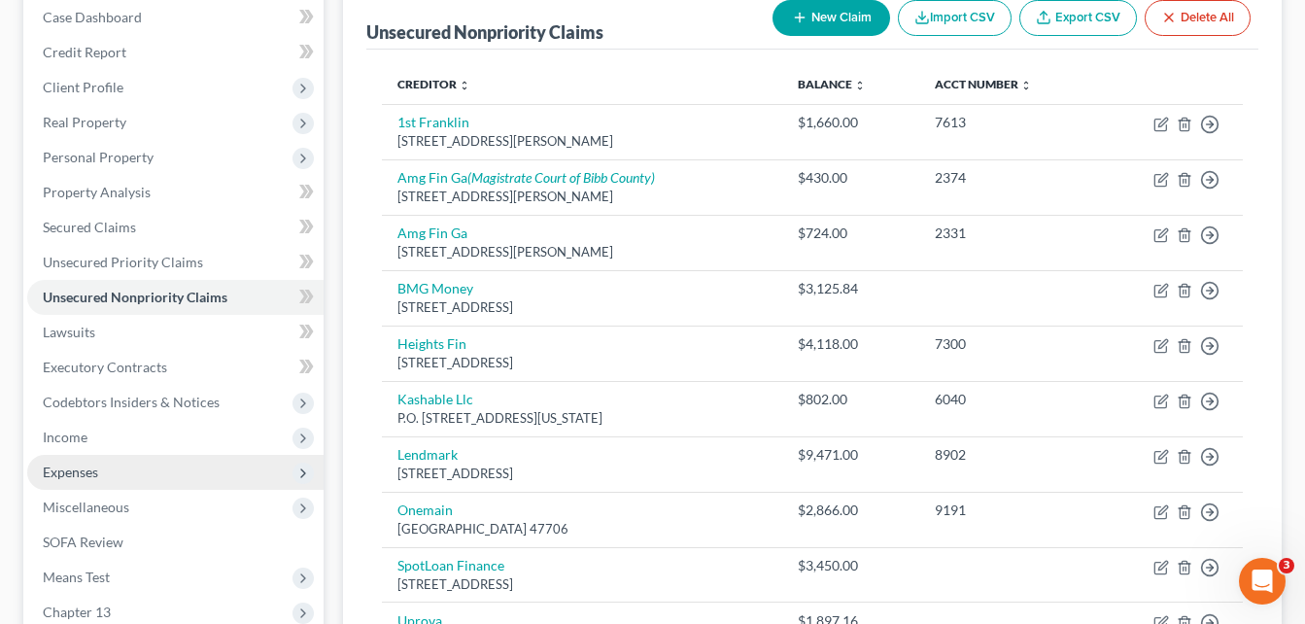
scroll to position [113, 0]
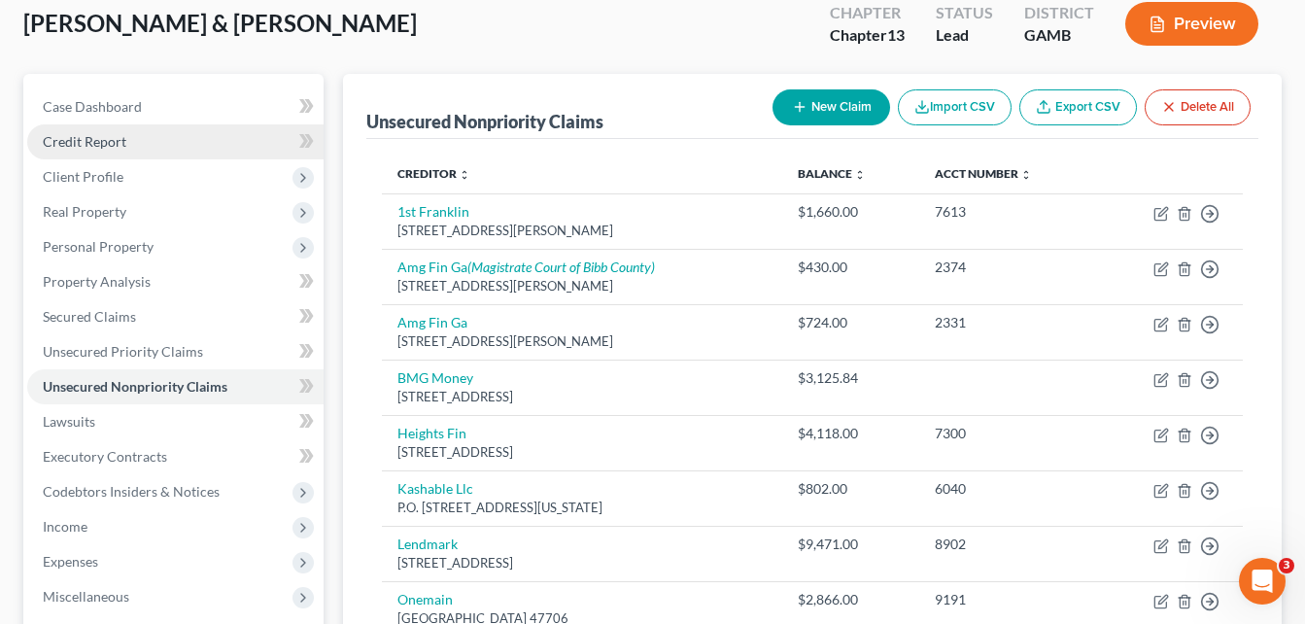
click at [117, 142] on span "Credit Report" at bounding box center [85, 141] width 84 height 17
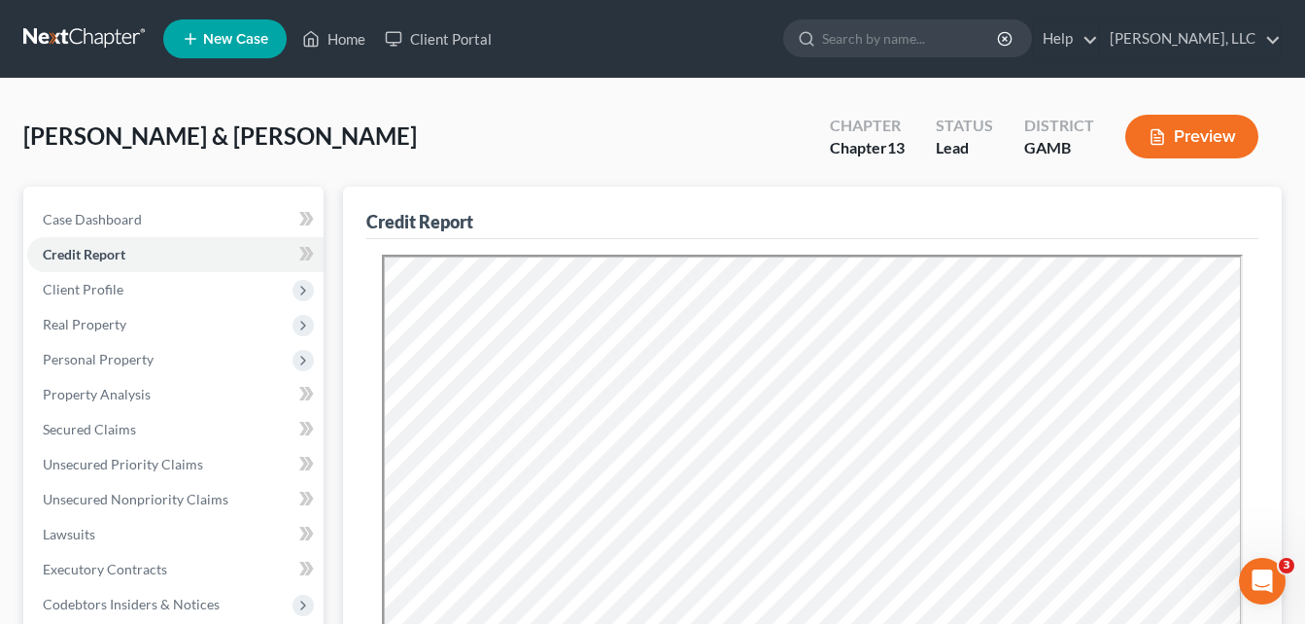
click at [331, 166] on div "[PERSON_NAME] & [PERSON_NAME] Upgraded Chapter Chapter 13 Status Lead District …" at bounding box center [652, 144] width 1259 height 85
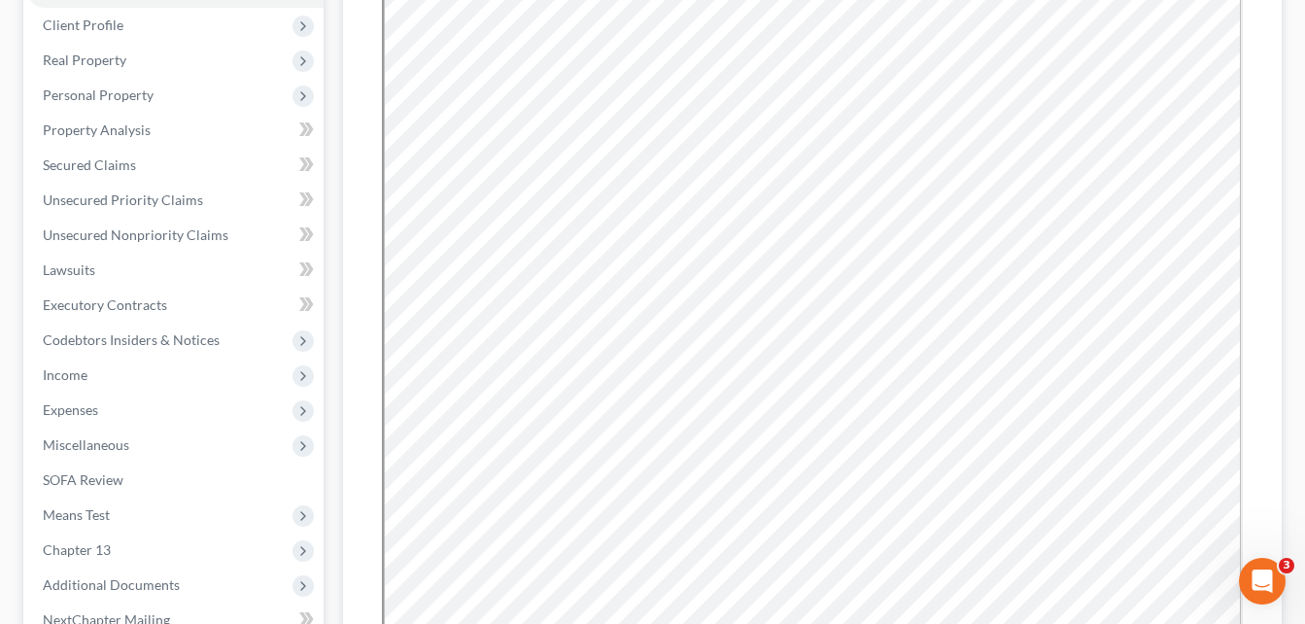
scroll to position [263, 0]
click at [92, 171] on span "Secured Claims" at bounding box center [89, 165] width 93 height 17
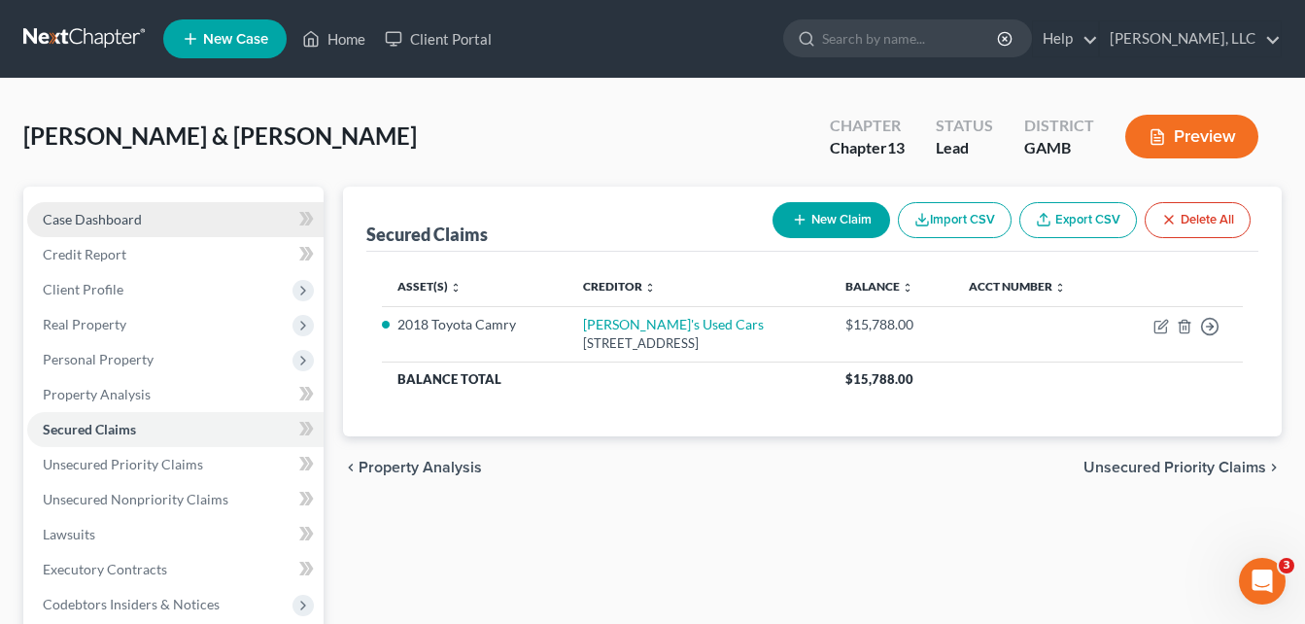
click at [79, 224] on span "Case Dashboard" at bounding box center [92, 219] width 99 height 17
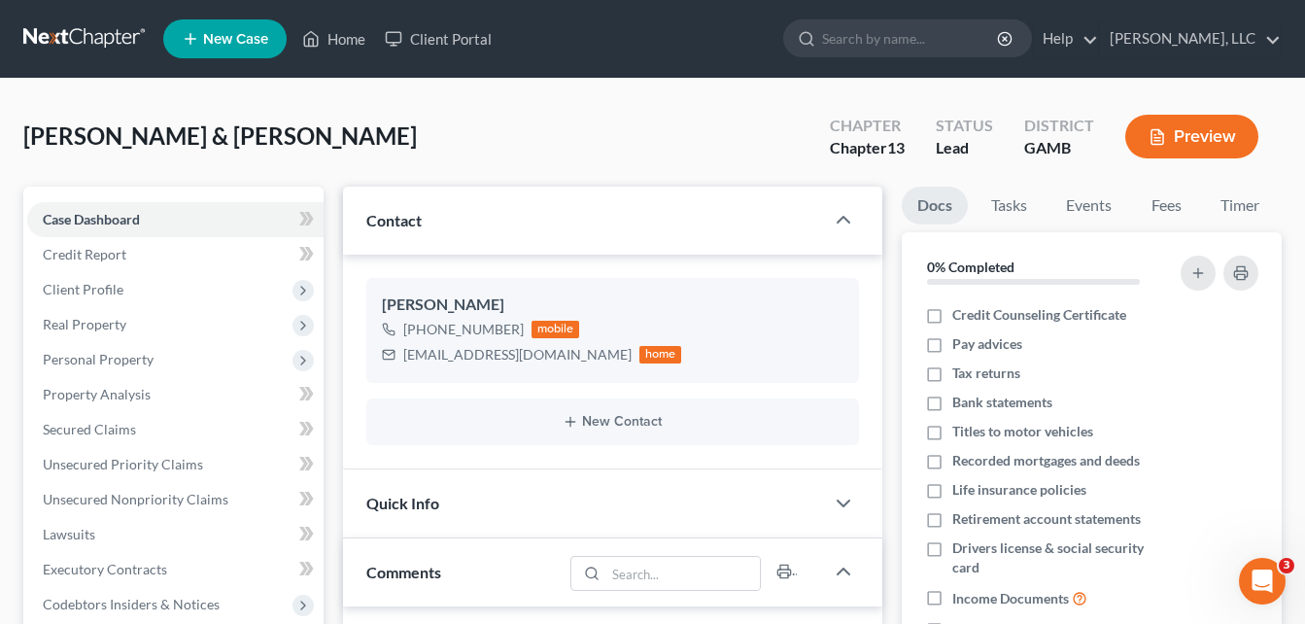
click at [344, 168] on div "[PERSON_NAME] & [PERSON_NAME] Upgraded Chapter Chapter 13 Status Lead District …" at bounding box center [652, 144] width 1259 height 85
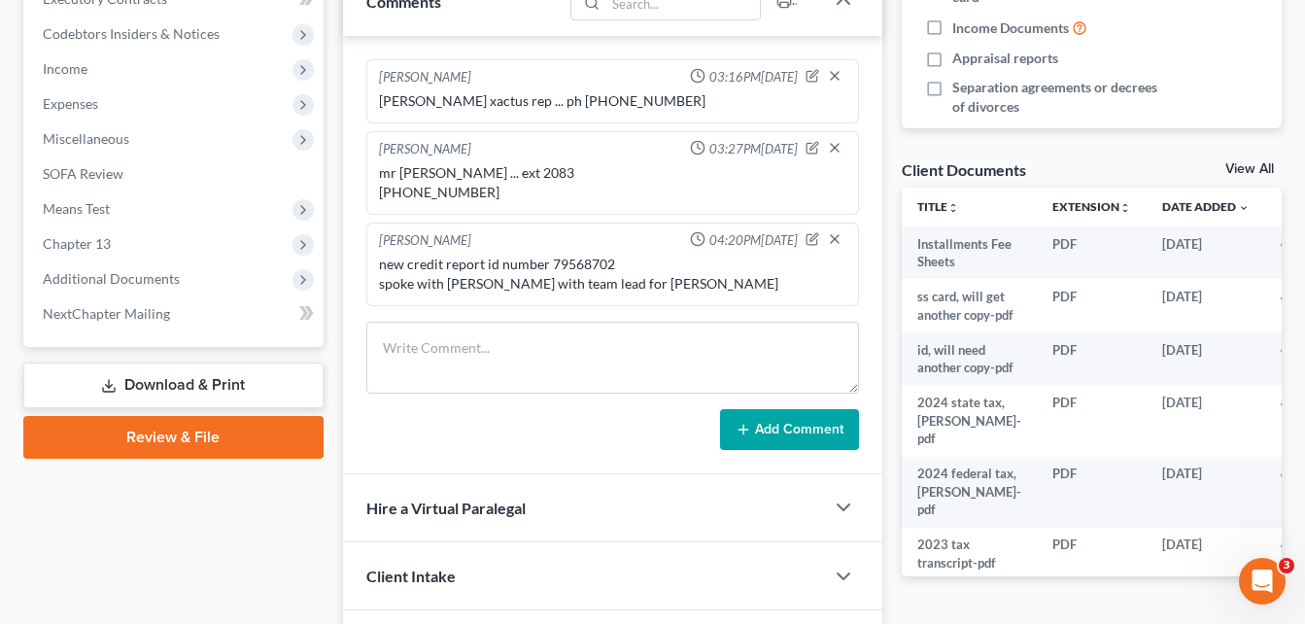
scroll to position [583, 0]
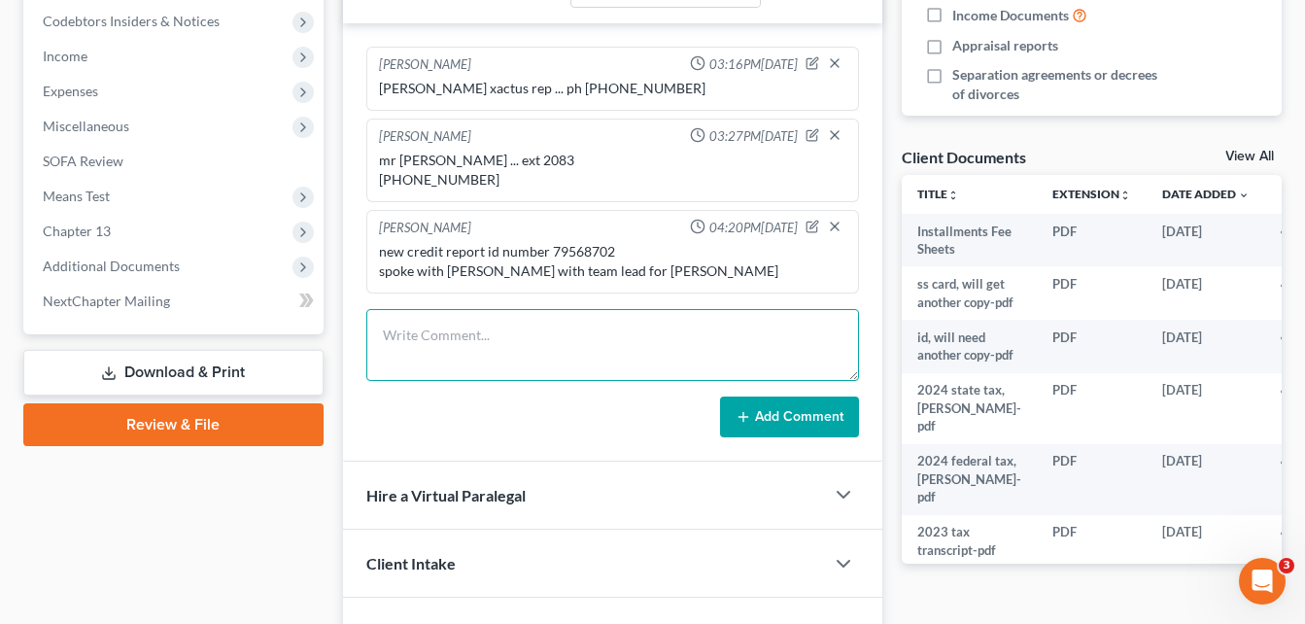
click at [477, 333] on textarea at bounding box center [612, 345] width 493 height 72
click at [669, 268] on div "new credit report id number 79568702 spoke with [PERSON_NAME] with team lead fo…" at bounding box center [613, 261] width 468 height 39
click at [814, 228] on icon "button" at bounding box center [813, 227] width 14 height 14
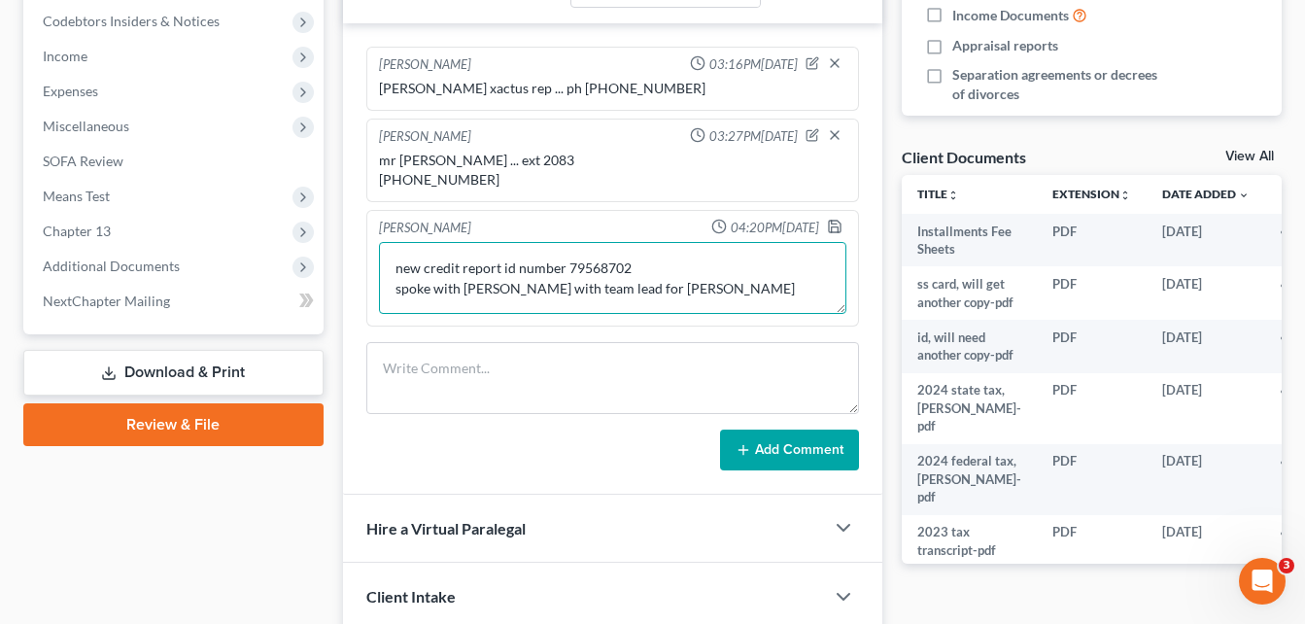
click at [646, 296] on textarea "new credit report id number 79568702 spoke with [PERSON_NAME] with team lead fo…" at bounding box center [613, 278] width 468 height 72
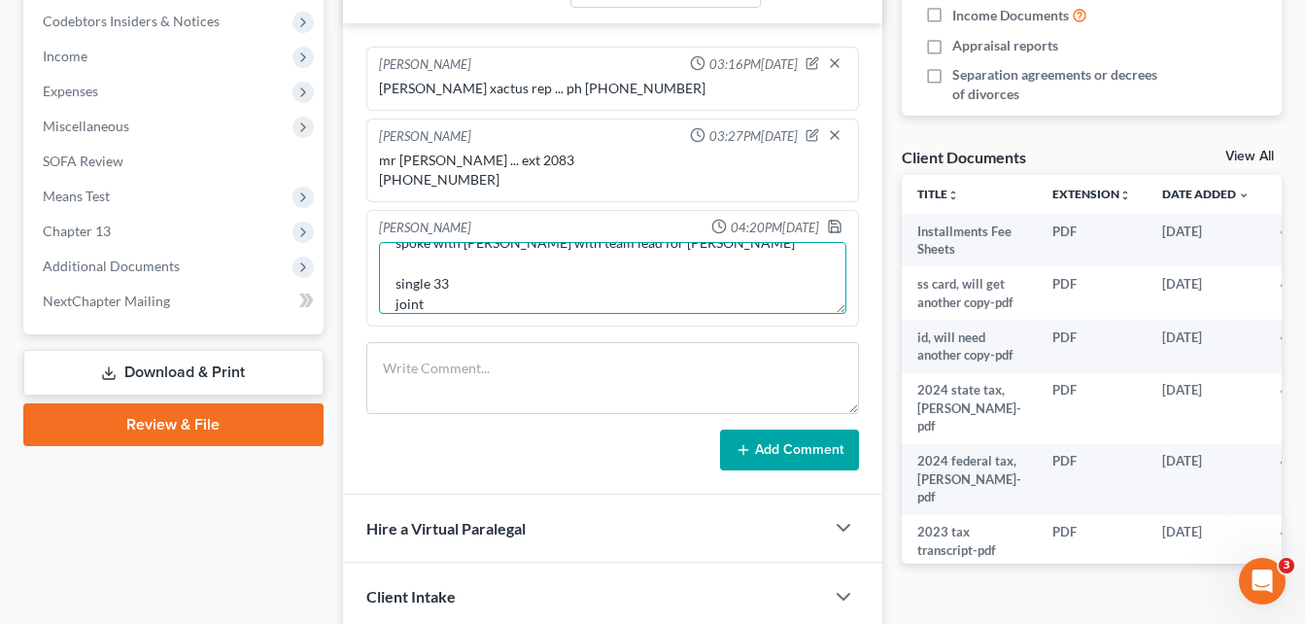
scroll to position [66, 0]
type textarea "new credit report id number 79568702 spoke with [PERSON_NAME] with team lead fo…"
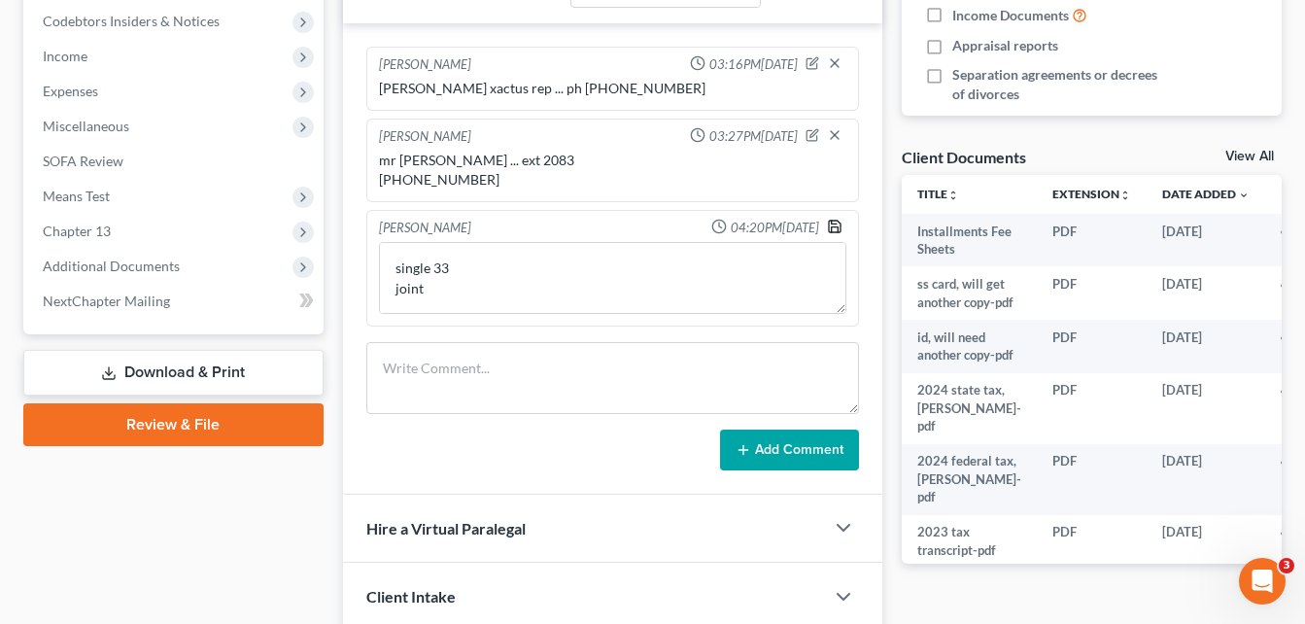
click at [828, 226] on icon "button" at bounding box center [835, 227] width 16 height 16
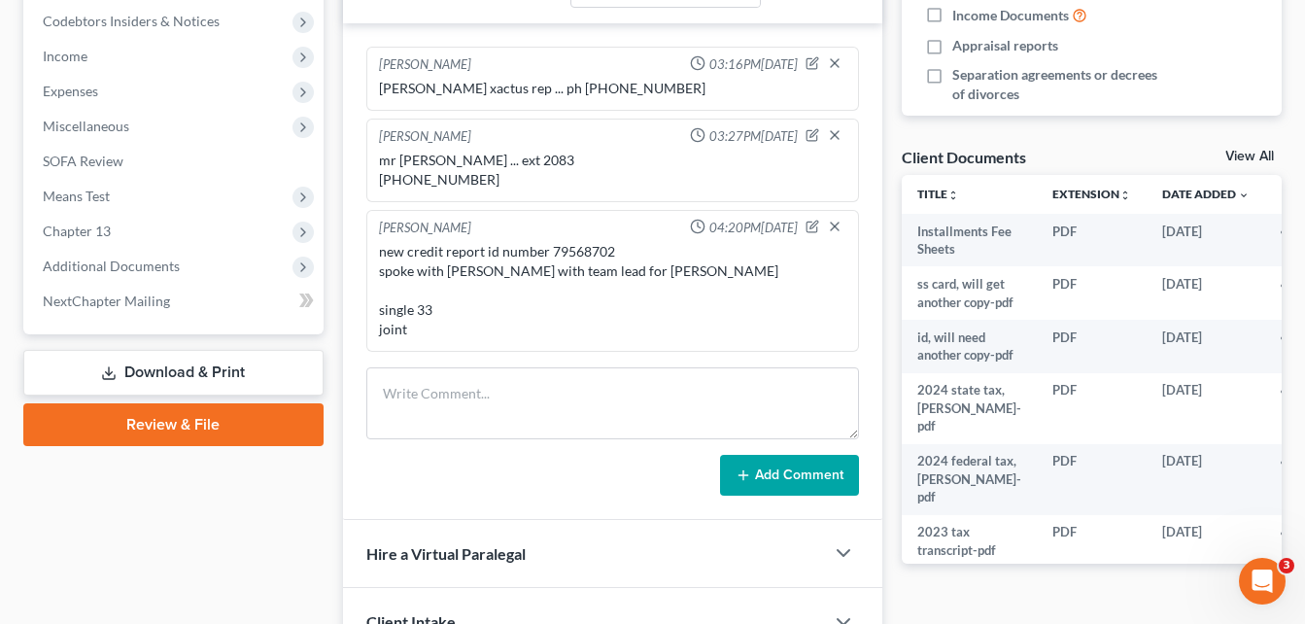
click at [331, 209] on div "Case Dashboard Payments Invoices Payments Payments Credit Report Client Profile" at bounding box center [174, 164] width 320 height 1122
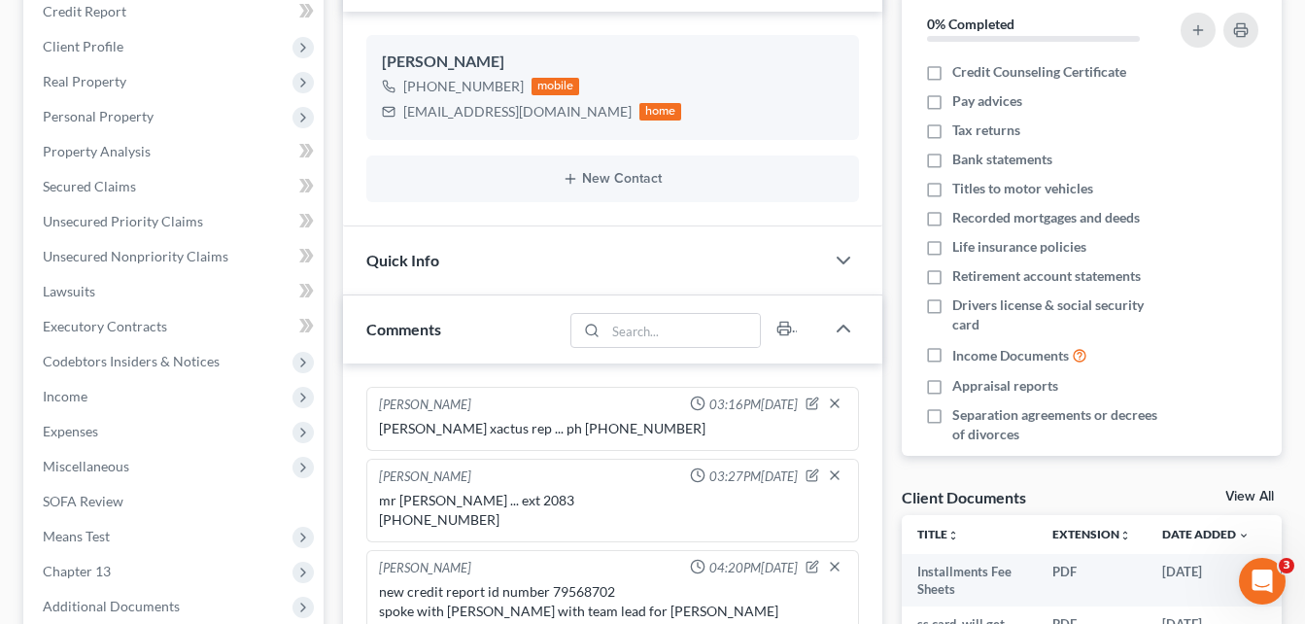
scroll to position [0, 0]
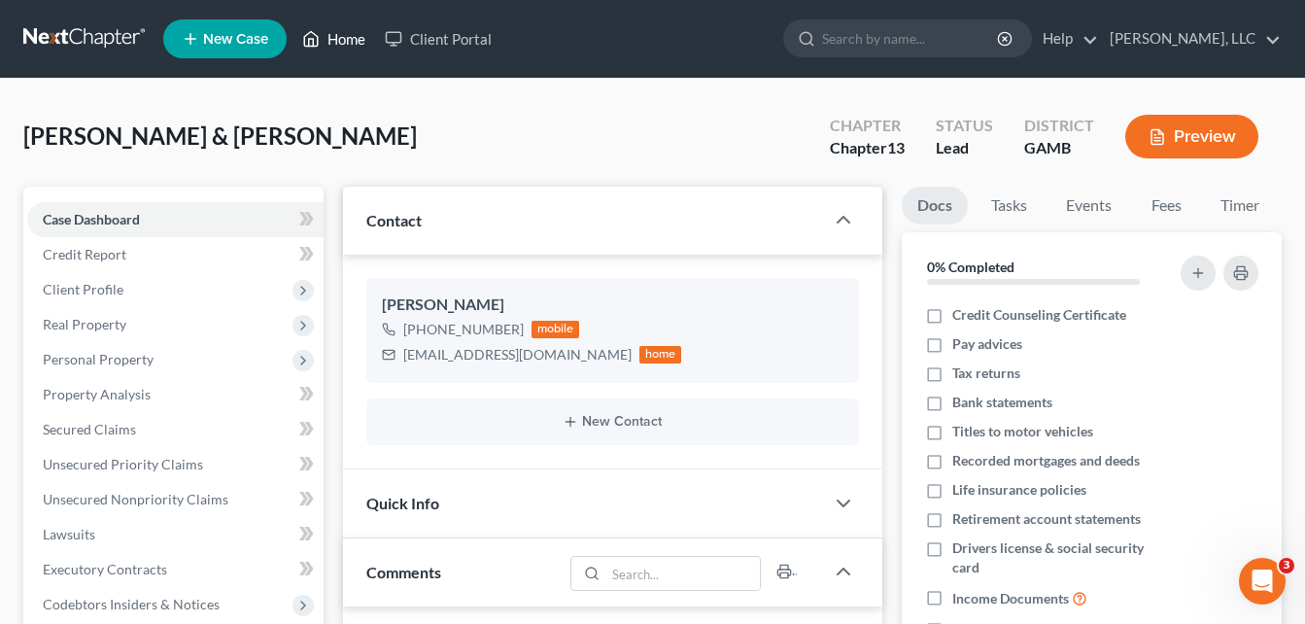
click at [354, 38] on link "Home" at bounding box center [334, 38] width 83 height 35
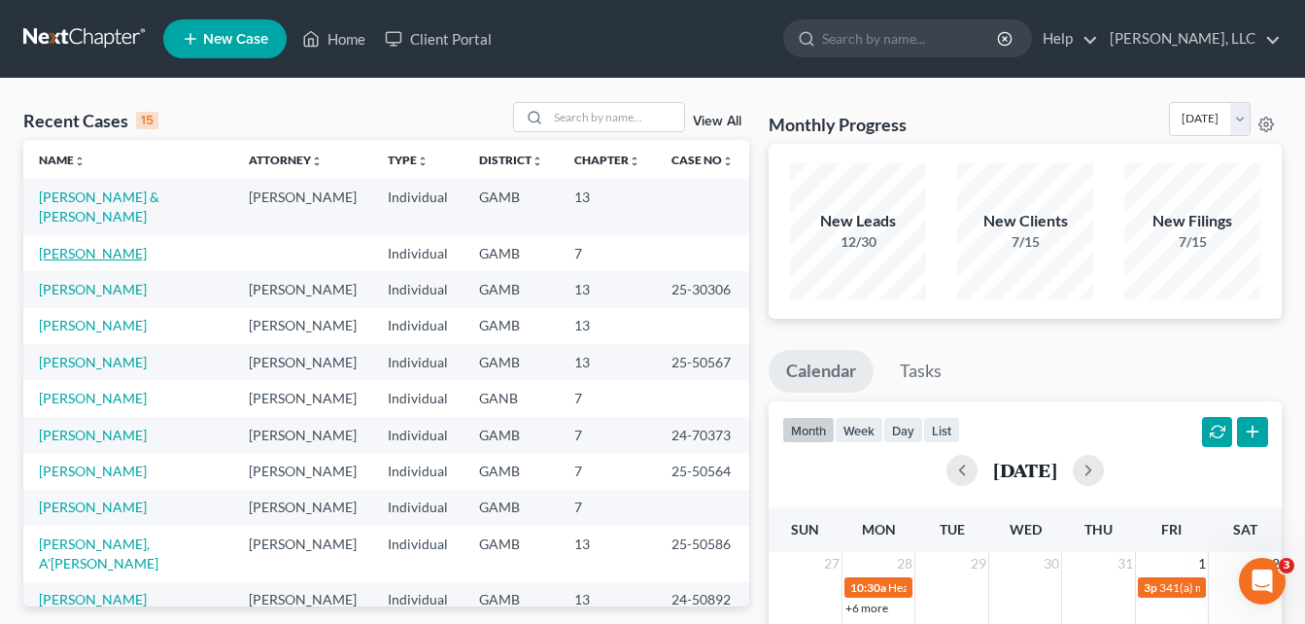
click at [98, 253] on link "[PERSON_NAME]" at bounding box center [93, 253] width 108 height 17
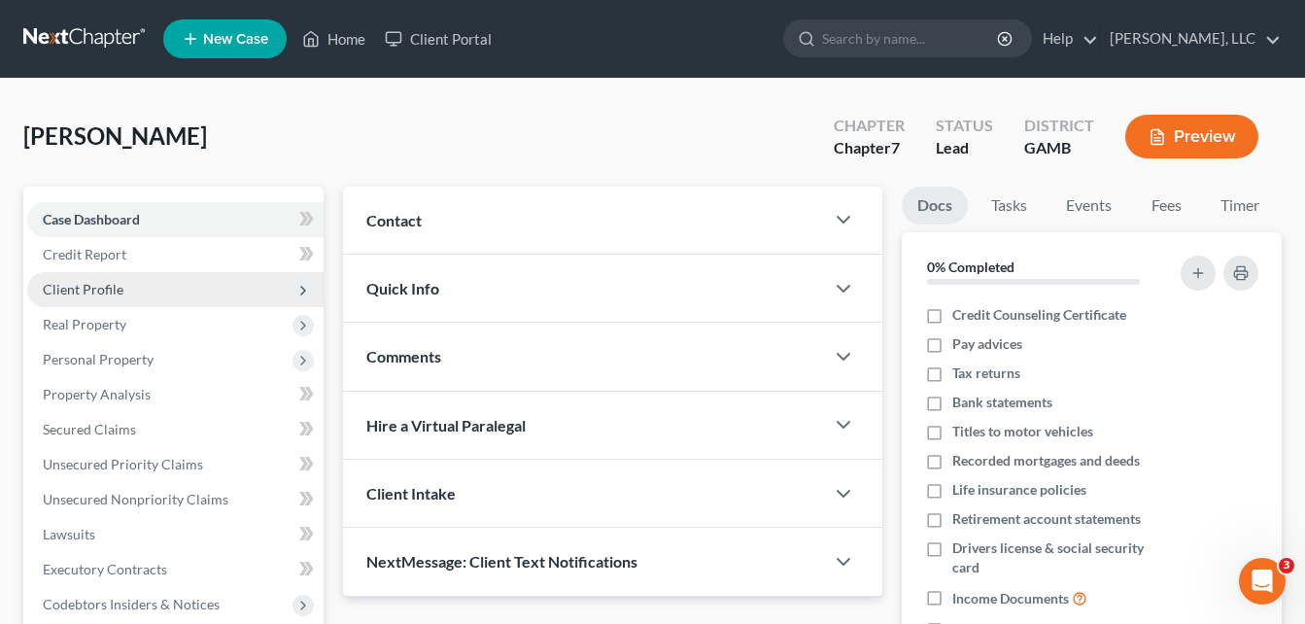
click at [88, 297] on span "Client Profile" at bounding box center [175, 289] width 296 height 35
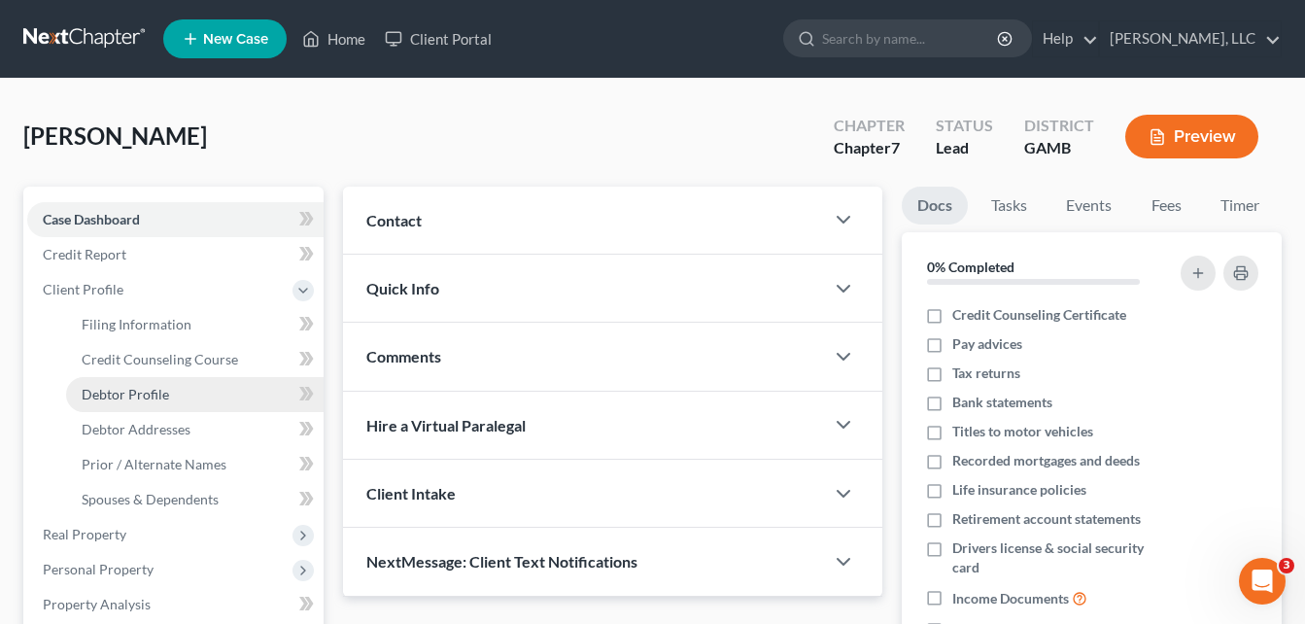
click at [133, 393] on span "Debtor Profile" at bounding box center [125, 394] width 87 height 17
select select "0"
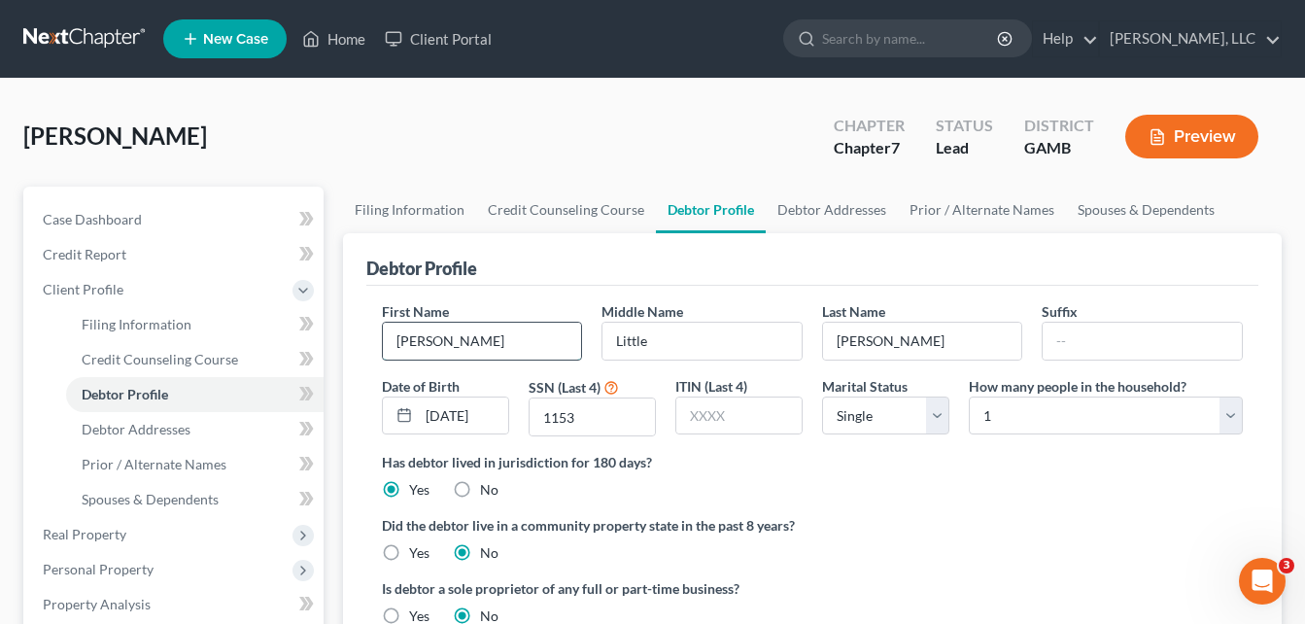
click at [489, 341] on input "[PERSON_NAME]" at bounding box center [482, 341] width 199 height 37
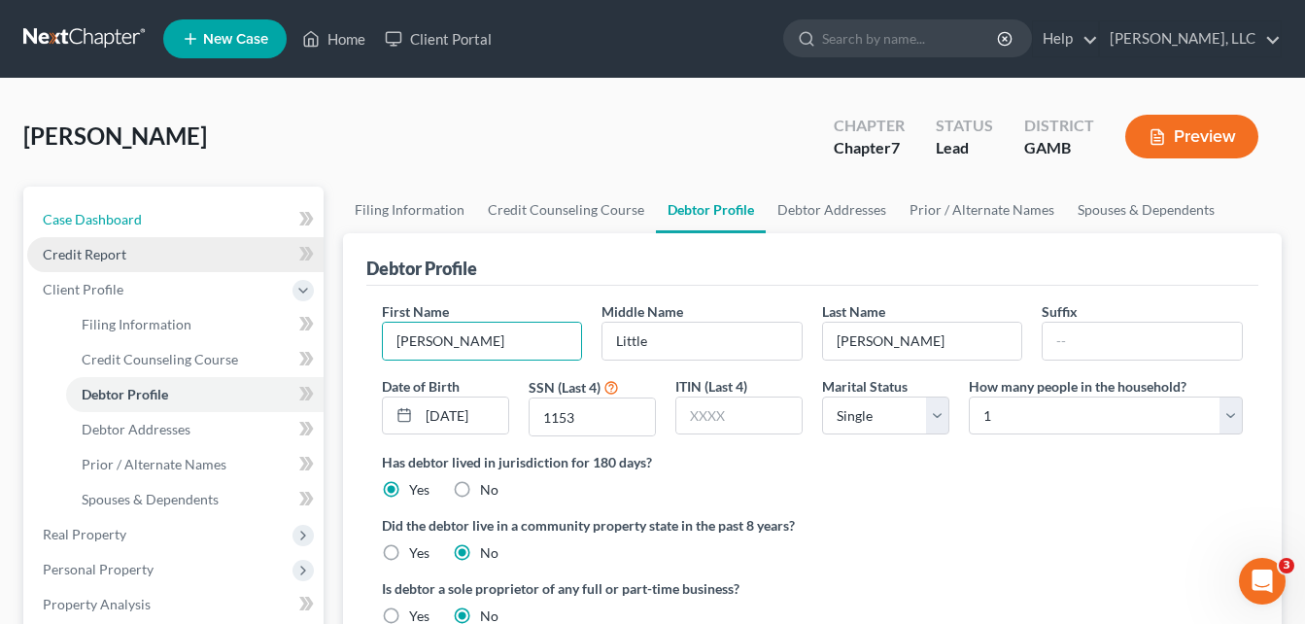
drag, startPoint x: 102, startPoint y: 215, endPoint x: 197, endPoint y: 246, distance: 100.2
click at [102, 215] on span "Case Dashboard" at bounding box center [92, 219] width 99 height 17
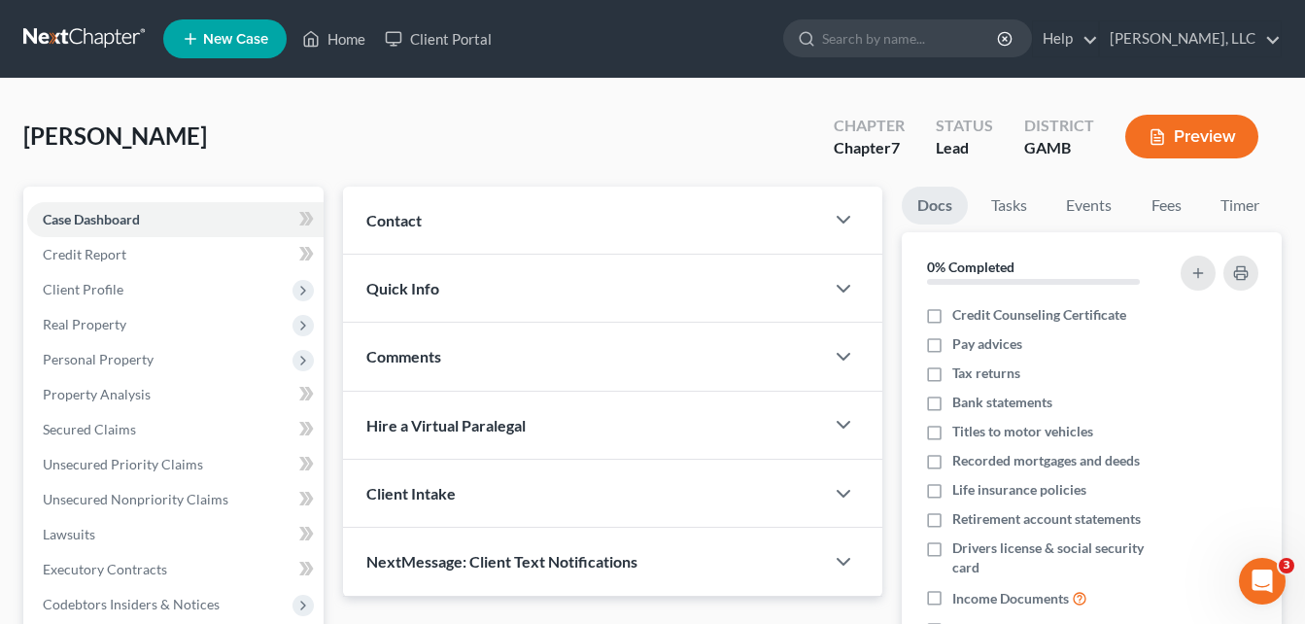
click at [420, 363] on span "Comments" at bounding box center [403, 356] width 75 height 18
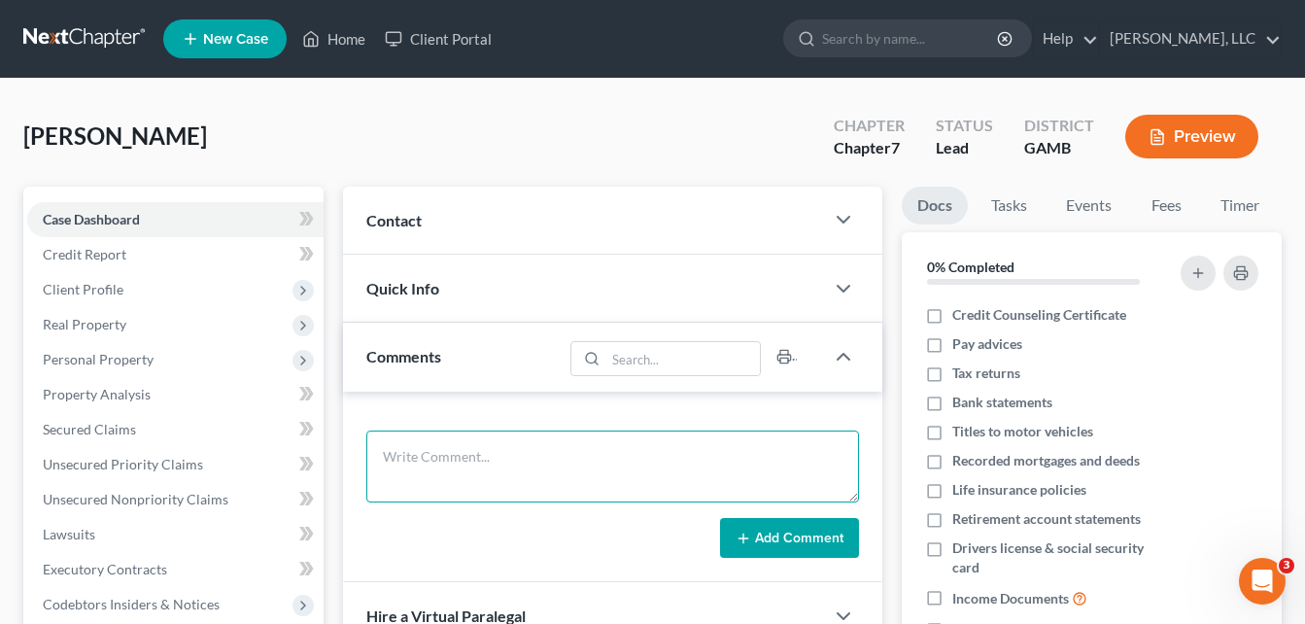
click at [462, 453] on textarea at bounding box center [612, 467] width 493 height 72
type textarea "blue bird, hr payroll [PHONE_NUMBER]"
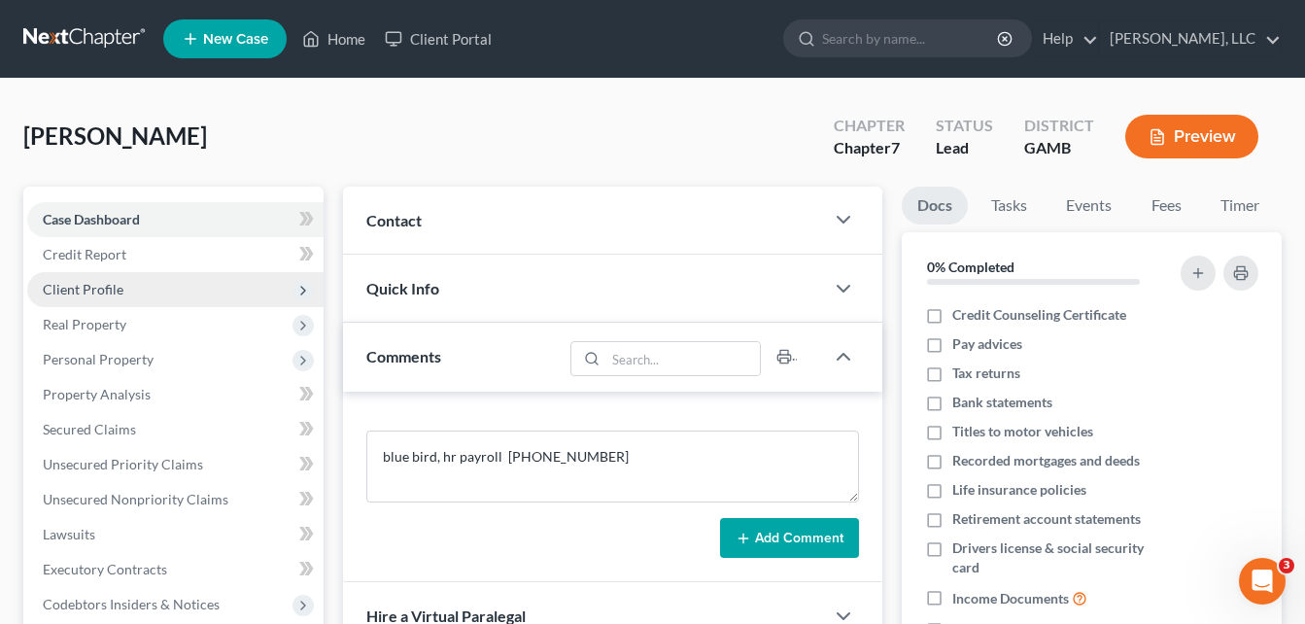
click at [87, 290] on span "Client Profile" at bounding box center [83, 289] width 81 height 17
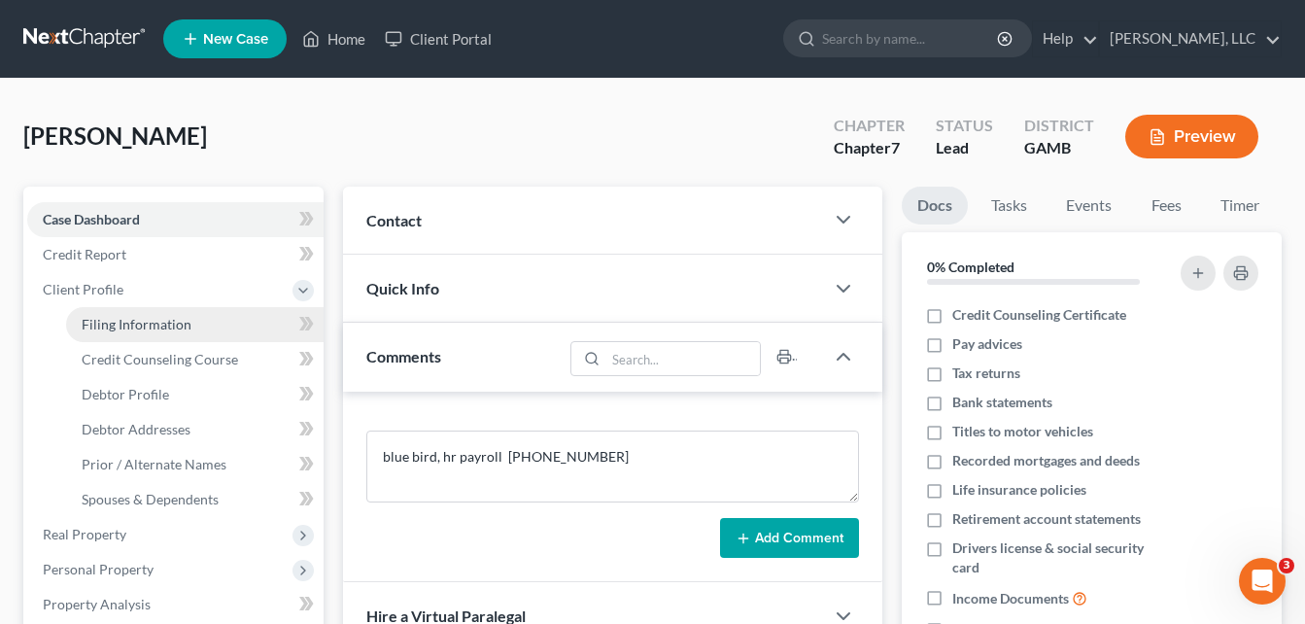
click at [131, 330] on span "Filing Information" at bounding box center [137, 324] width 110 height 17
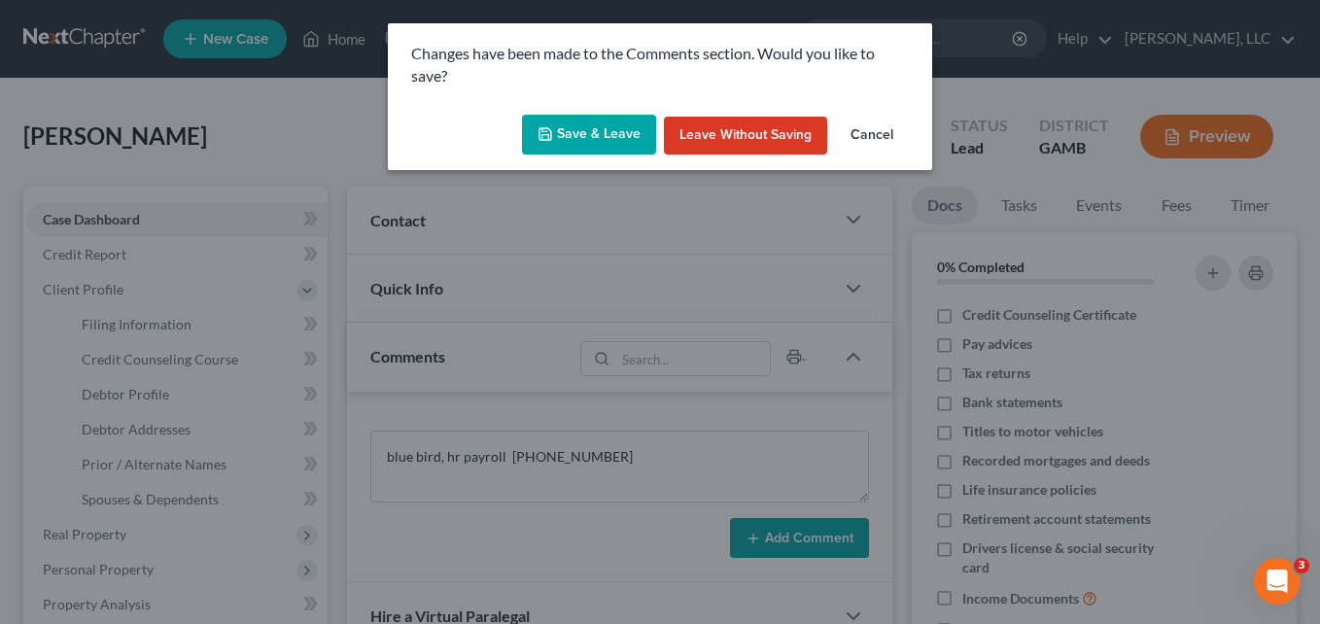
click at [618, 136] on button "Save & Leave" at bounding box center [589, 135] width 134 height 41
select select "1"
select select "0"
select select "18"
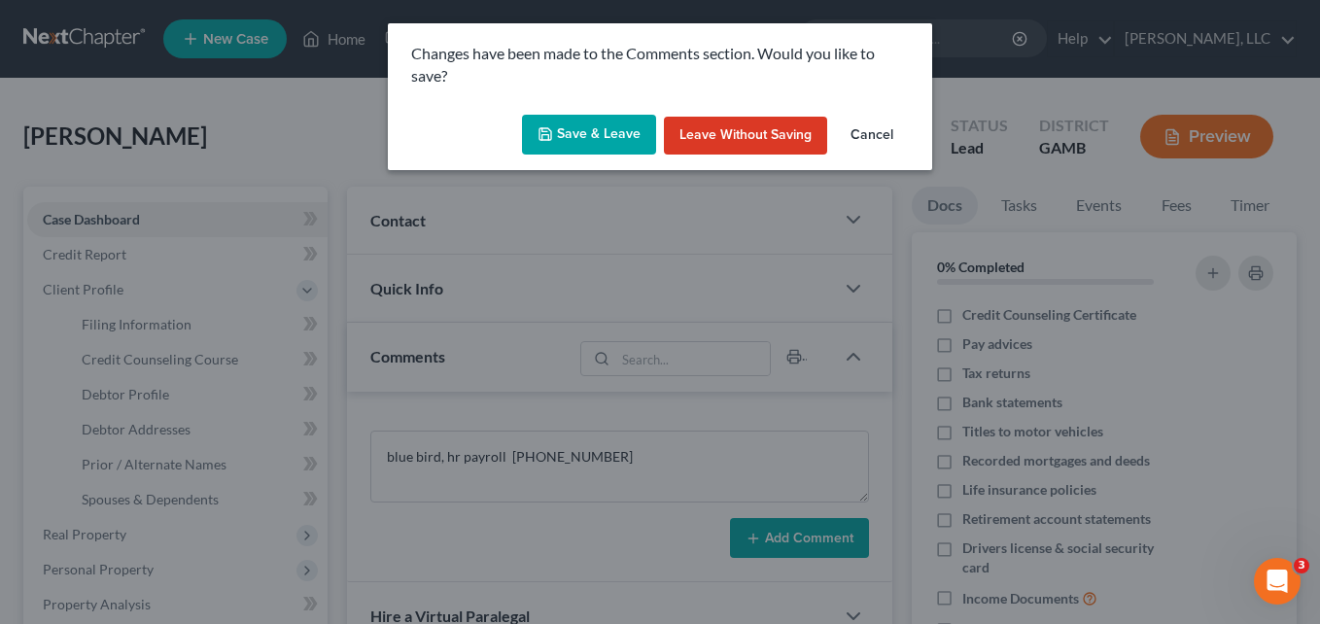
select select "10"
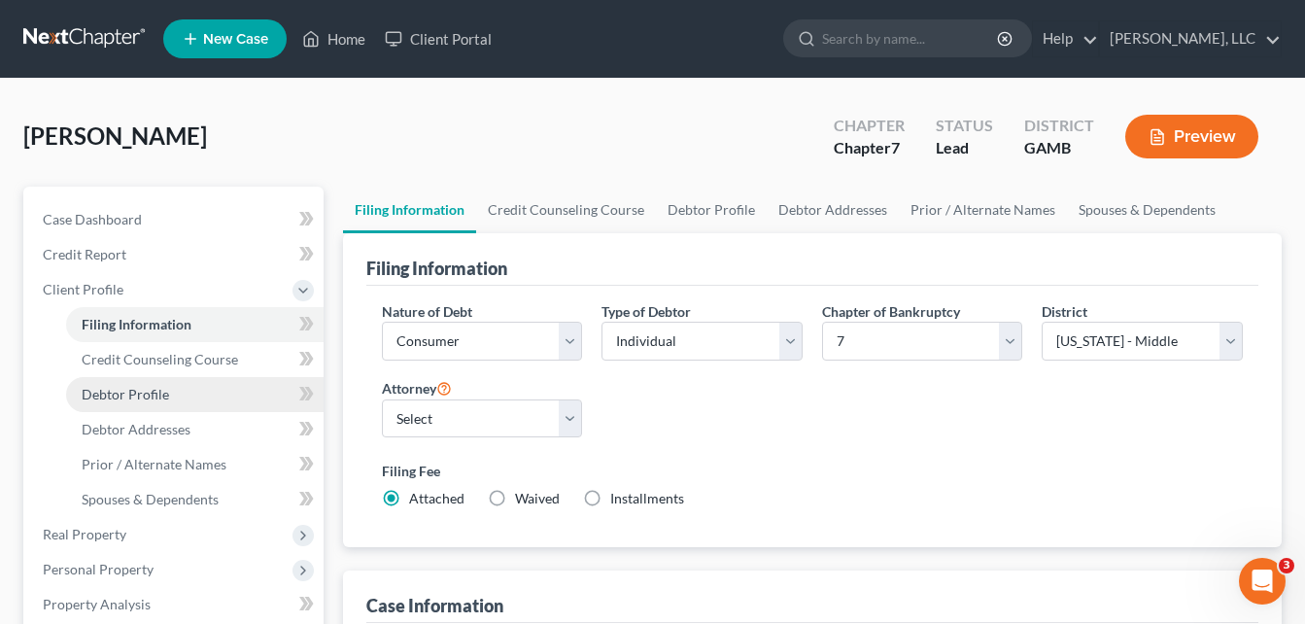
click at [153, 397] on span "Debtor Profile" at bounding box center [125, 394] width 87 height 17
select select "0"
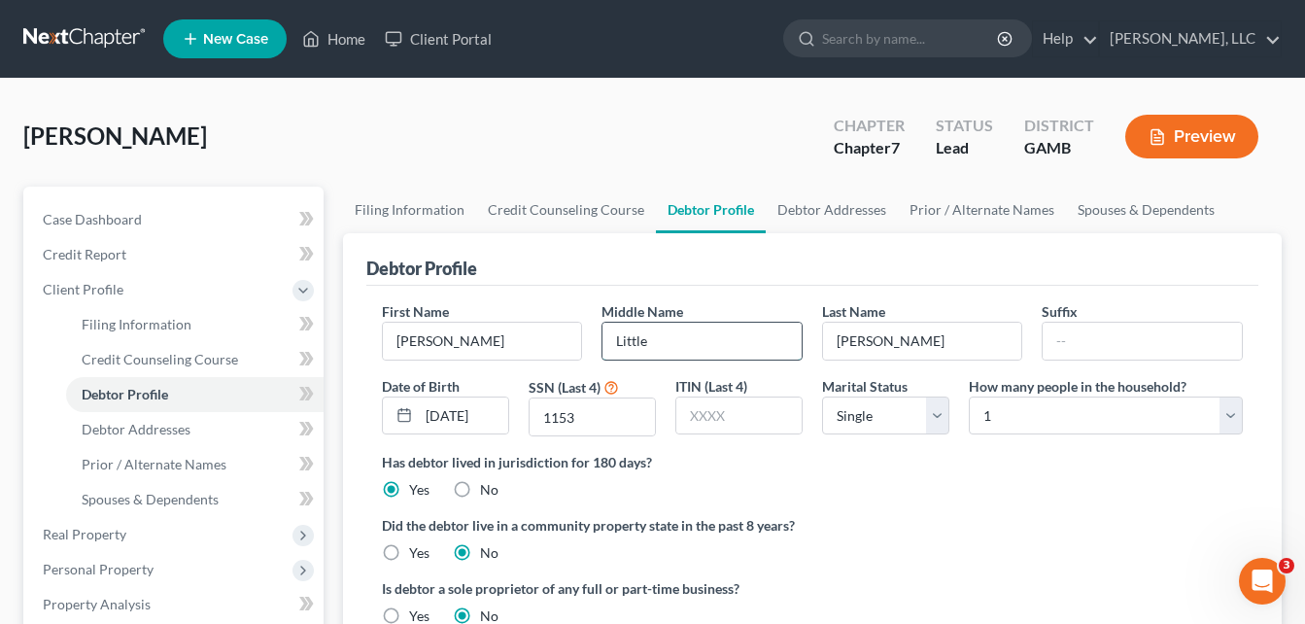
click at [680, 351] on input "Little" at bounding box center [702, 341] width 199 height 37
click at [466, 424] on input "[DATE]" at bounding box center [463, 416] width 89 height 37
click at [582, 420] on input "1153" at bounding box center [592, 417] width 125 height 37
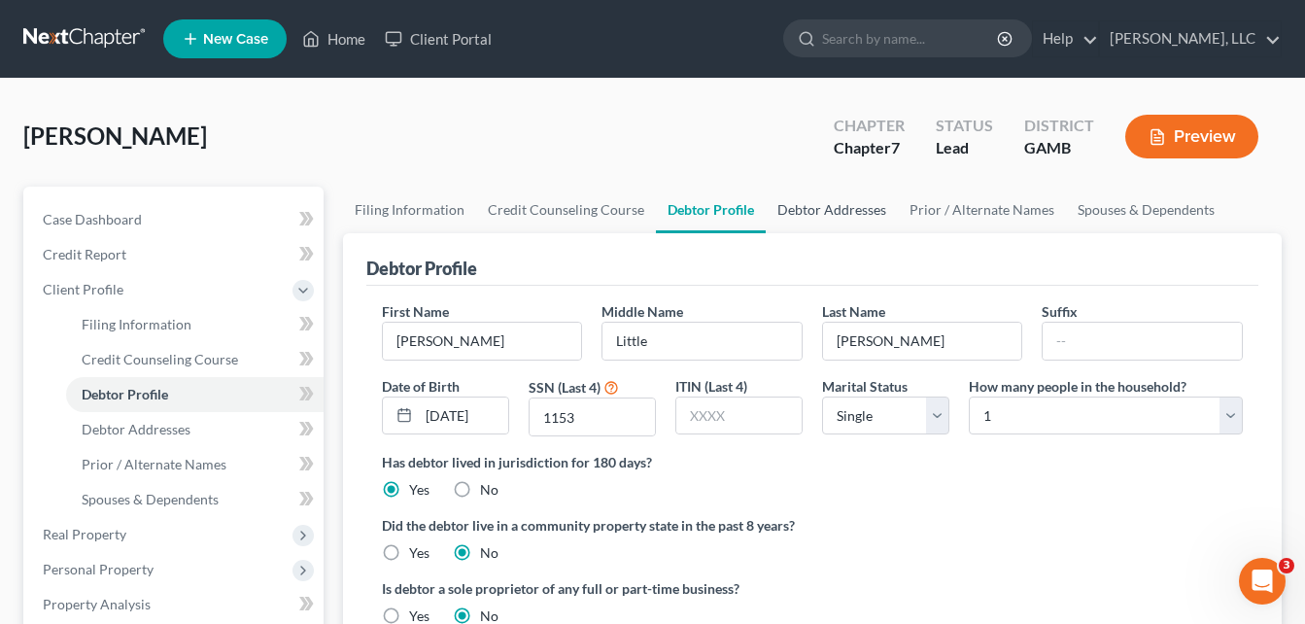
click at [816, 213] on link "Debtor Addresses" at bounding box center [832, 210] width 132 height 47
select select "0"
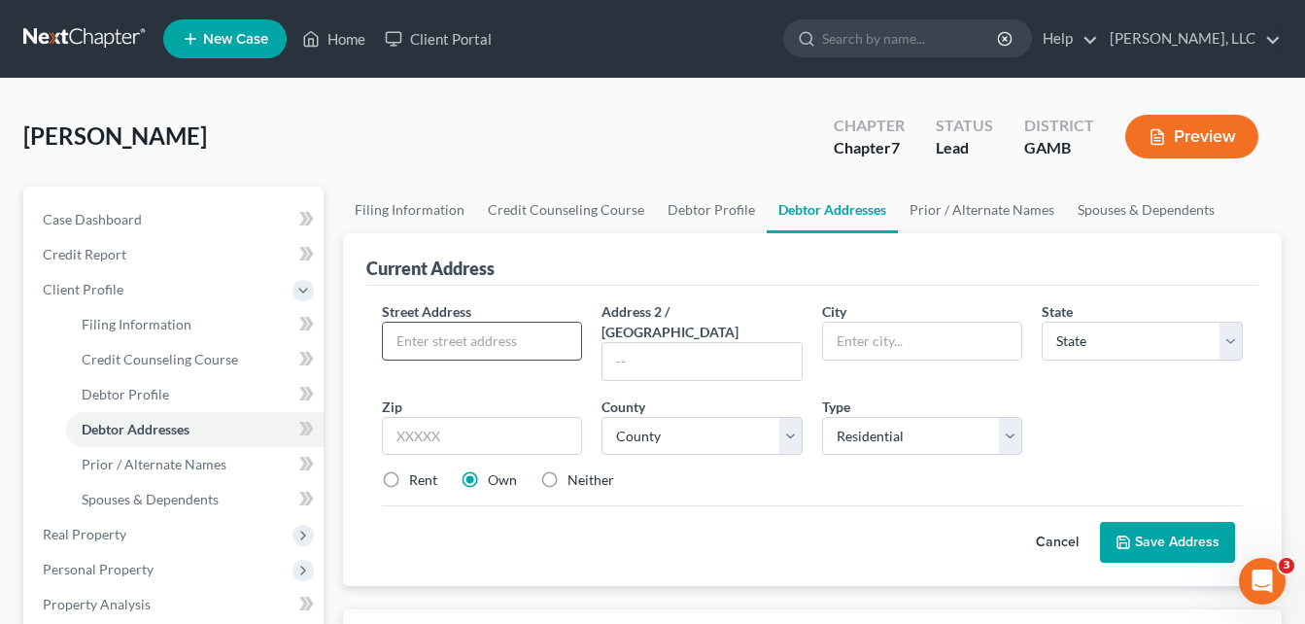
click at [534, 332] on input "text" at bounding box center [482, 341] width 199 height 37
type input "[STREET_ADDRESS]"
type input "31088"
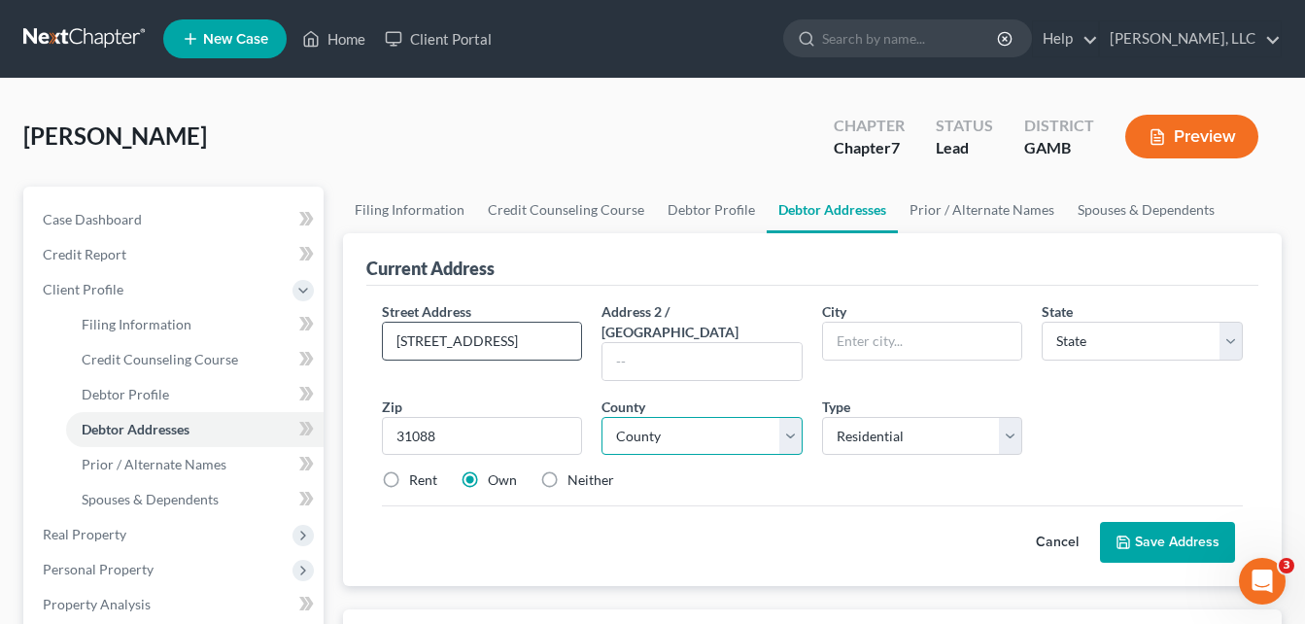
type input "[PERSON_NAME] [PERSON_NAME]"
select select "10"
select select "75"
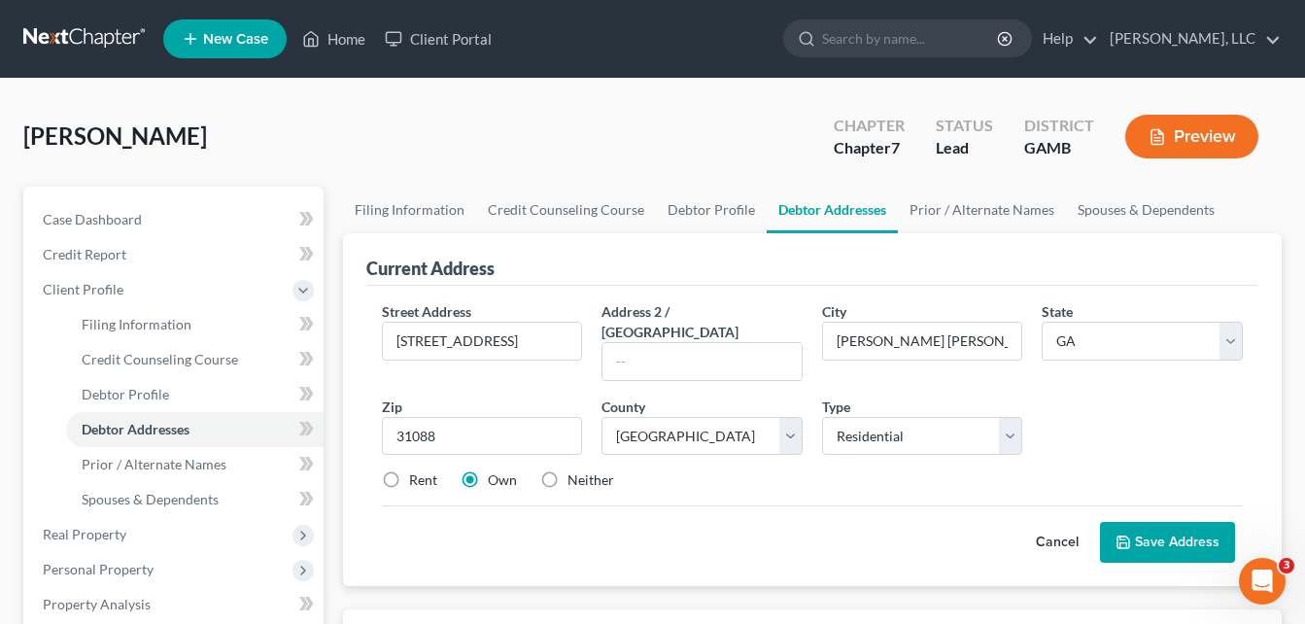
click at [406, 470] on div "Rent" at bounding box center [409, 479] width 55 height 19
click at [409, 470] on label "Rent" at bounding box center [423, 479] width 28 height 19
click at [417, 470] on input "Rent" at bounding box center [423, 476] width 13 height 13
radio input "true"
click at [1171, 523] on button "Save Address" at bounding box center [1167, 542] width 135 height 41
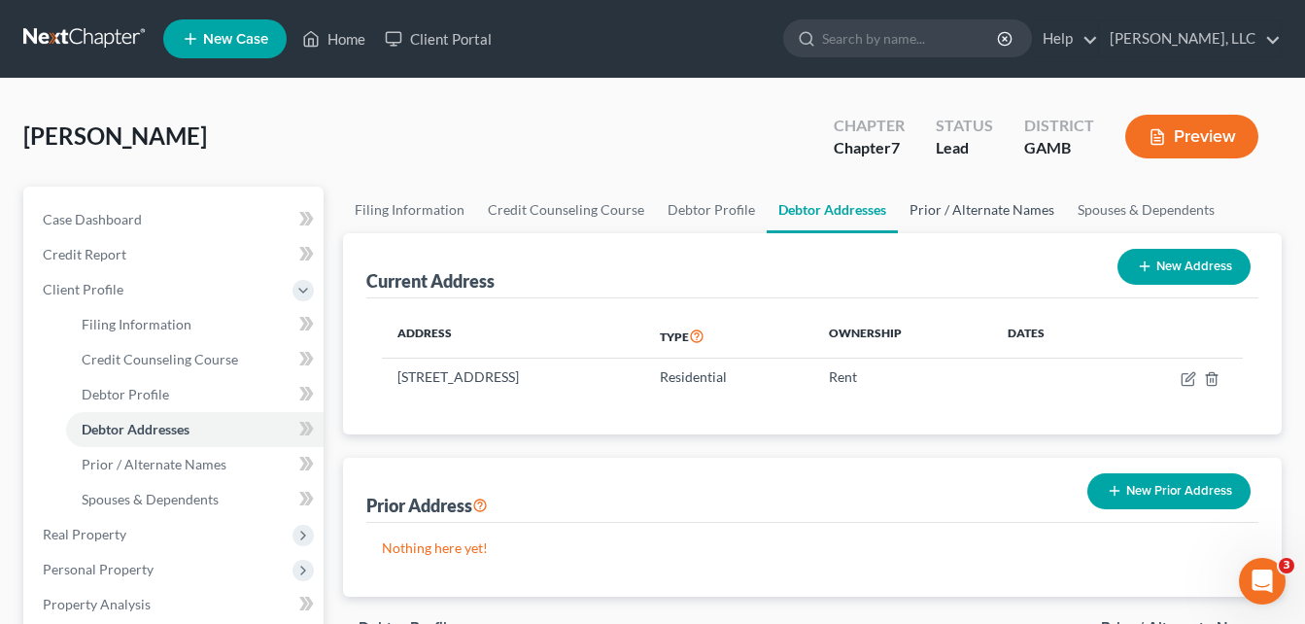
click at [987, 219] on link "Prior / Alternate Names" at bounding box center [982, 210] width 168 height 47
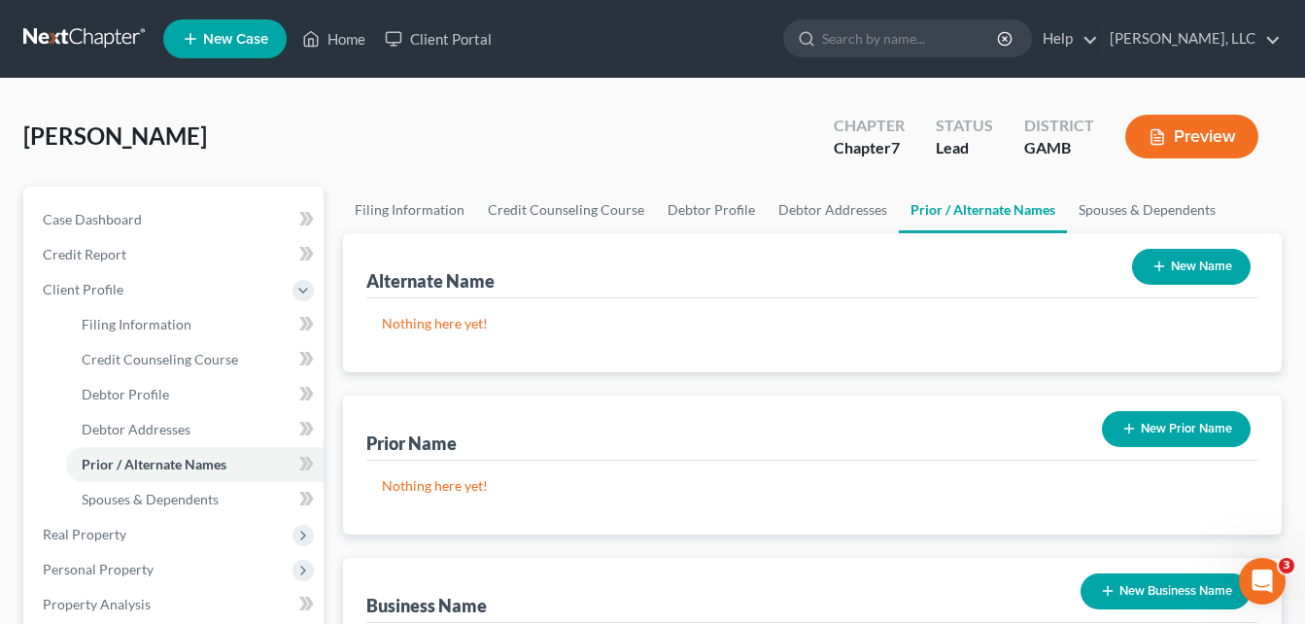
click at [1192, 269] on button "New Name" at bounding box center [1191, 267] width 119 height 36
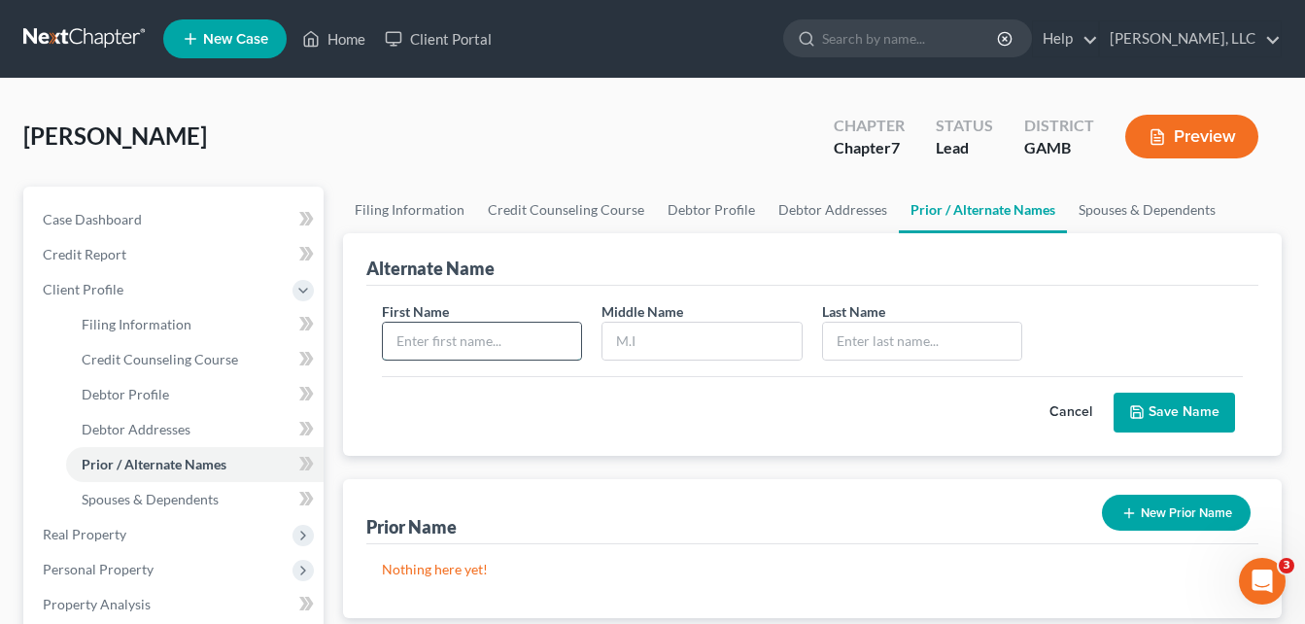
click at [519, 347] on input "text" at bounding box center [482, 341] width 199 height 37
type input "[PERSON_NAME]"
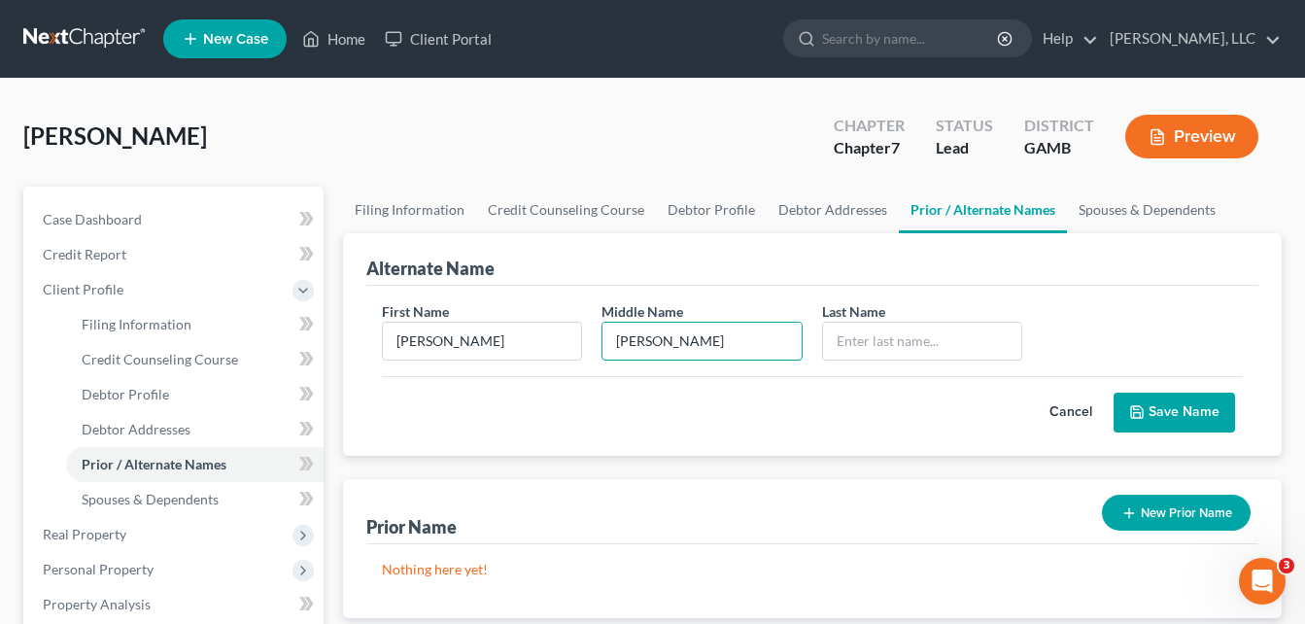
type input "[PERSON_NAME]"
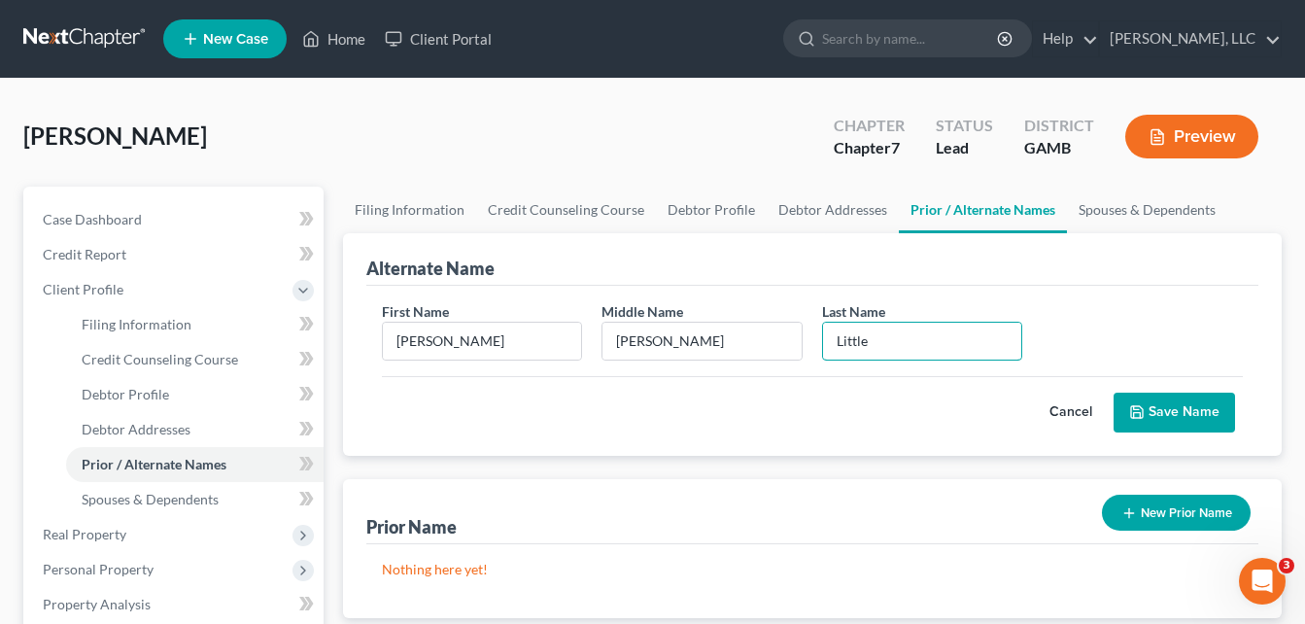
type input "Little"
click at [1162, 425] on button "Save Name" at bounding box center [1175, 413] width 122 height 41
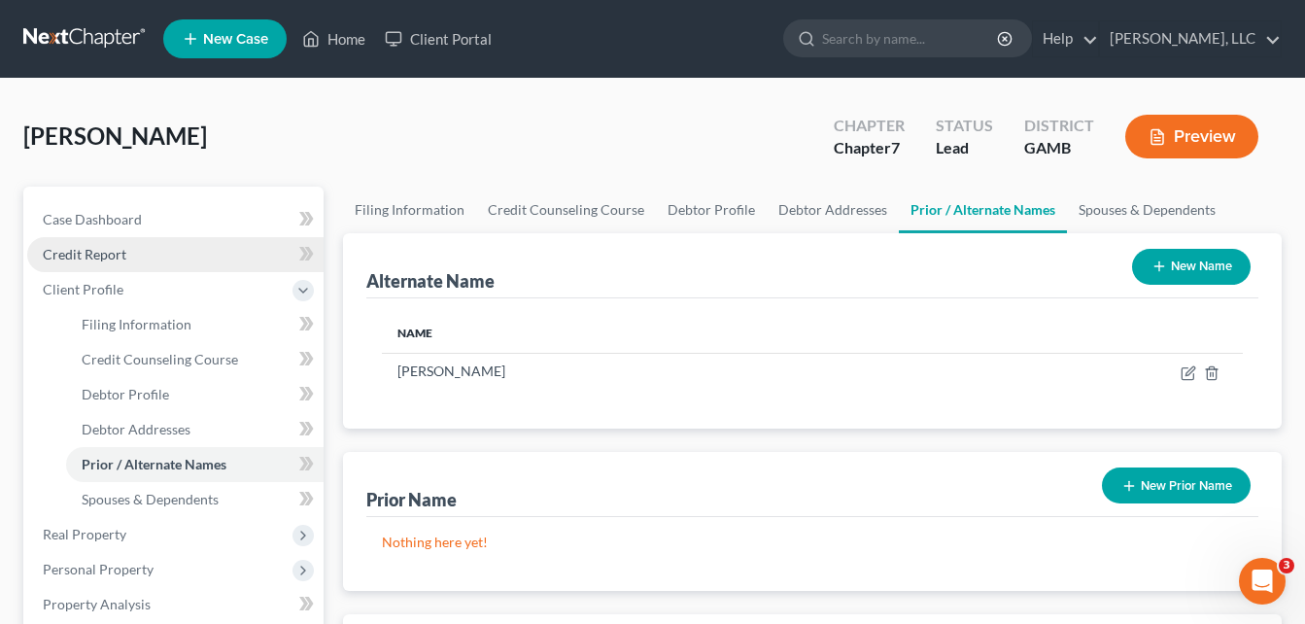
click at [111, 254] on span "Credit Report" at bounding box center [85, 254] width 84 height 17
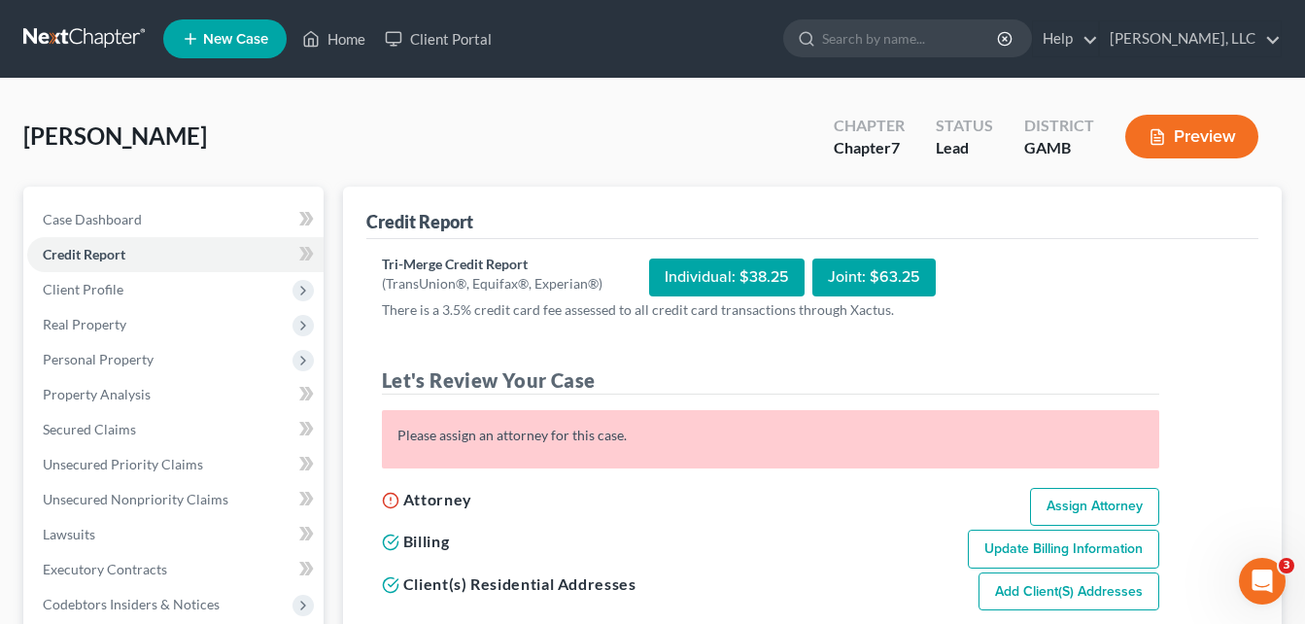
click at [1077, 513] on link "Assign Attorney" at bounding box center [1094, 507] width 129 height 39
select select "1"
select select "0"
select select "18"
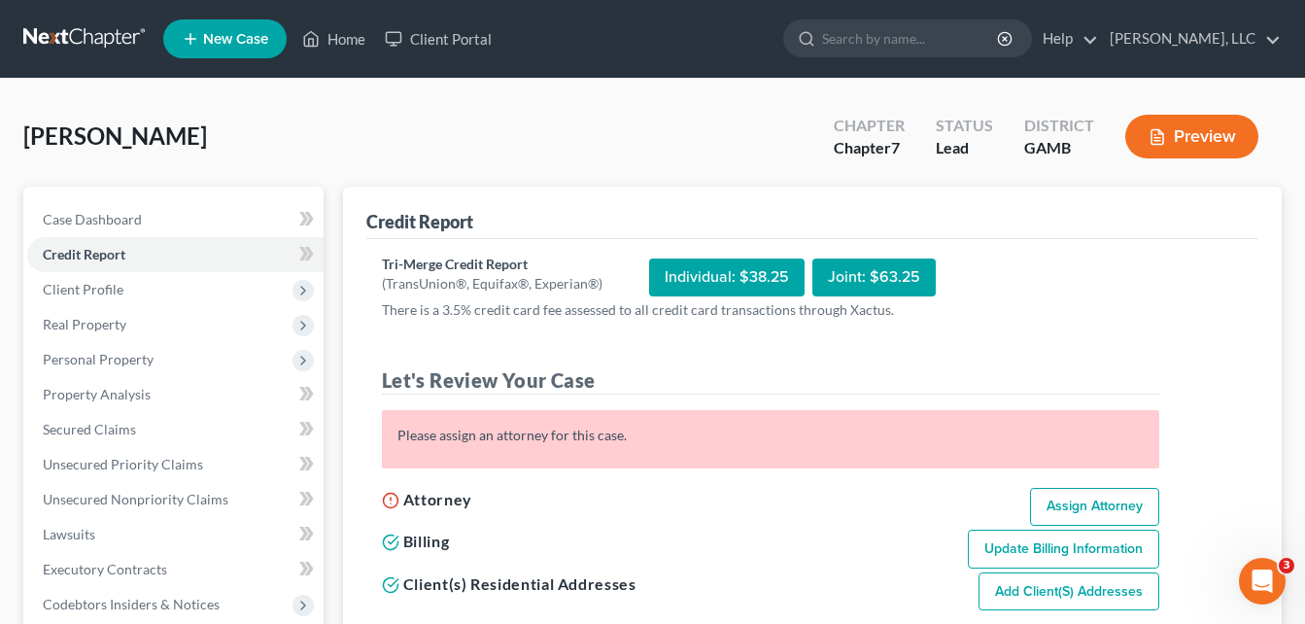
select select "10"
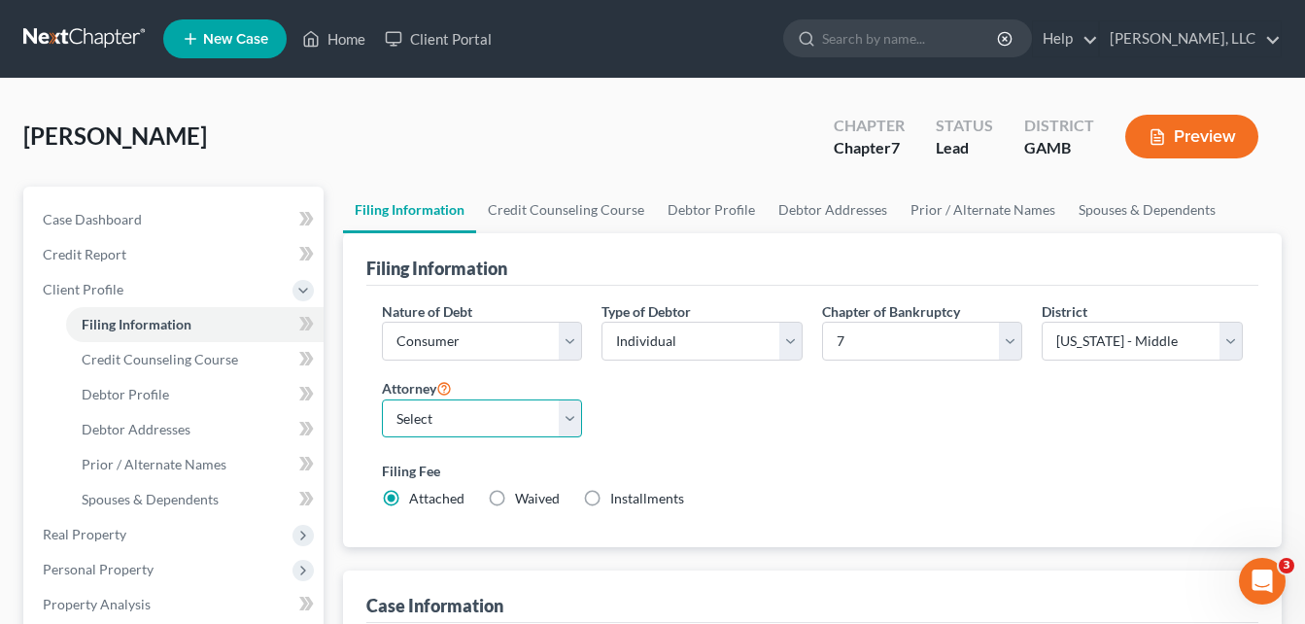
click at [528, 420] on select "Select [PERSON_NAME]" at bounding box center [482, 419] width 201 height 39
select select "0"
click at [382, 400] on select "Select [PERSON_NAME]" at bounding box center [482, 419] width 201 height 39
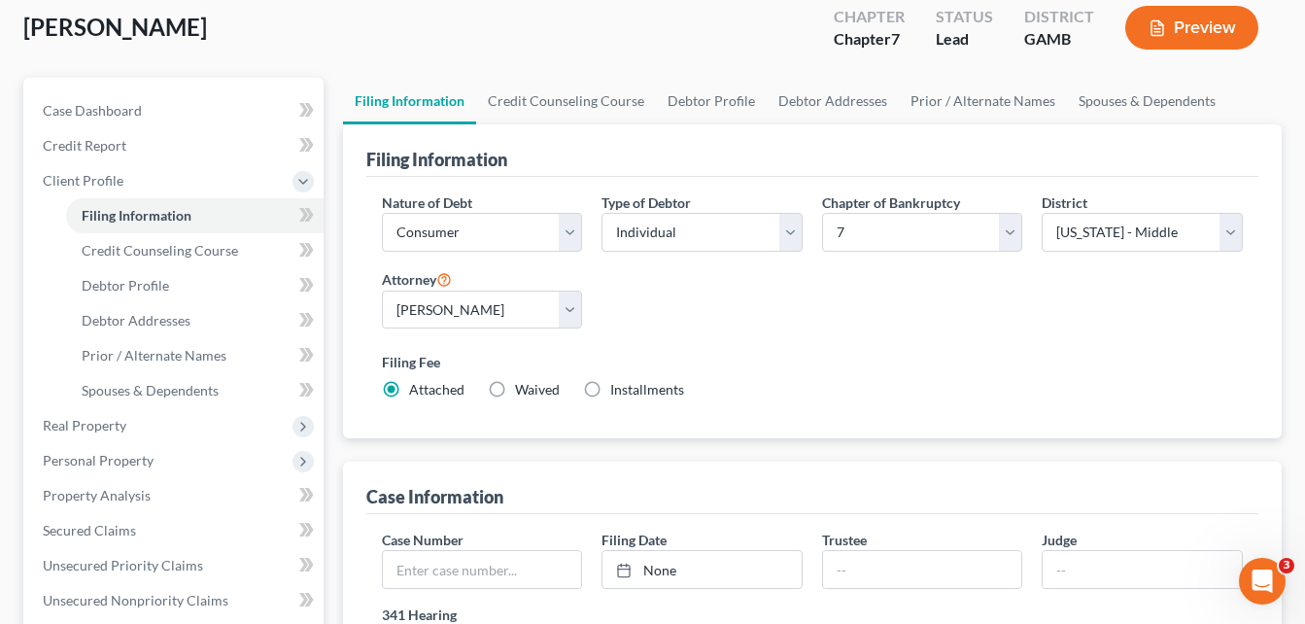
scroll to position [78, 0]
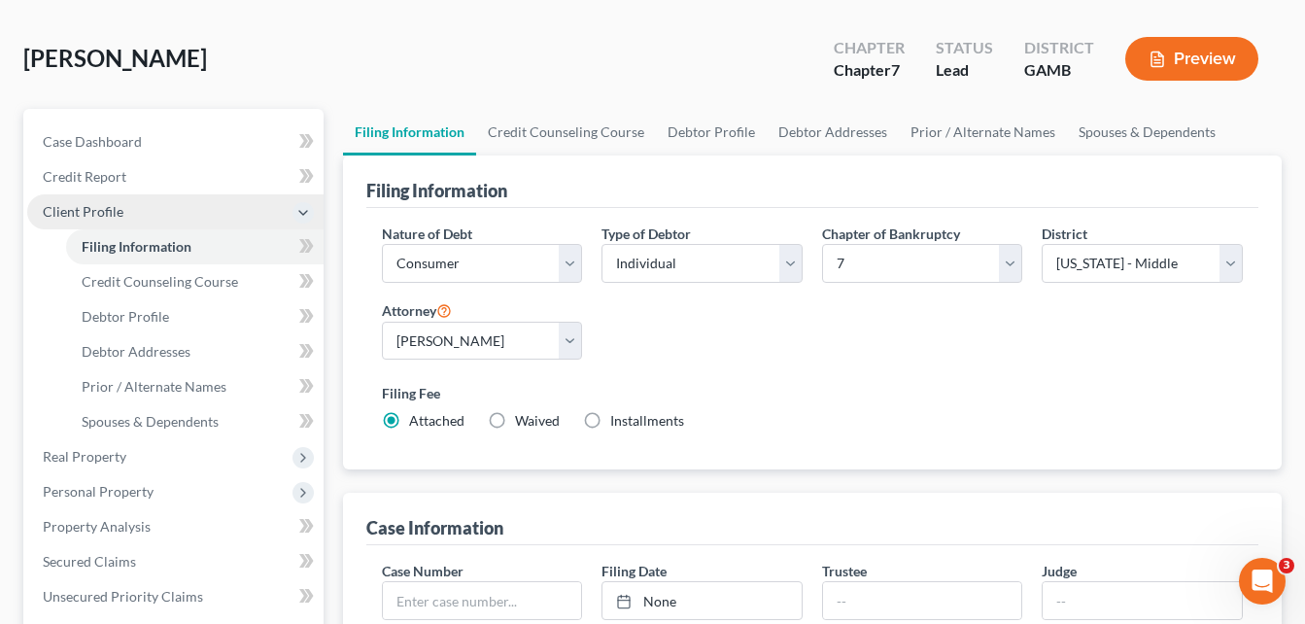
click at [101, 206] on span "Client Profile" at bounding box center [83, 211] width 81 height 17
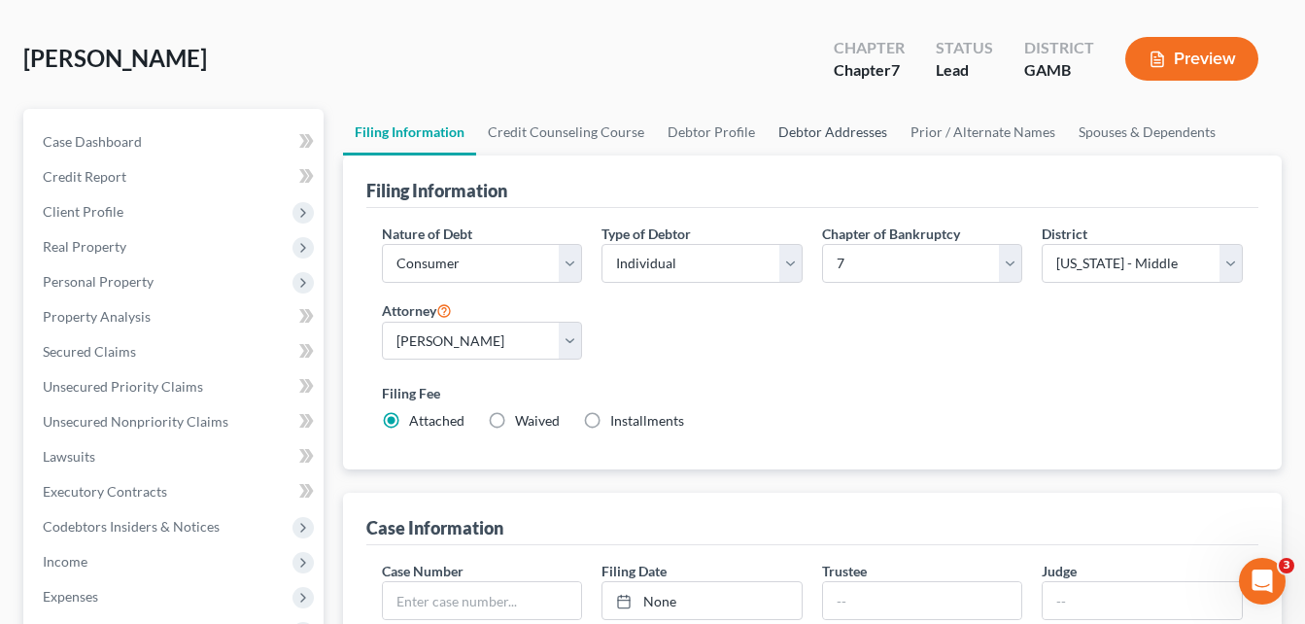
click at [837, 133] on link "Debtor Addresses" at bounding box center [833, 132] width 132 height 47
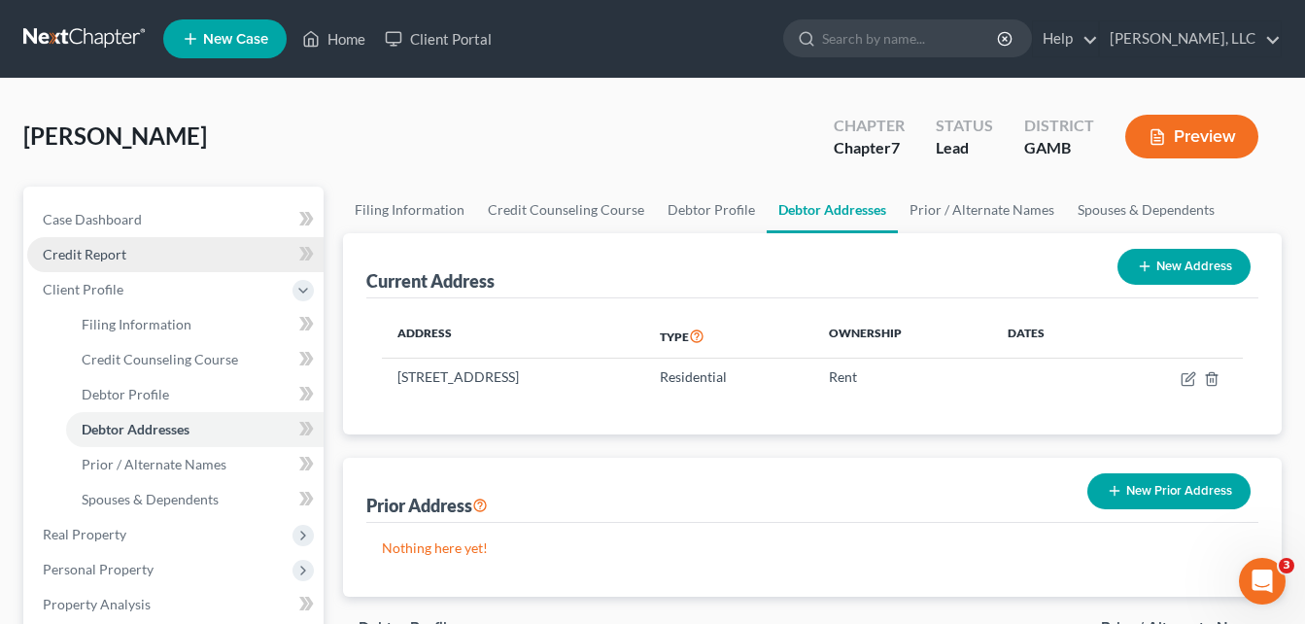
click at [103, 257] on span "Credit Report" at bounding box center [85, 254] width 84 height 17
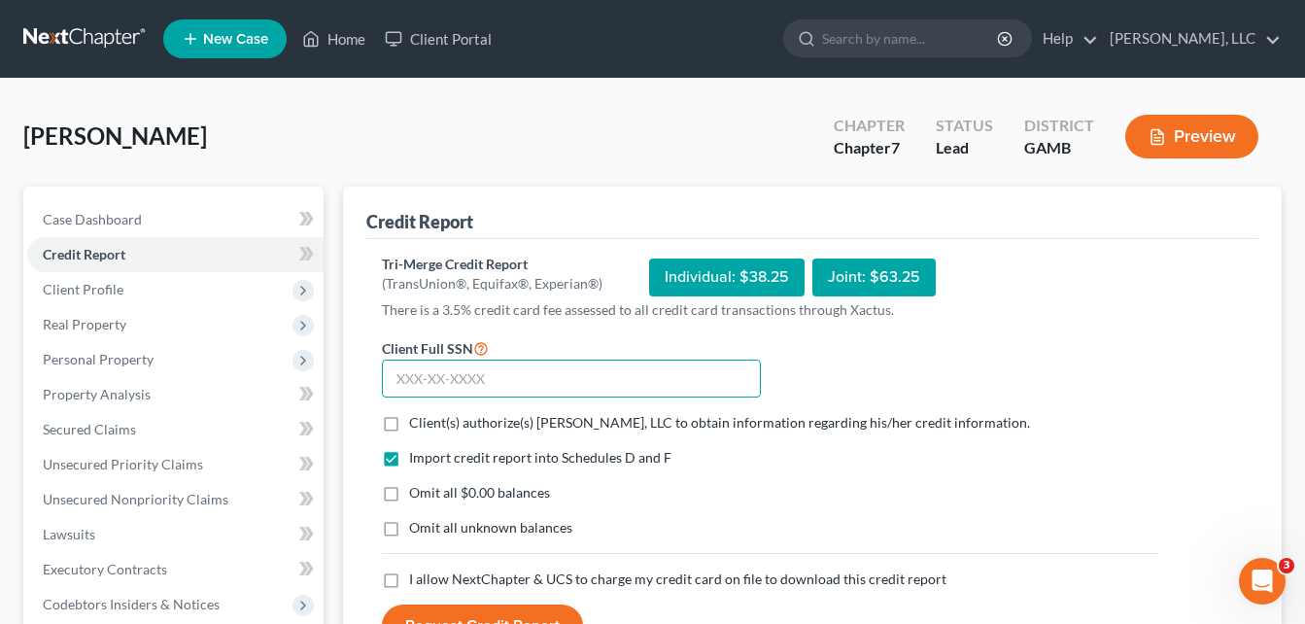
click at [424, 376] on input "text" at bounding box center [571, 379] width 379 height 39
type input "258-29-1153"
click at [409, 423] on label "Client(s) authorize(s) [PERSON_NAME], LLC to obtain information regarding his/h…" at bounding box center [719, 422] width 621 height 19
click at [417, 423] on input "Client(s) authorize(s) [PERSON_NAME], LLC to obtain information regarding his/h…" at bounding box center [423, 419] width 13 height 13
checkbox input "true"
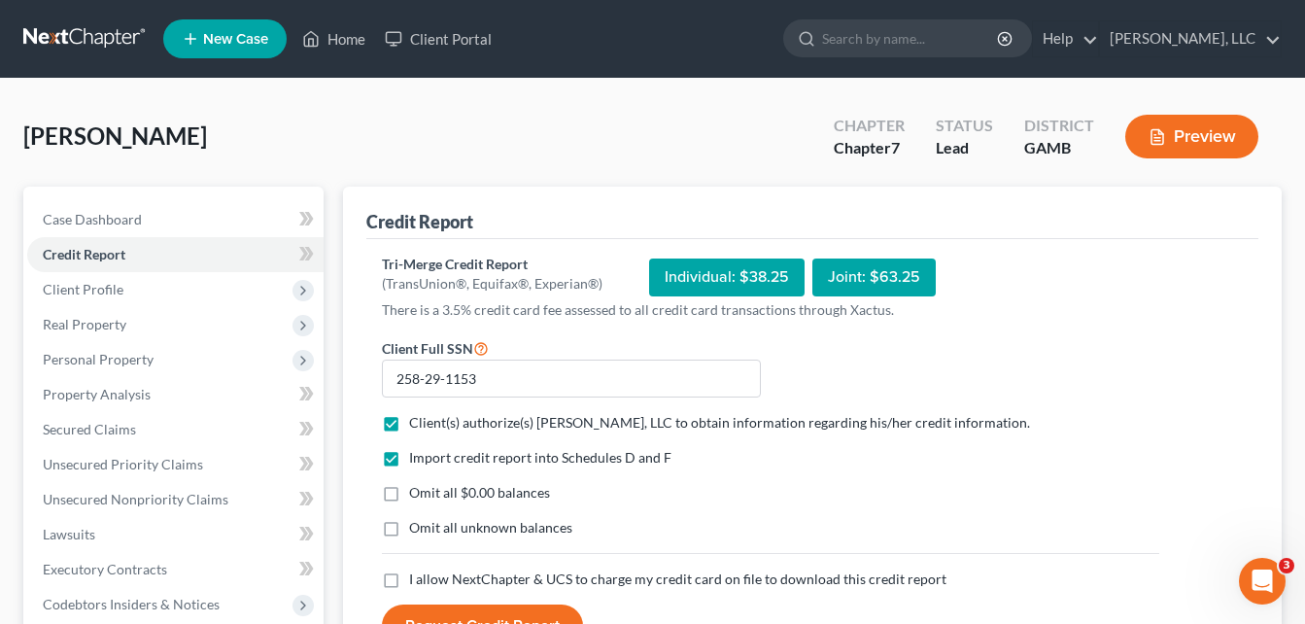
click at [409, 492] on label "Omit all $0.00 balances" at bounding box center [479, 492] width 141 height 19
click at [417, 492] on input "Omit all $0.00 balances" at bounding box center [423, 489] width 13 height 13
checkbox input "true"
click at [409, 526] on label "Omit all unknown balances" at bounding box center [490, 527] width 163 height 19
click at [417, 526] on input "Omit all unknown balances" at bounding box center [423, 524] width 13 height 13
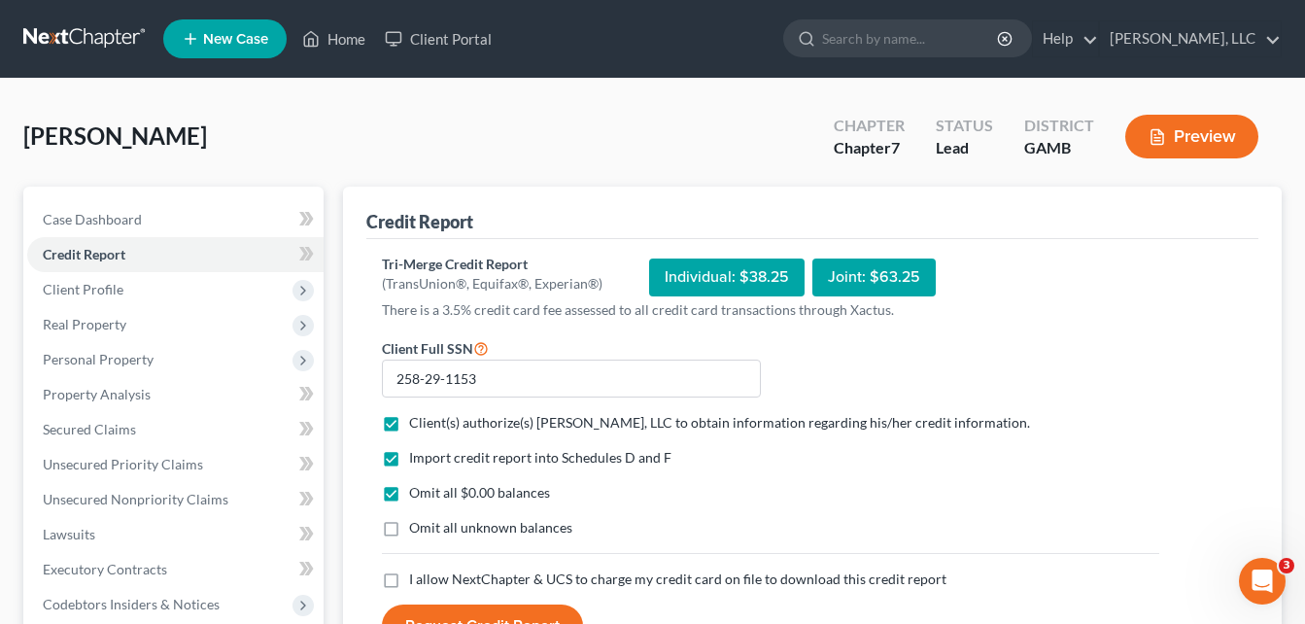
checkbox input "true"
click at [409, 576] on label "I allow NextChapter & UCS to charge my credit card on file to download this cre…" at bounding box center [678, 579] width 538 height 19
click at [417, 576] on input "I allow NextChapter & UCS to charge my credit card on file to download this cre…" at bounding box center [423, 576] width 13 height 13
checkbox input "true"
click at [454, 608] on button "Request Credit Report" at bounding box center [482, 626] width 201 height 43
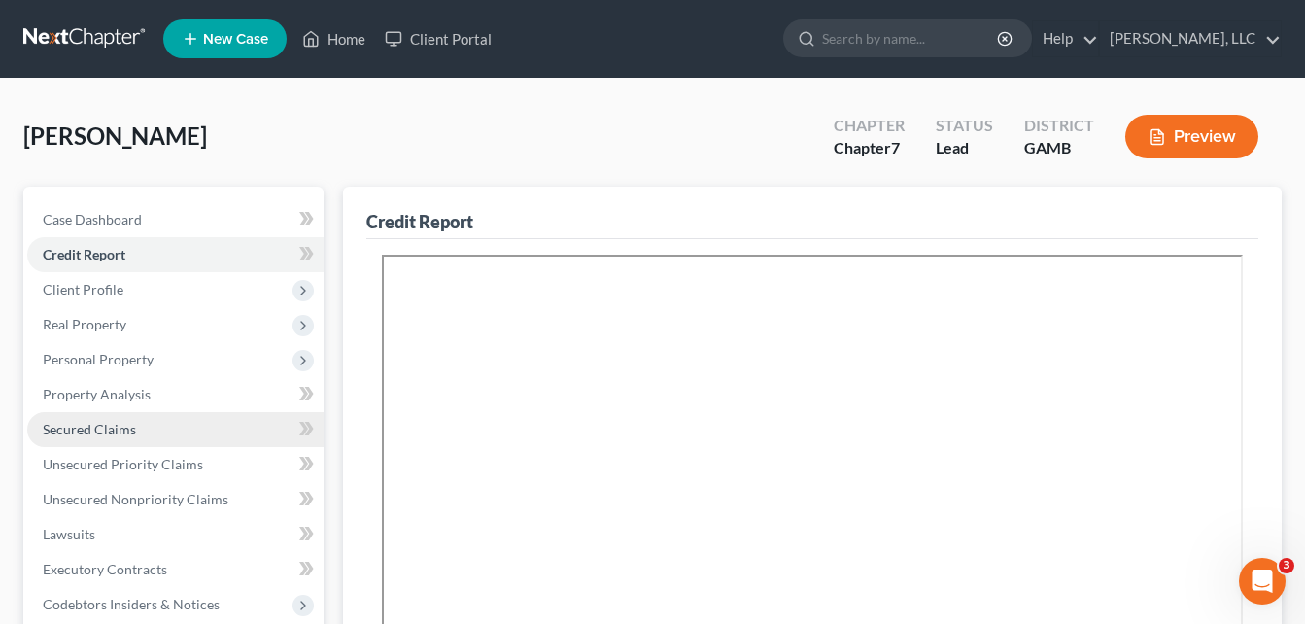
click at [93, 430] on span "Secured Claims" at bounding box center [89, 429] width 93 height 17
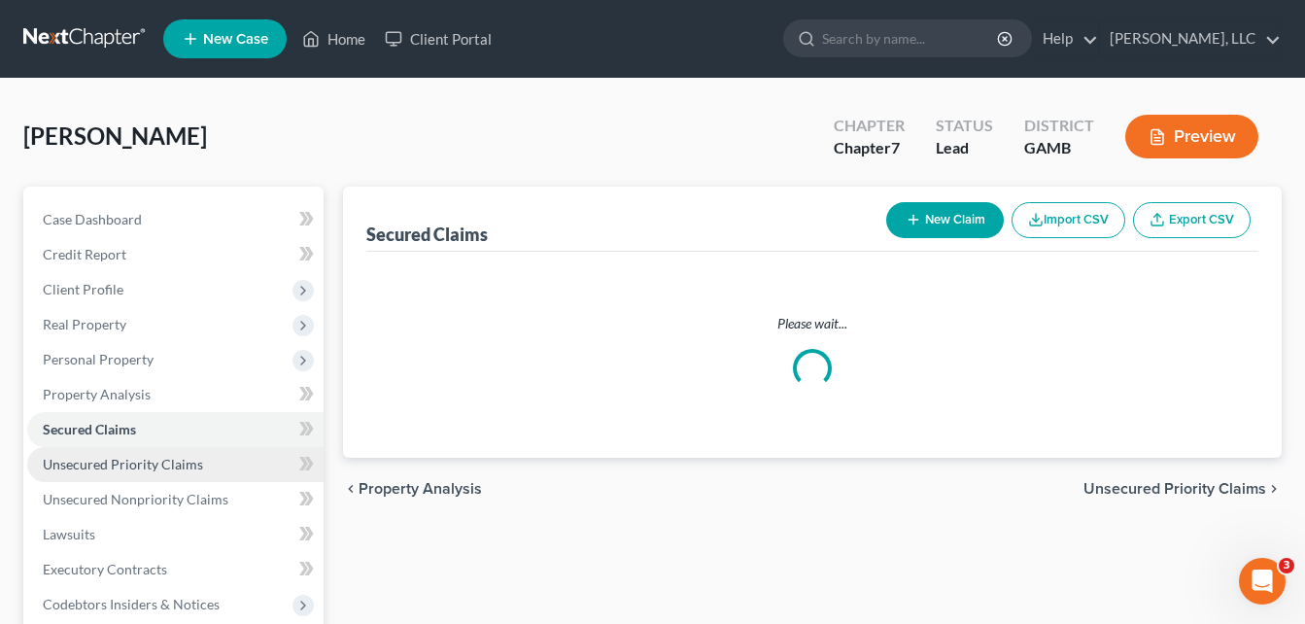
click at [120, 472] on link "Unsecured Priority Claims" at bounding box center [175, 464] width 296 height 35
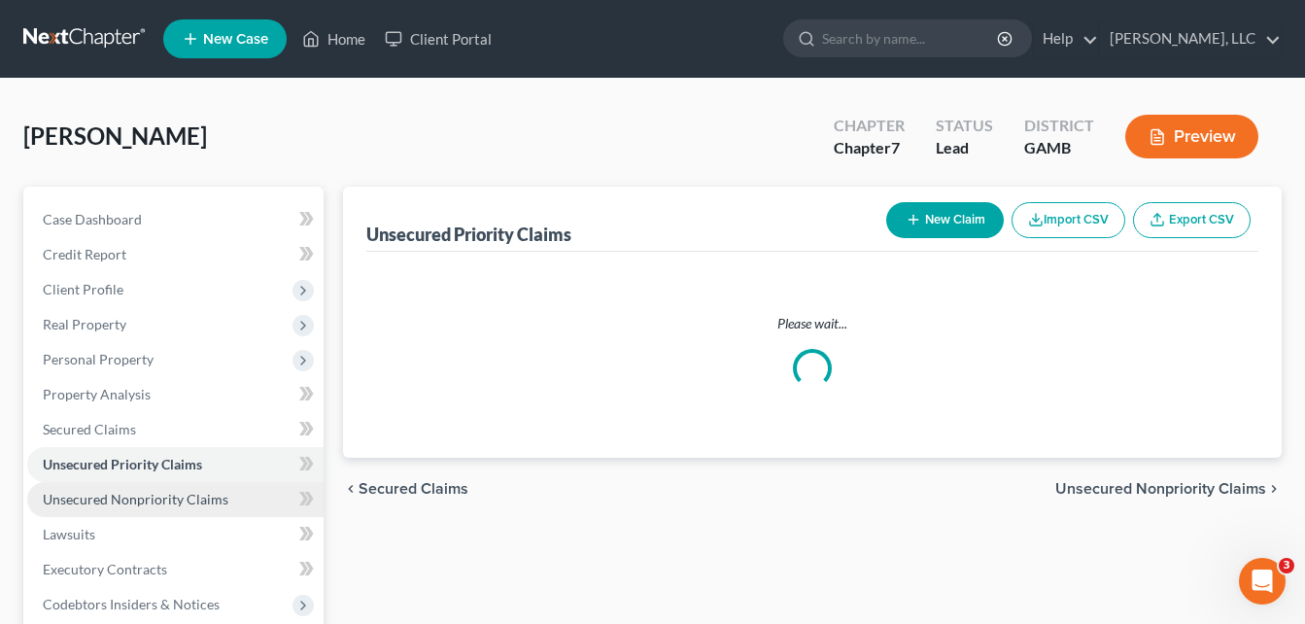
click at [119, 499] on span "Unsecured Nonpriority Claims" at bounding box center [136, 499] width 186 height 17
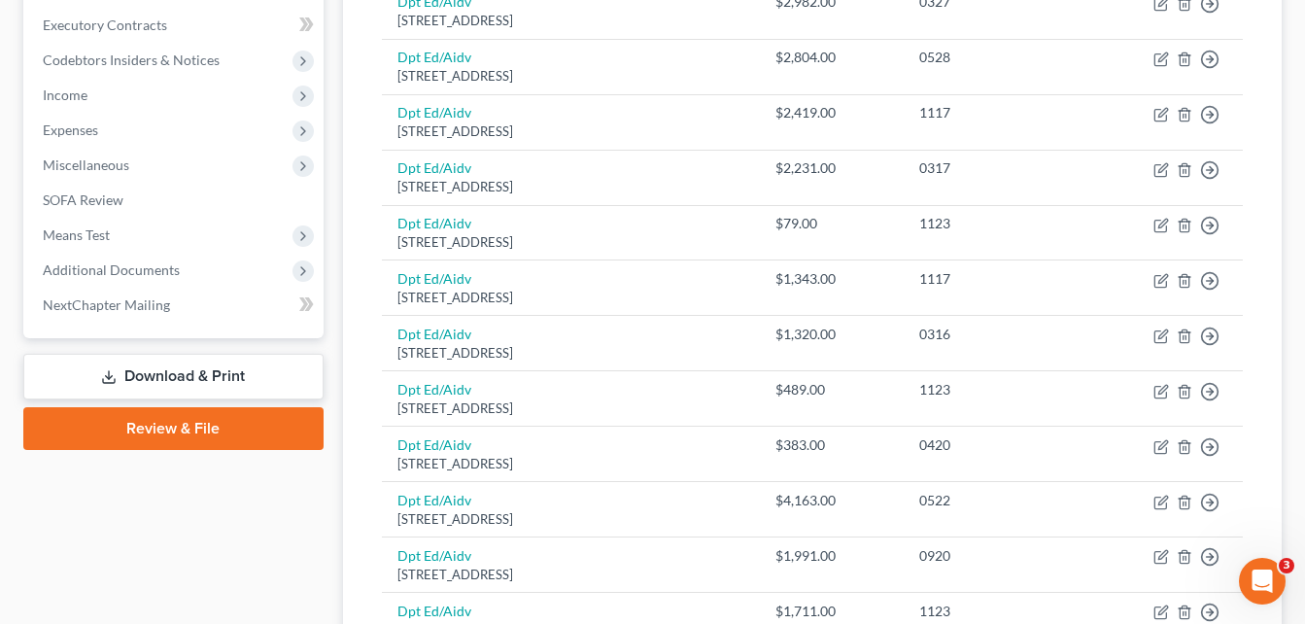
scroll to position [739, 0]
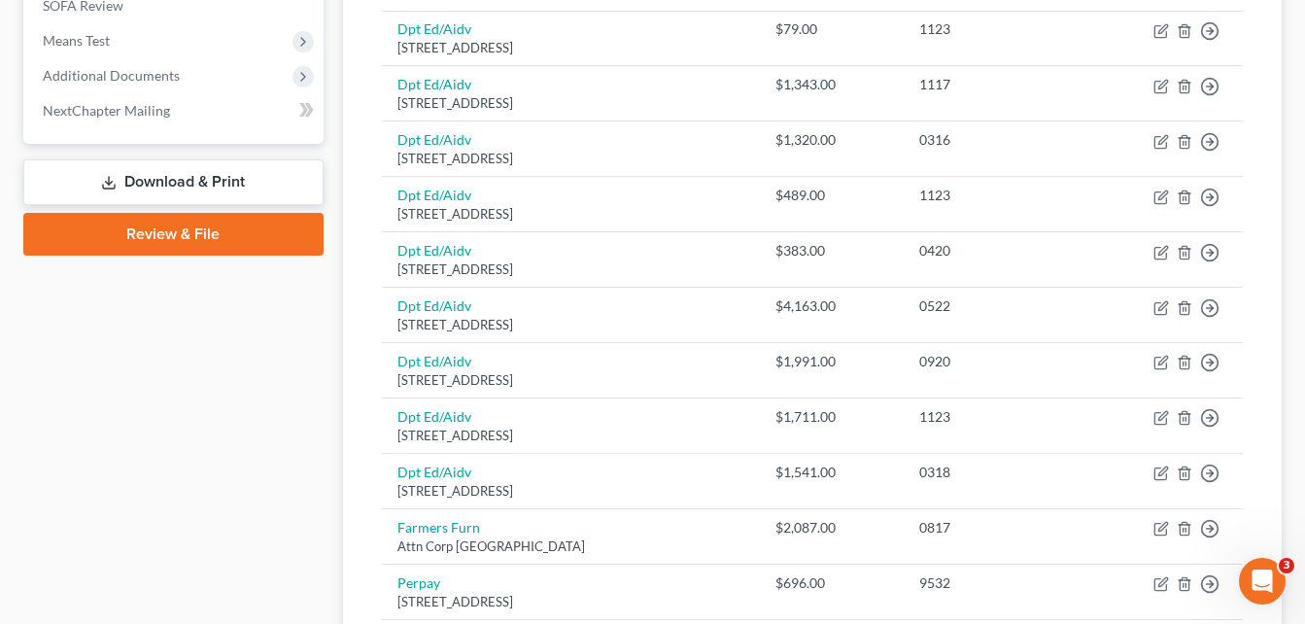
click at [335, 97] on div "Unsecured Nonpriority Claims New Claim Import CSV Export CSV Delete All Credito…" at bounding box center [812, 185] width 958 height 1475
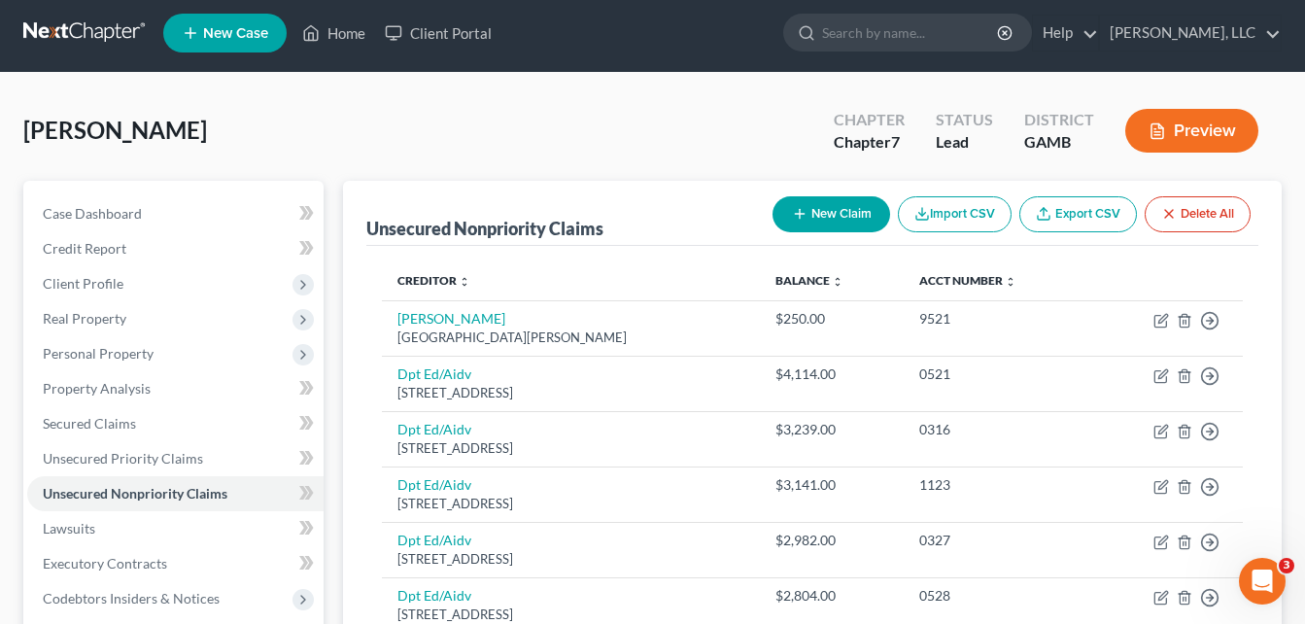
scroll to position [0, 0]
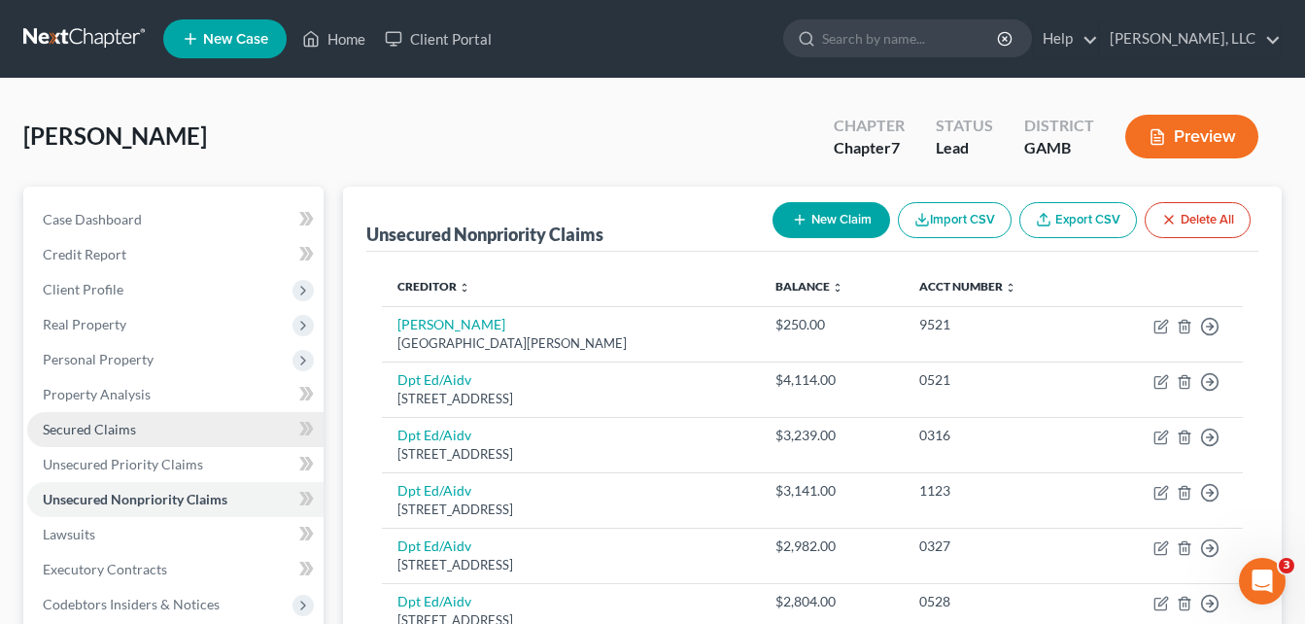
click at [95, 435] on span "Secured Claims" at bounding box center [89, 429] width 93 height 17
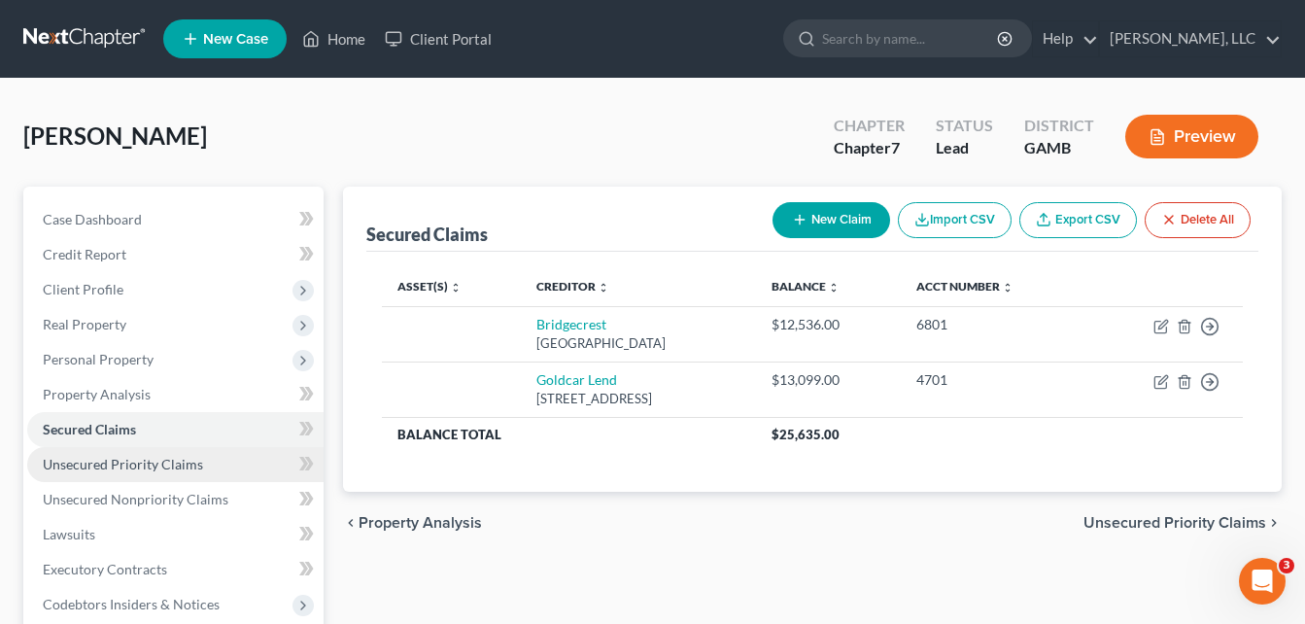
click at [100, 462] on span "Unsecured Priority Claims" at bounding box center [123, 464] width 160 height 17
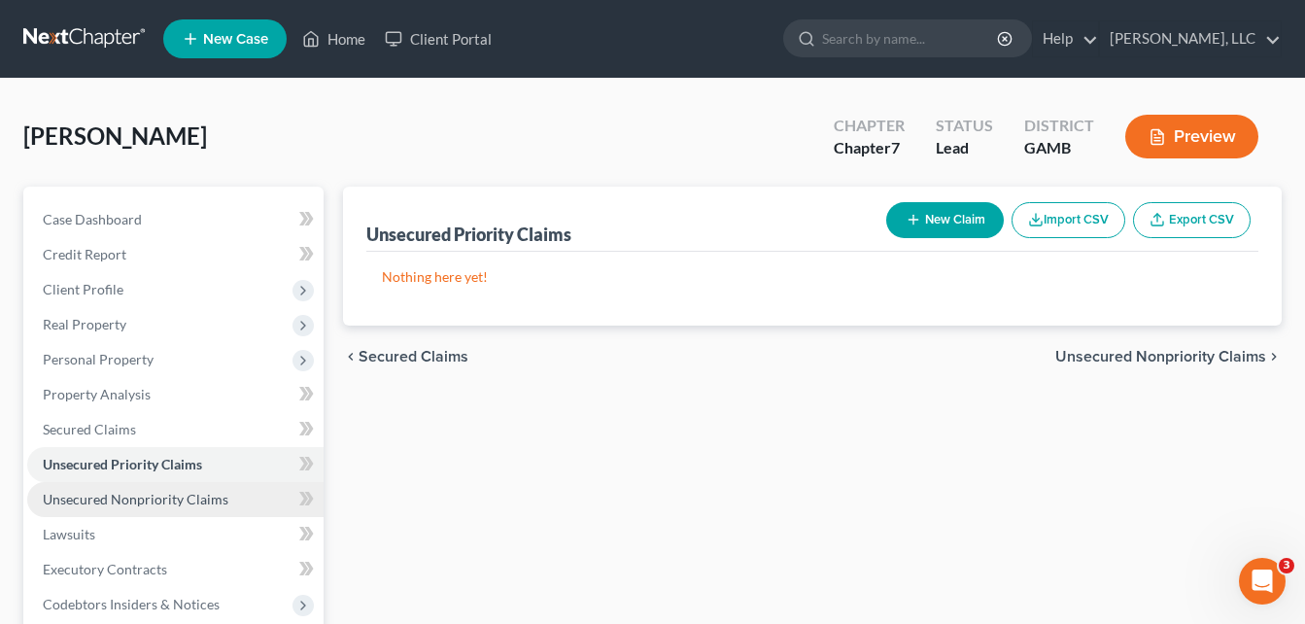
click at [107, 489] on link "Unsecured Nonpriority Claims" at bounding box center [175, 499] width 296 height 35
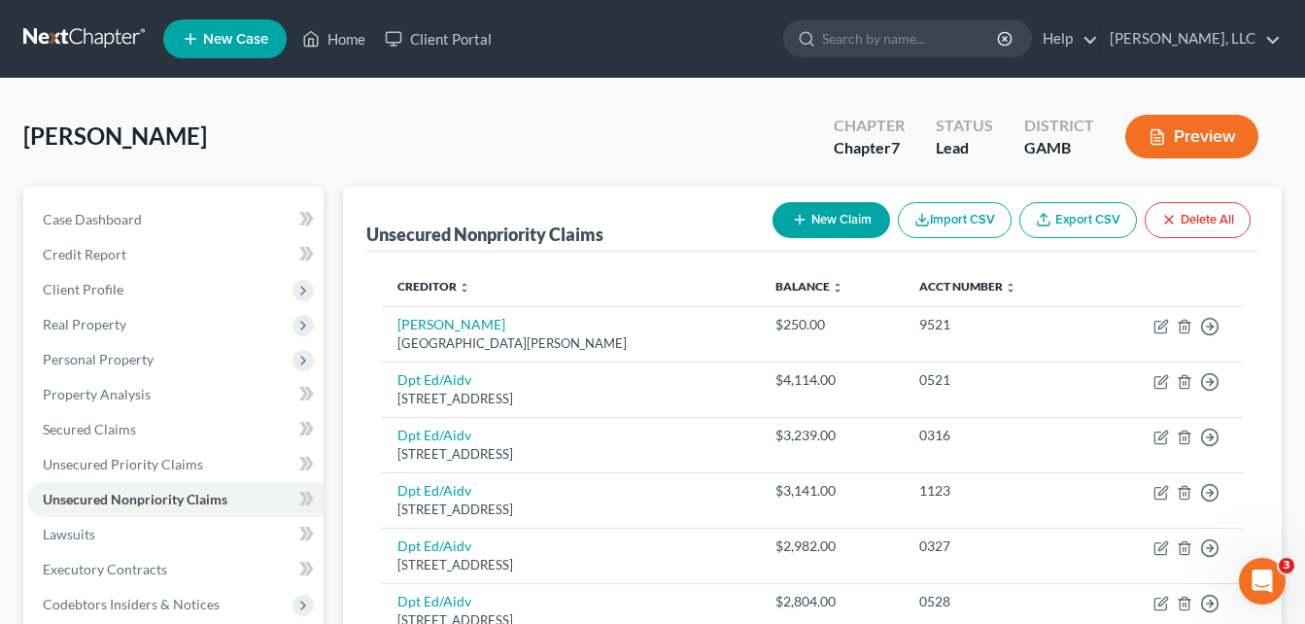
click at [336, 113] on div "[PERSON_NAME] Upgraded Chapter Chapter 7 Status Lead District GAMB Preview" at bounding box center [652, 144] width 1259 height 85
click at [365, 124] on div "[PERSON_NAME] Upgraded Chapter Chapter 7 Status Lead District GAMB Preview" at bounding box center [652, 144] width 1259 height 85
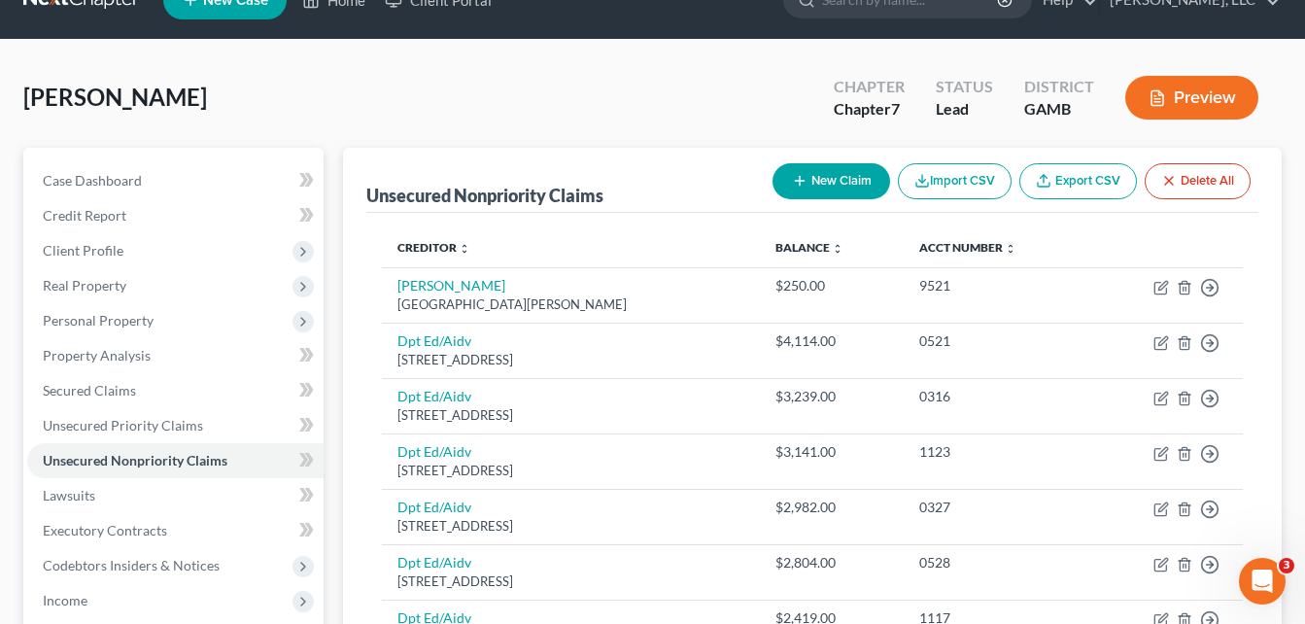
click at [365, 124] on div "[PERSON_NAME] Upgraded Chapter Chapter 7 Status Lead District GAMB Preview" at bounding box center [652, 105] width 1259 height 85
click at [360, 114] on div "[PERSON_NAME] Upgraded Chapter Chapter 7 Status Lead District GAMB Preview" at bounding box center [652, 105] width 1259 height 85
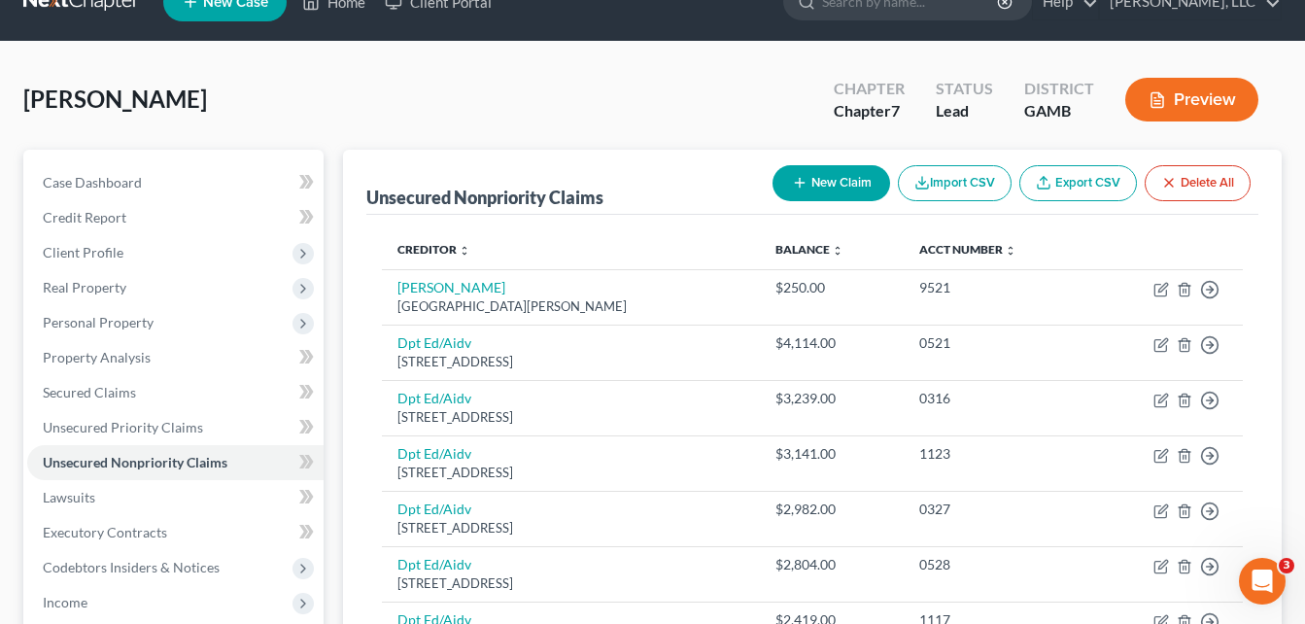
scroll to position [0, 0]
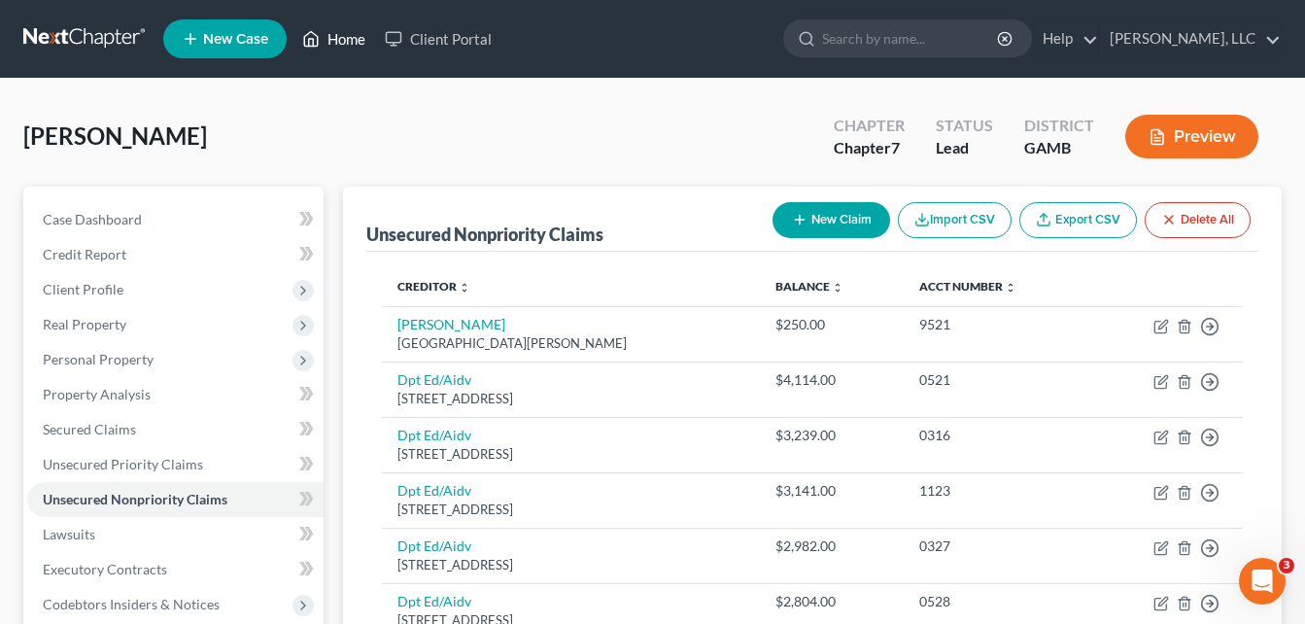
click at [339, 37] on link "Home" at bounding box center [334, 38] width 83 height 35
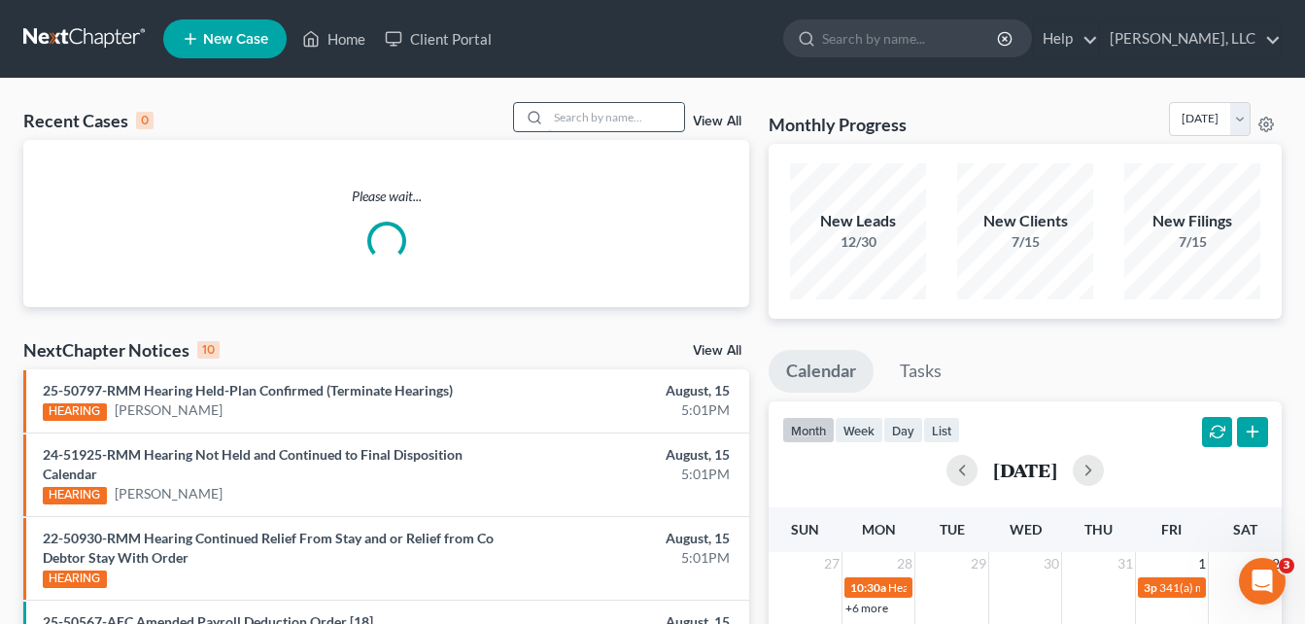
click at [608, 119] on input "search" at bounding box center [616, 117] width 136 height 28
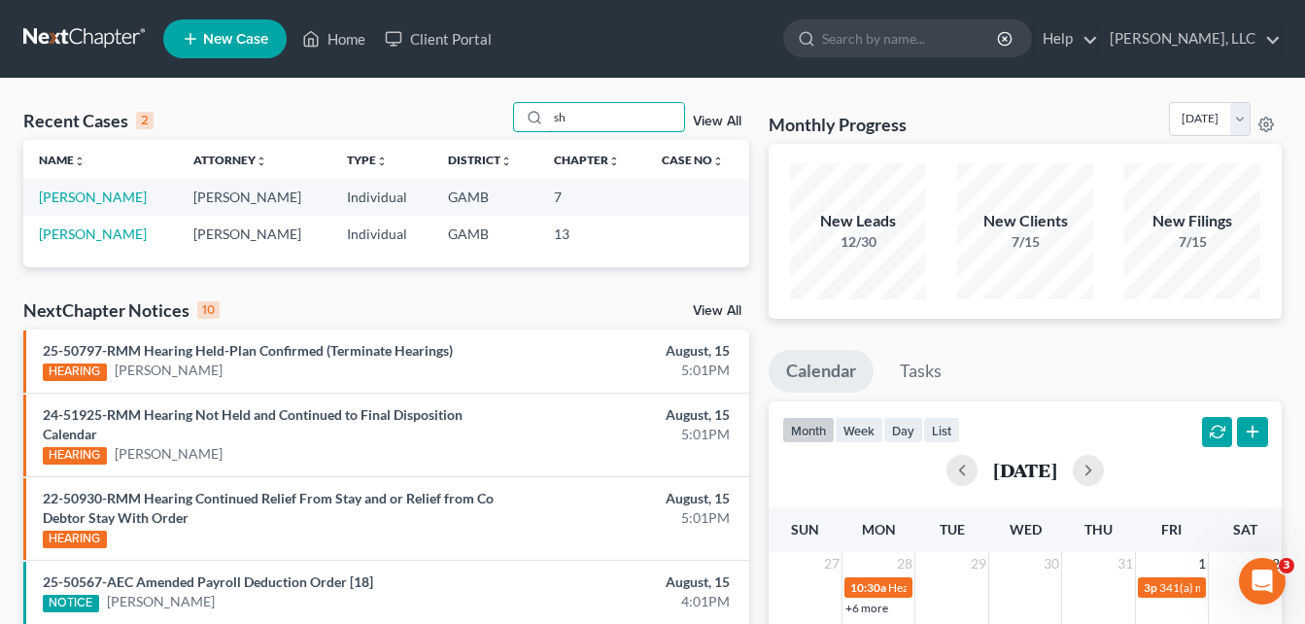
type input "s"
click at [337, 41] on link "Home" at bounding box center [334, 38] width 83 height 35
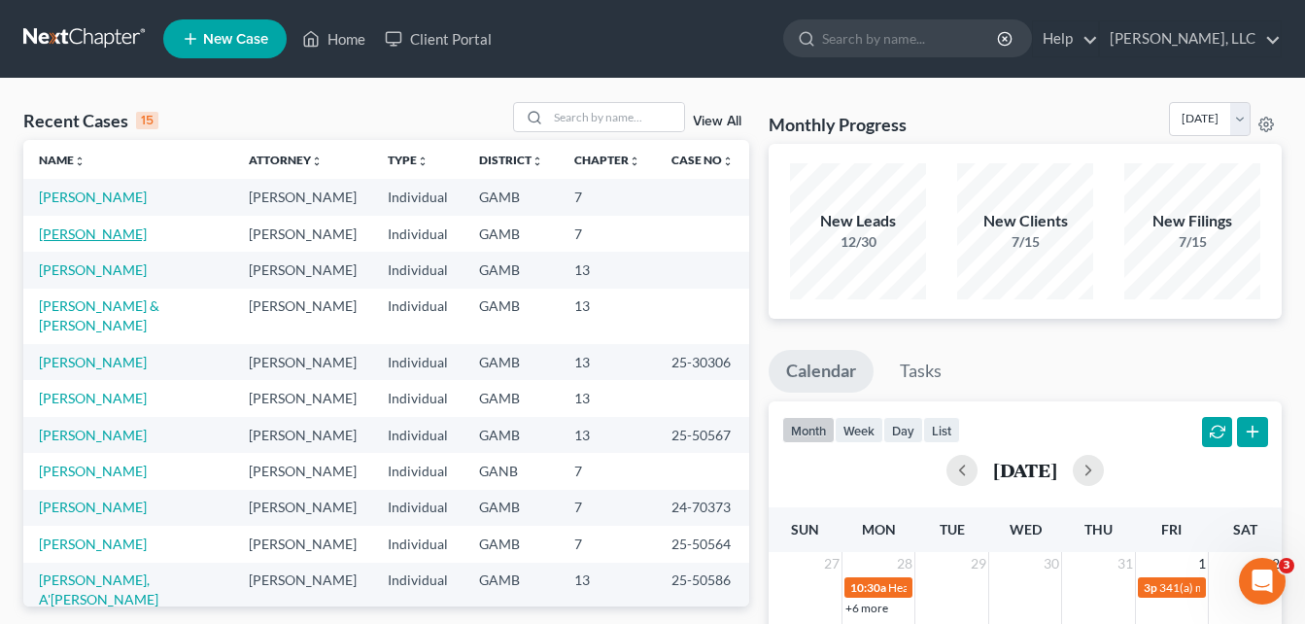
click at [115, 228] on link "[PERSON_NAME]" at bounding box center [93, 234] width 108 height 17
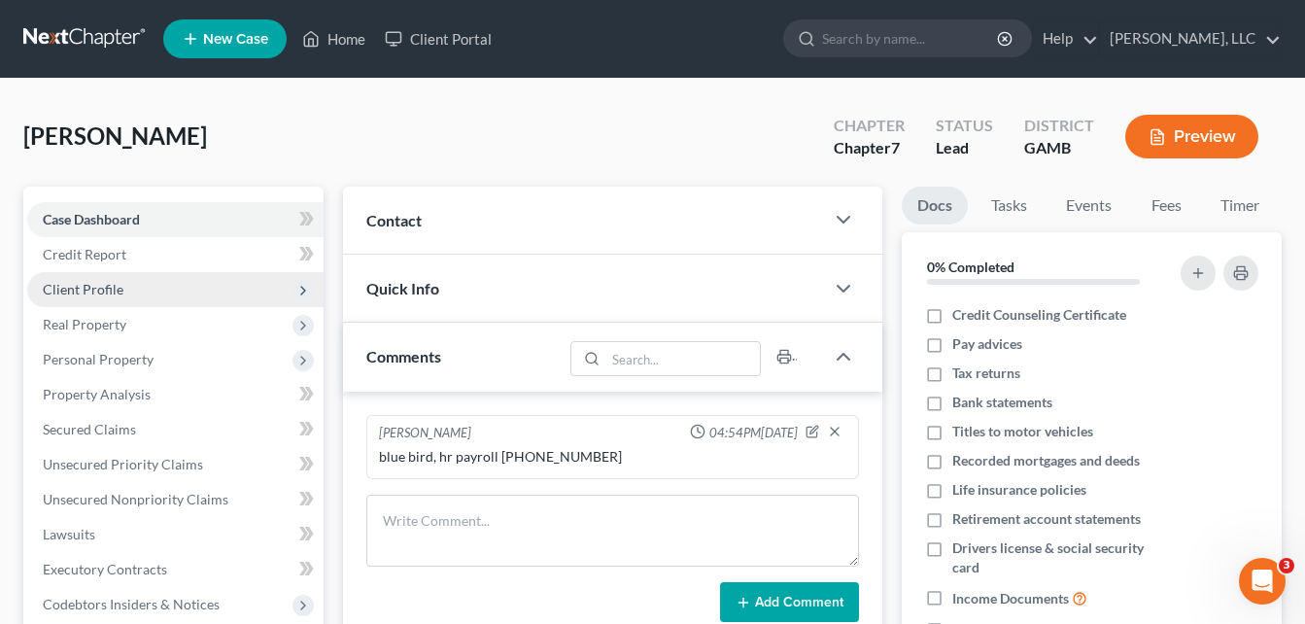
click at [95, 290] on span "Client Profile" at bounding box center [83, 289] width 81 height 17
